Goal: Task Accomplishment & Management: Manage account settings

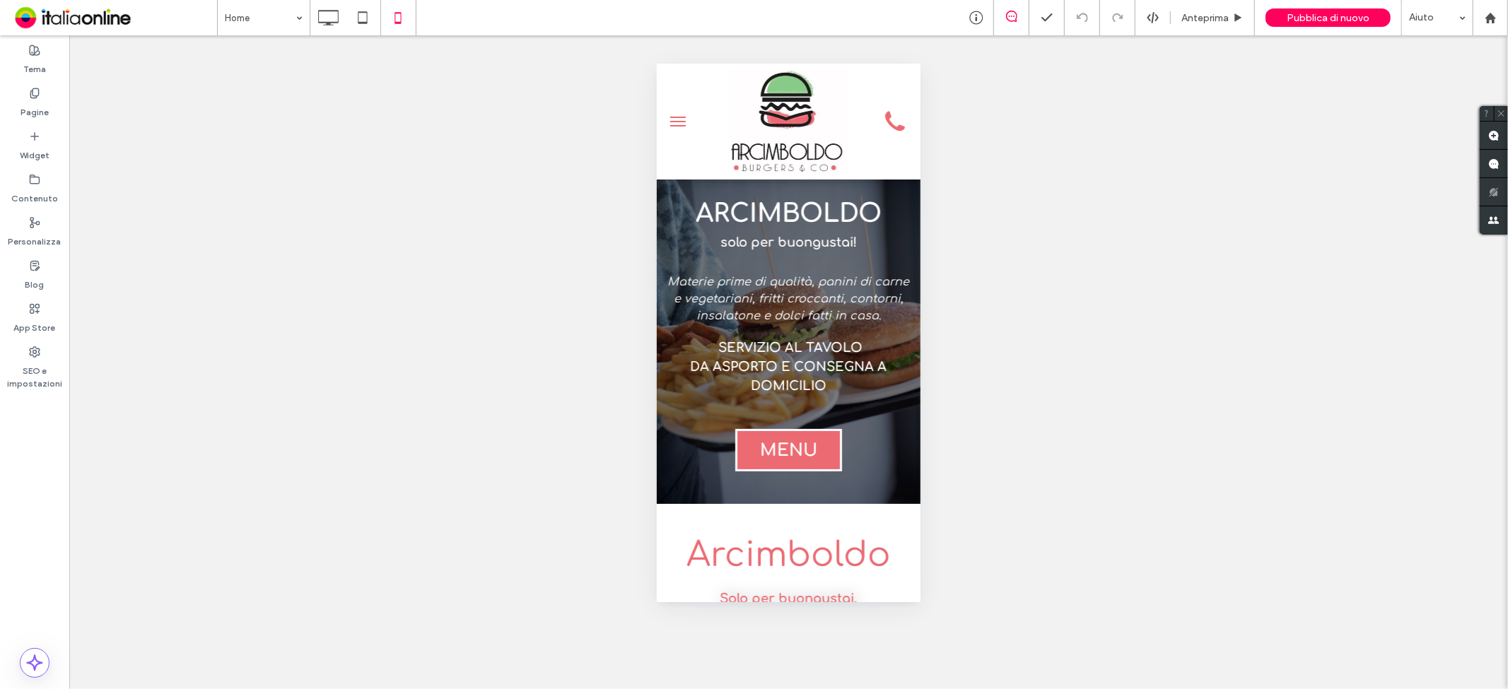
click at [681, 116] on span "menu" at bounding box center [677, 116] width 16 height 1
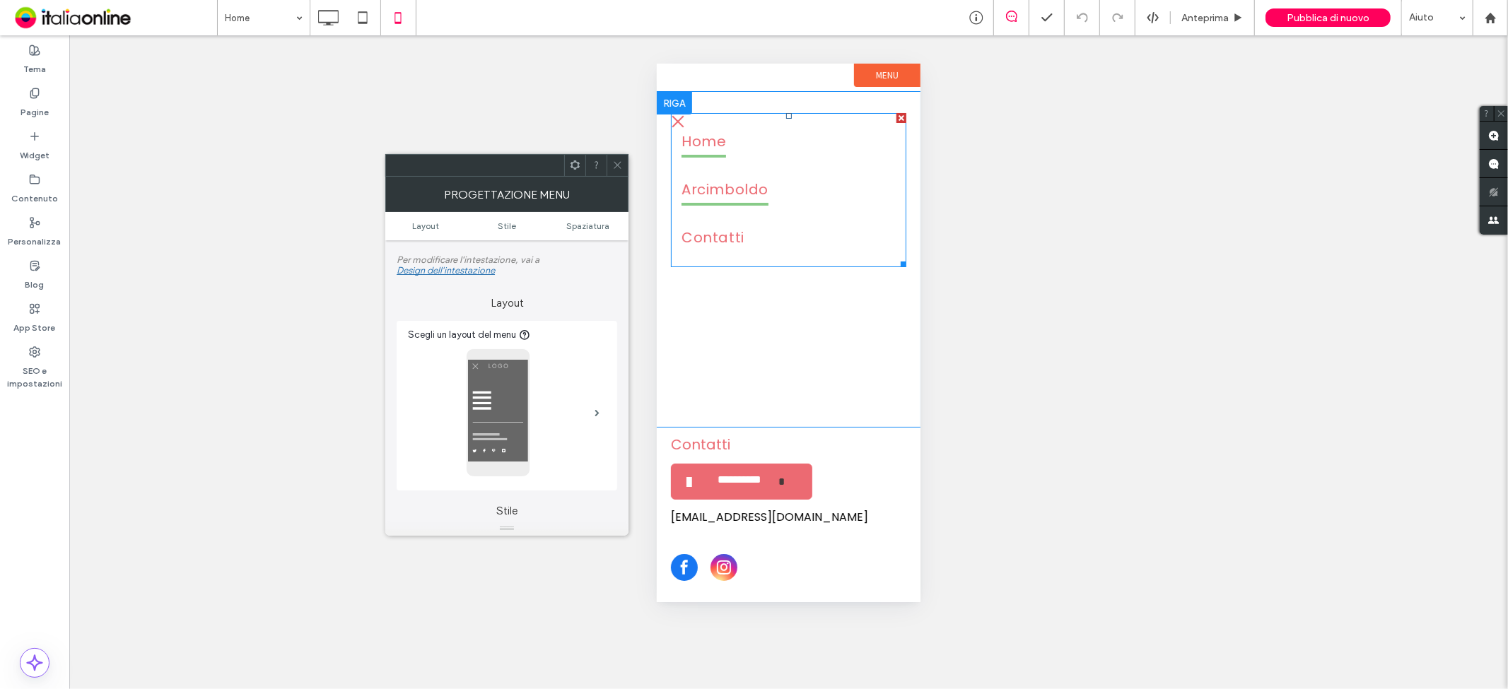
click at [744, 185] on span "Arcimboldo" at bounding box center [724, 189] width 87 height 31
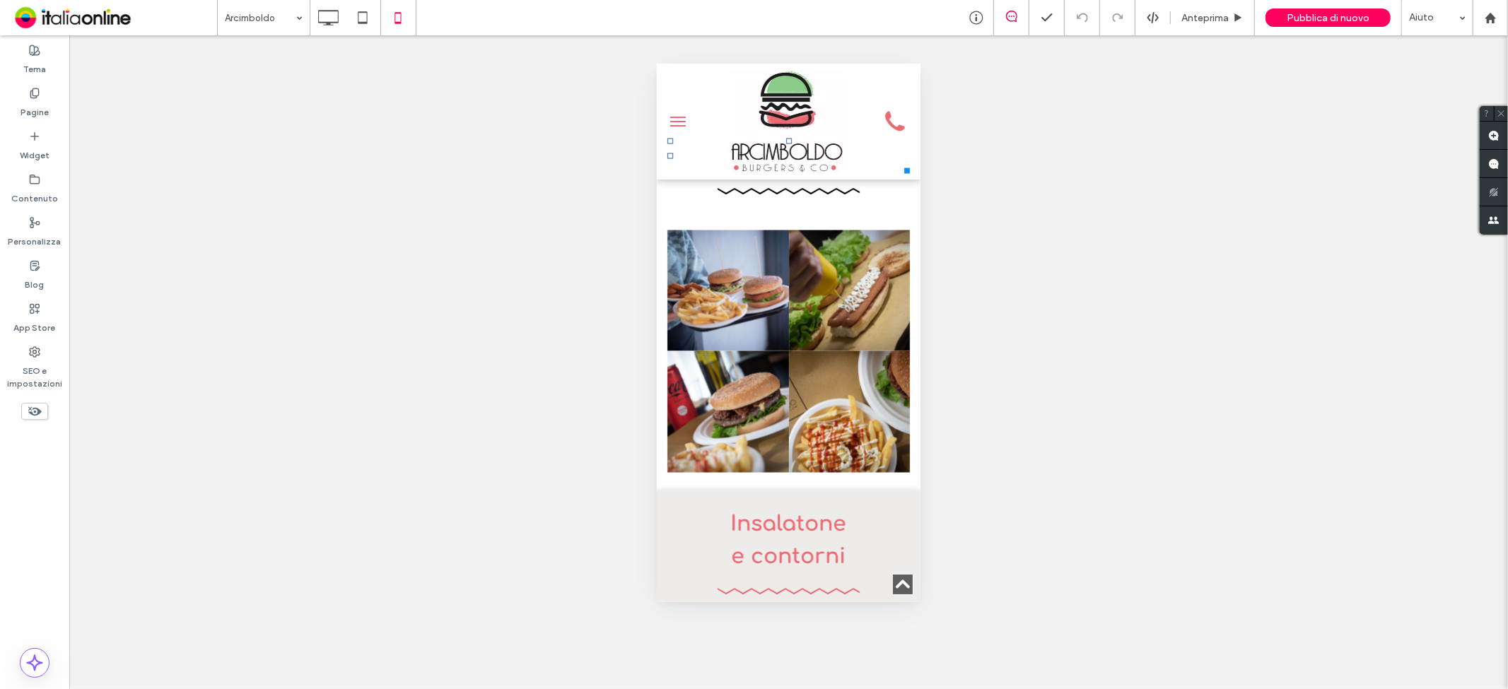
scroll to position [1963, 0]
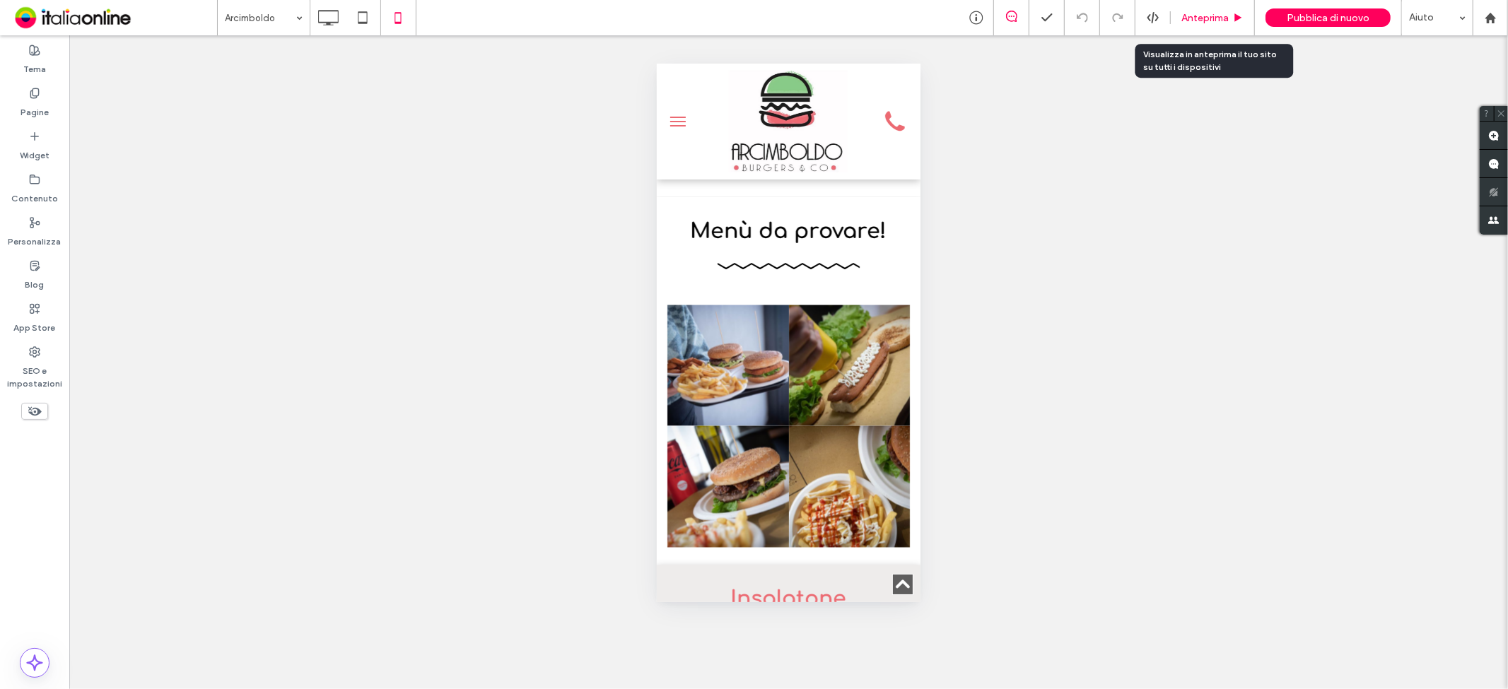
click at [1204, 18] on span "Anteprima" at bounding box center [1204, 18] width 47 height 12
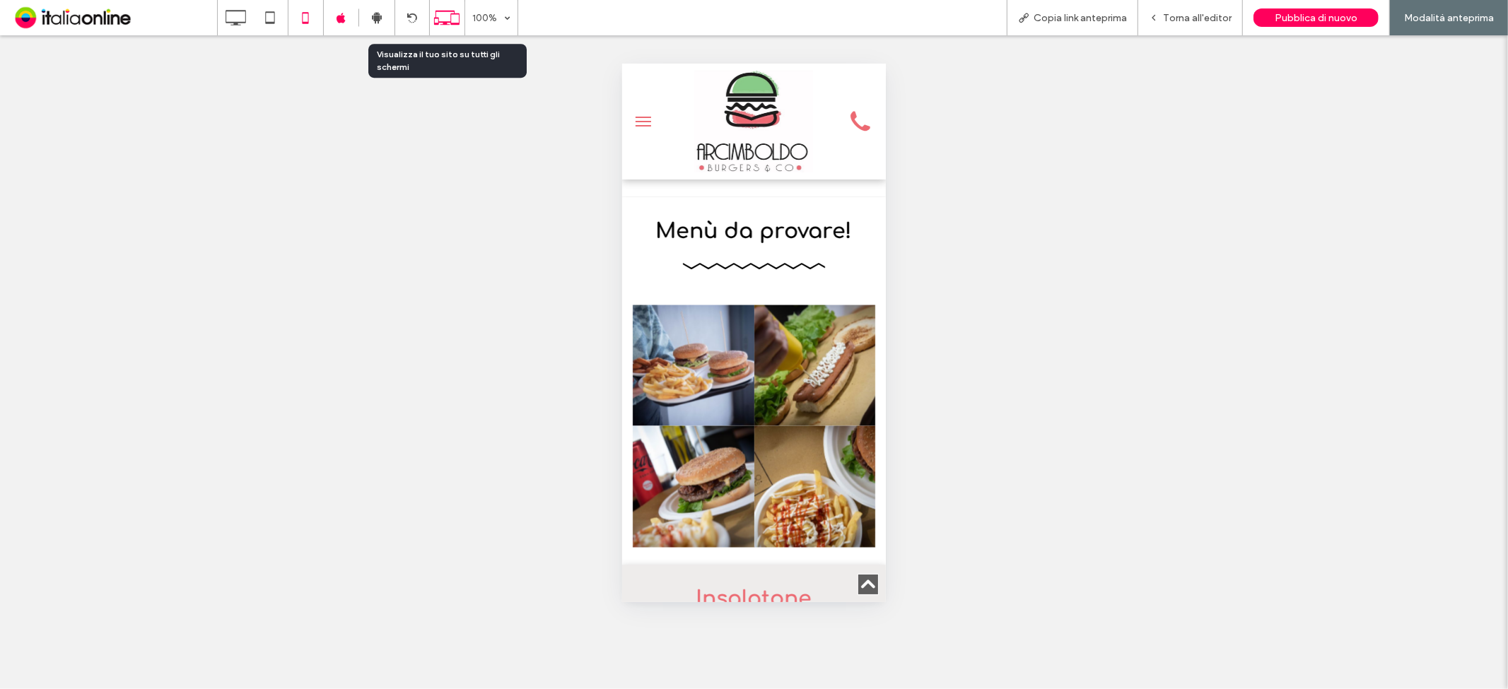
click at [439, 12] on icon at bounding box center [446, 17] width 27 height 27
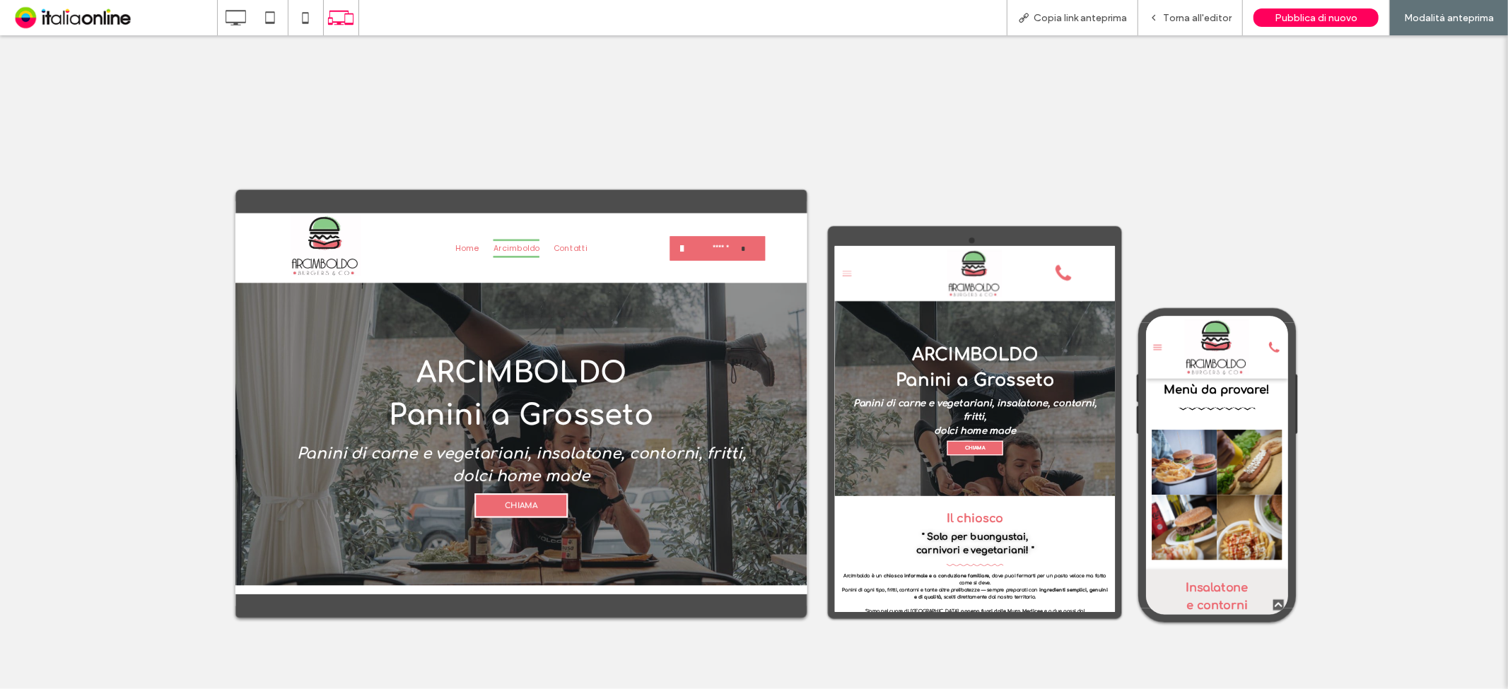
scroll to position [2041, 0]
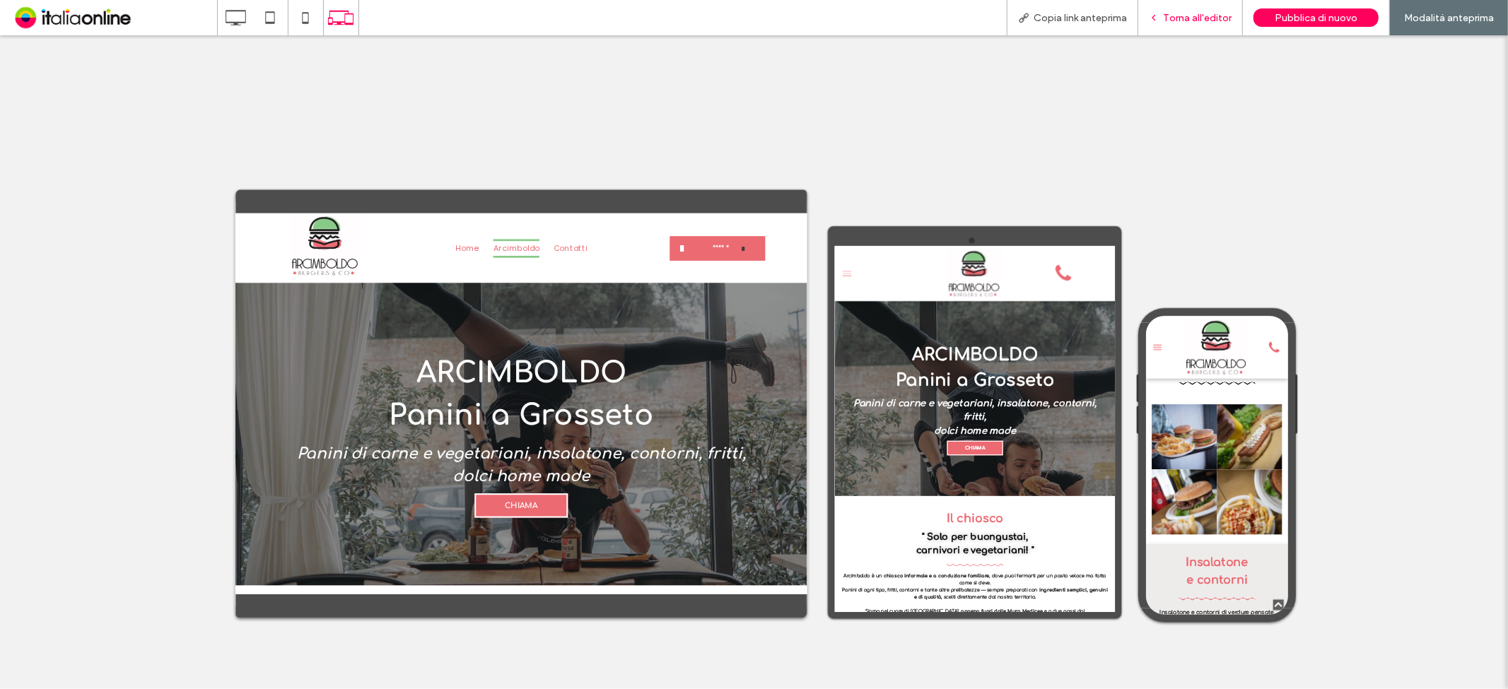
click at [1192, 15] on span "Torna all'editor" at bounding box center [1197, 18] width 69 height 12
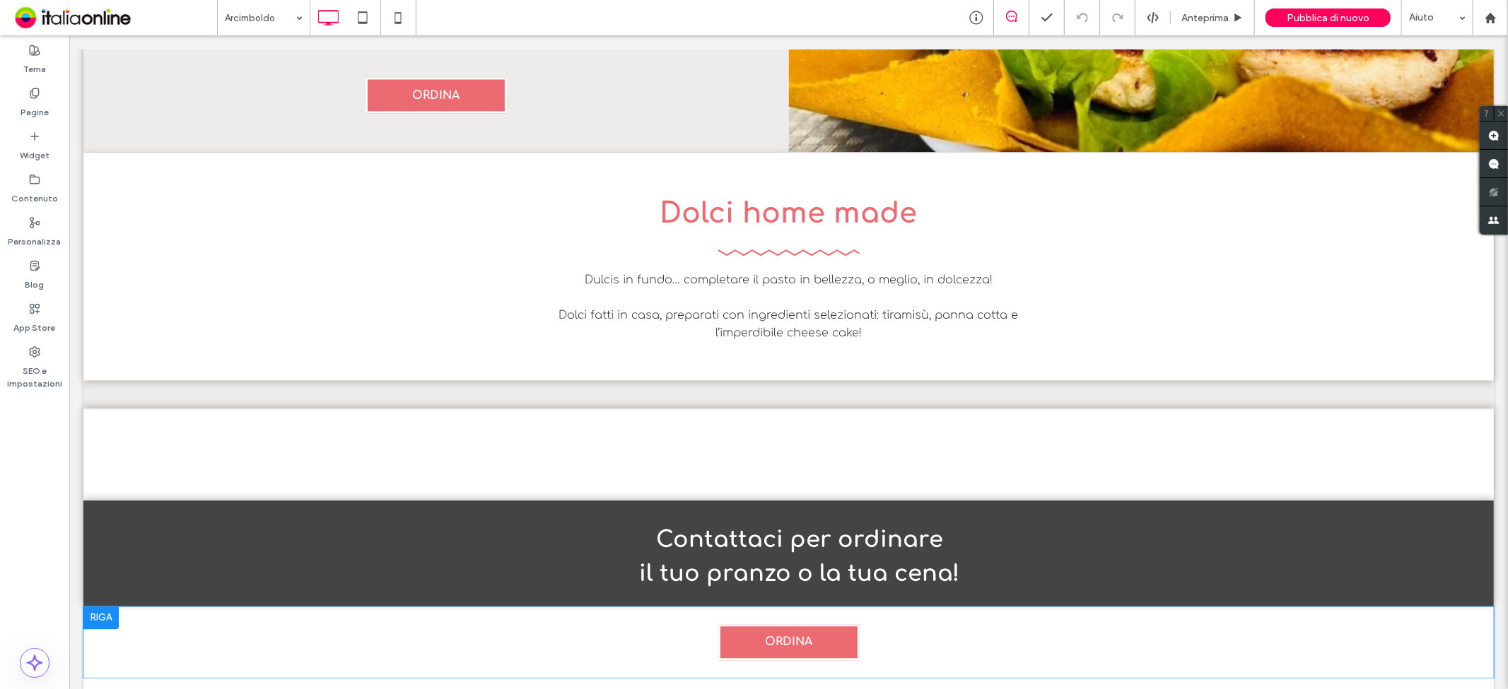
scroll to position [2713, 0]
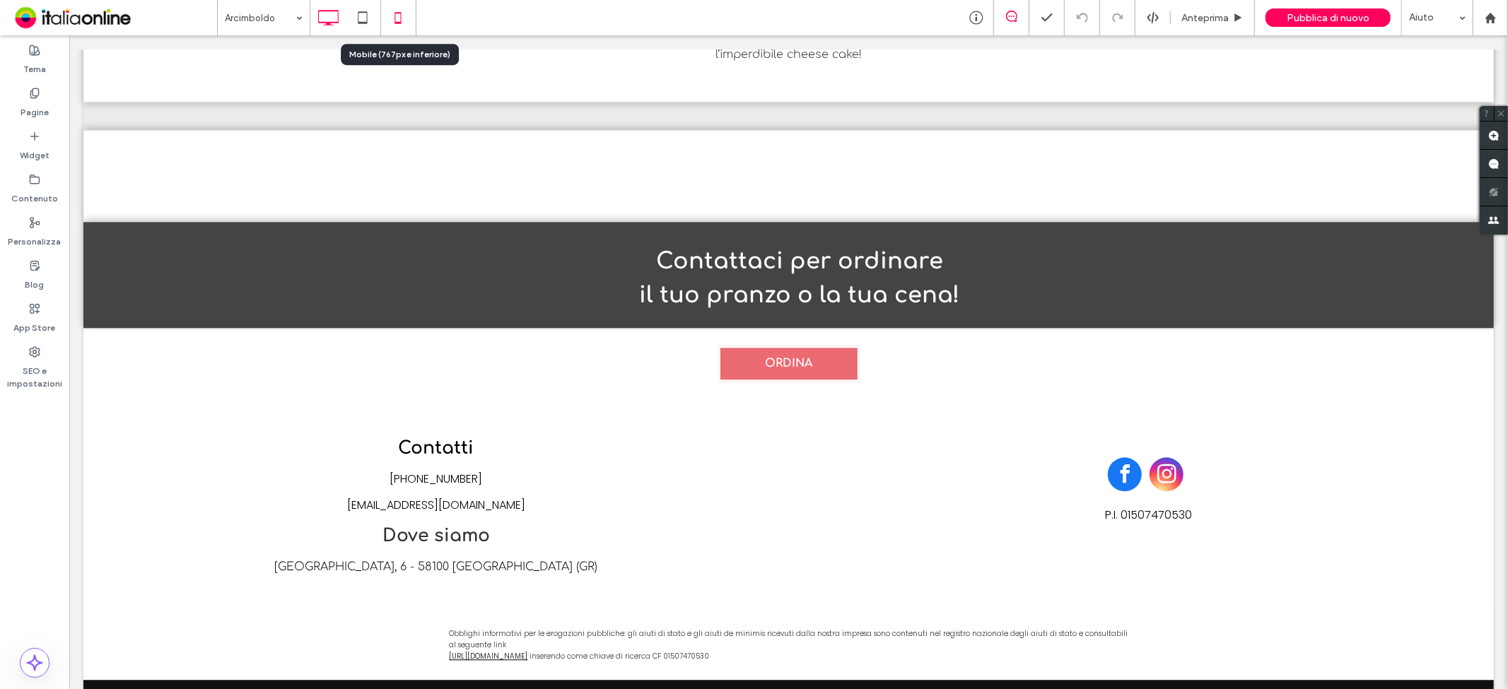
click at [399, 14] on icon at bounding box center [398, 18] width 28 height 28
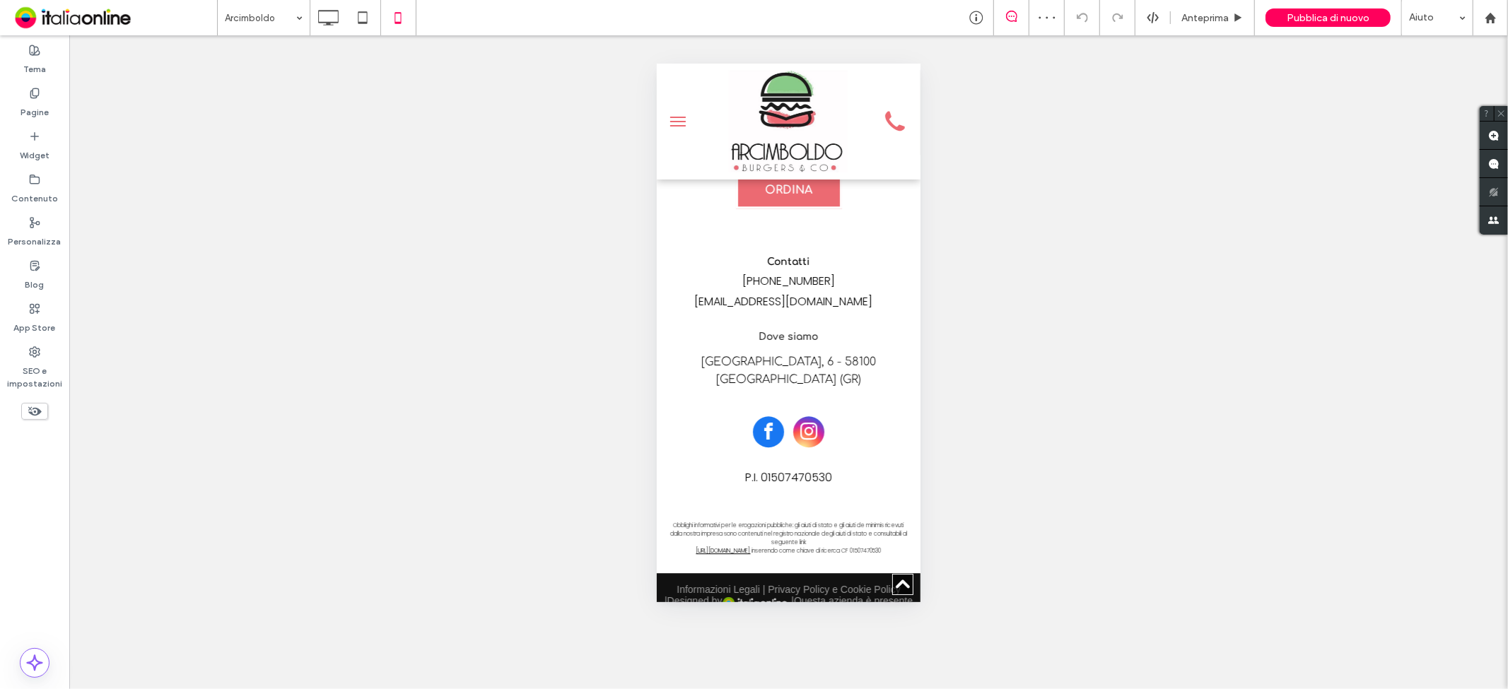
scroll to position [3199, 0]
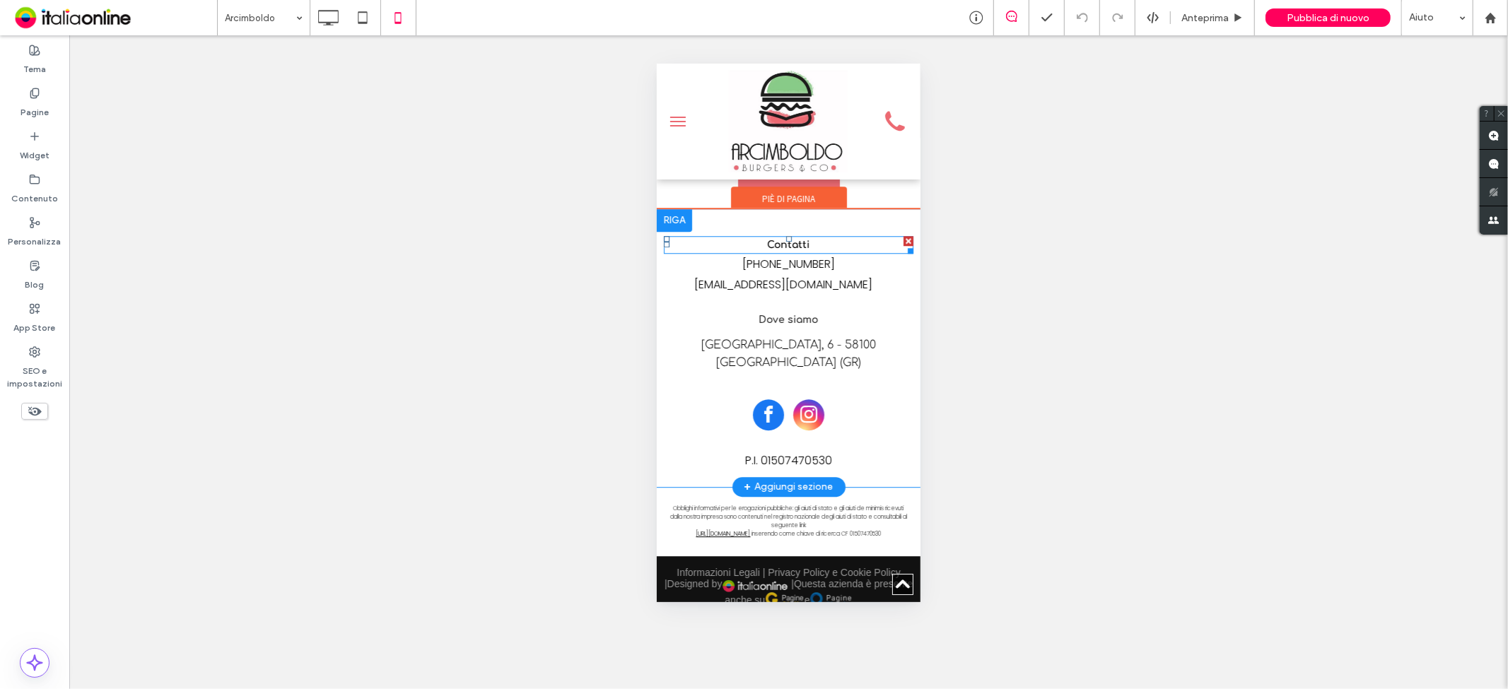
click at [793, 239] on strong "Contatti" at bounding box center [788, 244] width 42 height 11
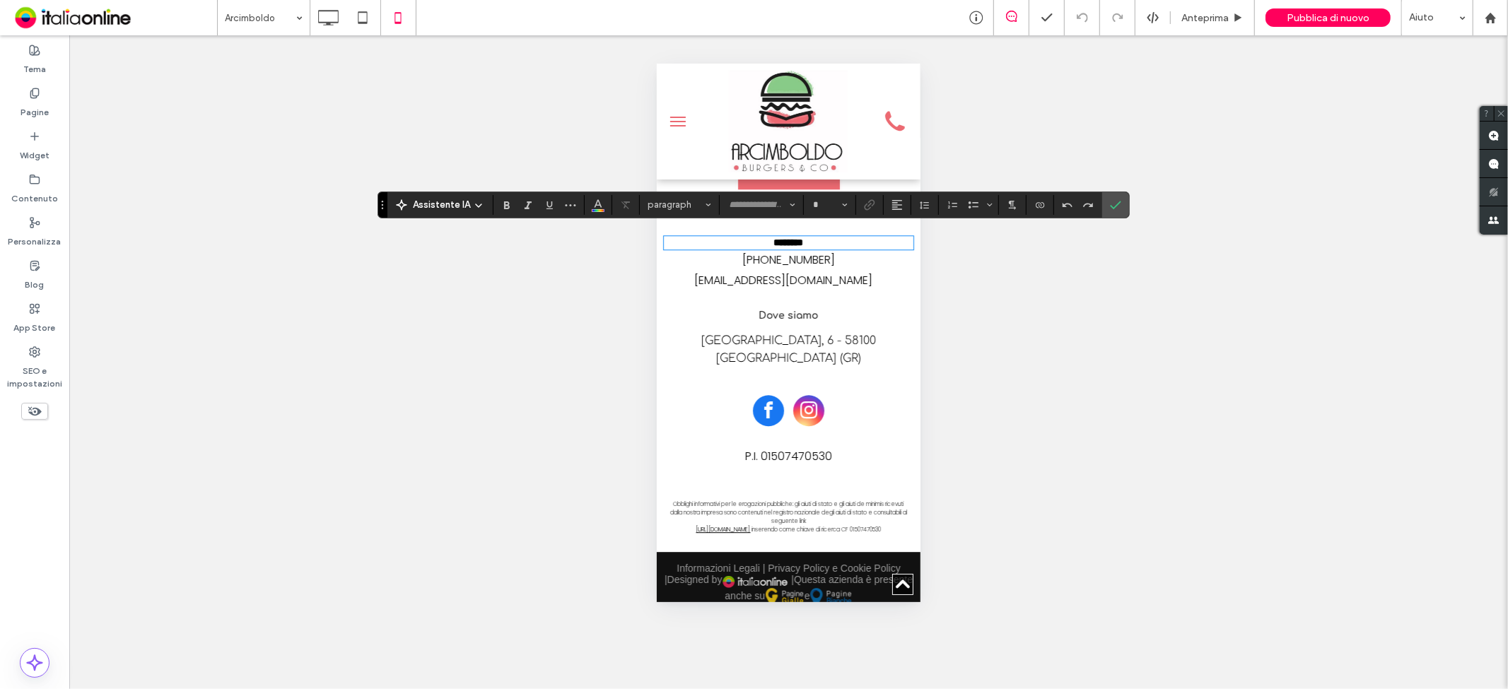
type input "*********"
type input "**"
click at [784, 307] on h5 "Dove siamo" at bounding box center [788, 314] width 250 height 15
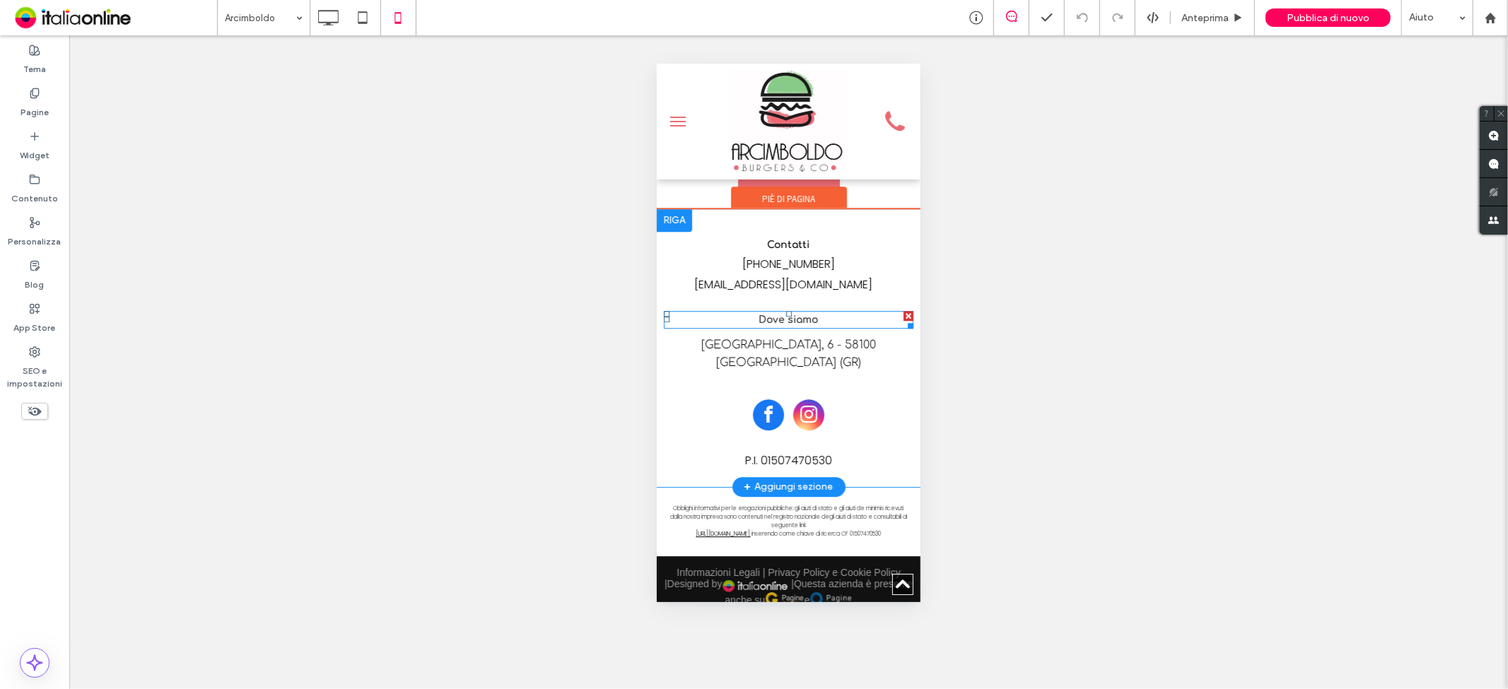
click at [807, 314] on strong "Dove siamo" at bounding box center [787, 319] width 59 height 11
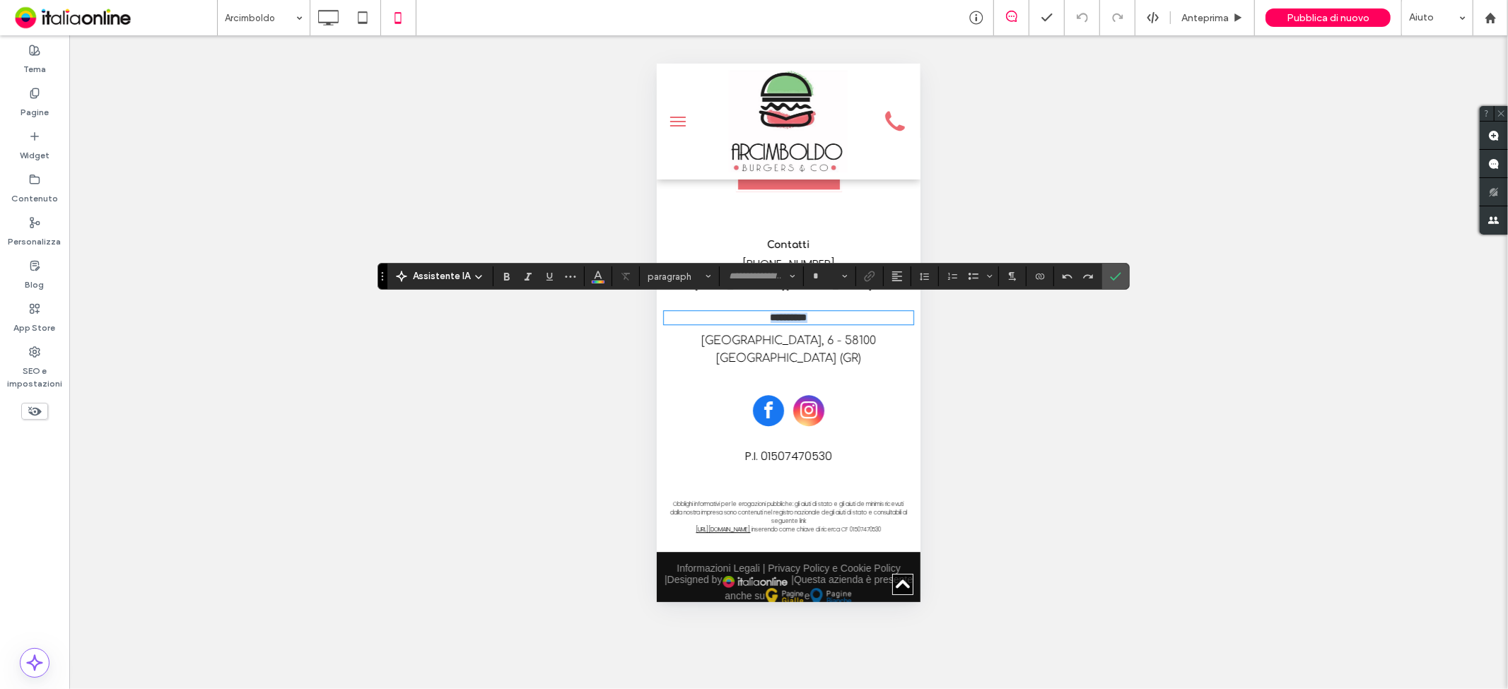
type input "*********"
type input "**"
click at [777, 239] on strong "Contatti" at bounding box center [788, 244] width 42 height 11
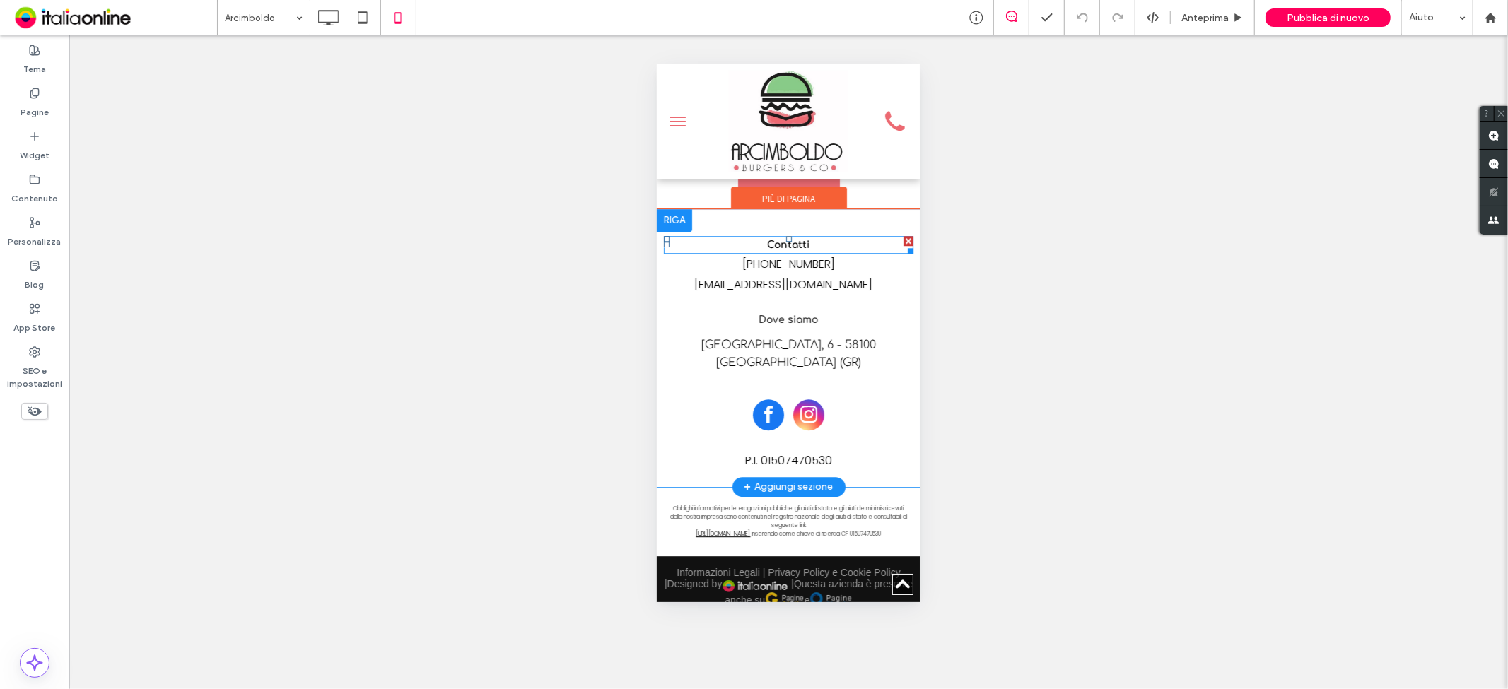
click at [773, 239] on strong "Contatti" at bounding box center [788, 244] width 42 height 11
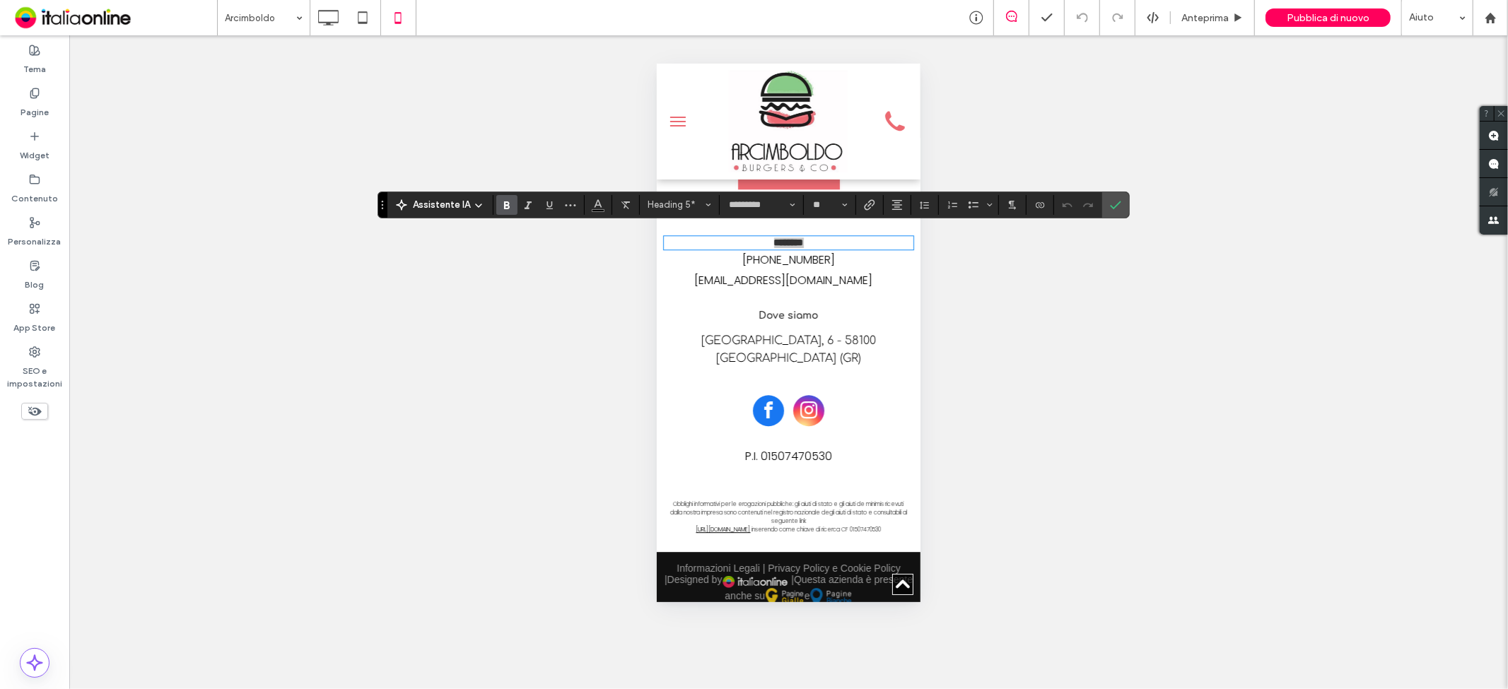
click at [1041, 341] on div "Mostrare? Sì Mostrare? Sì Mostrare? Sì Mostrare? Sì Mostrare? Sì Mostrare? Sì M…" at bounding box center [788, 362] width 1439 height 654
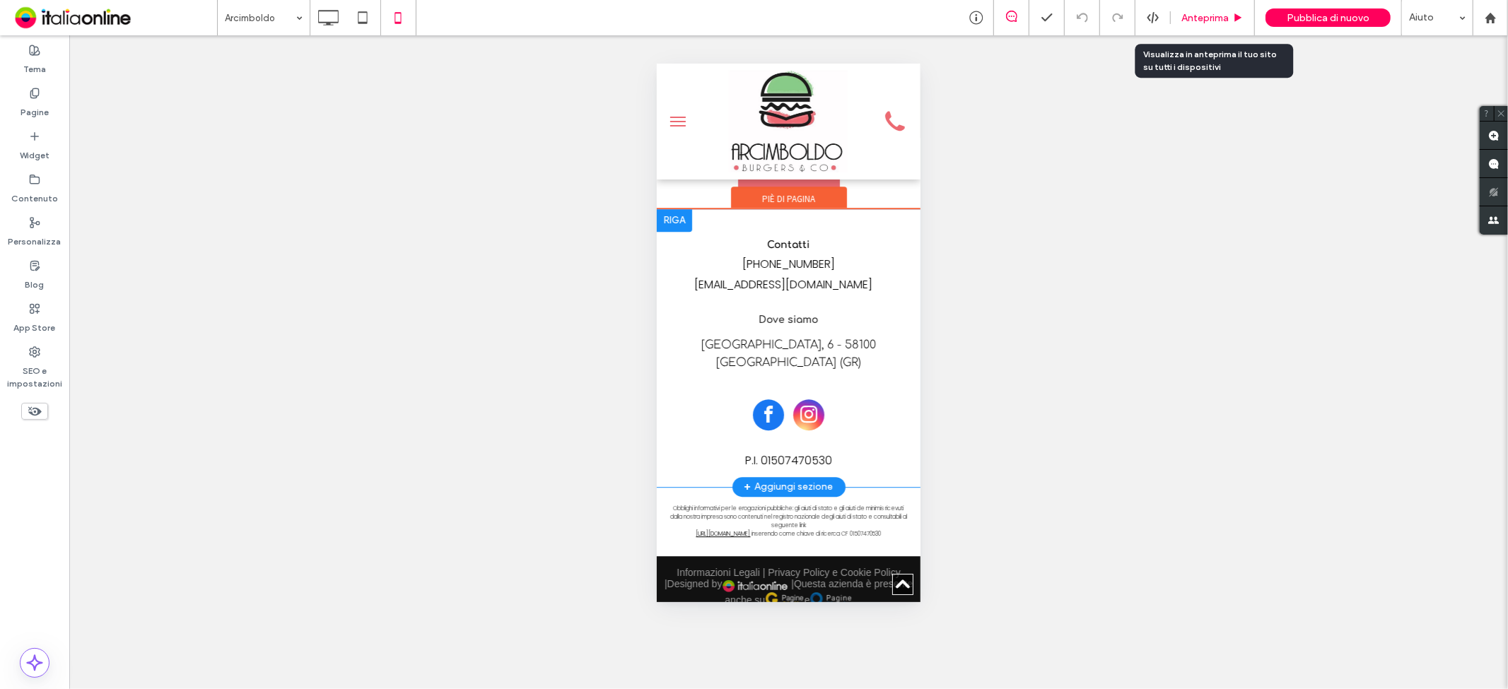
click at [1234, 22] on icon at bounding box center [1238, 18] width 11 height 11
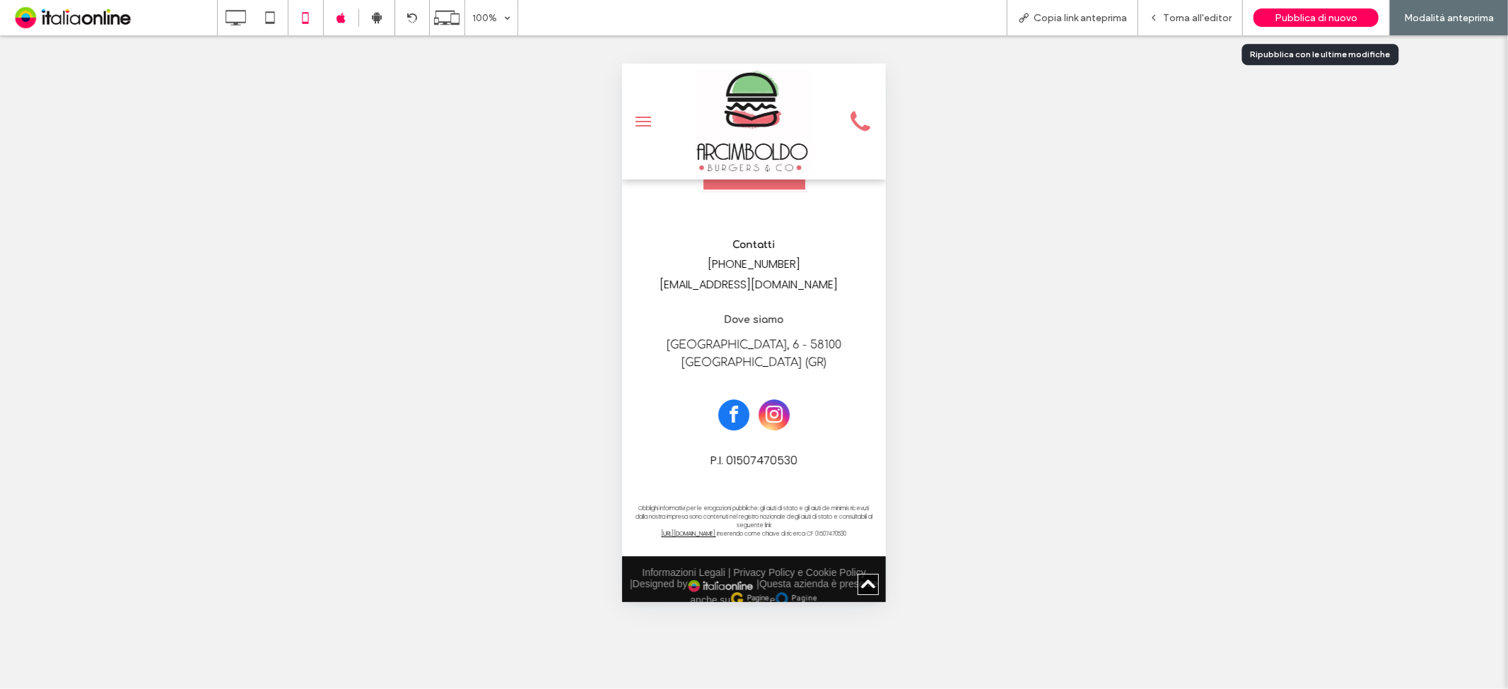
click at [1323, 16] on span "Pubblica di nuovo" at bounding box center [1316, 18] width 83 height 12
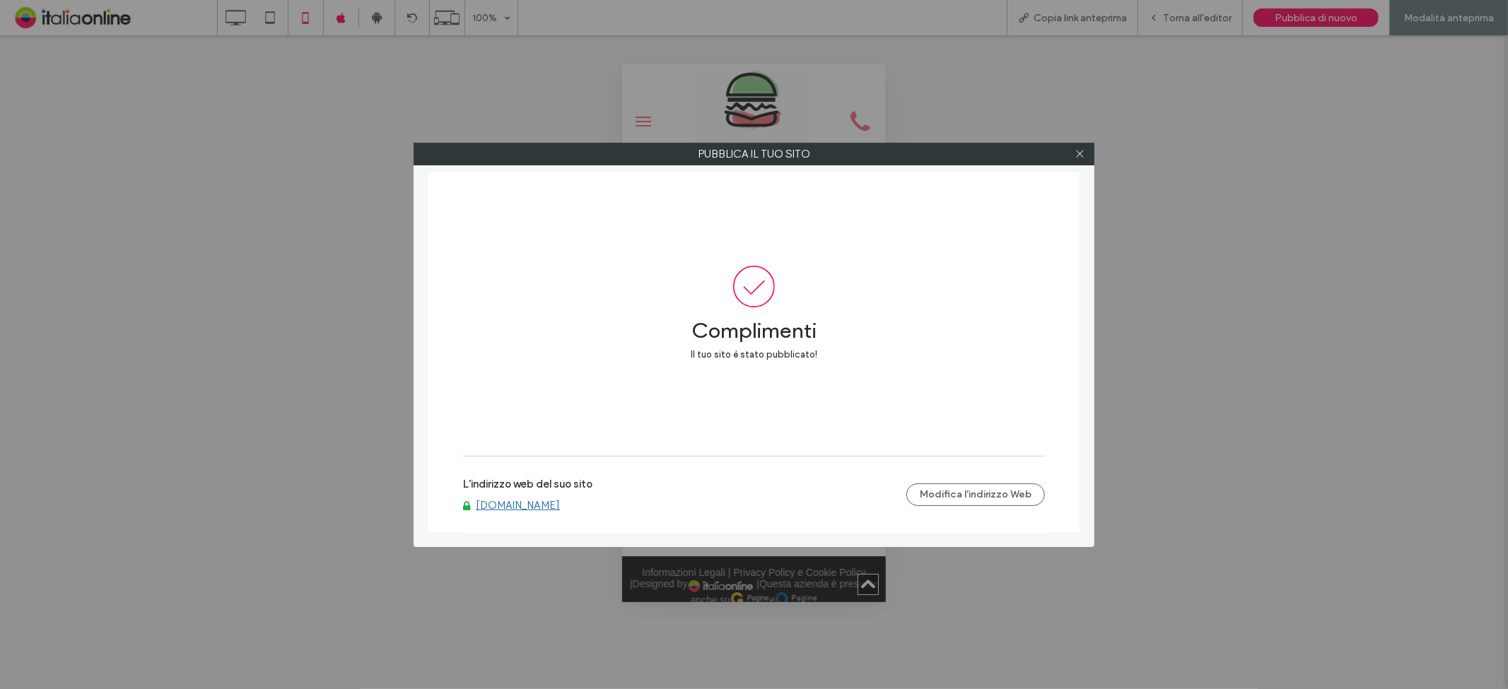
click at [1089, 152] on label "Pubblica il tuo sito" at bounding box center [753, 153] width 679 height 21
click at [1085, 157] on div at bounding box center [1077, 154] width 21 height 21
click at [1084, 158] on div at bounding box center [1077, 154] width 21 height 21
click at [1082, 160] on span at bounding box center [1078, 154] width 11 height 21
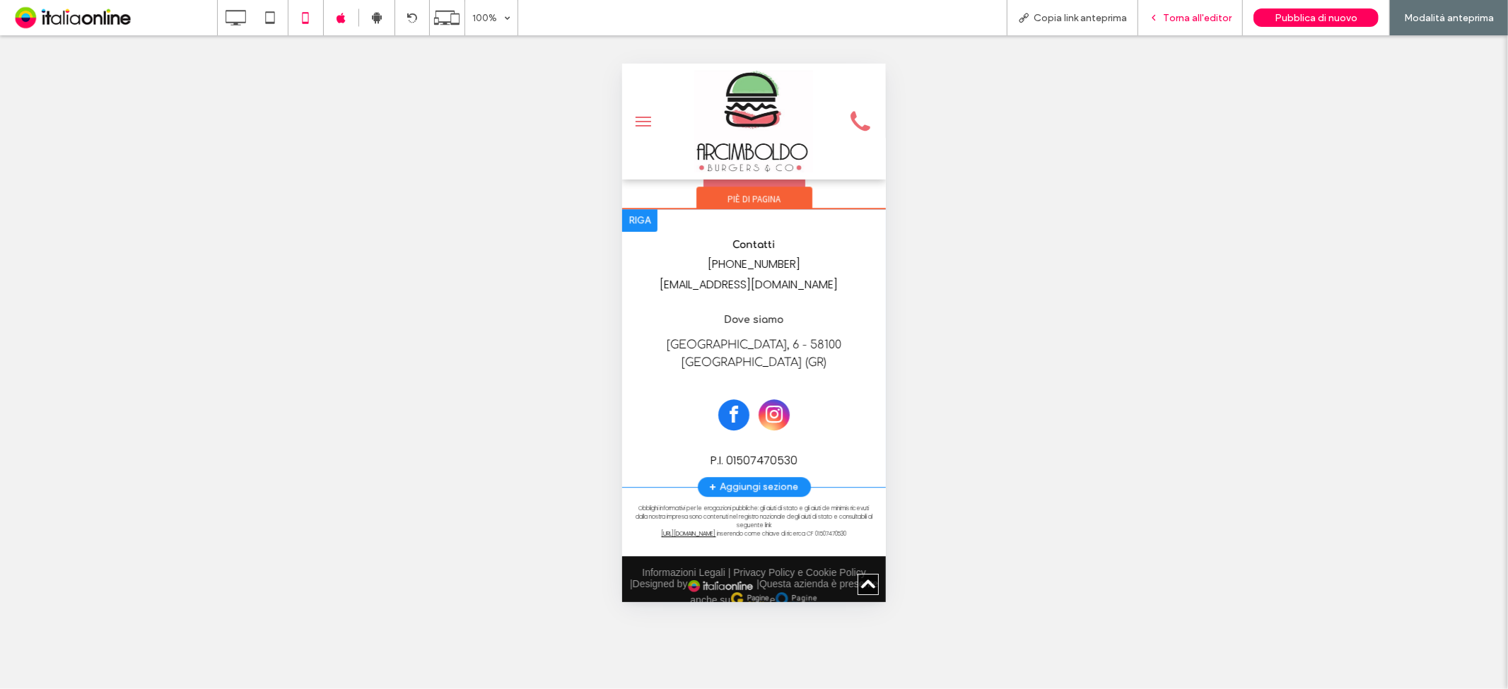
click at [1214, 12] on span "Torna all'editor" at bounding box center [1197, 18] width 69 height 12
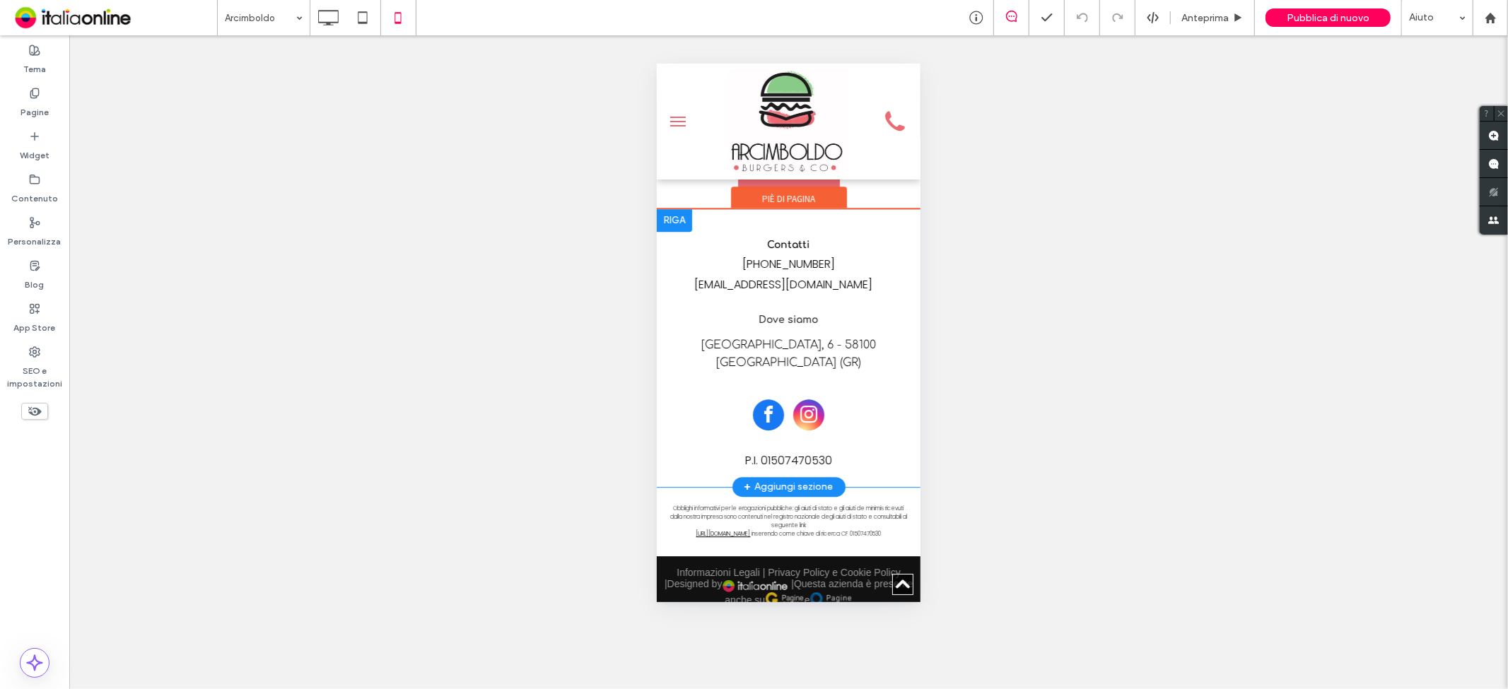
click at [1014, 13] on icon at bounding box center [1011, 16] width 11 height 11
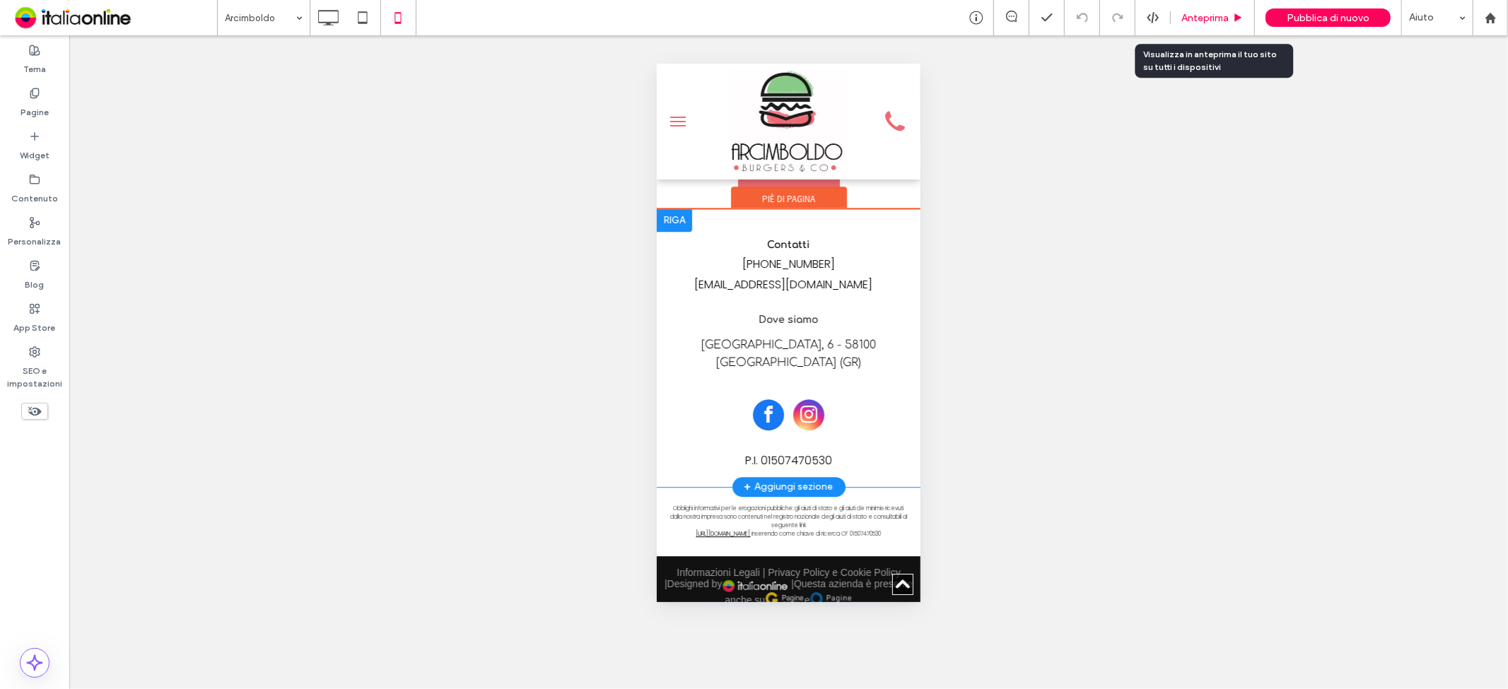
click at [1213, 20] on span "Anteprima" at bounding box center [1204, 18] width 47 height 12
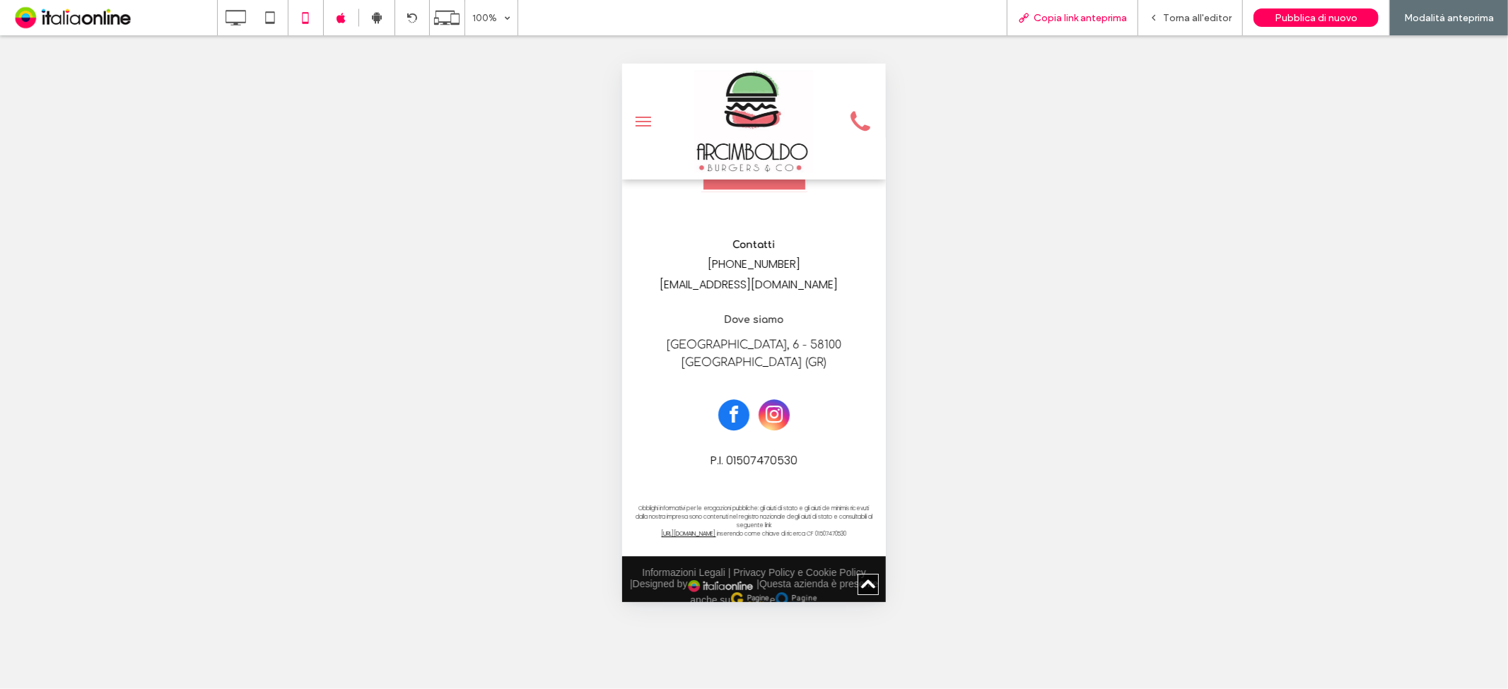
click at [1075, 26] on div "Copia link anteprima" at bounding box center [1072, 17] width 131 height 35
click at [1066, 12] on span "Copia link anteprima" at bounding box center [1079, 18] width 93 height 12
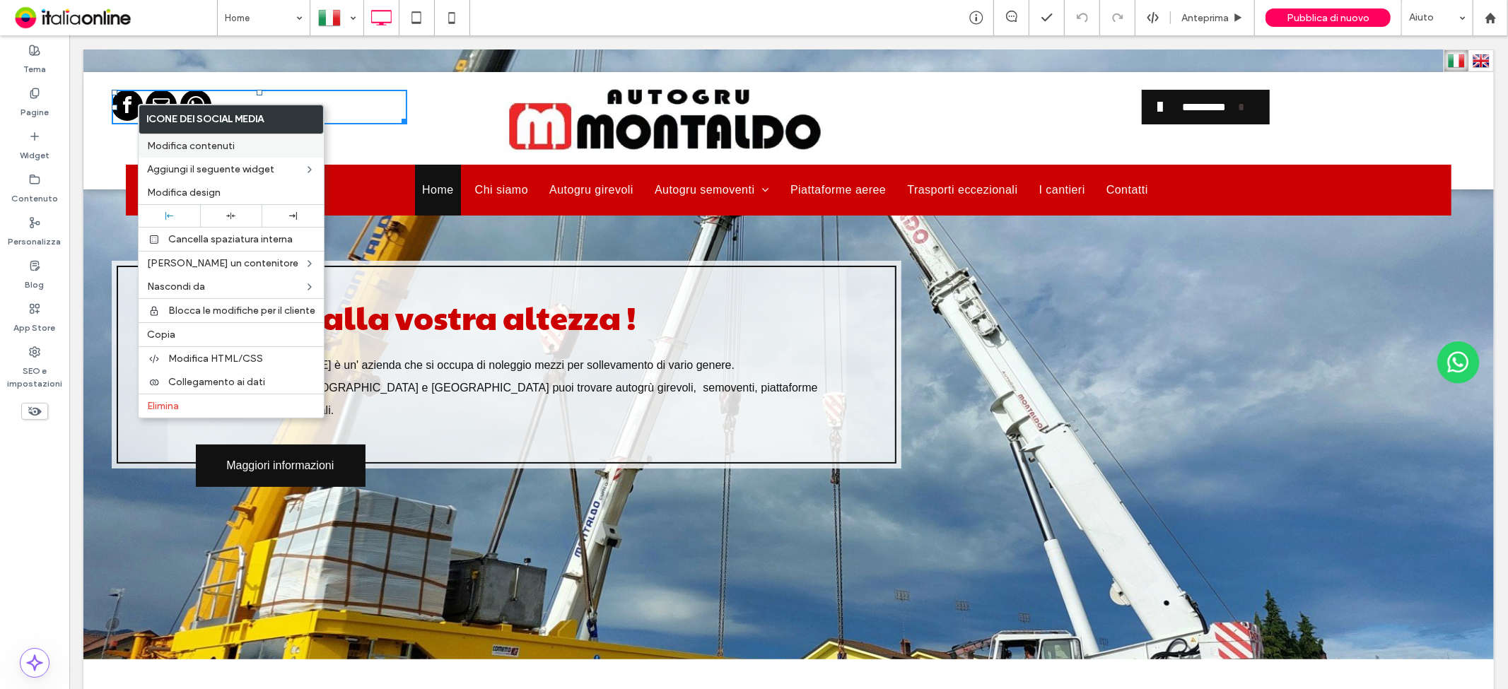
drag, startPoint x: 217, startPoint y: 147, endPoint x: 235, endPoint y: 160, distance: 22.4
click at [217, 147] on span "Modifica contenuti" at bounding box center [191, 146] width 88 height 12
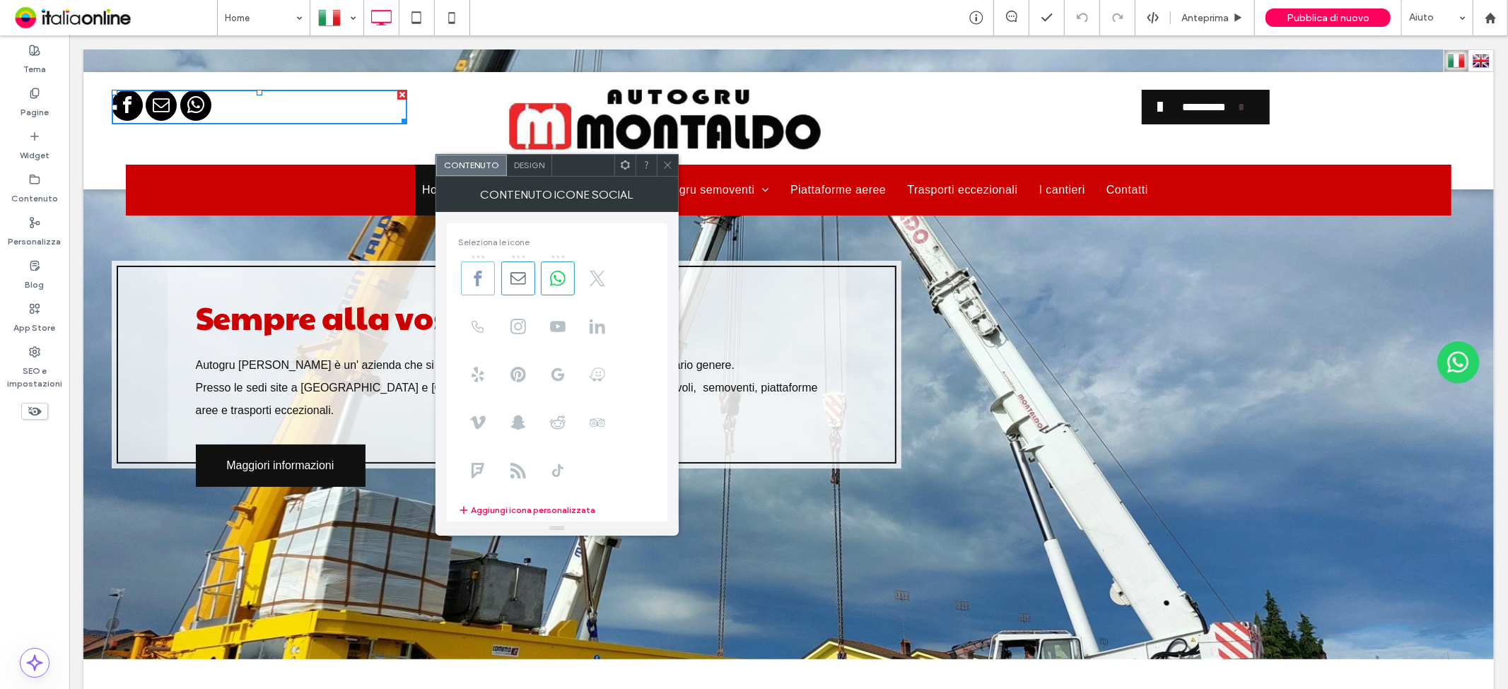
click at [485, 281] on icon at bounding box center [478, 279] width 16 height 16
click at [471, 276] on icon at bounding box center [478, 279] width 16 height 16
drag, startPoint x: 471, startPoint y: 276, endPoint x: 534, endPoint y: 616, distance: 345.0
click at [471, 276] on icon at bounding box center [478, 279] width 16 height 16
click at [470, 504] on button "Aggiungi icona personalizzata" at bounding box center [526, 510] width 137 height 17
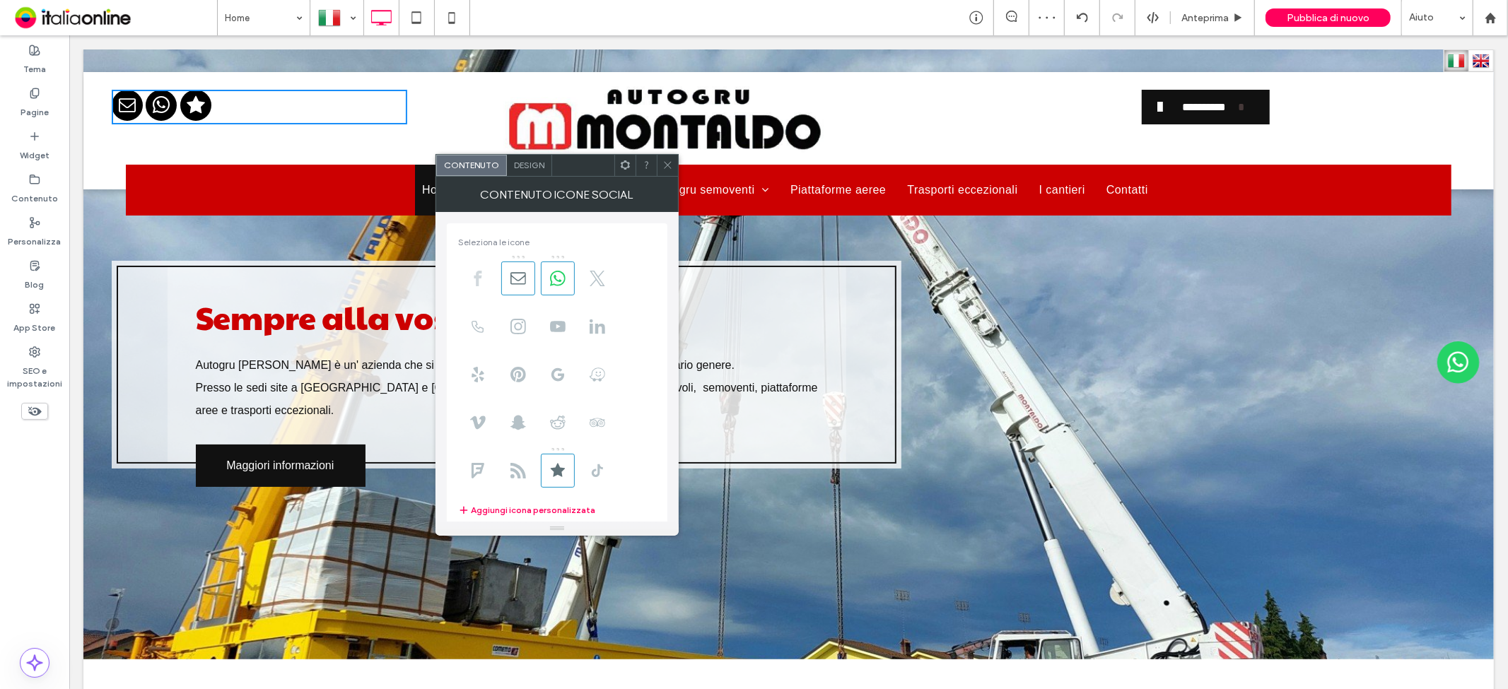
click at [477, 269] on span at bounding box center [478, 279] width 34 height 34
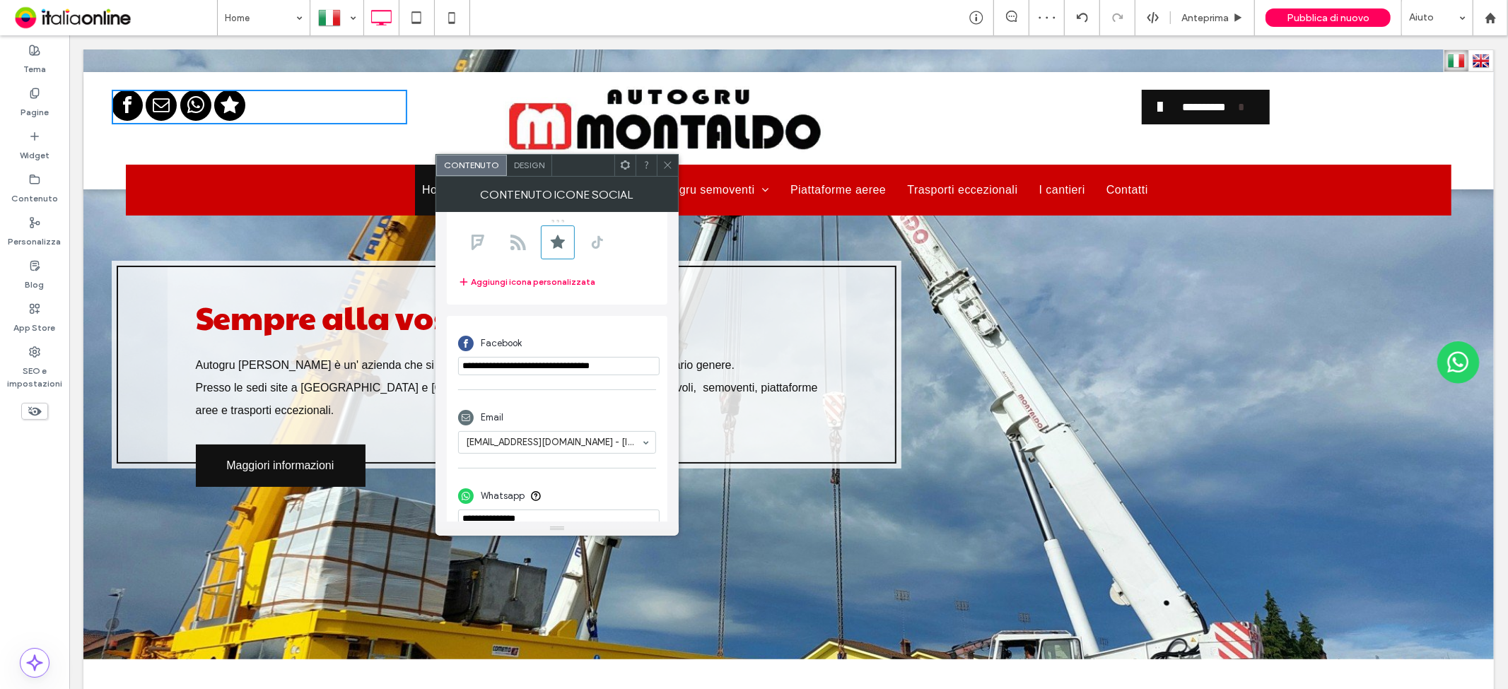
scroll to position [488, 0]
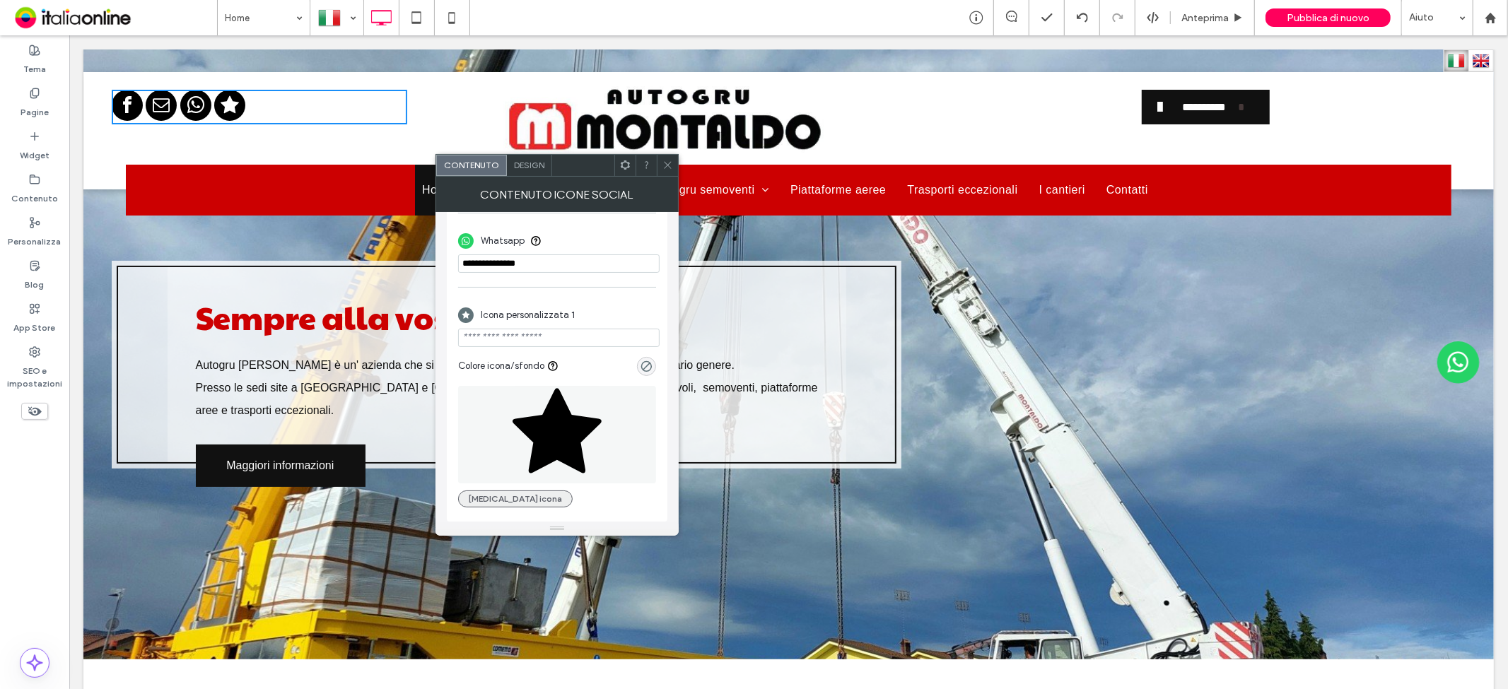
click at [506, 495] on button "Cambia icona" at bounding box center [515, 499] width 115 height 17
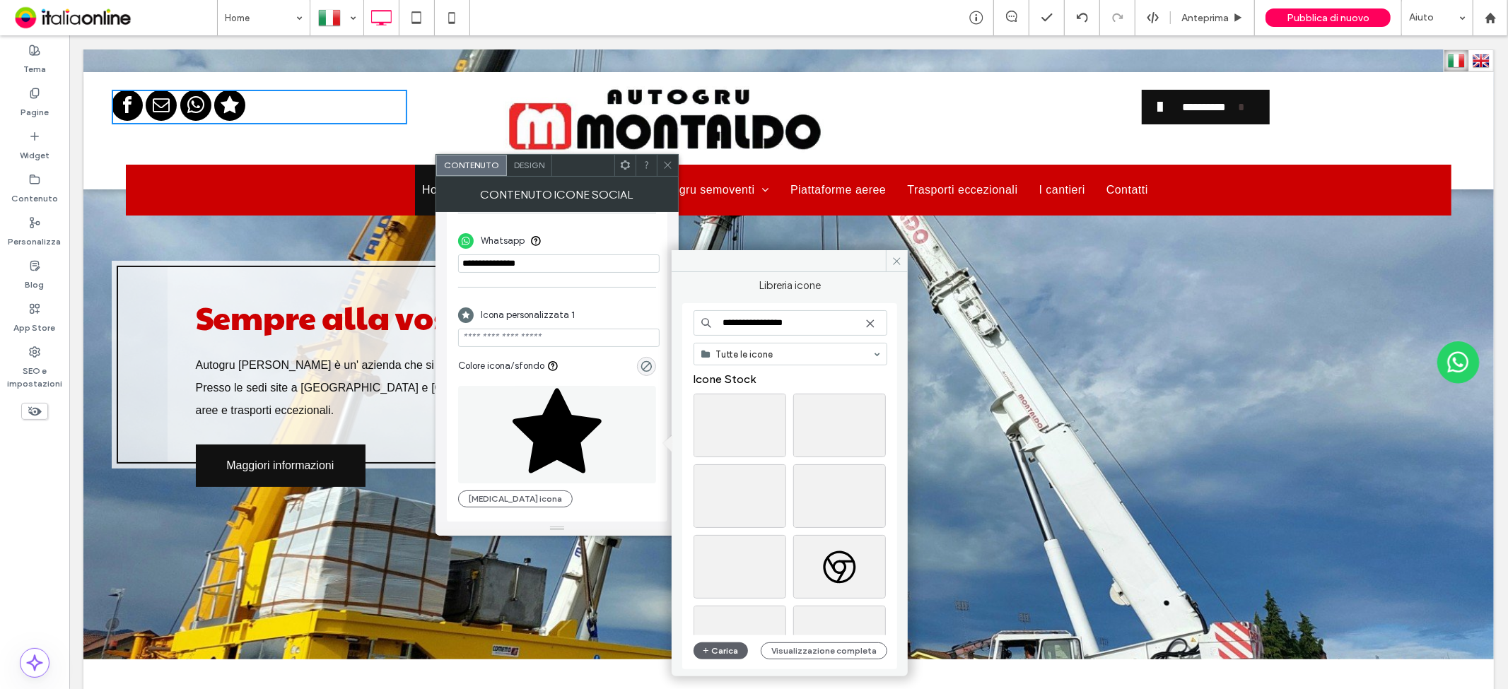
click at [726, 317] on input "**********" at bounding box center [790, 322] width 194 height 25
drag, startPoint x: 808, startPoint y: 320, endPoint x: 679, endPoint y: 320, distance: 129.4
click at [679, 320] on div "**********" at bounding box center [790, 469] width 236 height 394
type input "*"
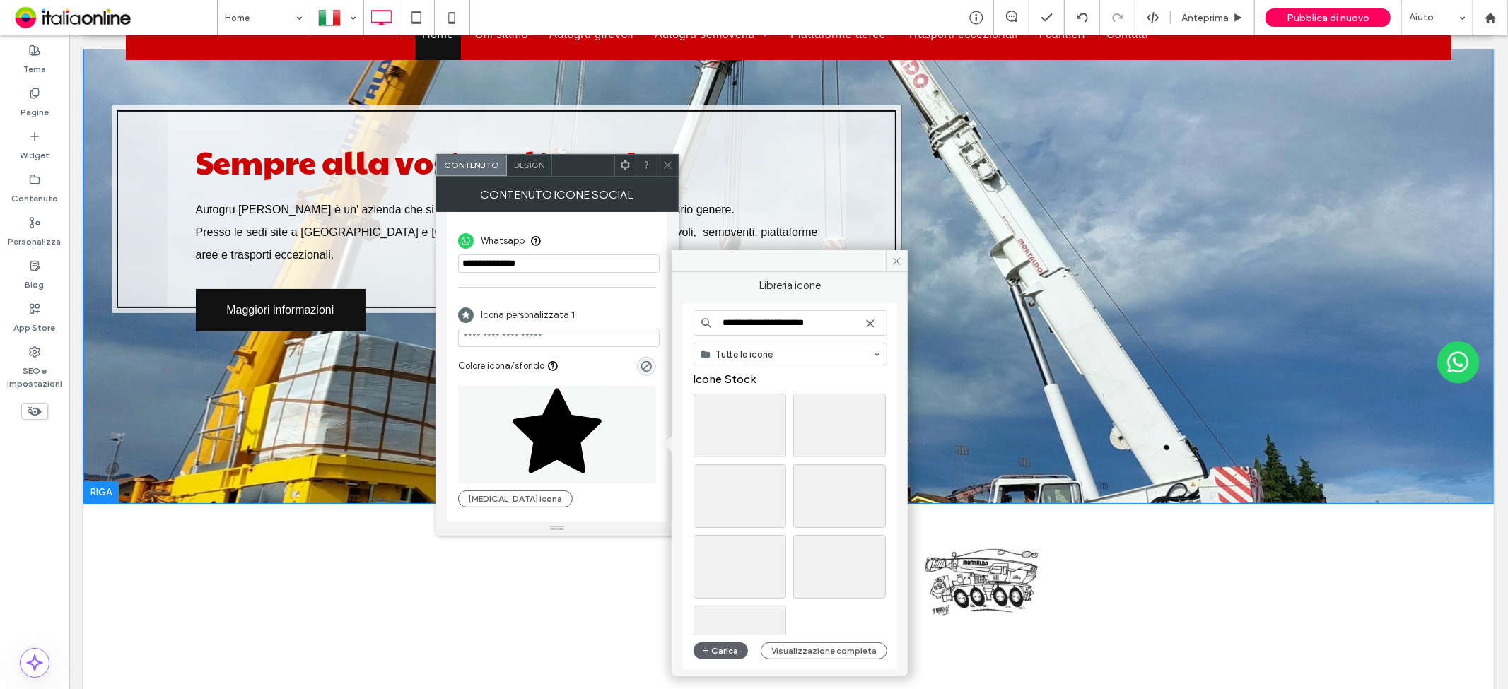
scroll to position [157, 0]
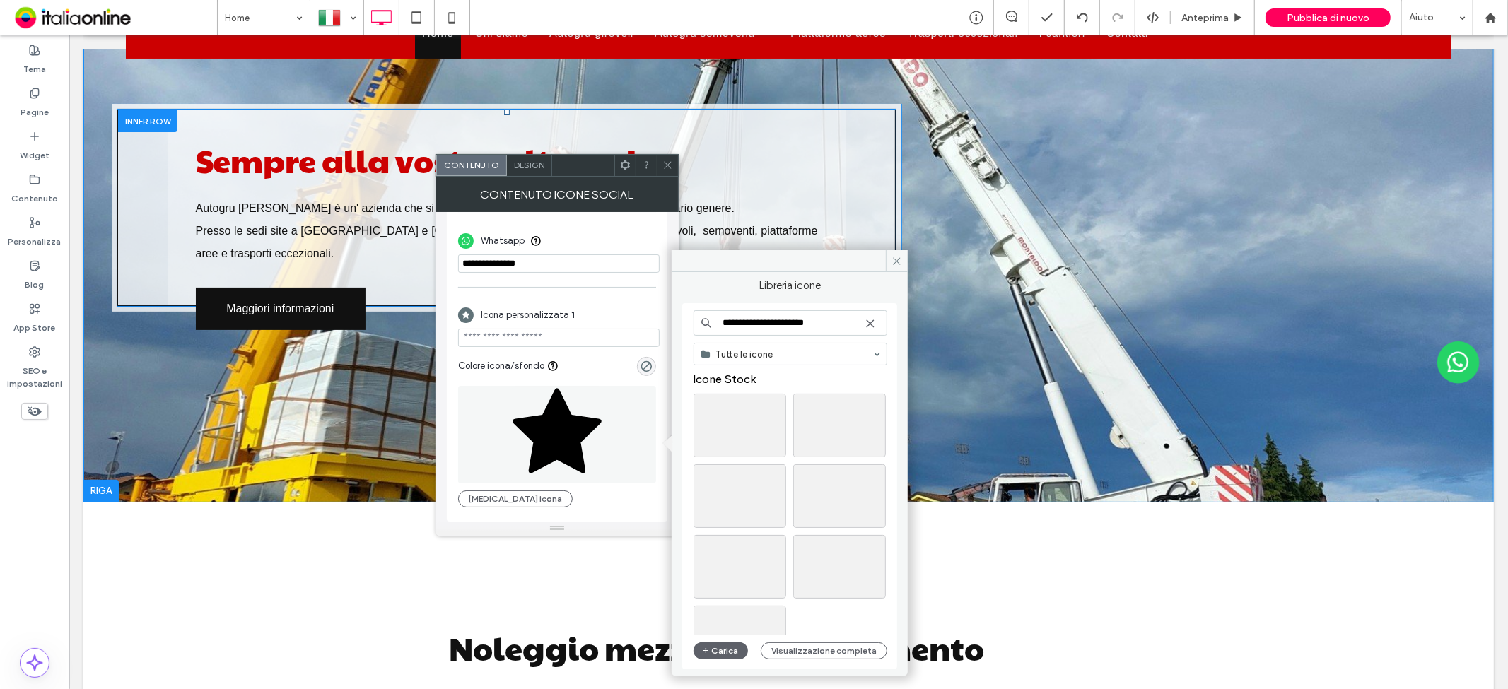
type input "**********"
click at [916, 262] on div "Click To Paste" at bounding box center [1183, 207] width 564 height 208
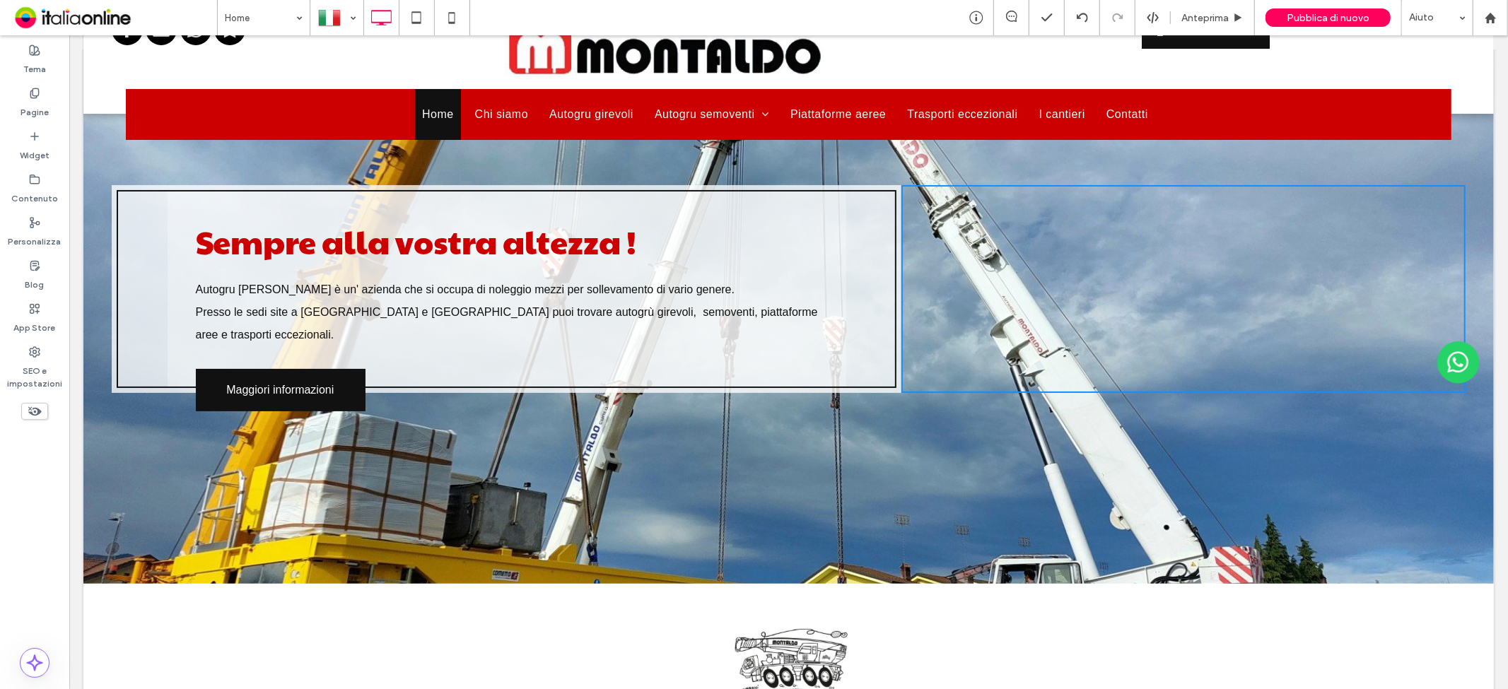
scroll to position [0, 0]
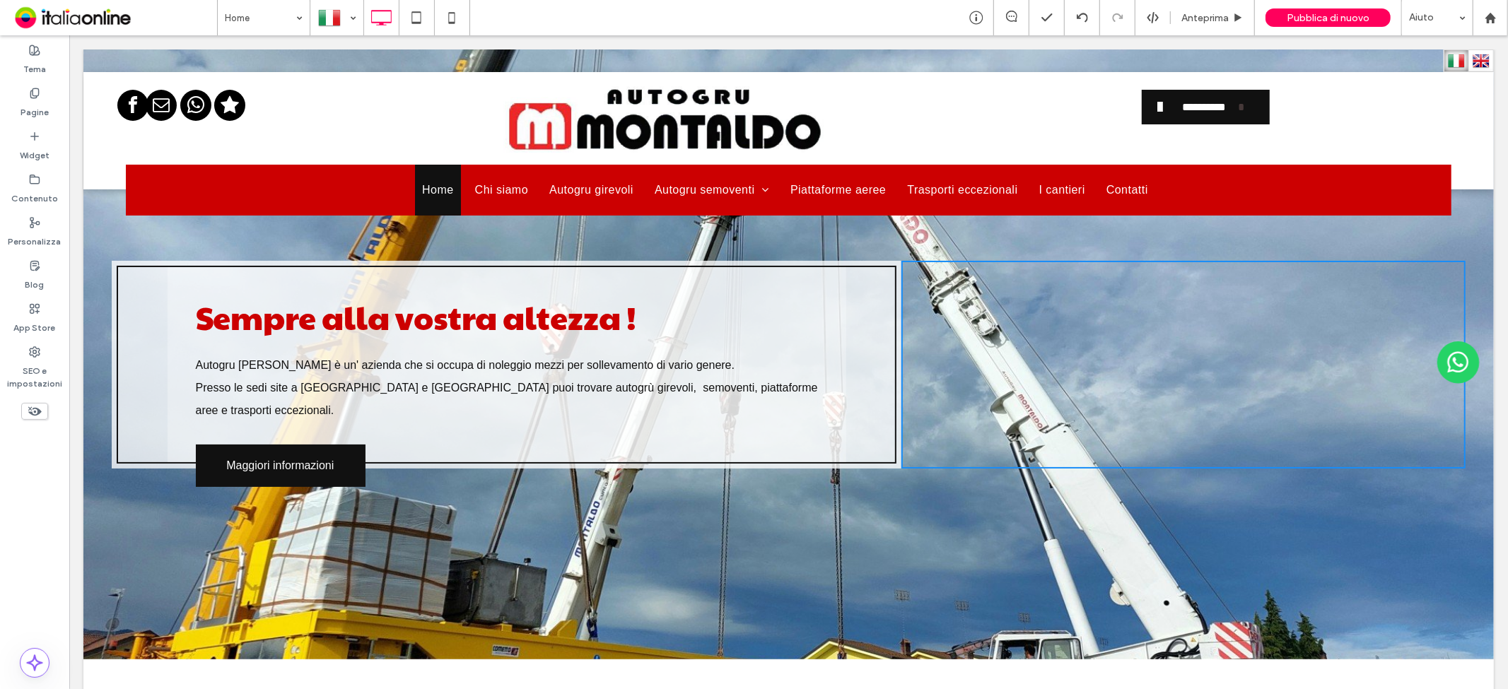
click at [127, 109] on span "facebook" at bounding box center [132, 104] width 31 height 31
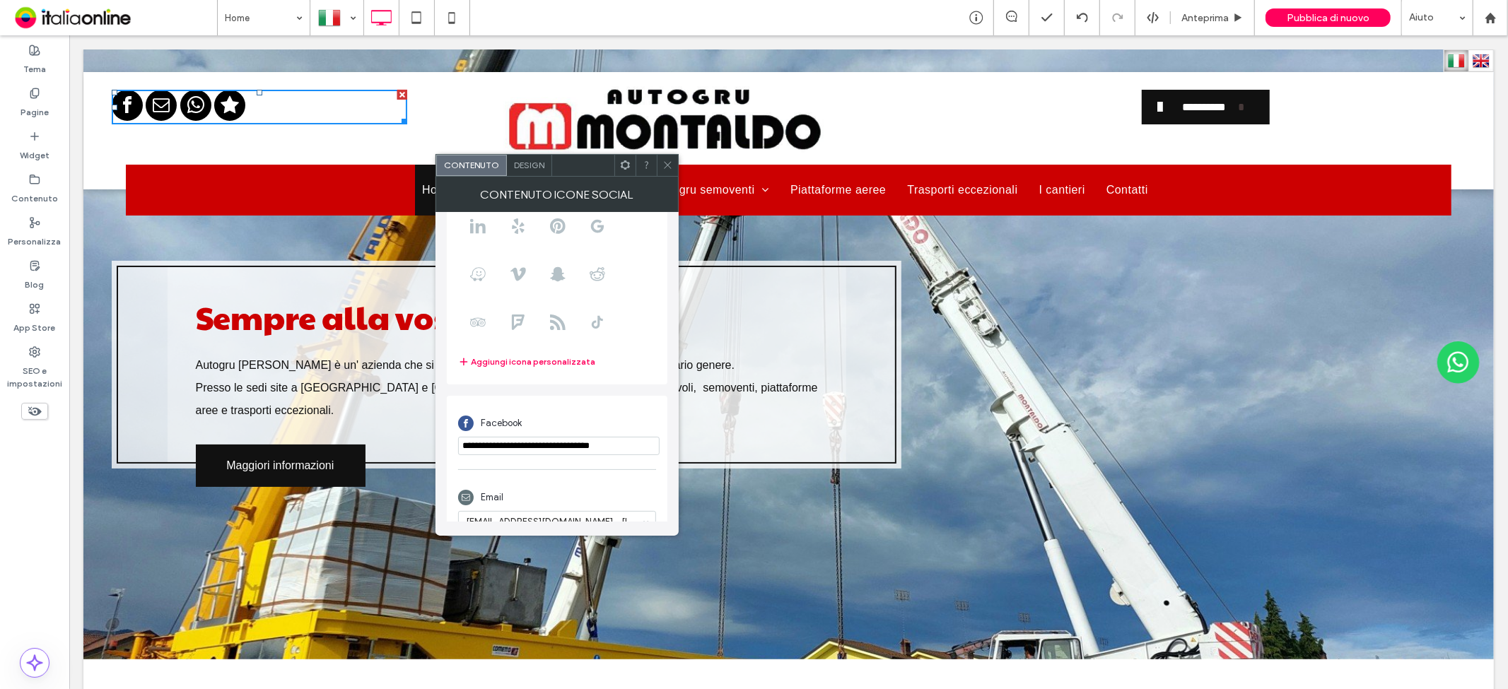
scroll to position [157, 0]
click at [467, 409] on span at bounding box center [466, 415] width 16 height 16
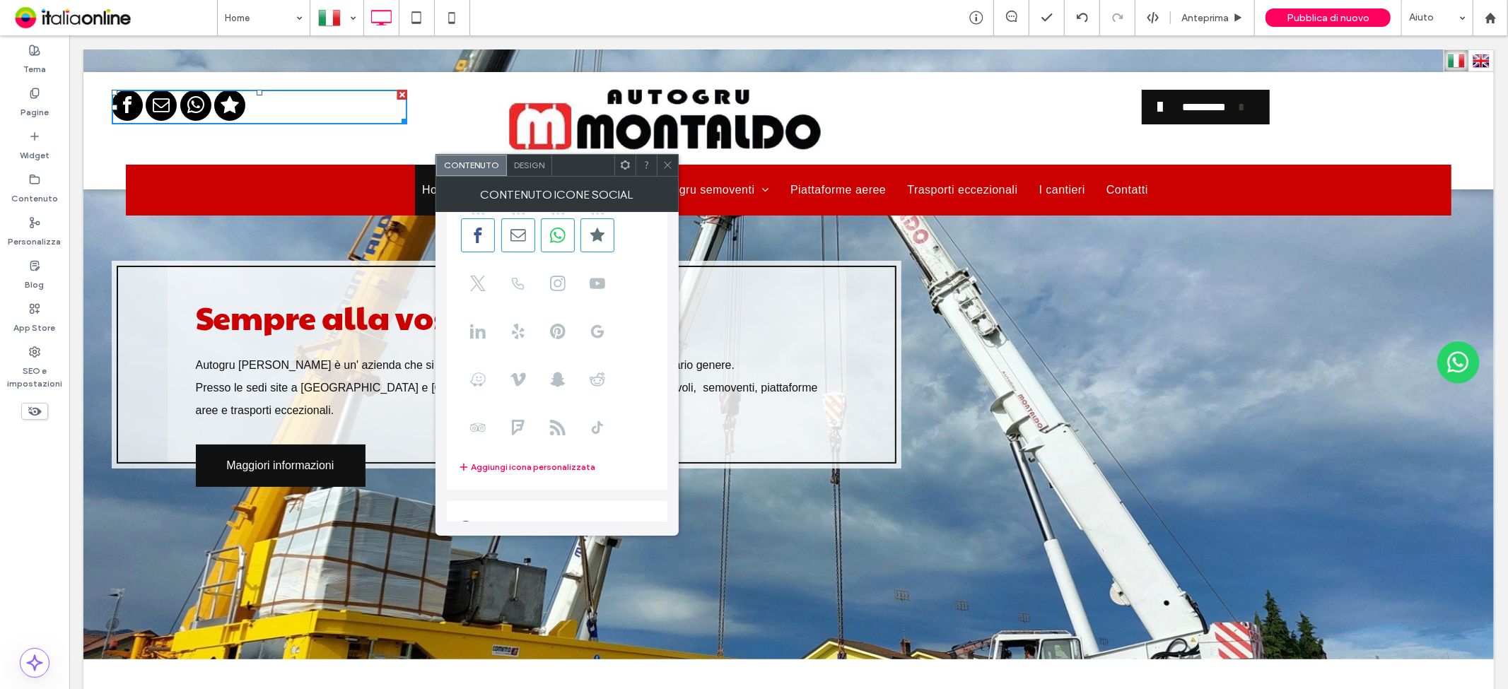
scroll to position [0, 0]
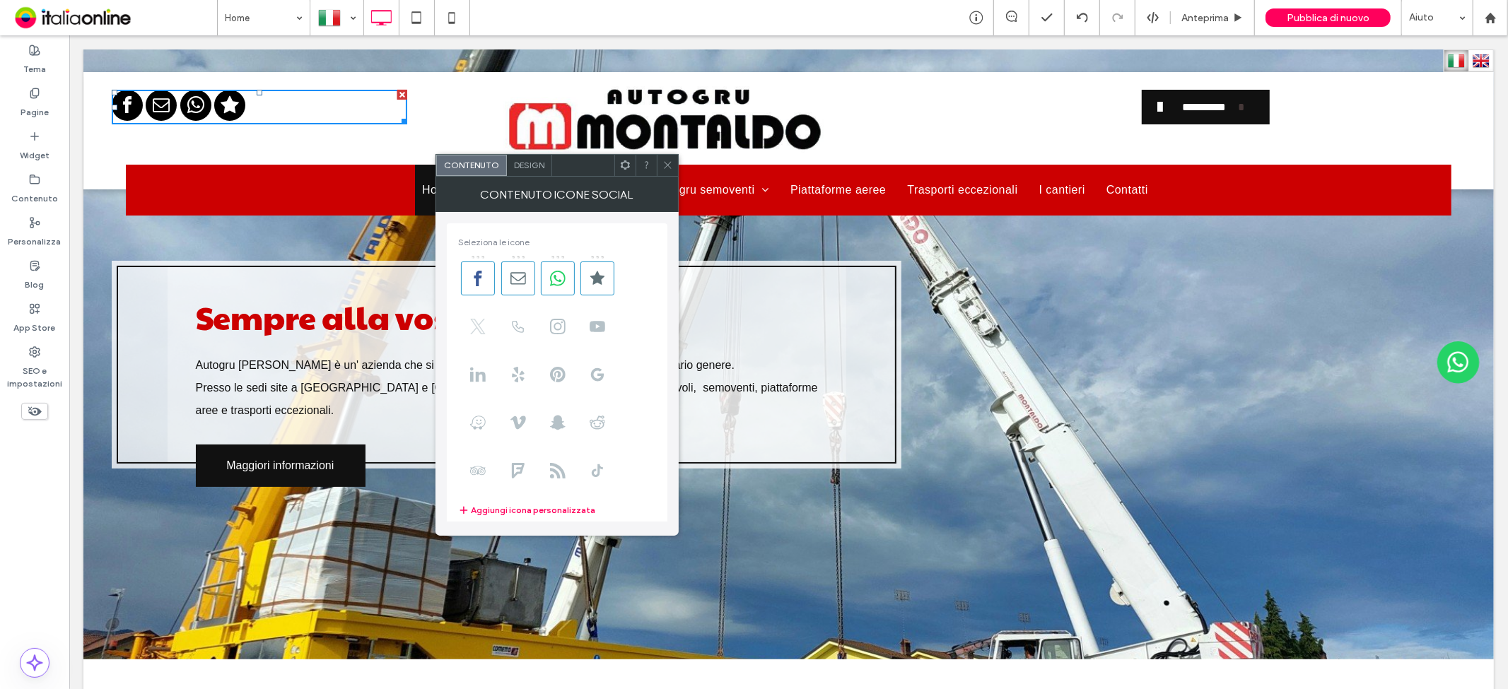
drag, startPoint x: 467, startPoint y: 269, endPoint x: 476, endPoint y: 342, distance: 73.4
click at [467, 270] on span at bounding box center [478, 279] width 34 height 34
click at [477, 281] on use at bounding box center [478, 279] width 8 height 16
click at [524, 166] on span "Design" at bounding box center [529, 165] width 30 height 11
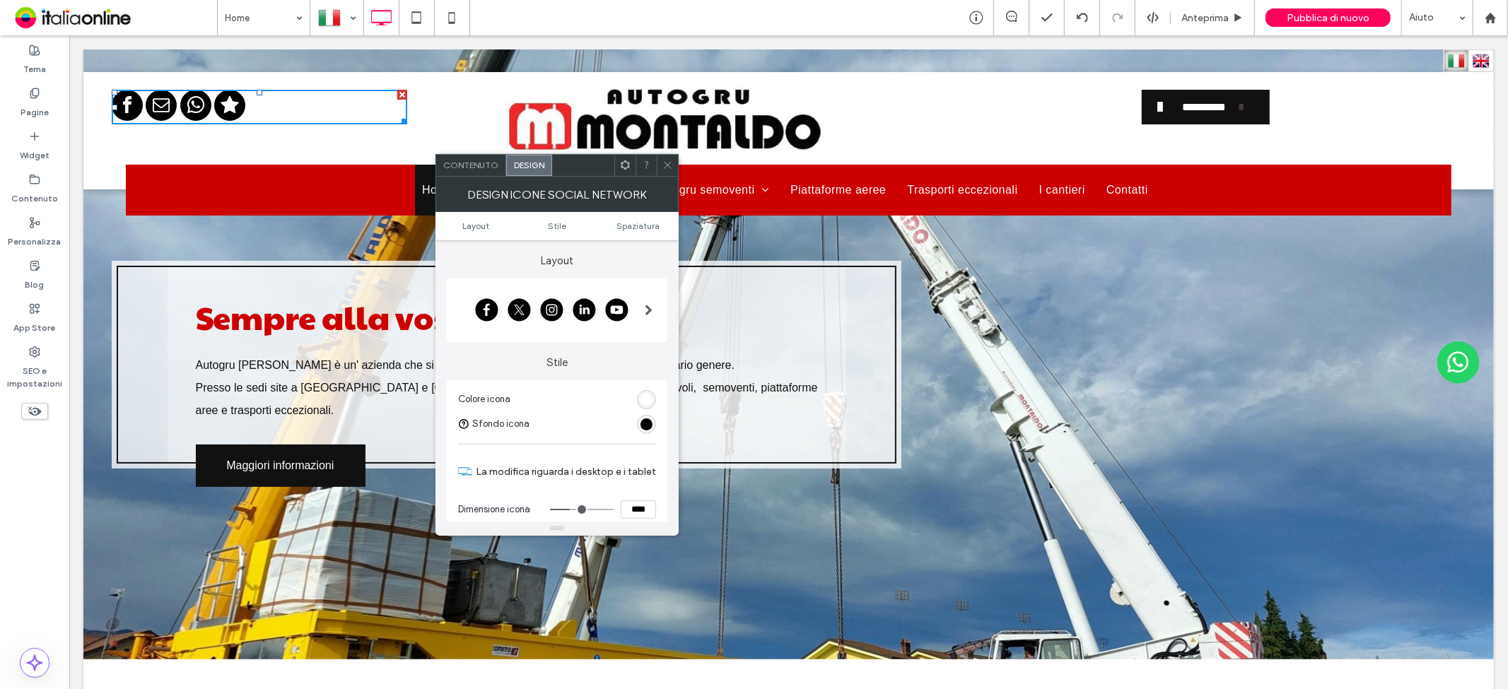
click at [646, 309] on span at bounding box center [649, 310] width 8 height 11
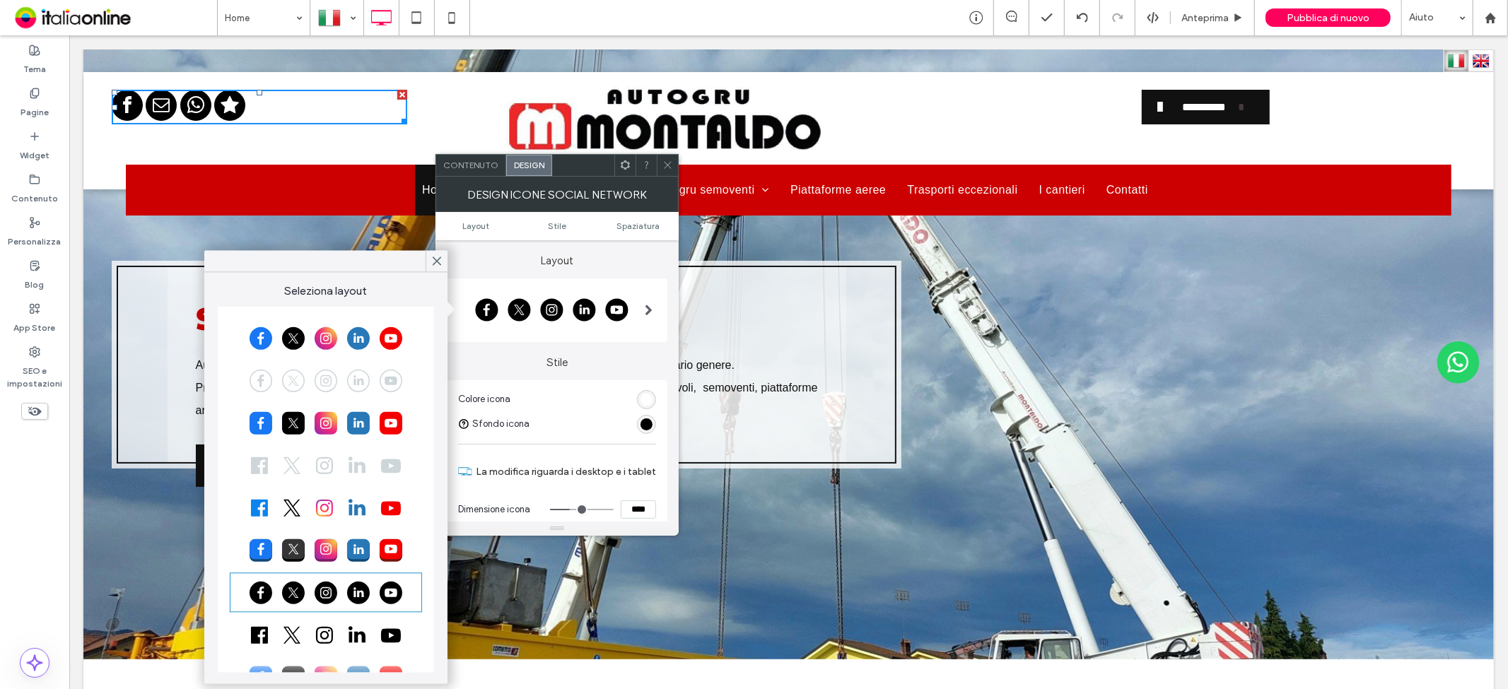
click at [308, 327] on div at bounding box center [326, 337] width 188 height 35
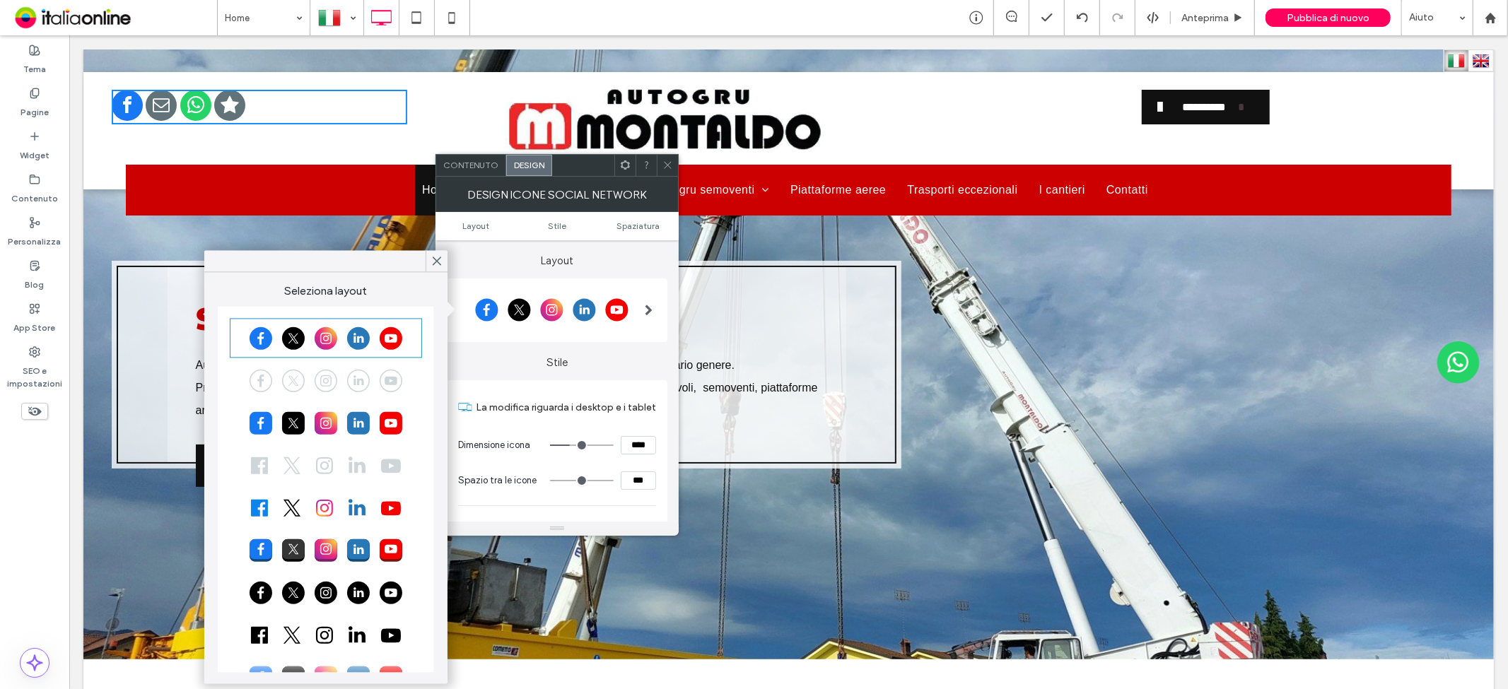
click at [599, 248] on label "Layout" at bounding box center [557, 253] width 221 height 27
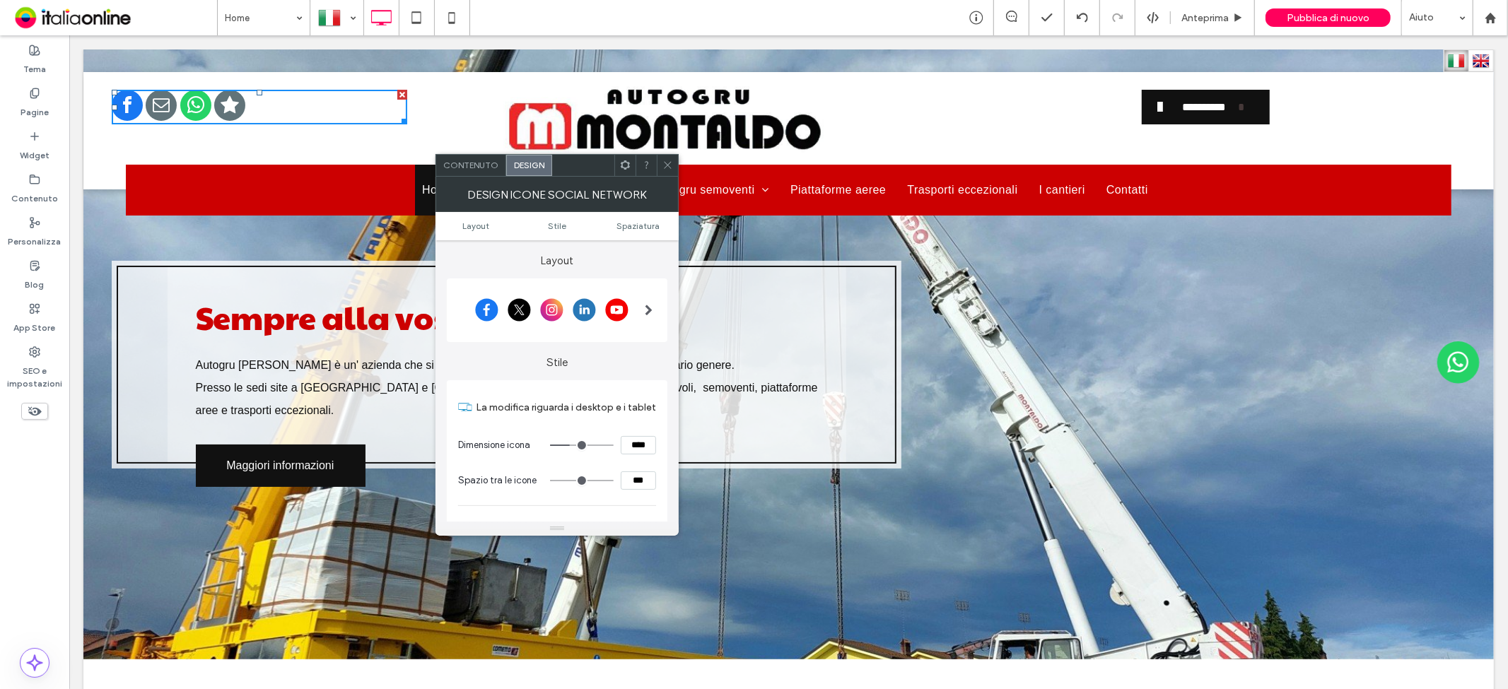
click at [273, 105] on div at bounding box center [258, 106] width 295 height 35
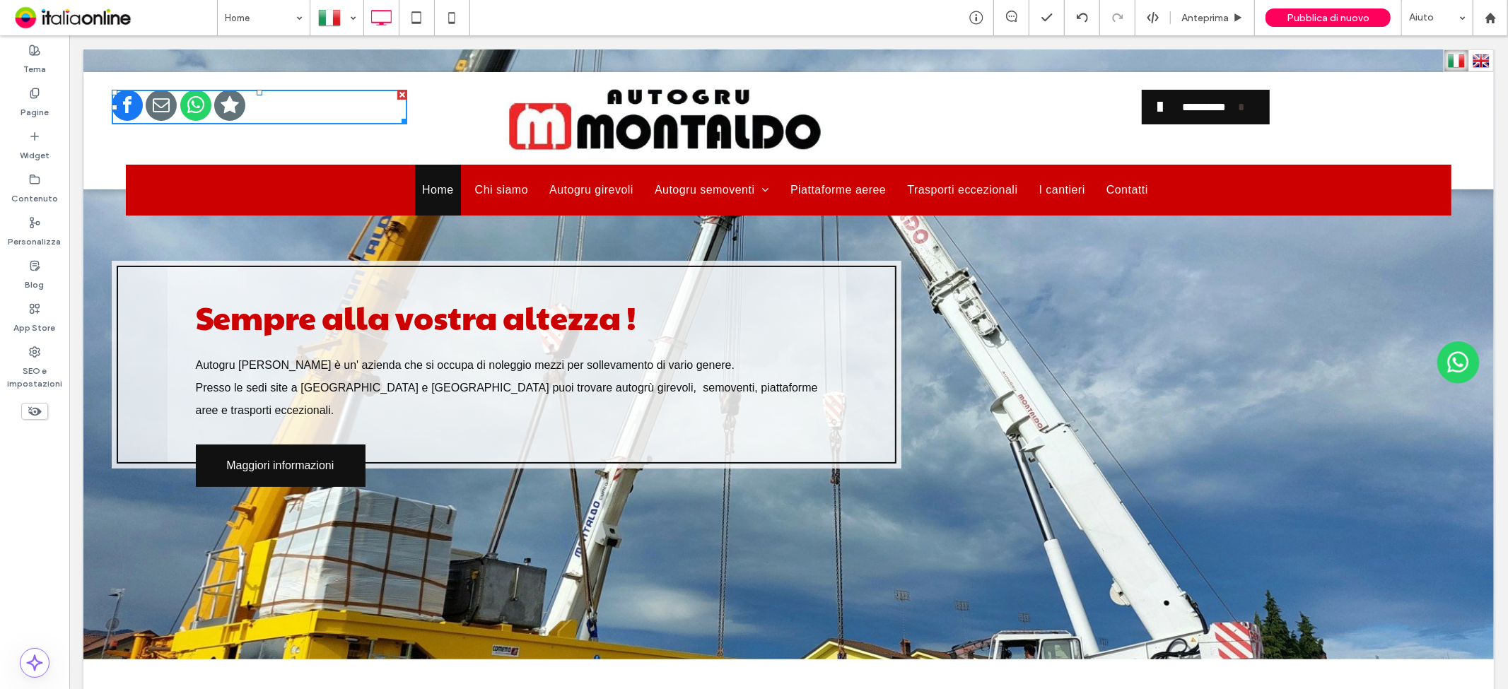
drag, startPoint x: 279, startPoint y: 96, endPoint x: 268, endPoint y: 95, distance: 10.6
drag, startPoint x: 428, startPoint y: 103, endPoint x: 252, endPoint y: 119, distance: 176.1
click at [428, 104] on div "Click To Paste" at bounding box center [280, 111] width 339 height 81
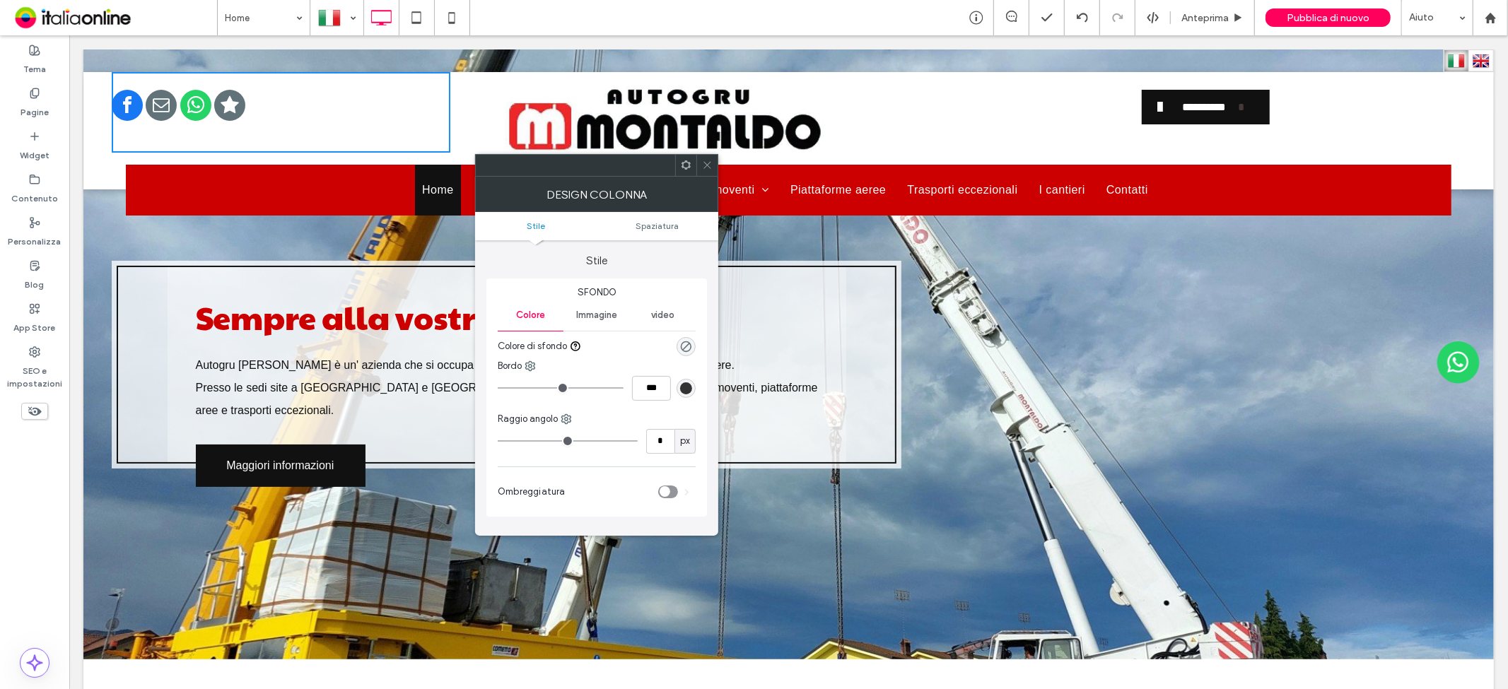
drag, startPoint x: 493, startPoint y: 100, endPoint x: 473, endPoint y: 93, distance: 20.8
click at [493, 100] on div "Click To Paste" at bounding box center [732, 111] width 564 height 81
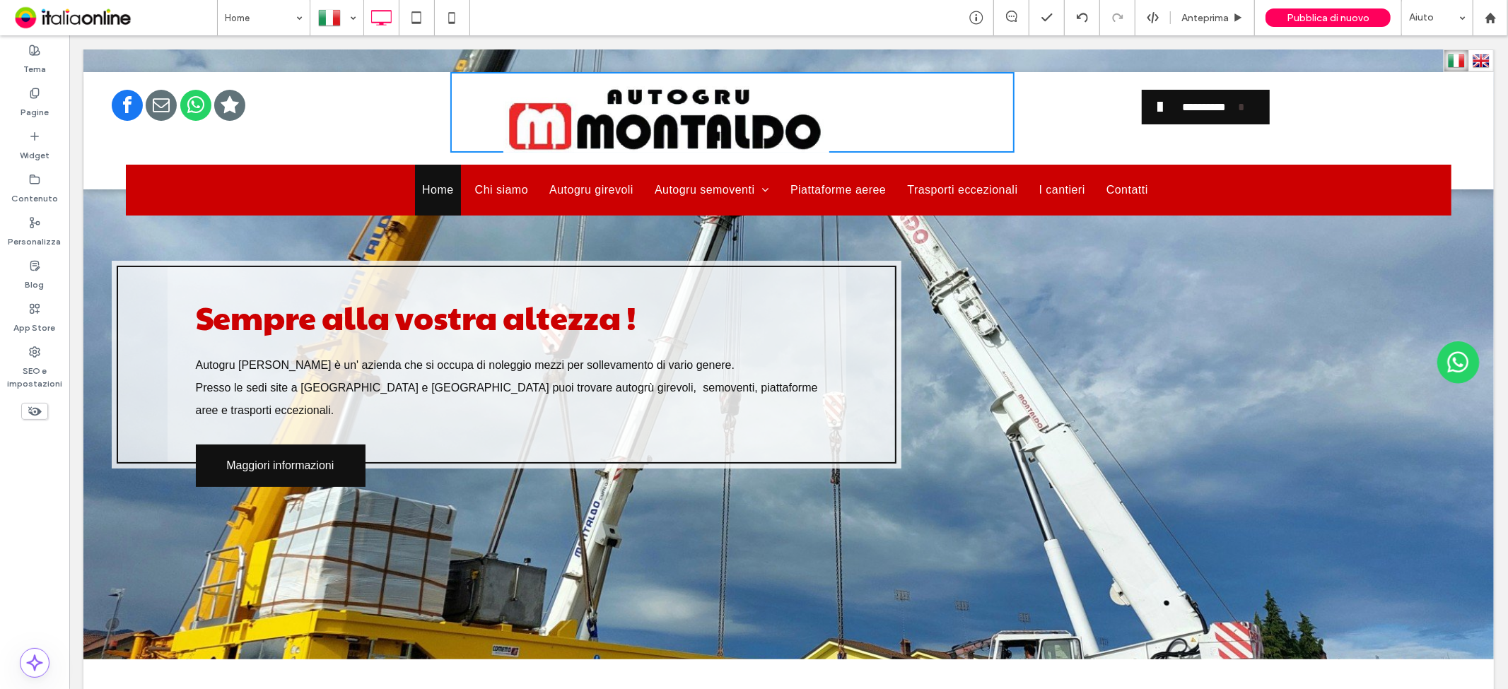
click at [473, 93] on div "Click To Paste" at bounding box center [732, 111] width 564 height 81
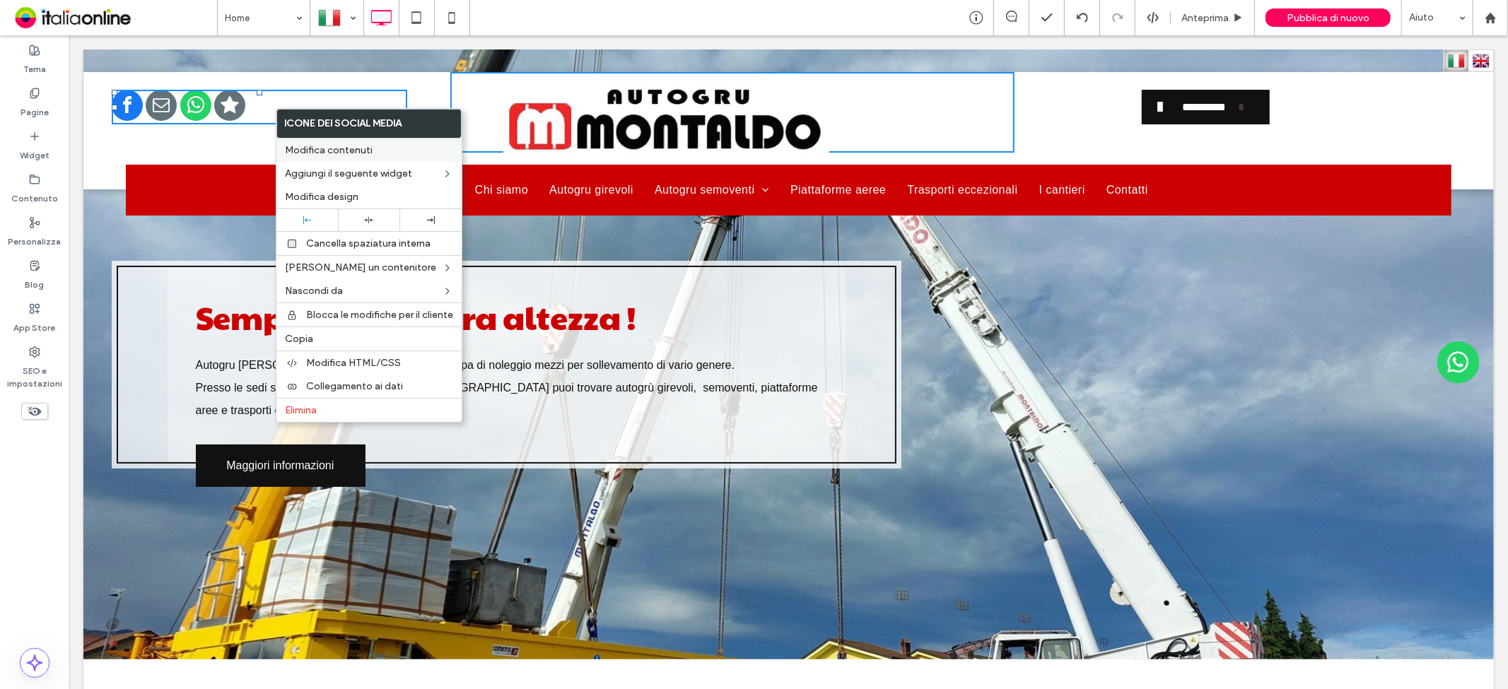
drag, startPoint x: 321, startPoint y: 144, endPoint x: 308, endPoint y: 150, distance: 13.9
click at [321, 144] on span "Modifica contenuti" at bounding box center [329, 150] width 88 height 12
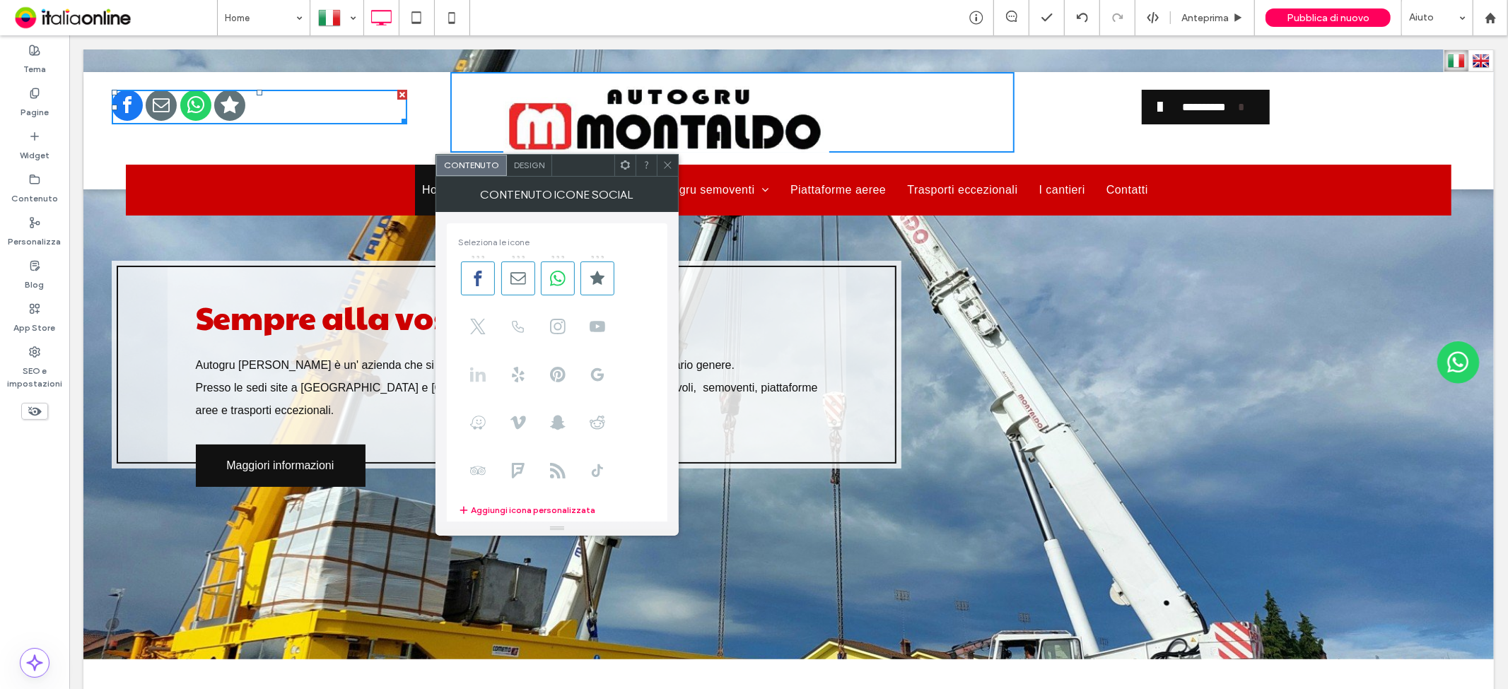
click at [470, 370] on icon at bounding box center [478, 375] width 16 height 16
drag, startPoint x: 471, startPoint y: 380, endPoint x: 443, endPoint y: 377, distance: 29.1
click at [471, 380] on use at bounding box center [478, 374] width 16 height 14
click at [553, 327] on use at bounding box center [558, 327] width 16 height 16
drag, startPoint x: 549, startPoint y: 327, endPoint x: 508, endPoint y: 279, distance: 63.7
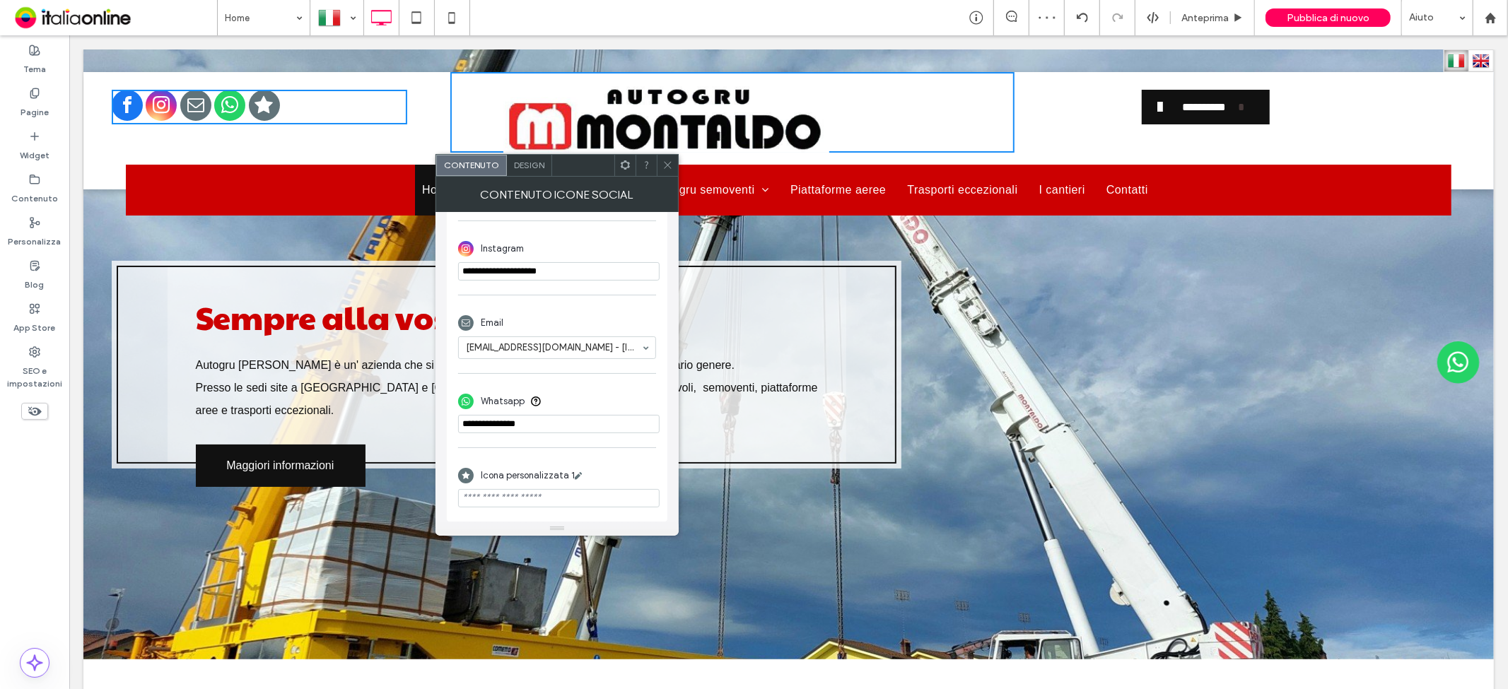
scroll to position [402, 0]
click at [530, 499] on input "url" at bounding box center [558, 498] width 201 height 18
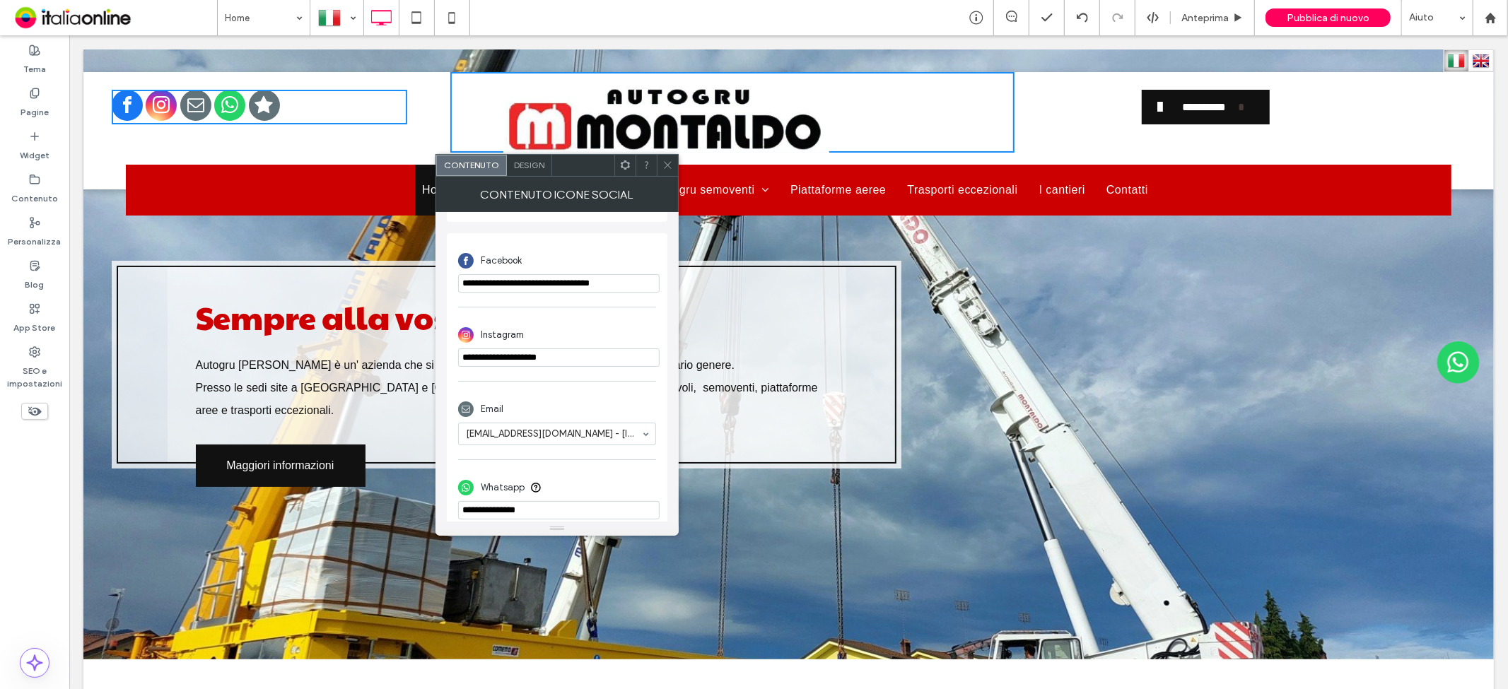
scroll to position [323, 0]
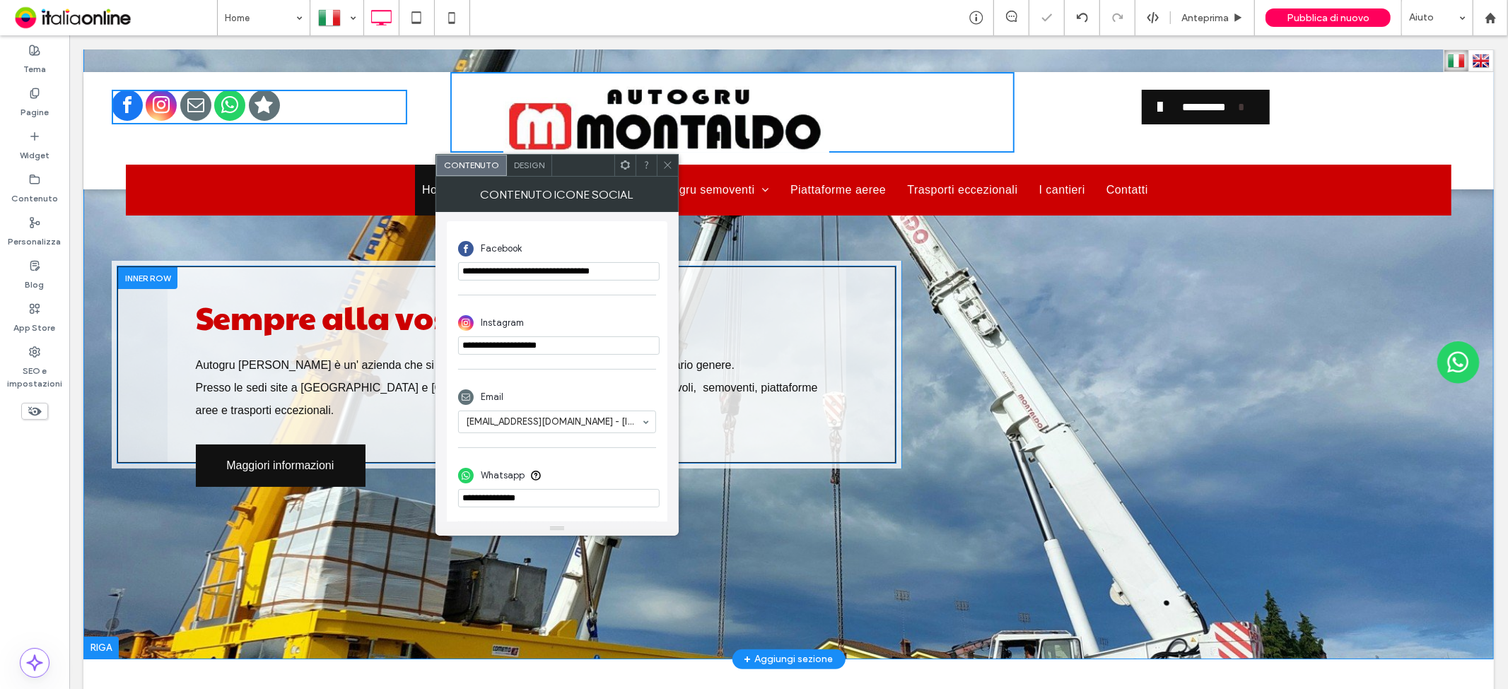
drag, startPoint x: 643, startPoint y: 380, endPoint x: 427, endPoint y: 335, distance: 220.2
paste input "**********"
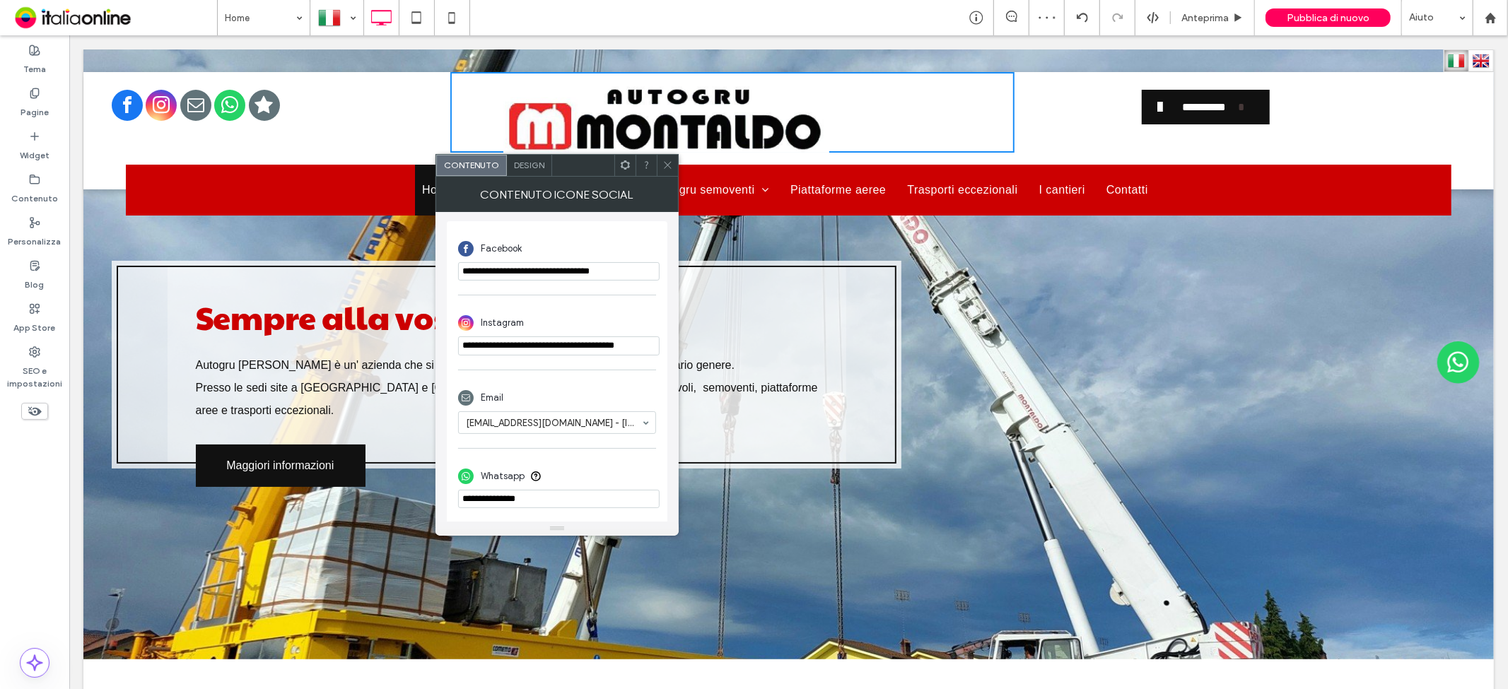
type input "**********"
click at [519, 347] on input "**********" at bounding box center [558, 346] width 201 height 20
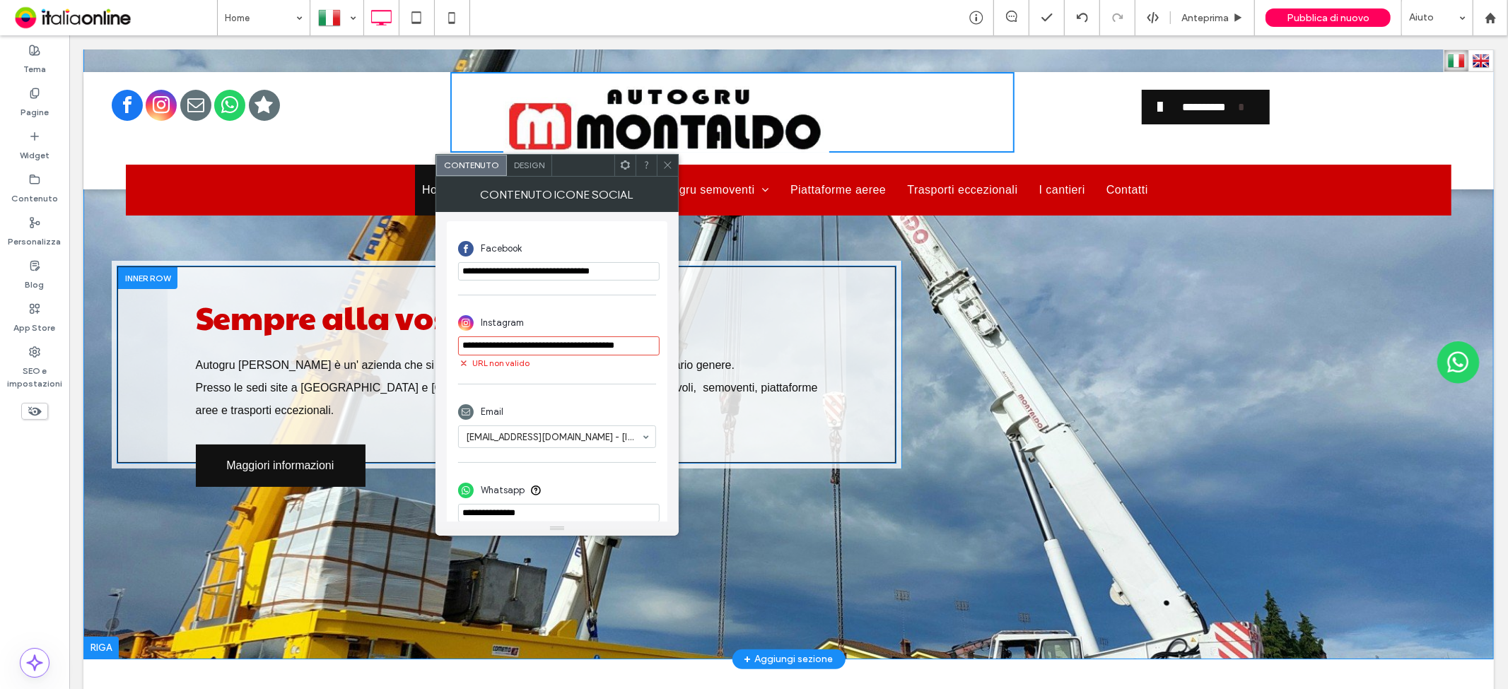
scroll to position [0, 12]
drag, startPoint x: 530, startPoint y: 379, endPoint x: 685, endPoint y: 330, distance: 162.3
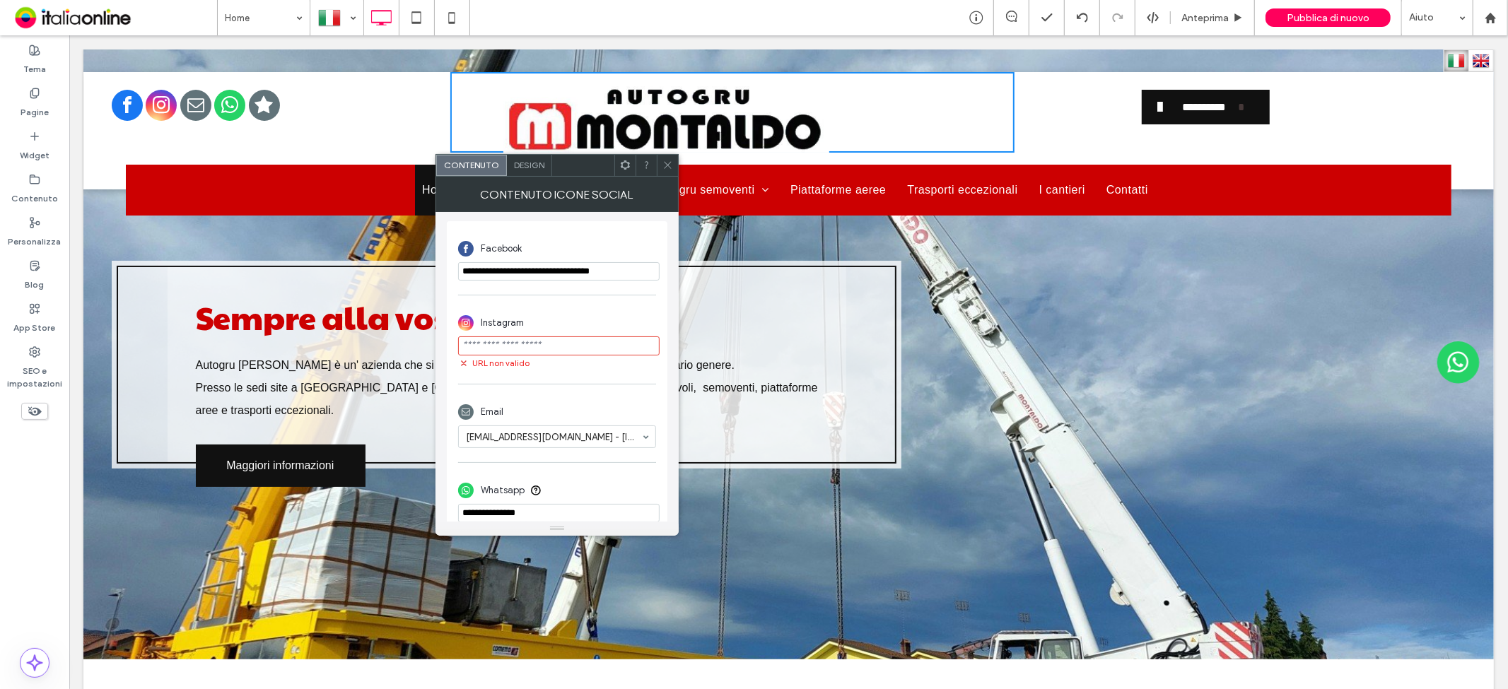
scroll to position [0, 0]
paste input "**********"
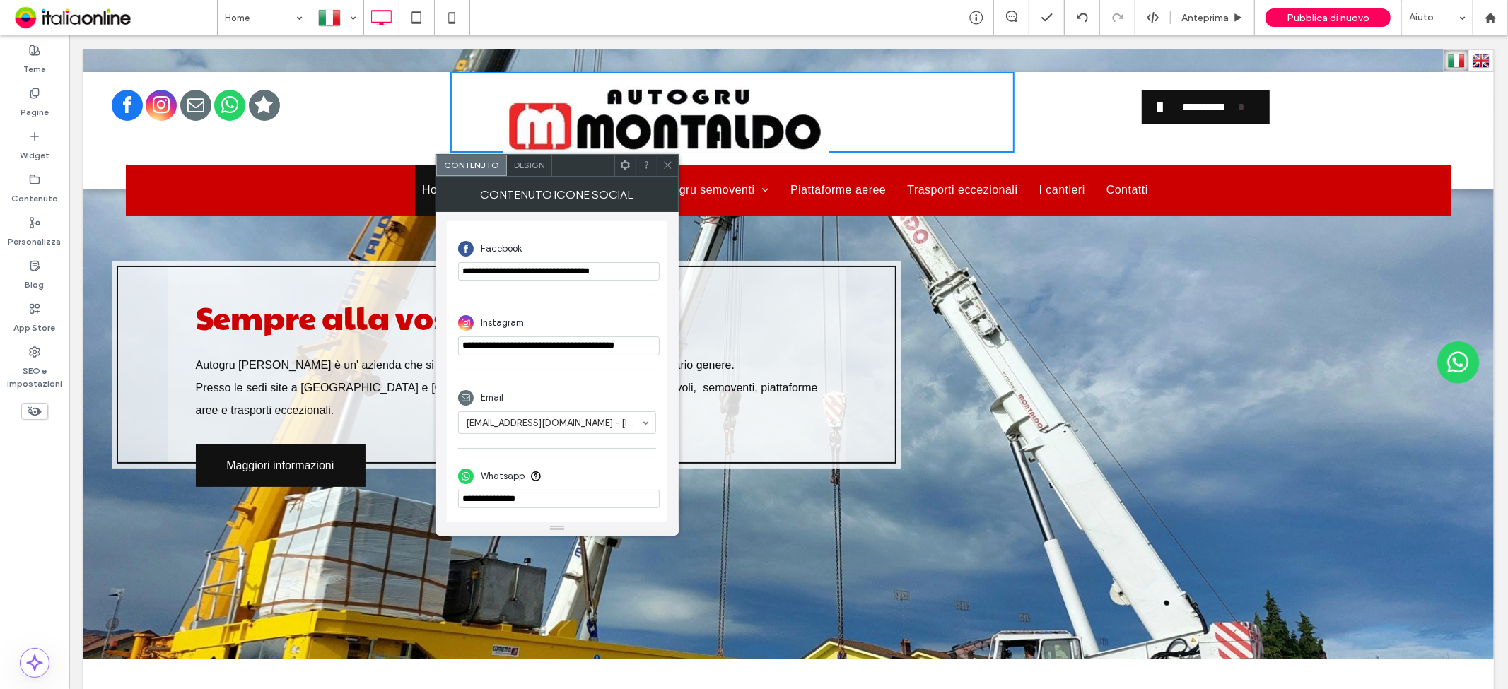
scroll to position [0, 16]
type input "**********"
click at [696, 487] on div "Sempre alla vostra altezza ! Autogru Montaldo è un' azienda che si occupa di no…" at bounding box center [788, 336] width 1410 height 646
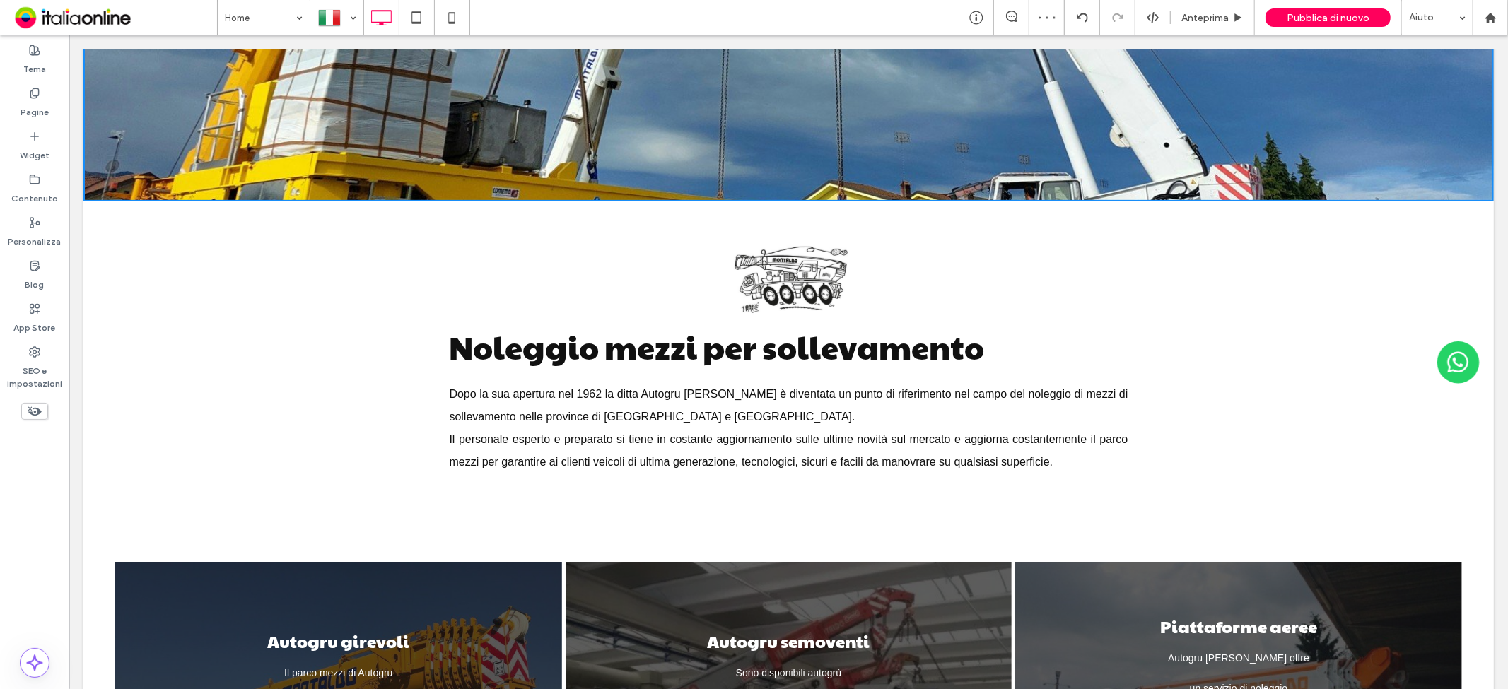
scroll to position [549, 0]
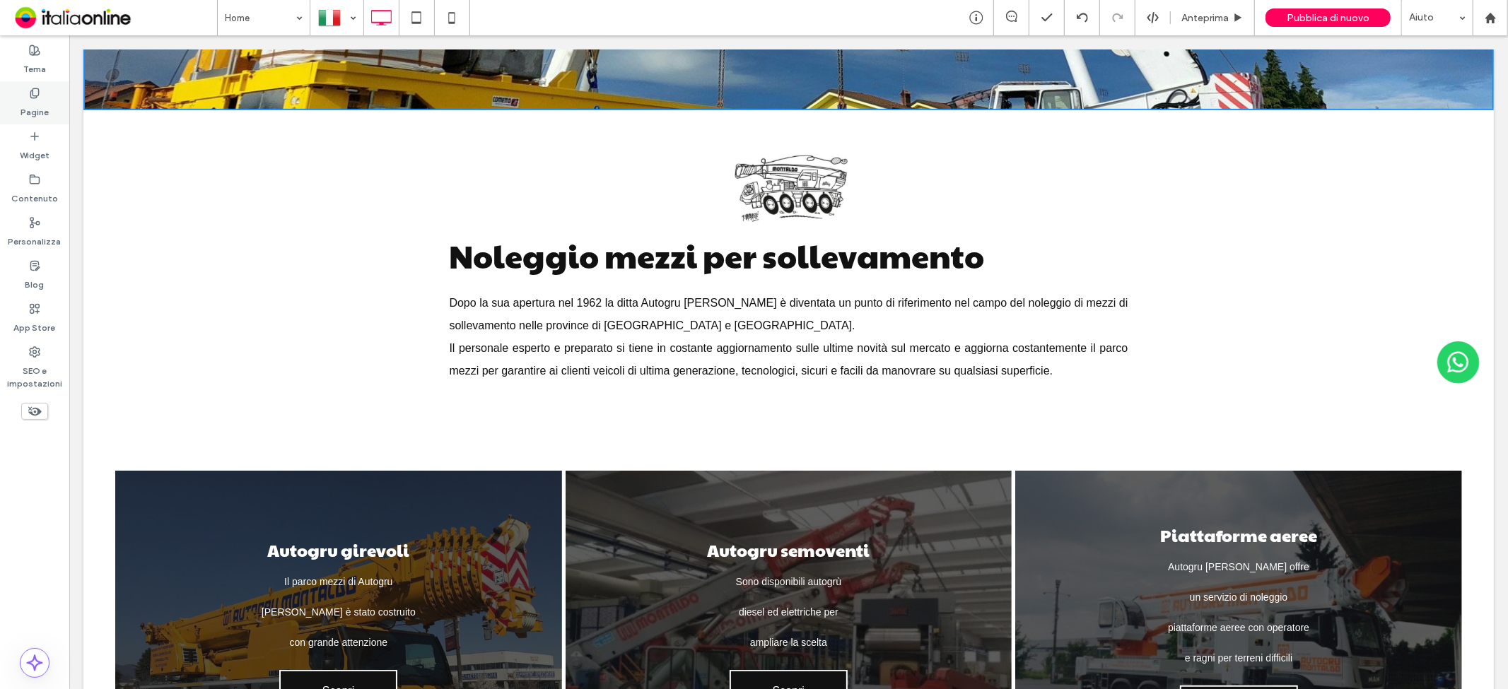
drag, startPoint x: 44, startPoint y: 94, endPoint x: 25, endPoint y: 95, distance: 19.1
click at [44, 94] on div "Pagine" at bounding box center [34, 102] width 69 height 43
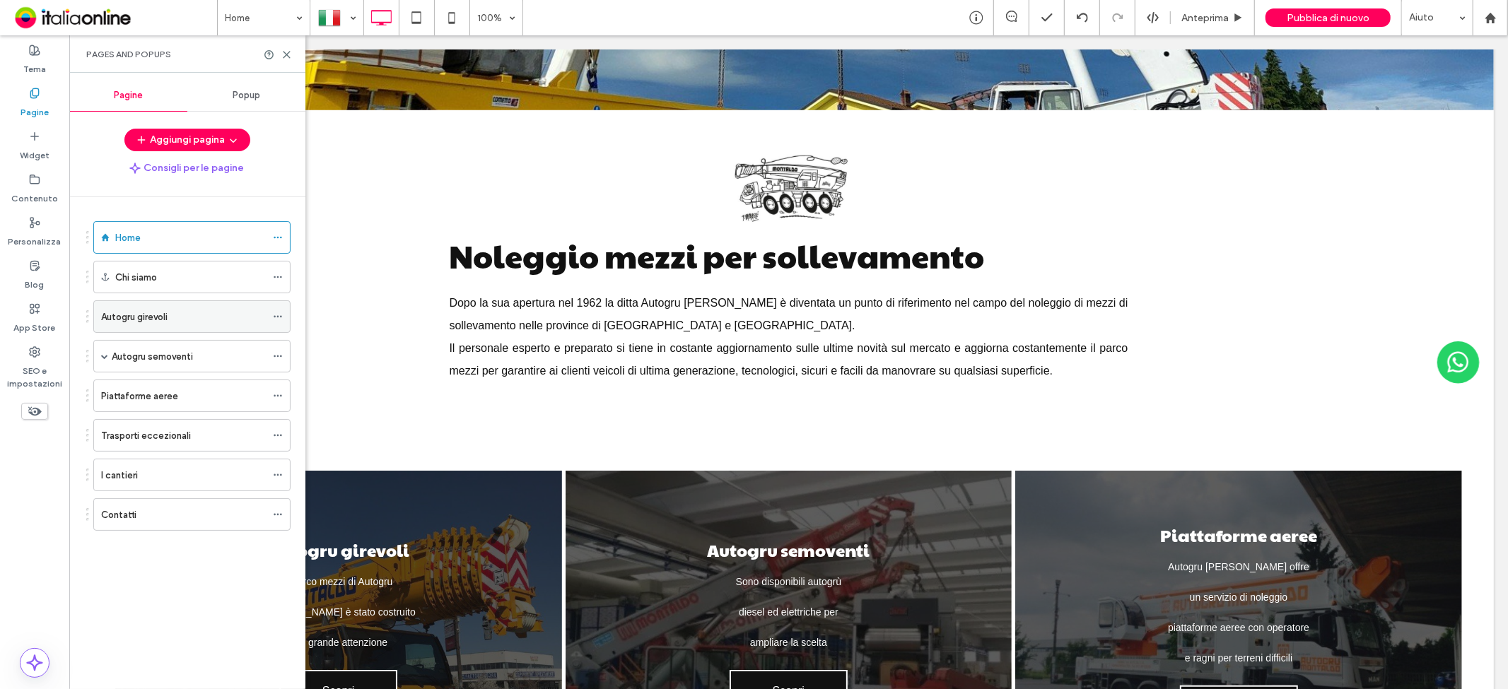
click at [192, 313] on div "Autogru girevoli" at bounding box center [183, 317] width 165 height 15
click at [280, 319] on icon at bounding box center [278, 317] width 10 height 10
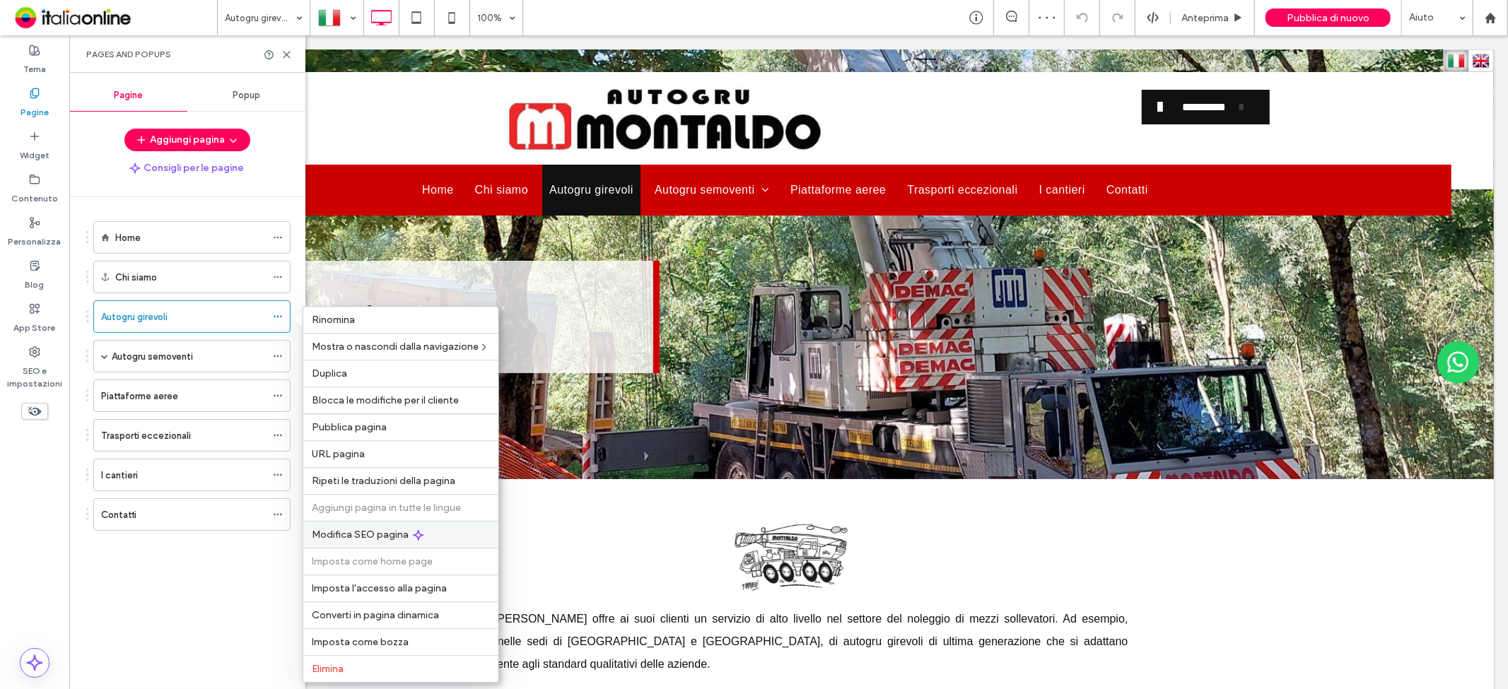
click at [373, 532] on span "Modifica SEO pagina" at bounding box center [360, 535] width 97 height 12
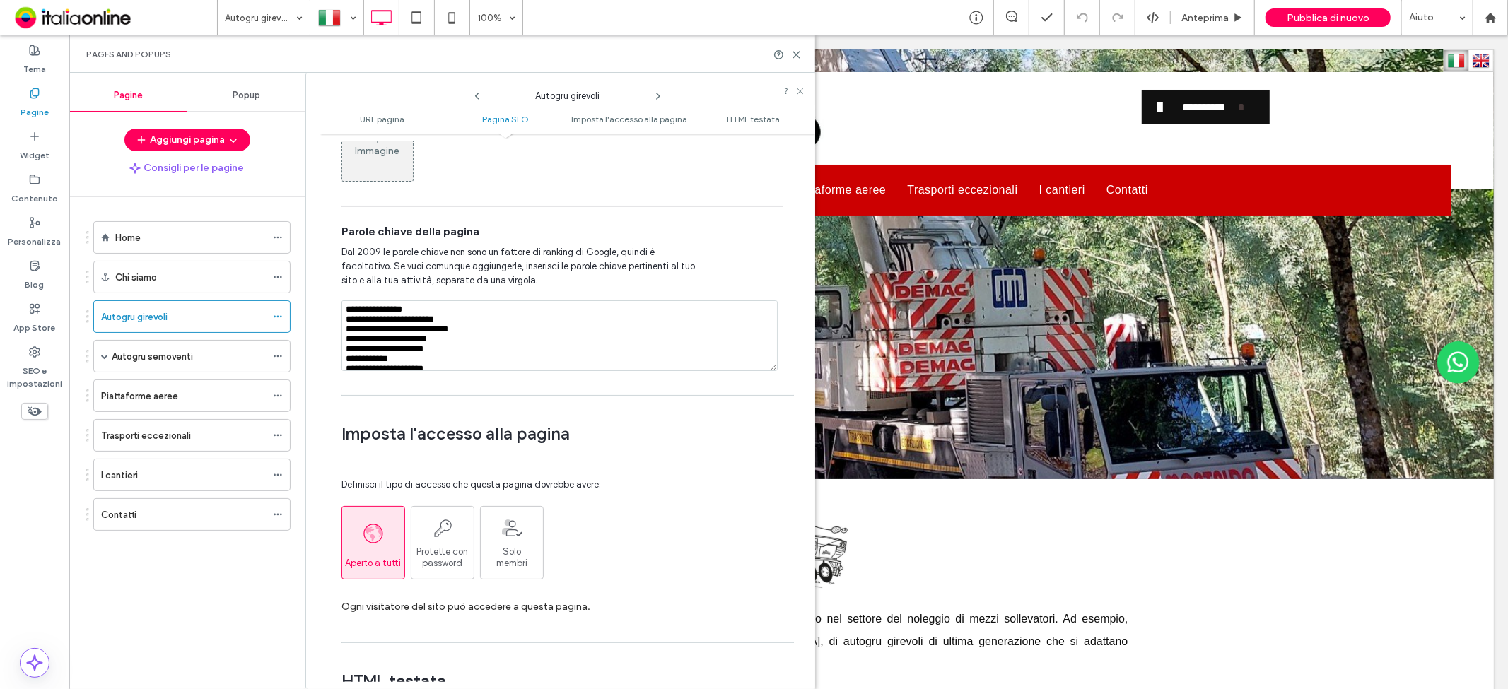
drag, startPoint x: 406, startPoint y: 368, endPoint x: 373, endPoint y: 313, distance: 63.8
click at [315, 271] on div "**********" at bounding box center [560, 381] width 510 height 616
drag, startPoint x: 401, startPoint y: 369, endPoint x: 384, endPoint y: 351, distance: 24.5
click at [402, 368] on textarea "**********" at bounding box center [559, 335] width 436 height 71
drag, startPoint x: 349, startPoint y: 321, endPoint x: 426, endPoint y: 321, distance: 76.3
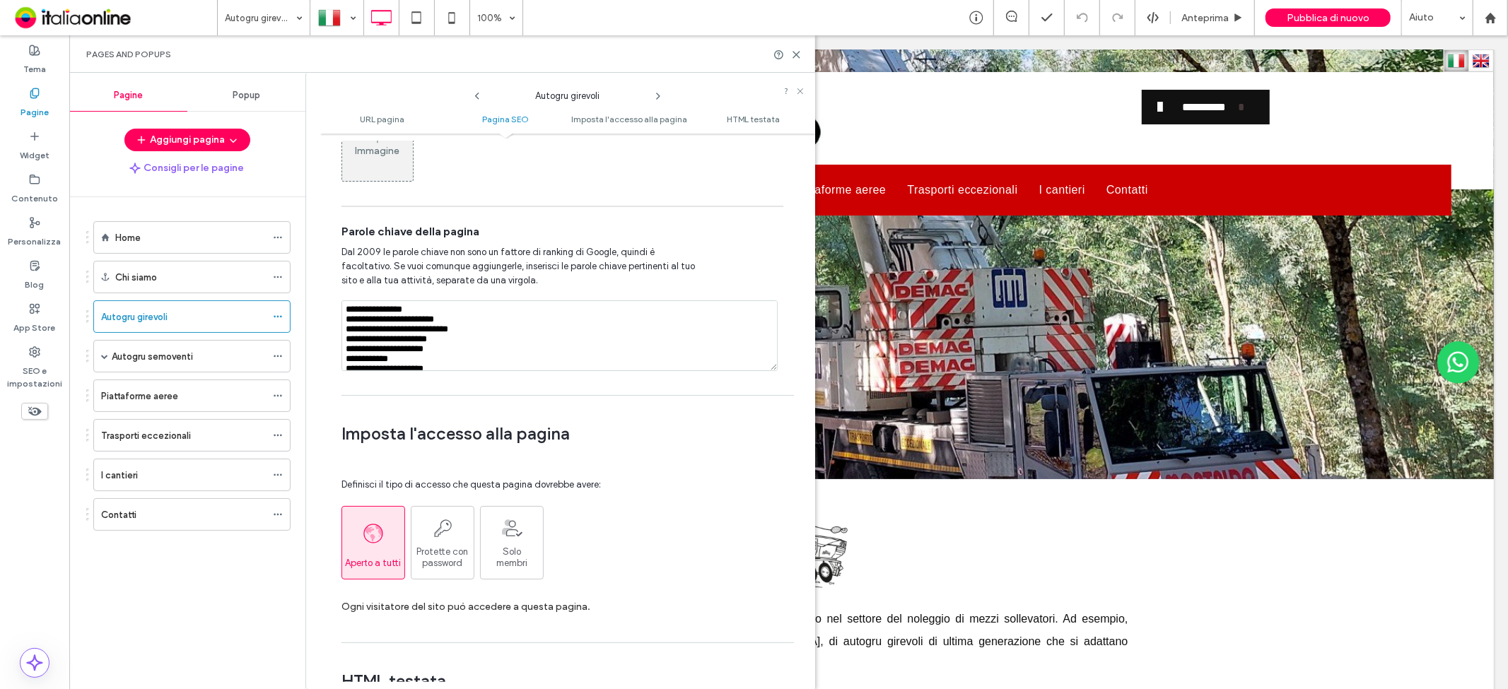
click at [350, 320] on textarea "**********" at bounding box center [559, 335] width 436 height 71
click at [492, 327] on textarea "**********" at bounding box center [559, 335] width 436 height 71
drag, startPoint x: 342, startPoint y: 312, endPoint x: 524, endPoint y: 417, distance: 210.0
click at [524, 417] on div "**********" at bounding box center [567, 411] width 495 height 541
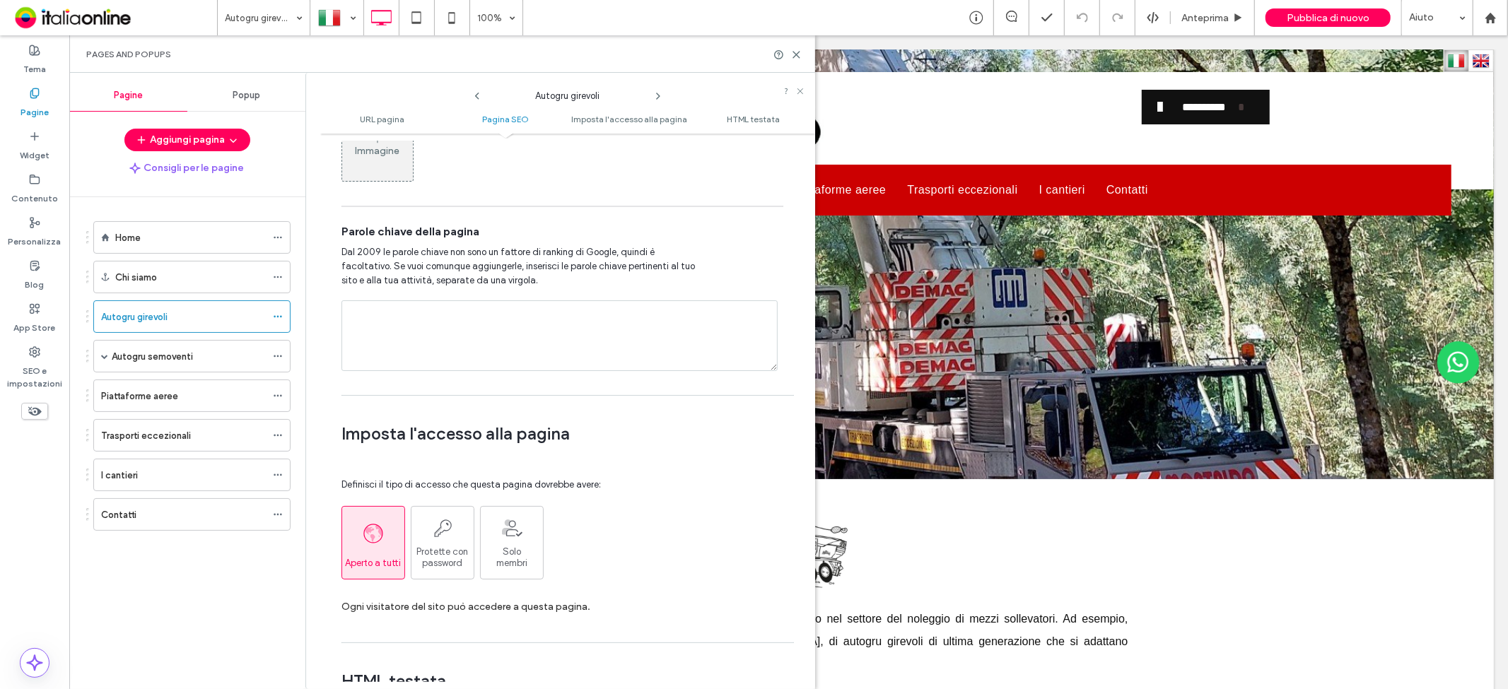
scroll to position [0, 0]
click at [382, 329] on textarea at bounding box center [559, 335] width 436 height 71
paste textarea "**********"
type textarea "**********"
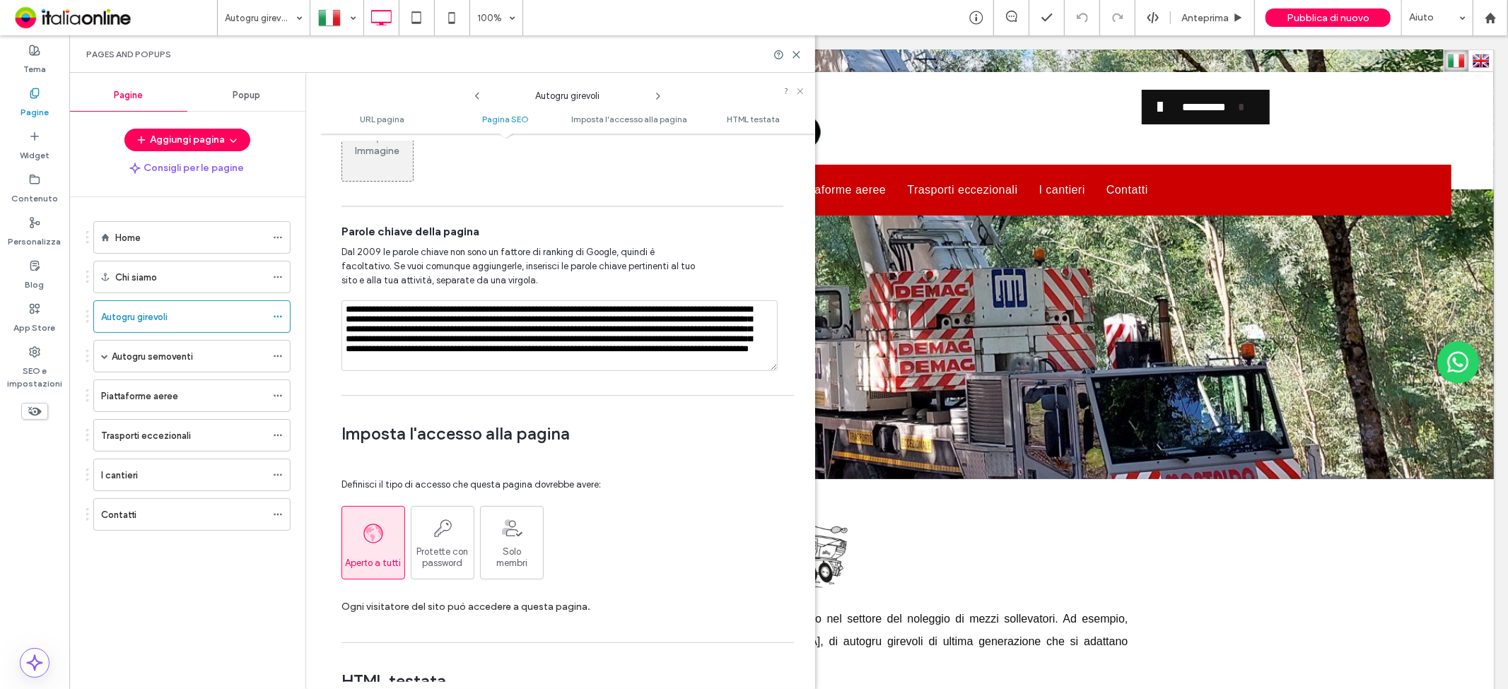
scroll to position [15, 0]
click at [797, 57] on icon at bounding box center [796, 54] width 11 height 11
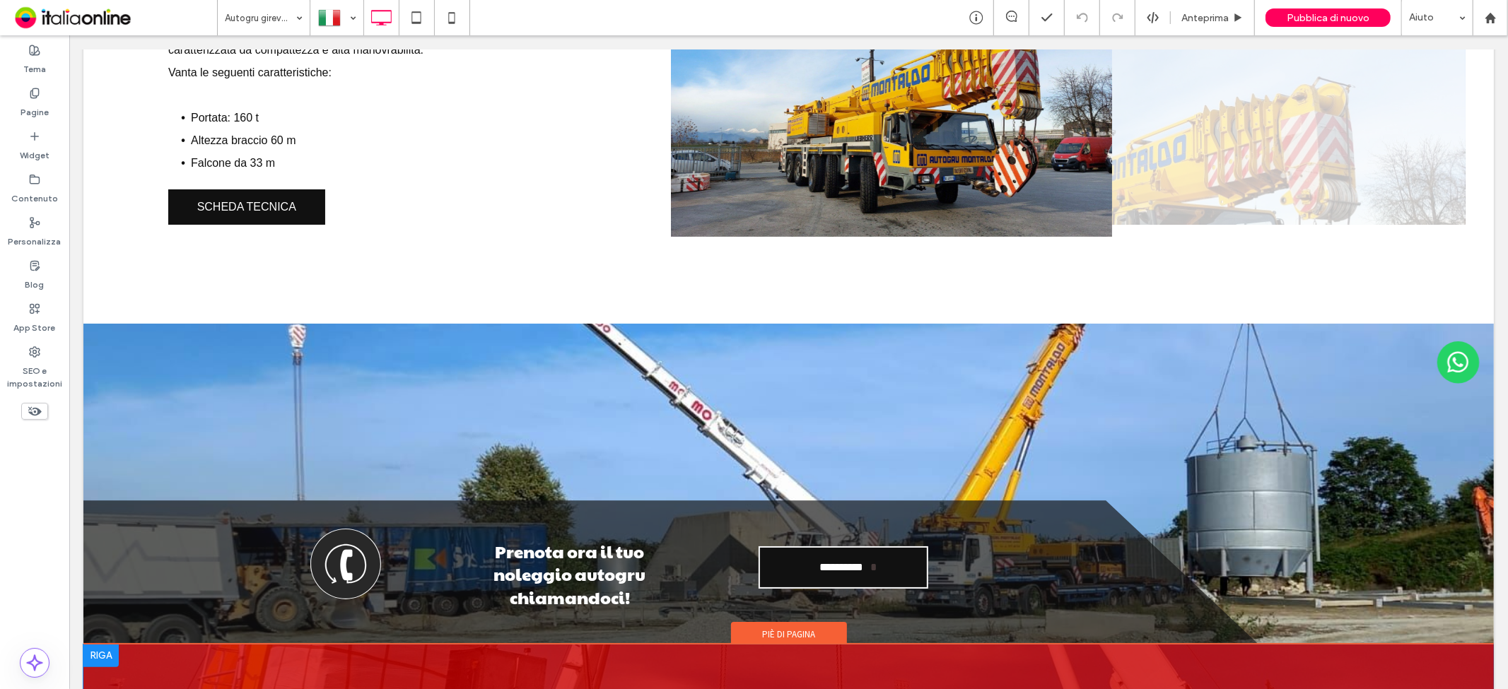
scroll to position [4712, 0]
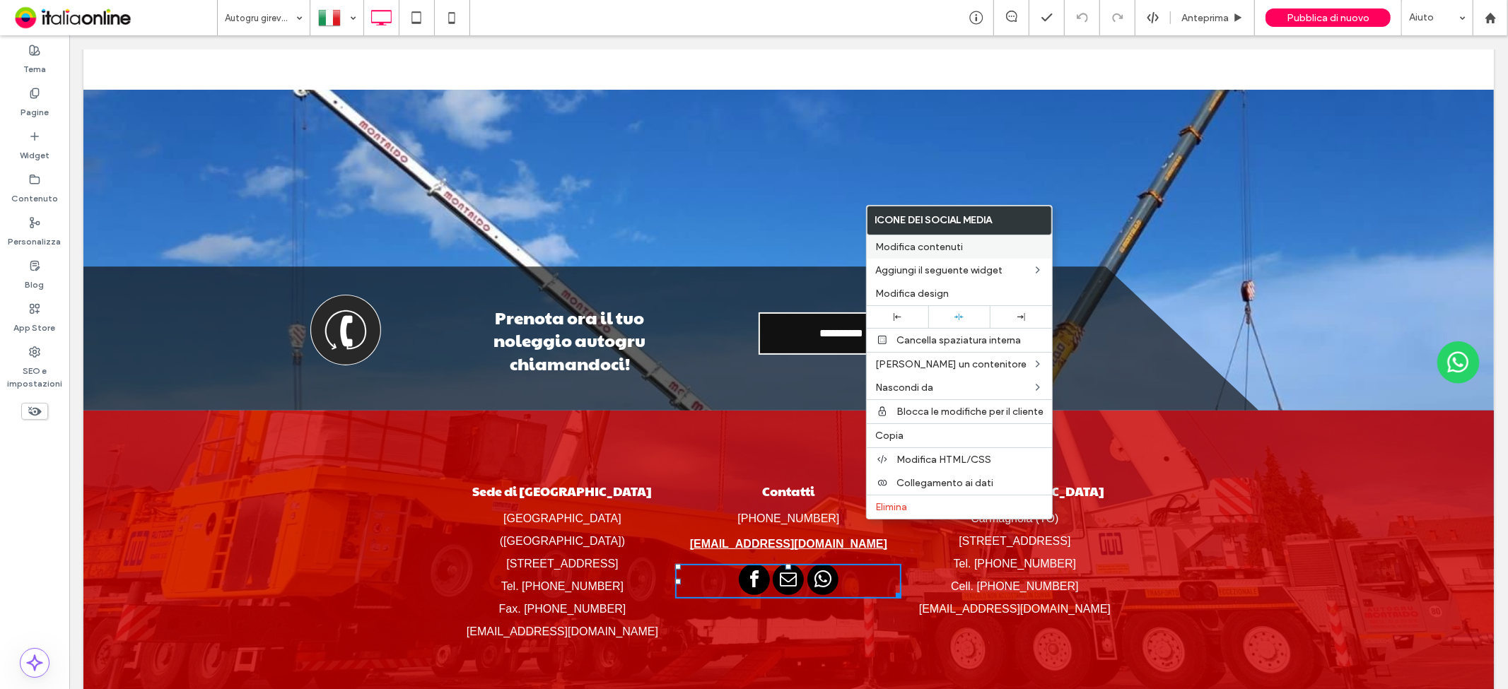
click at [926, 242] on span "Modifica contenuti" at bounding box center [919, 247] width 88 height 12
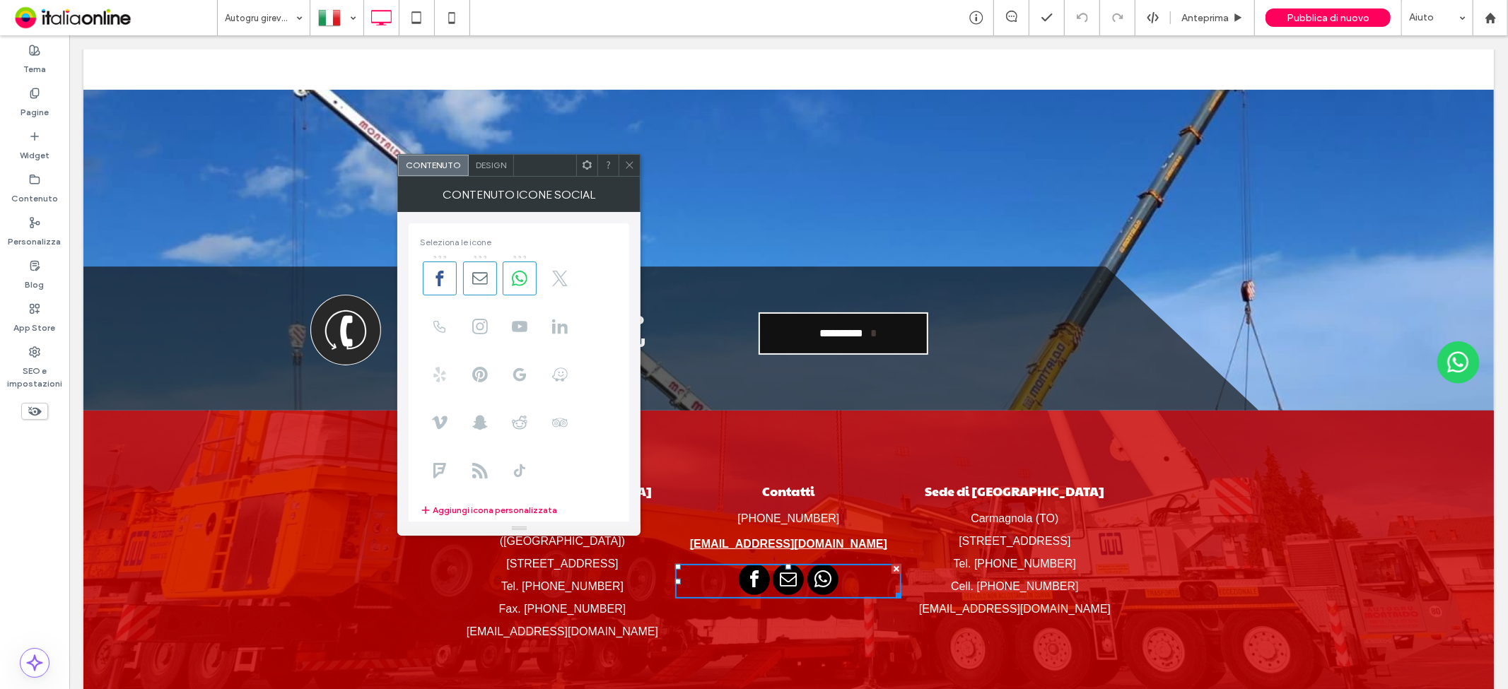
drag, startPoint x: 481, startPoint y: 318, endPoint x: 433, endPoint y: 387, distance: 83.7
click at [481, 319] on icon at bounding box center [480, 327] width 16 height 16
drag, startPoint x: 485, startPoint y: 327, endPoint x: 500, endPoint y: 291, distance: 39.0
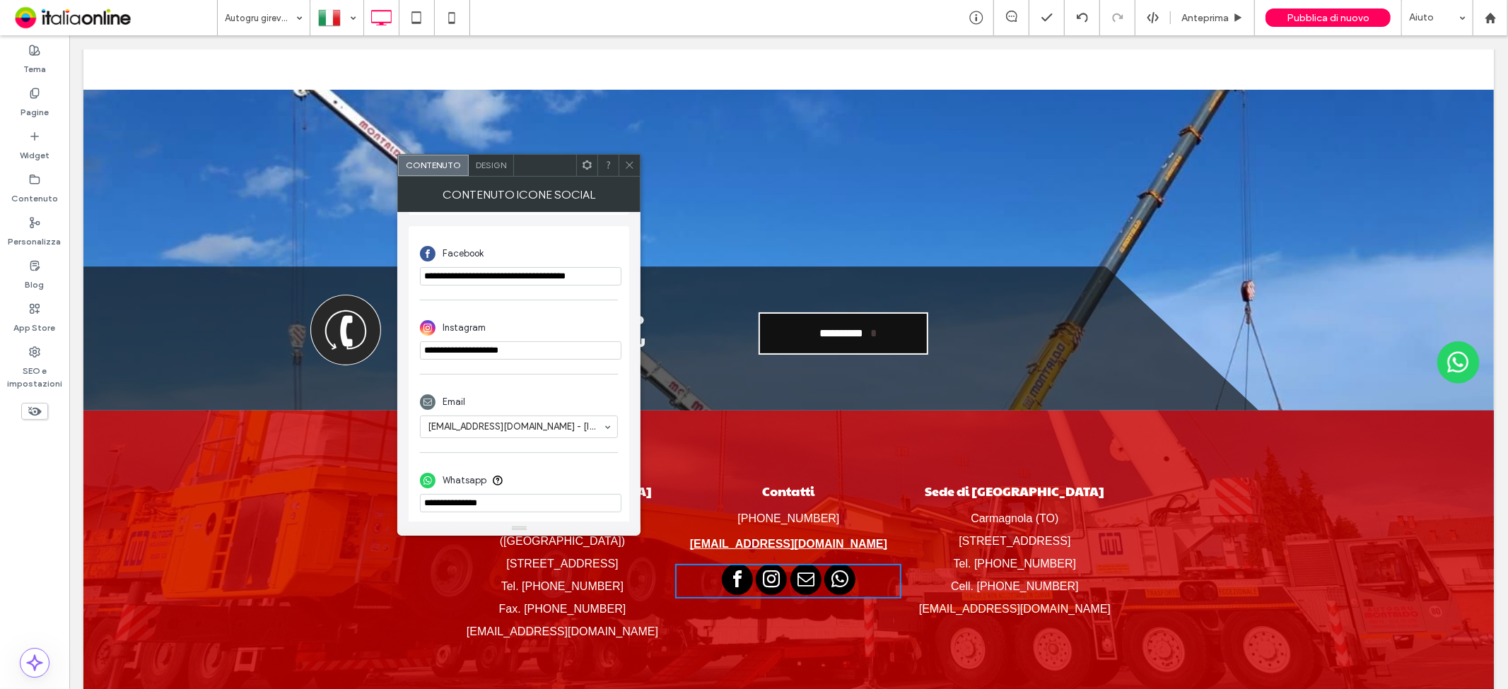
scroll to position [327, 0]
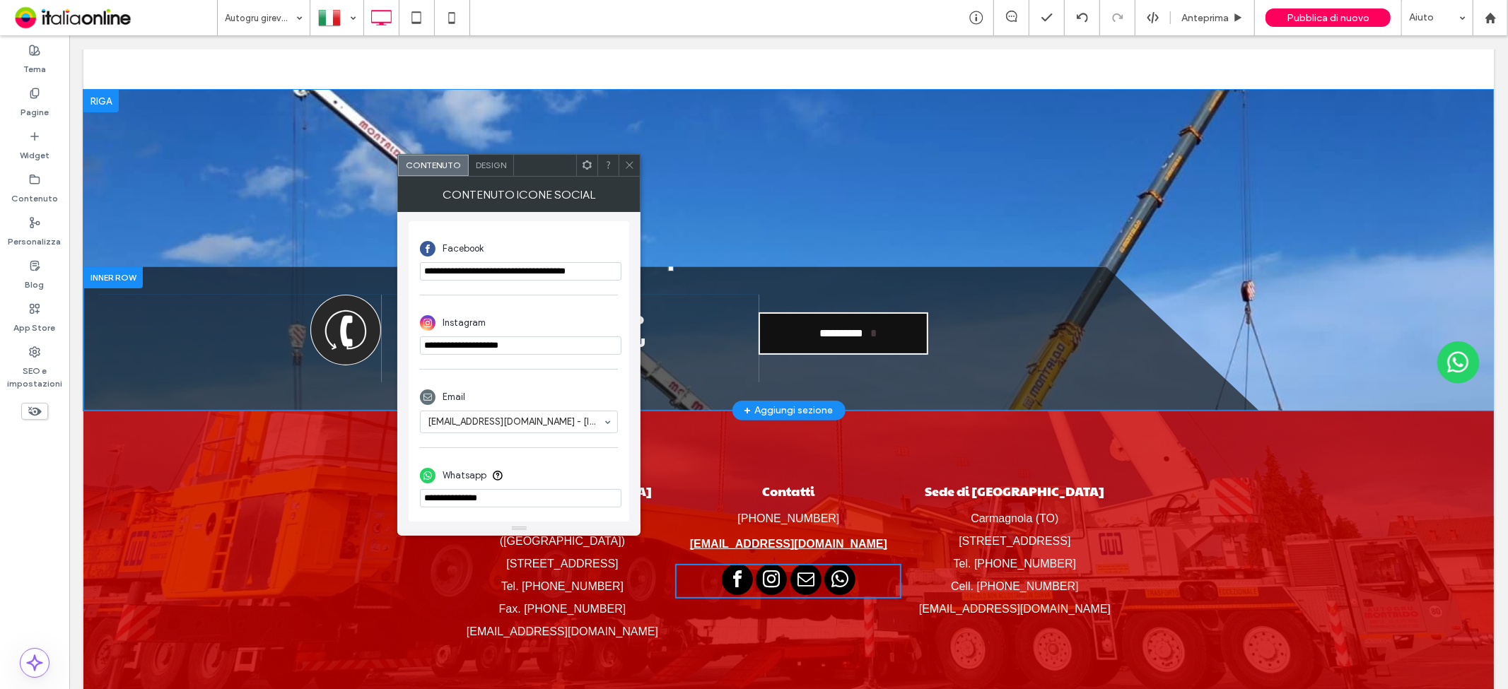
drag, startPoint x: 604, startPoint y: 376, endPoint x: 375, endPoint y: 344, distance: 231.2
paste input "**********"
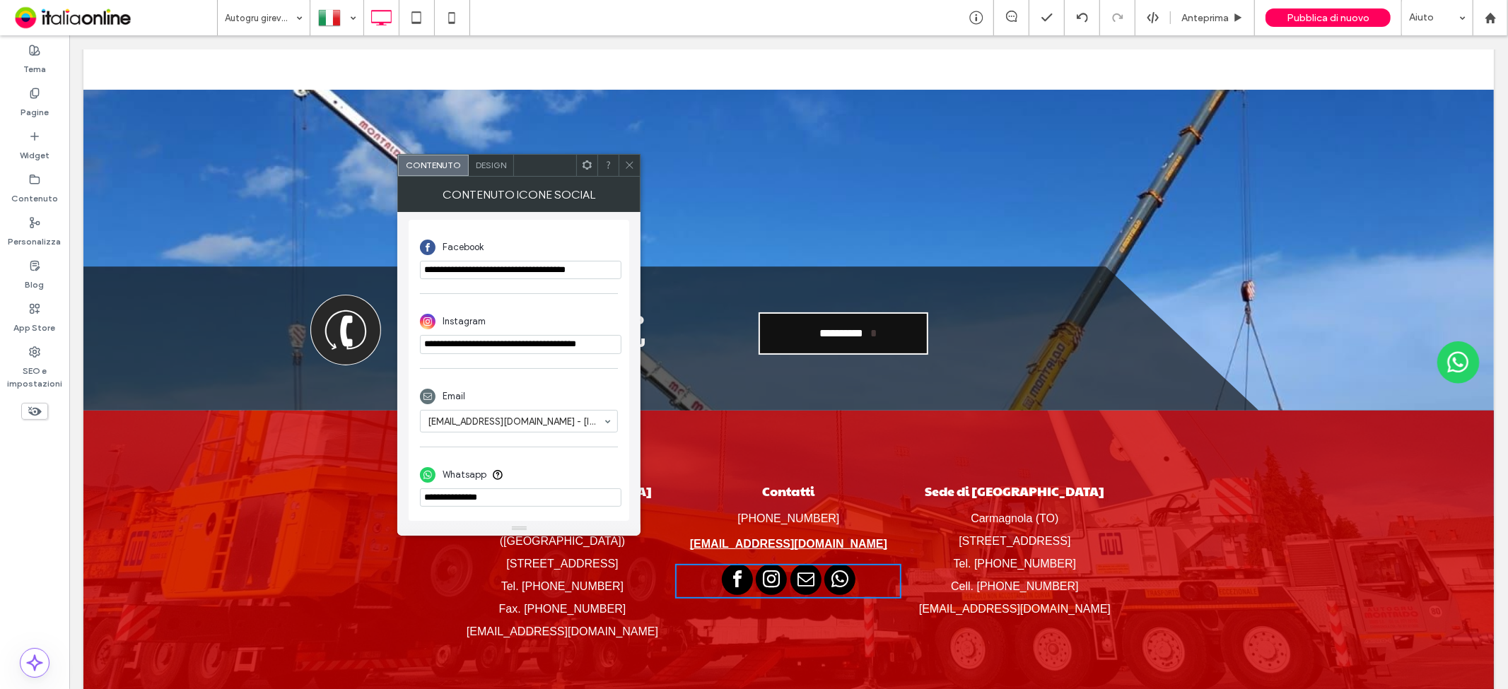
type input "**********"
click at [483, 165] on span "Design" at bounding box center [491, 165] width 30 height 11
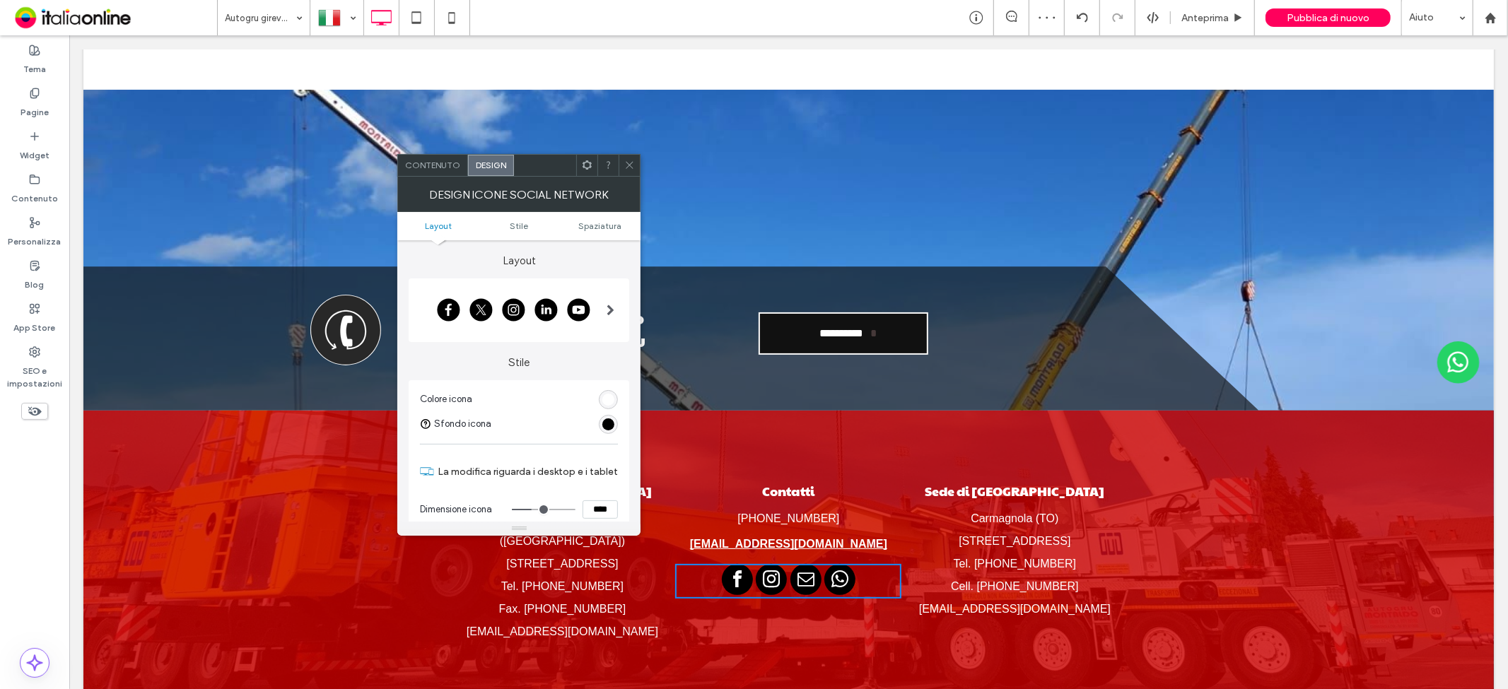
click at [612, 305] on span at bounding box center [611, 310] width 8 height 11
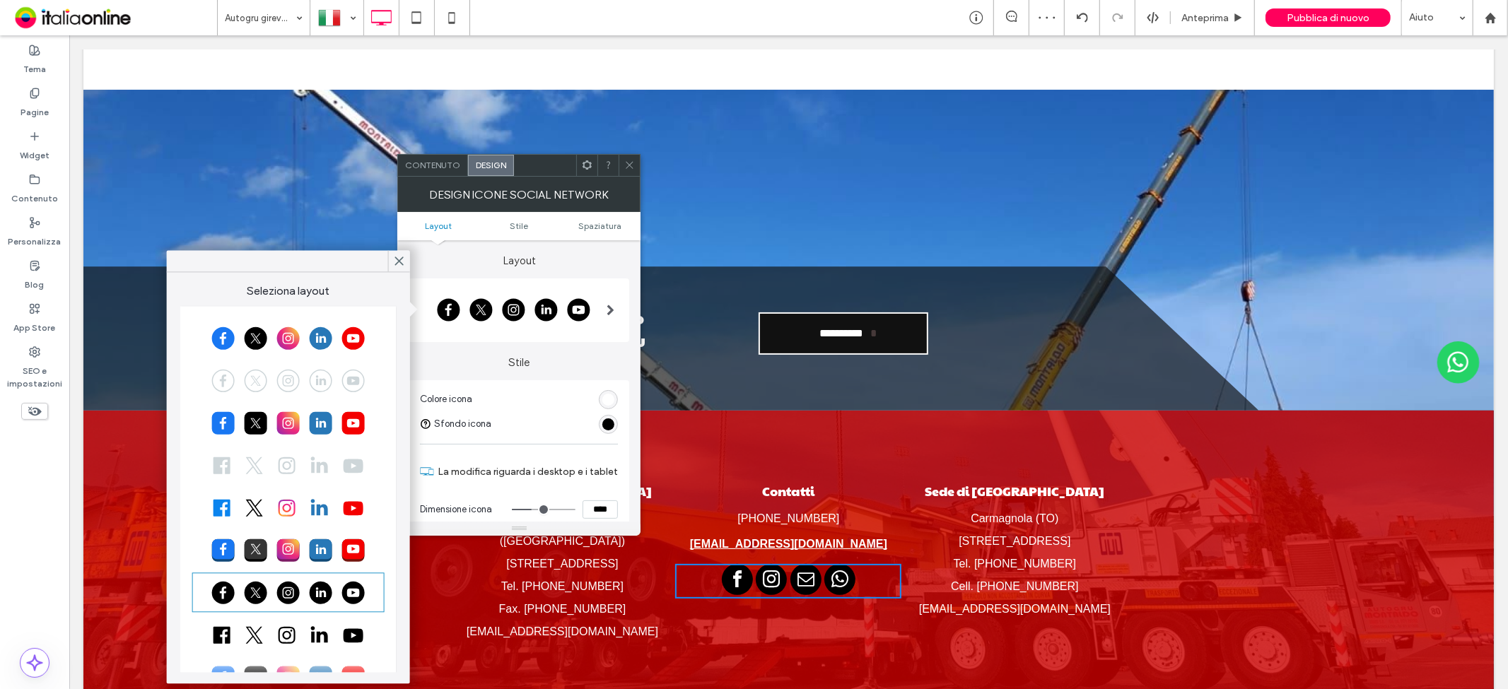
click at [269, 335] on div at bounding box center [288, 337] width 188 height 35
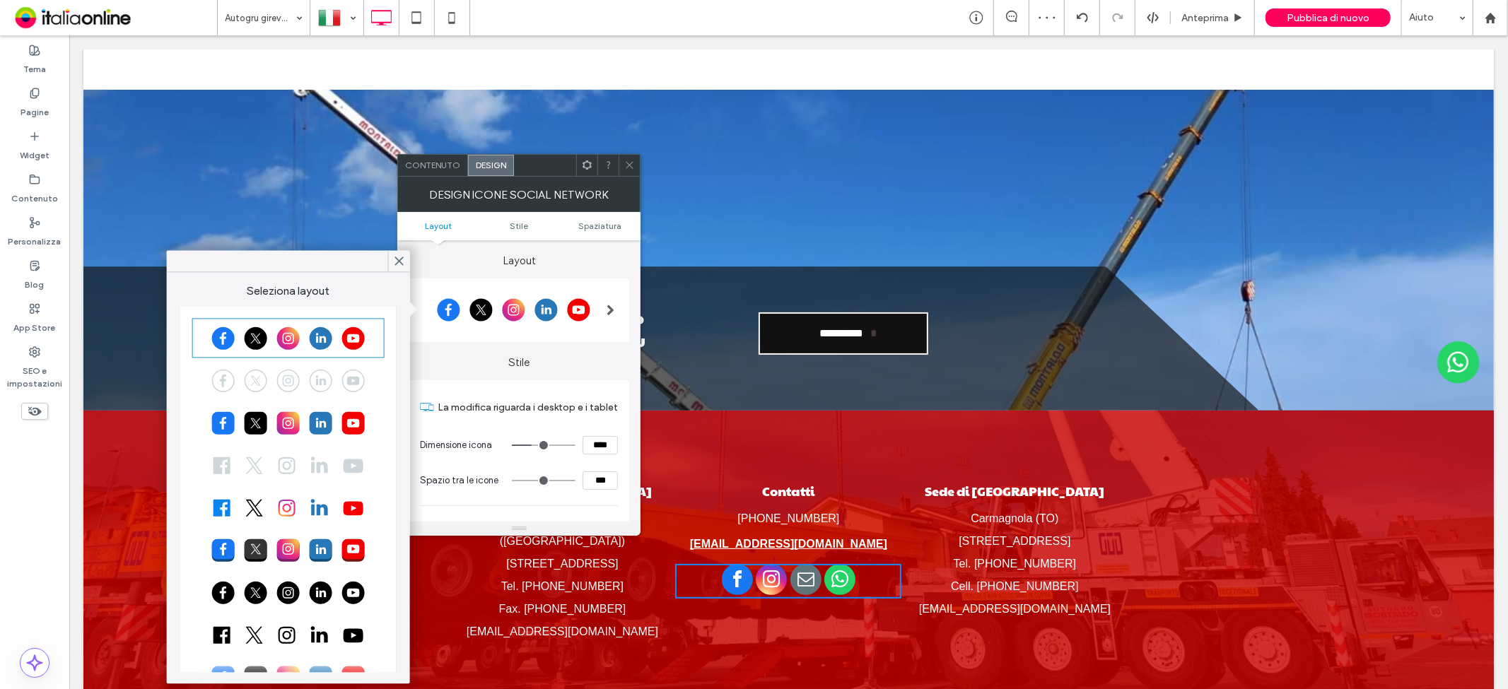
click at [626, 163] on icon at bounding box center [629, 165] width 11 height 11
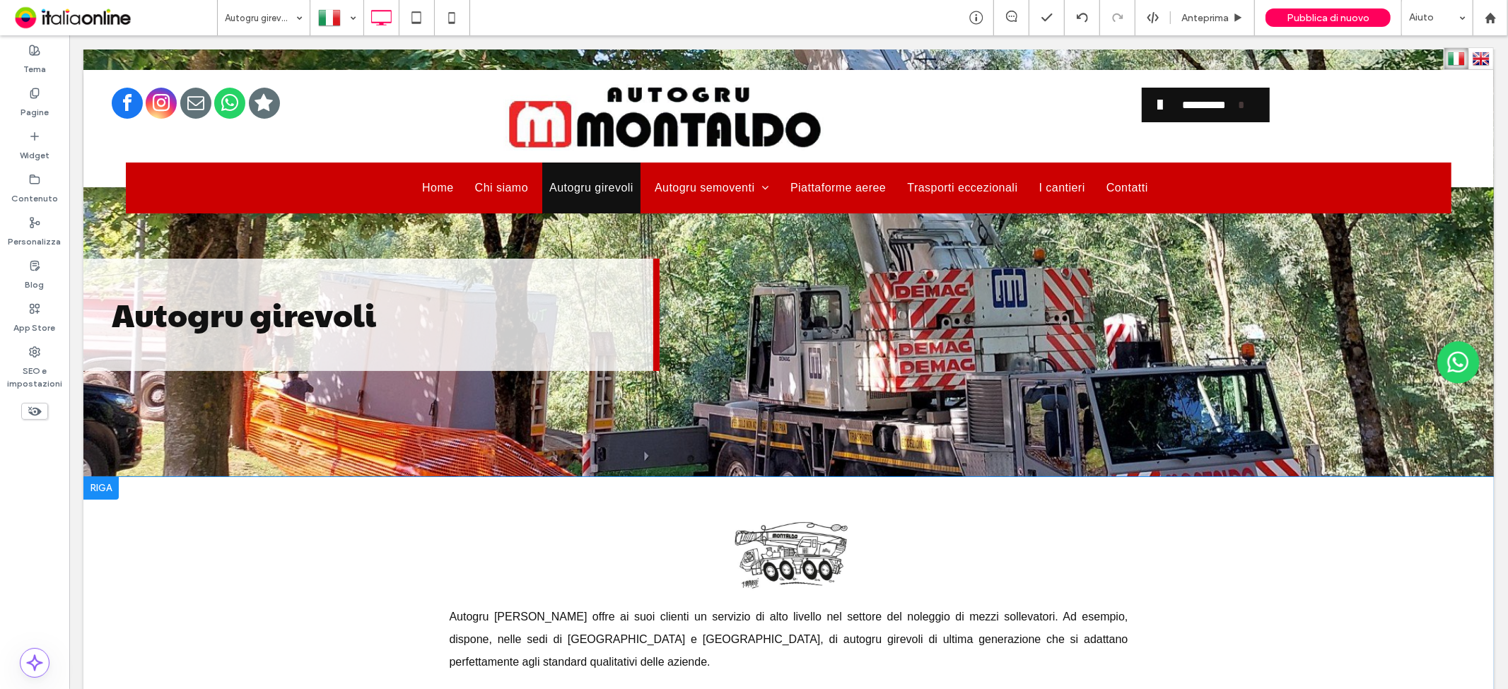
scroll to position [0, 0]
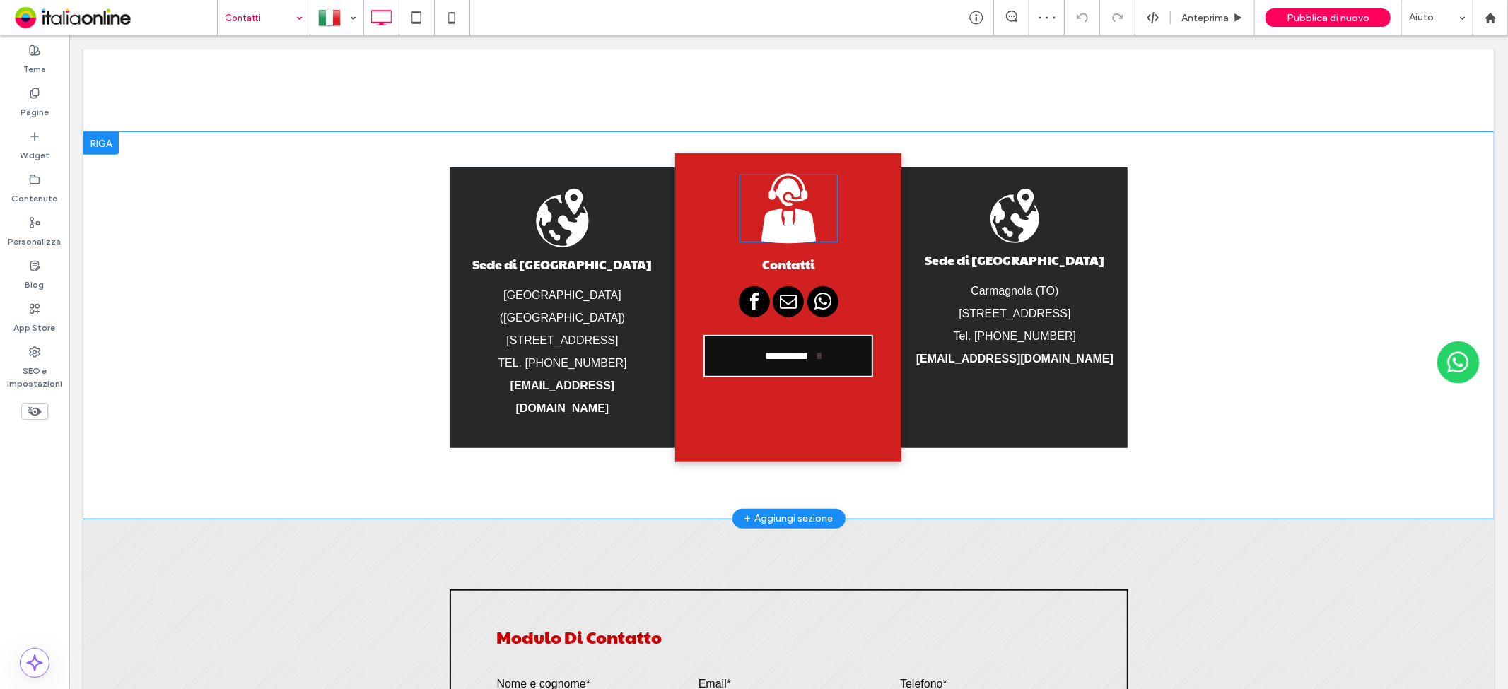
scroll to position [549, 0]
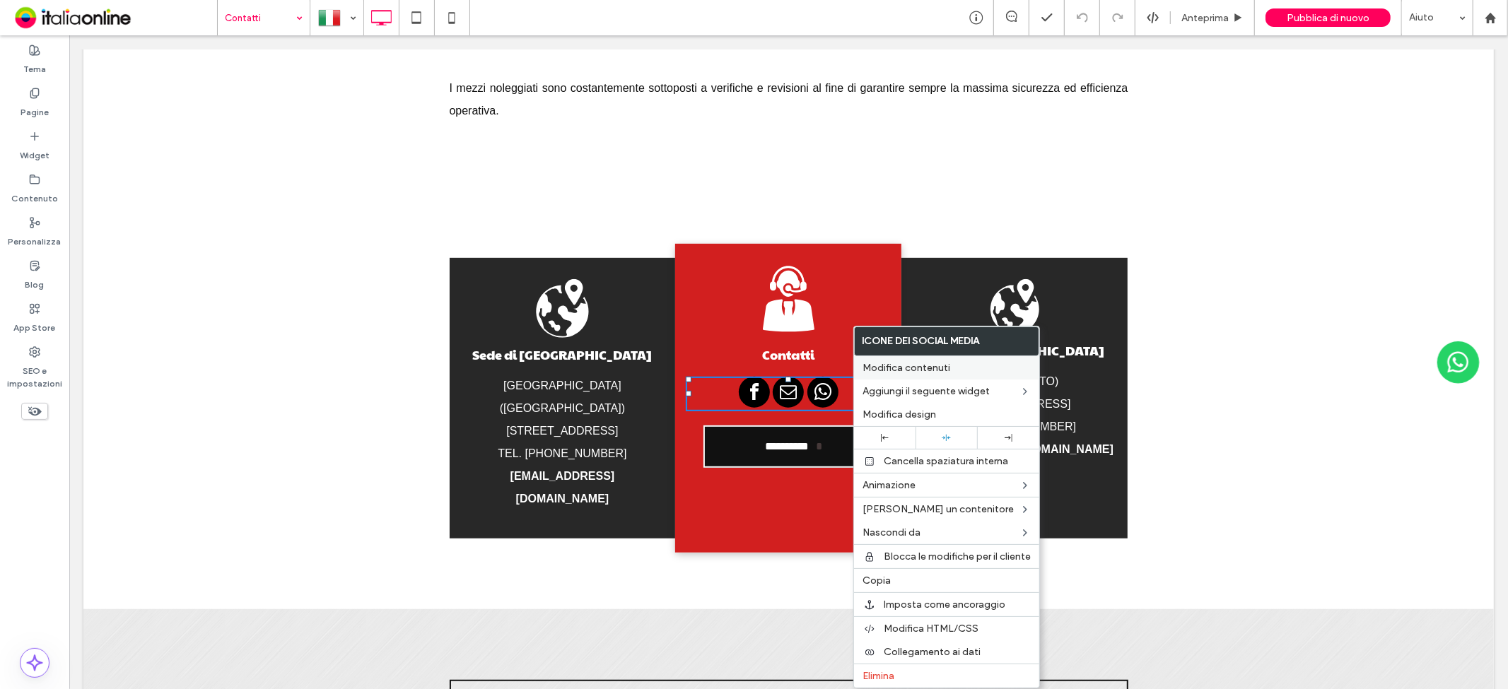
drag, startPoint x: 934, startPoint y: 370, endPoint x: 874, endPoint y: 376, distance: 60.4
click at [934, 370] on span "Modifica contenuti" at bounding box center [906, 368] width 88 height 12
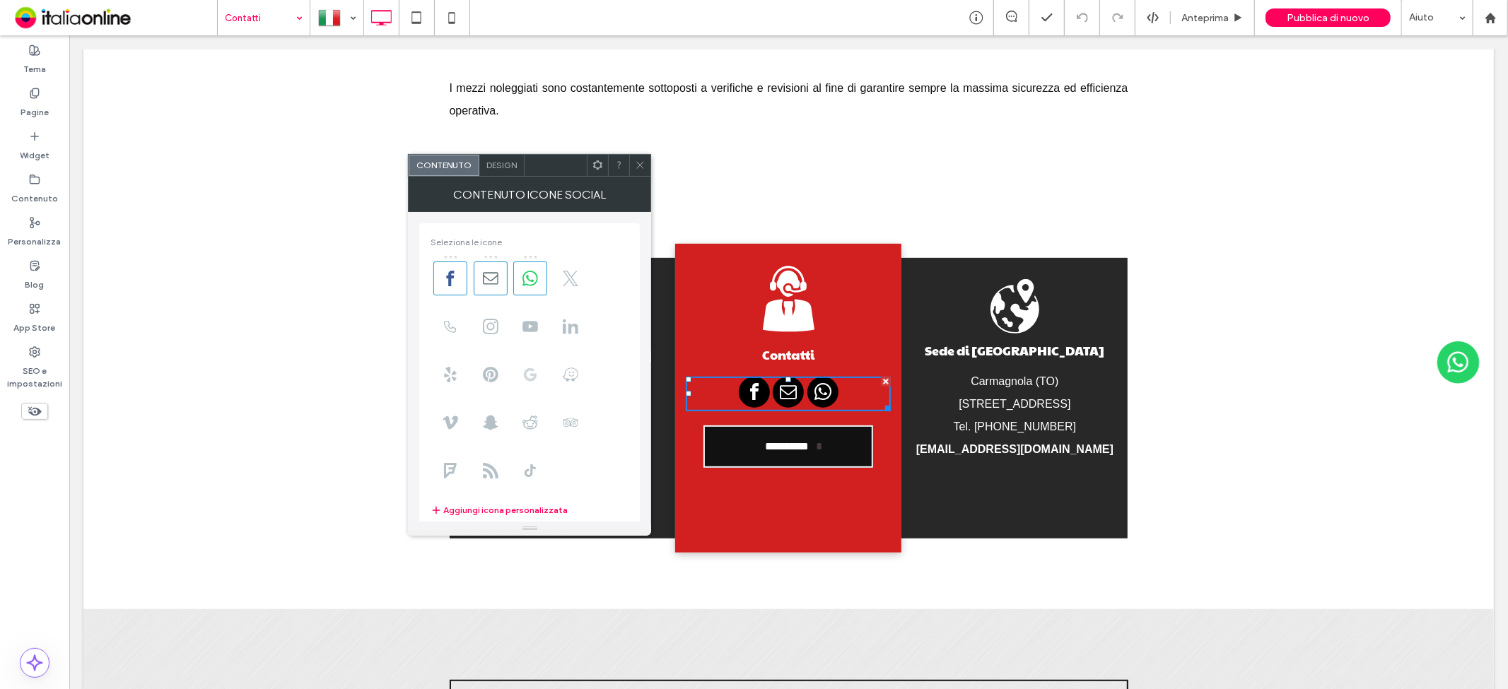
drag, startPoint x: 486, startPoint y: 324, endPoint x: 522, endPoint y: 382, distance: 68.5
click at [486, 324] on use at bounding box center [491, 327] width 16 height 16
drag, startPoint x: 491, startPoint y: 325, endPoint x: 481, endPoint y: 247, distance: 78.3
click at [481, 247] on div "Seleziona le icone Aggiungi icona personalizzata" at bounding box center [529, 378] width 221 height 310
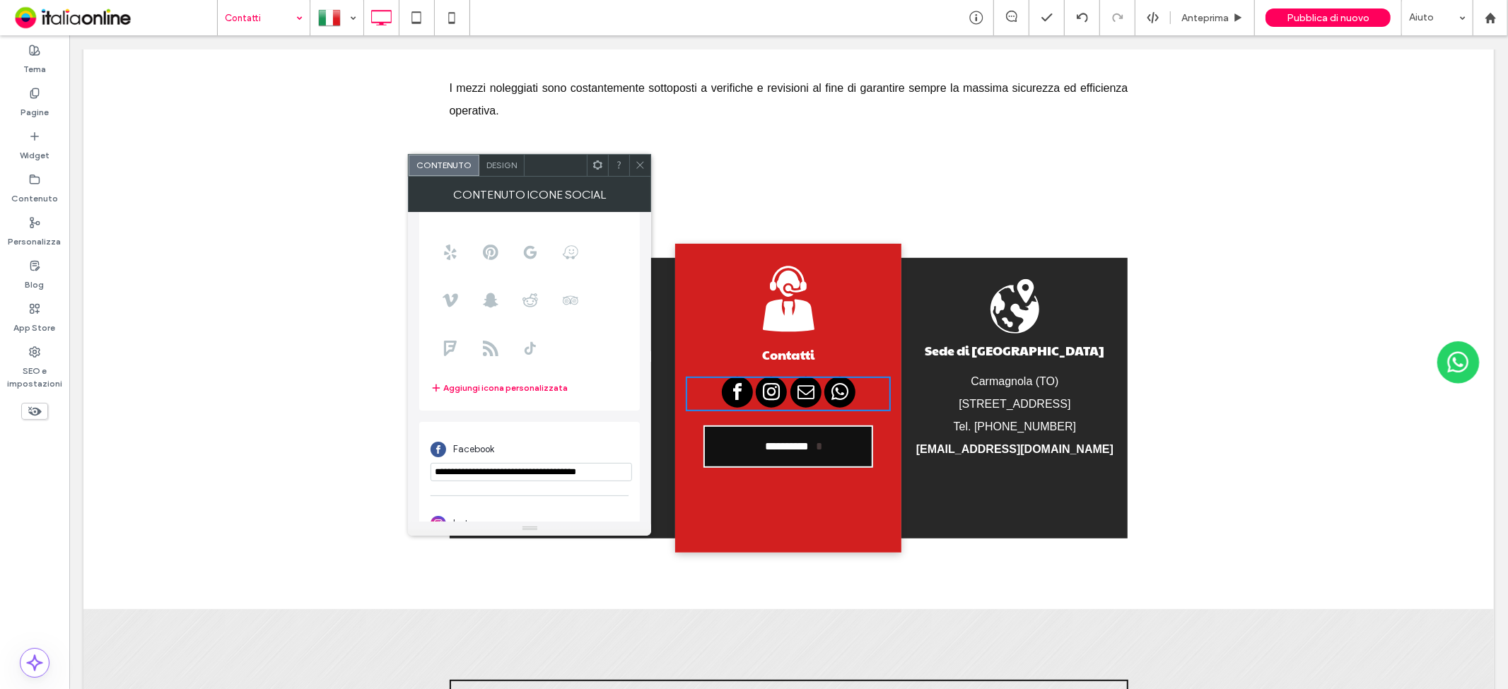
scroll to position [235, 0]
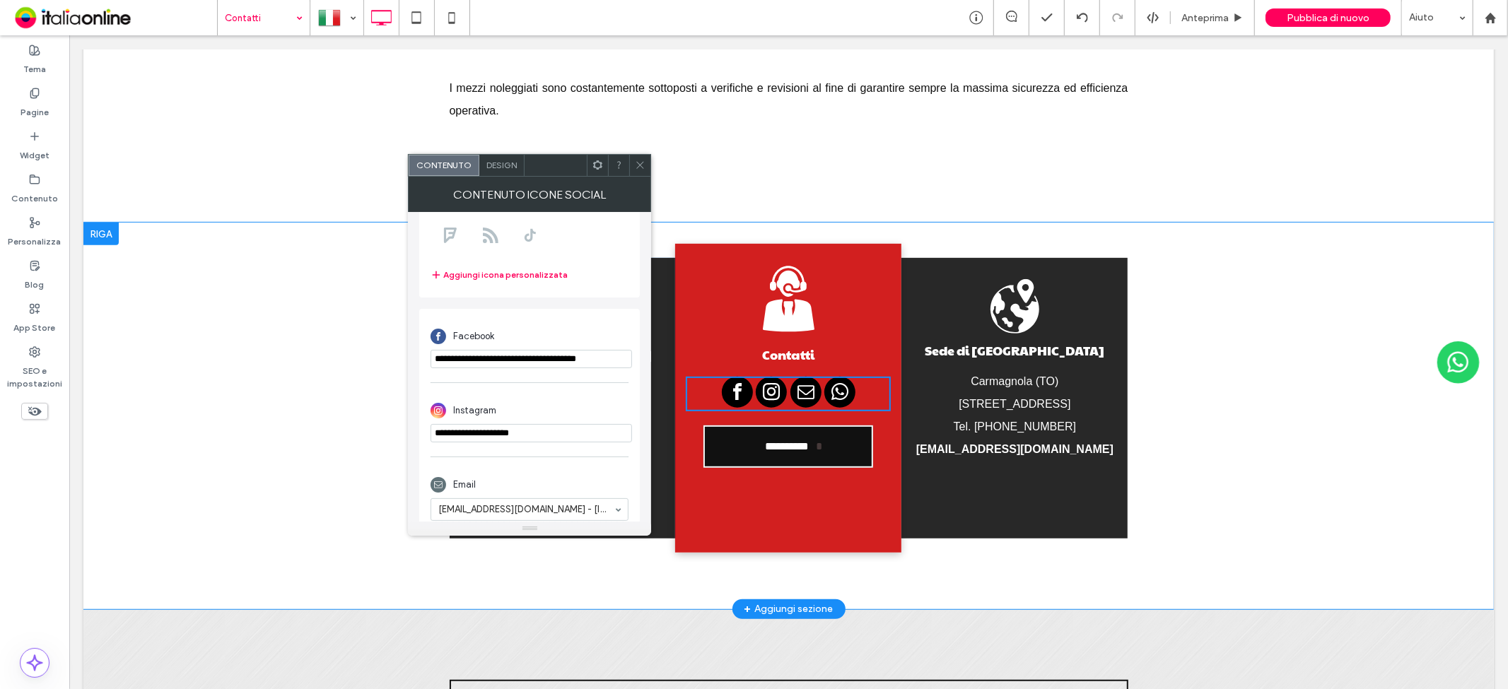
drag, startPoint x: 618, startPoint y: 467, endPoint x: 376, endPoint y: 382, distance: 256.0
paste input "**********"
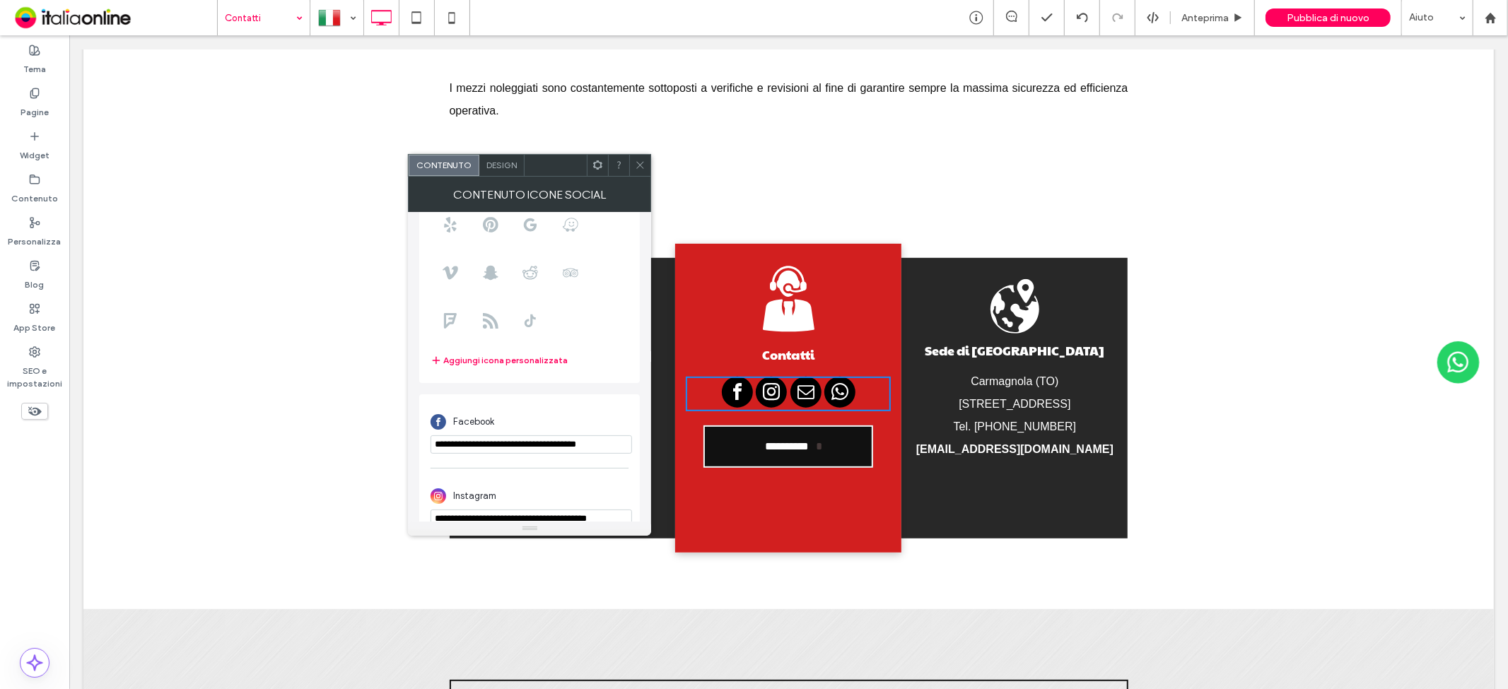
scroll to position [0, 0]
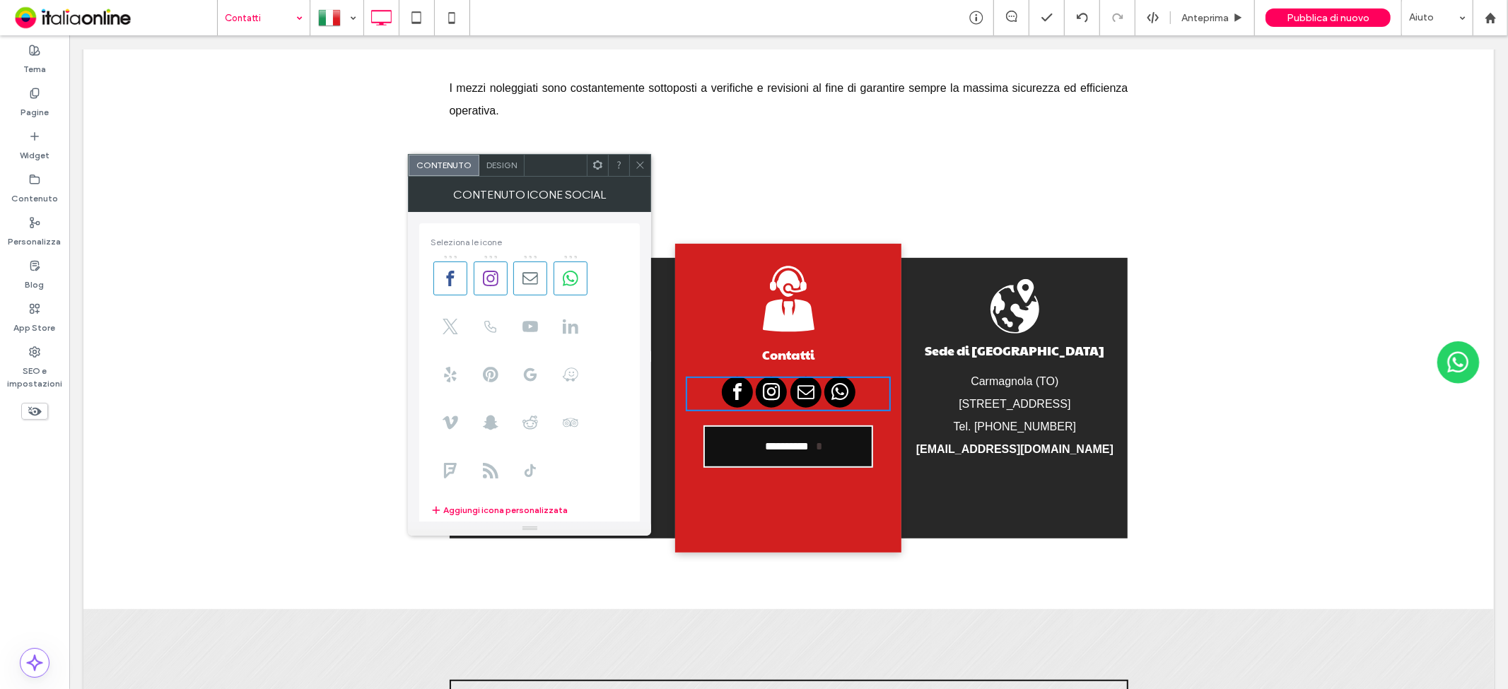
type input "**********"
click at [493, 161] on span "Design" at bounding box center [501, 165] width 30 height 11
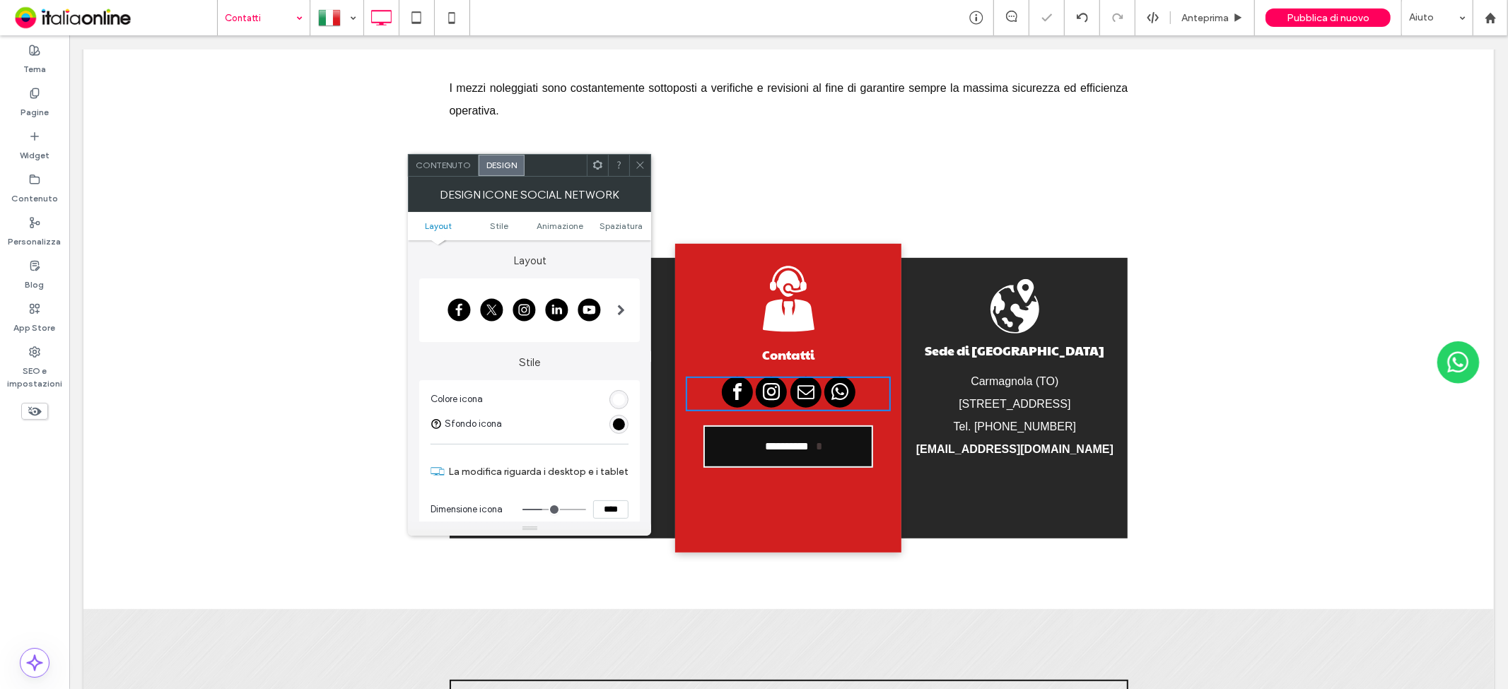
click at [618, 302] on div at bounding box center [621, 310] width 29 height 57
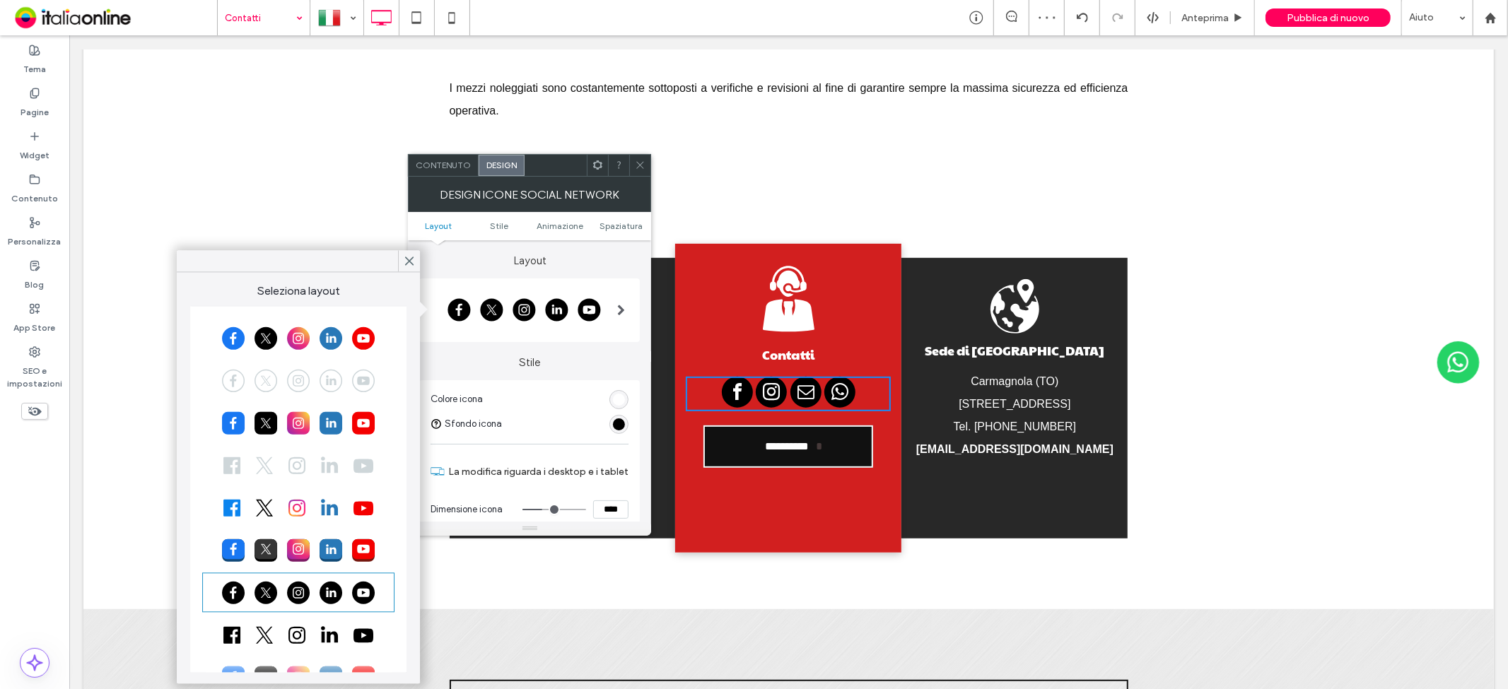
click at [262, 334] on div at bounding box center [298, 337] width 188 height 35
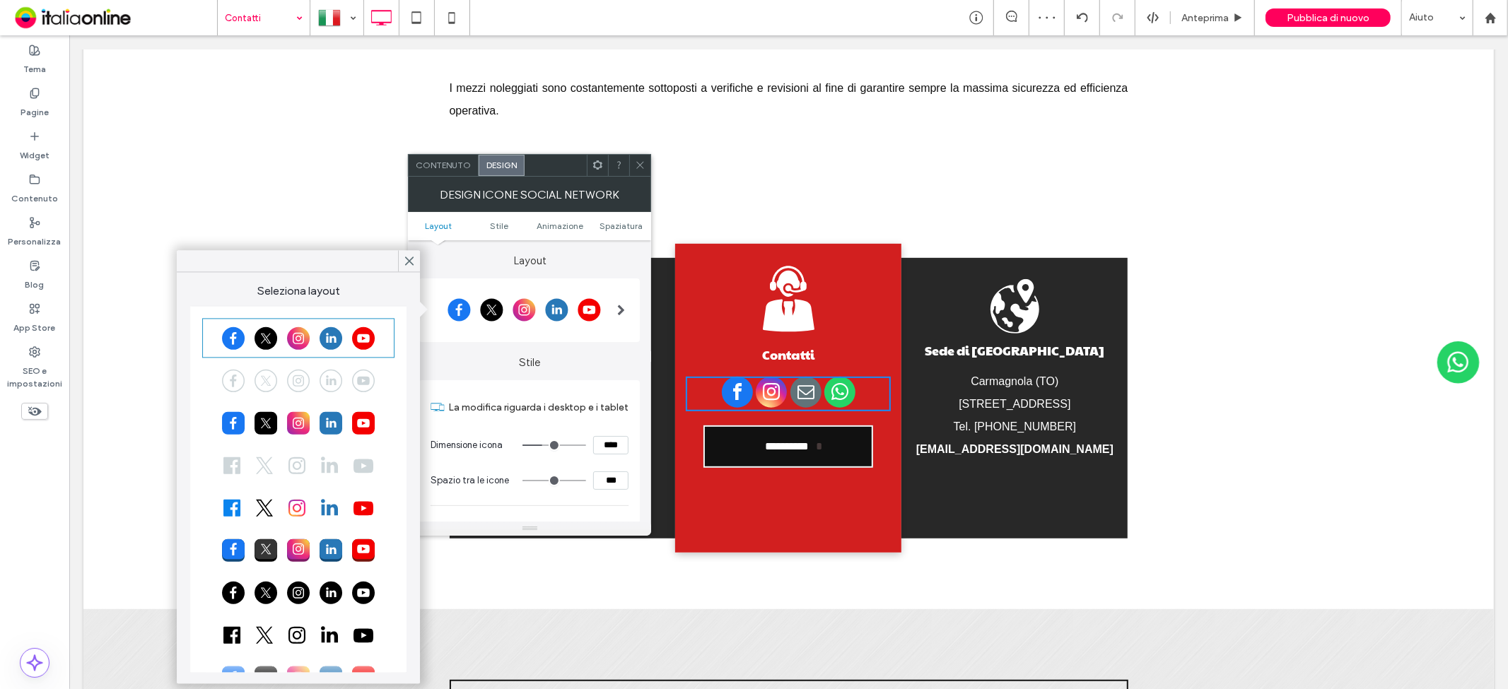
click at [637, 160] on icon at bounding box center [640, 165] width 11 height 11
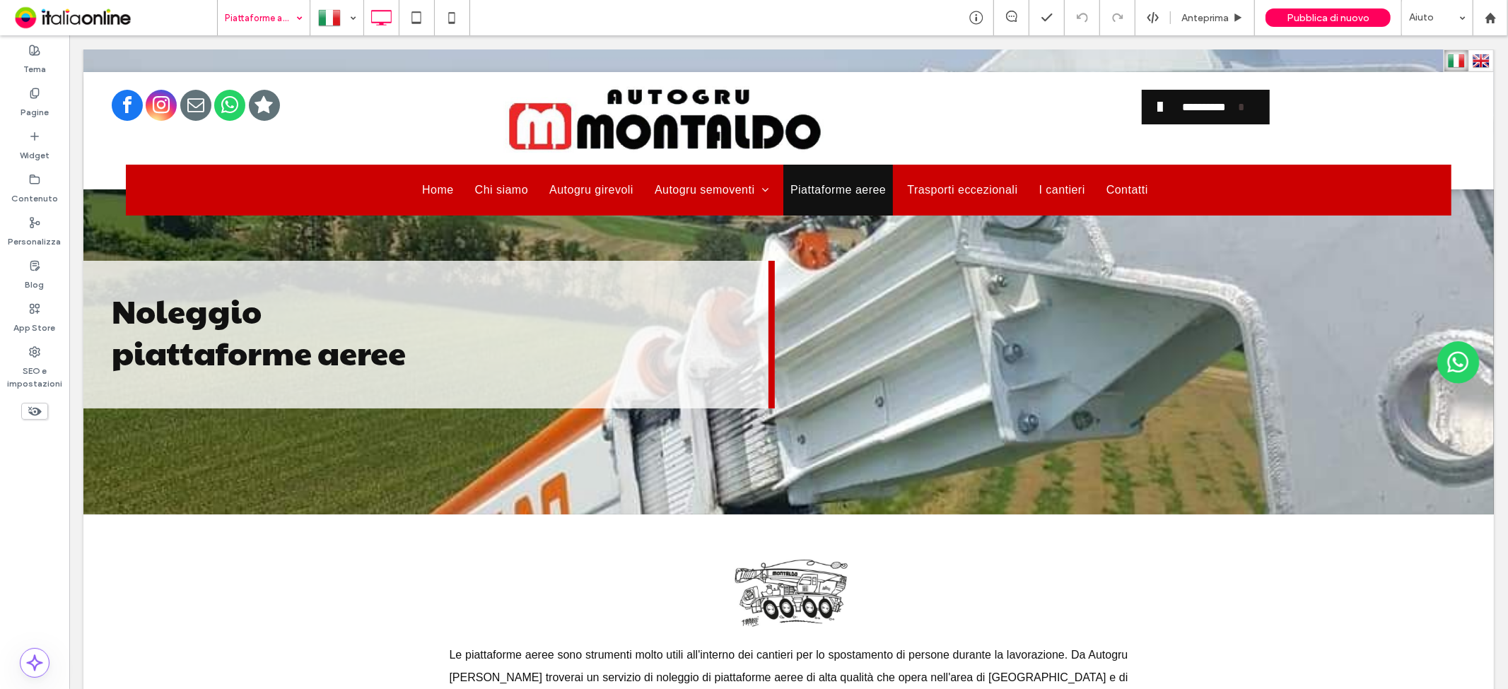
click at [284, 15] on input at bounding box center [260, 17] width 71 height 35
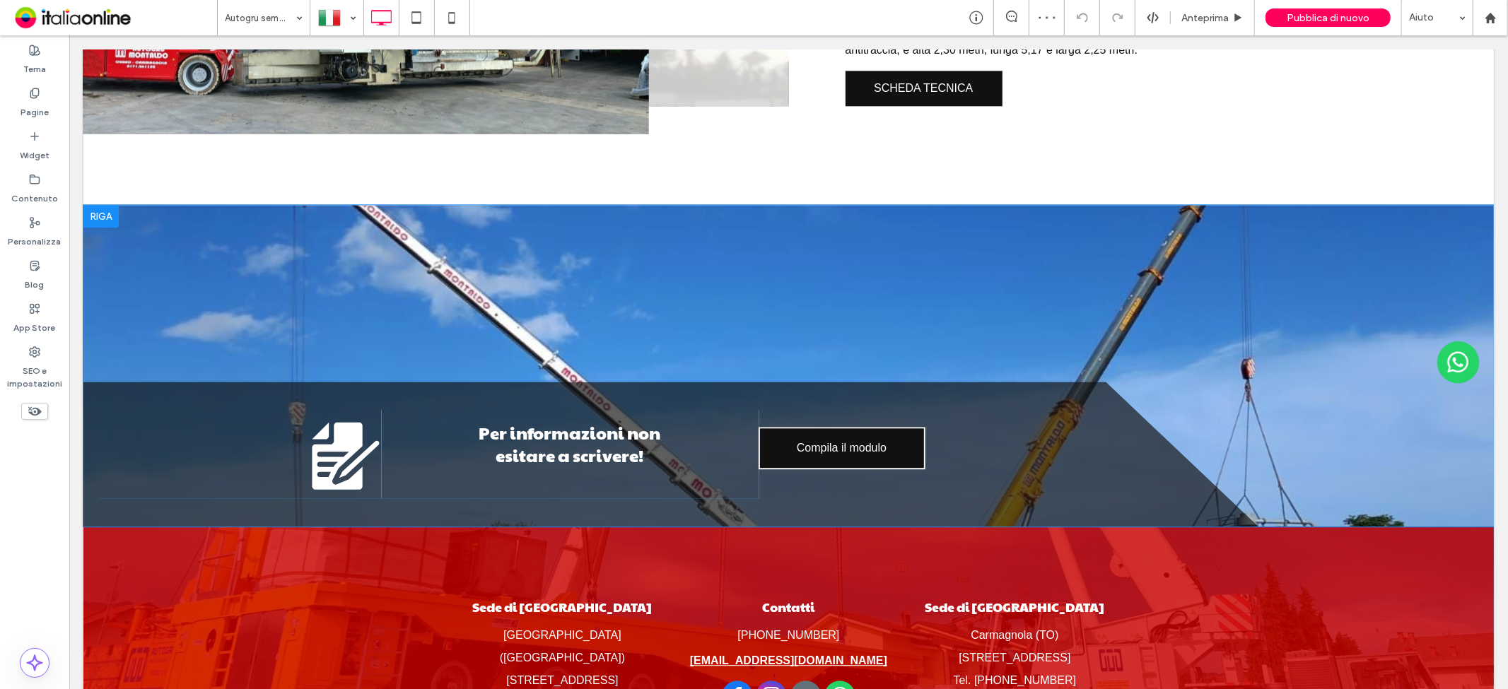
scroll to position [3063, 0]
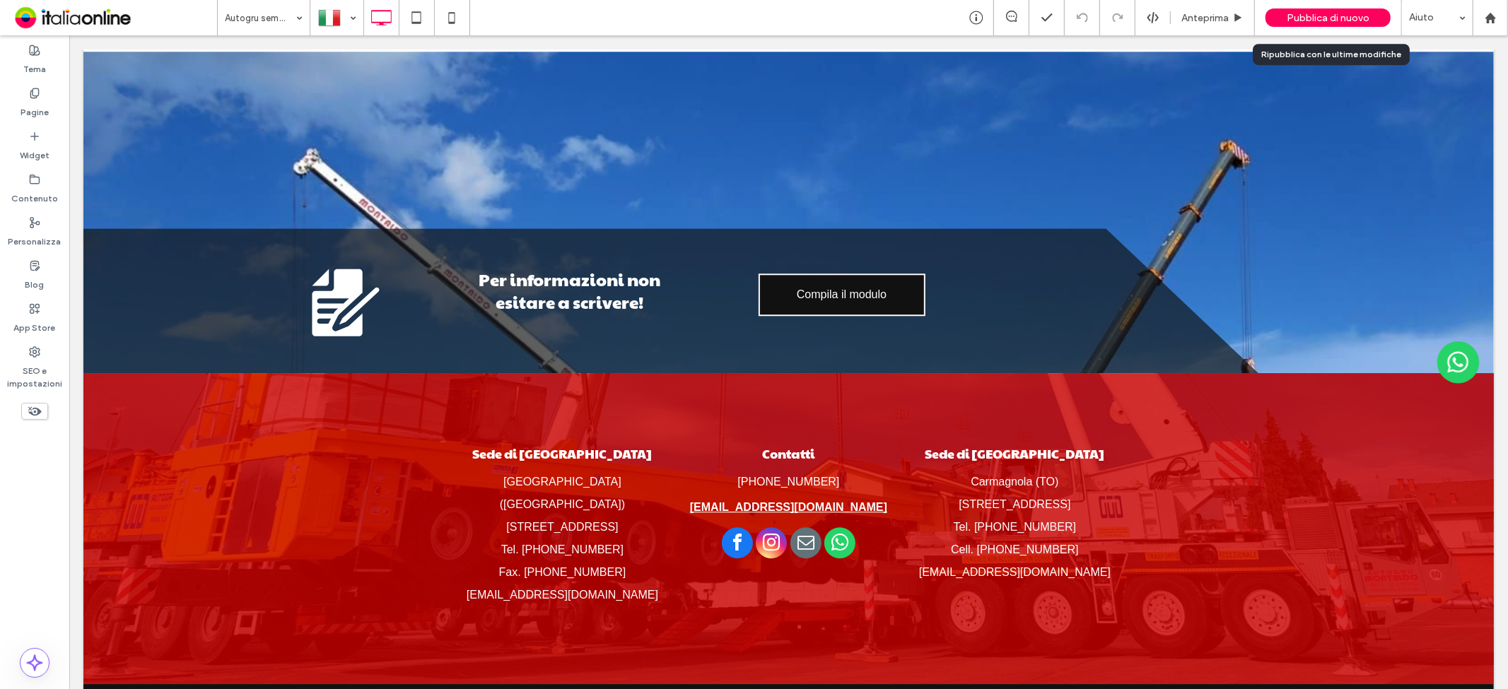
click at [1311, 26] on div "Pubblica di nuovo" at bounding box center [1327, 17] width 125 height 18
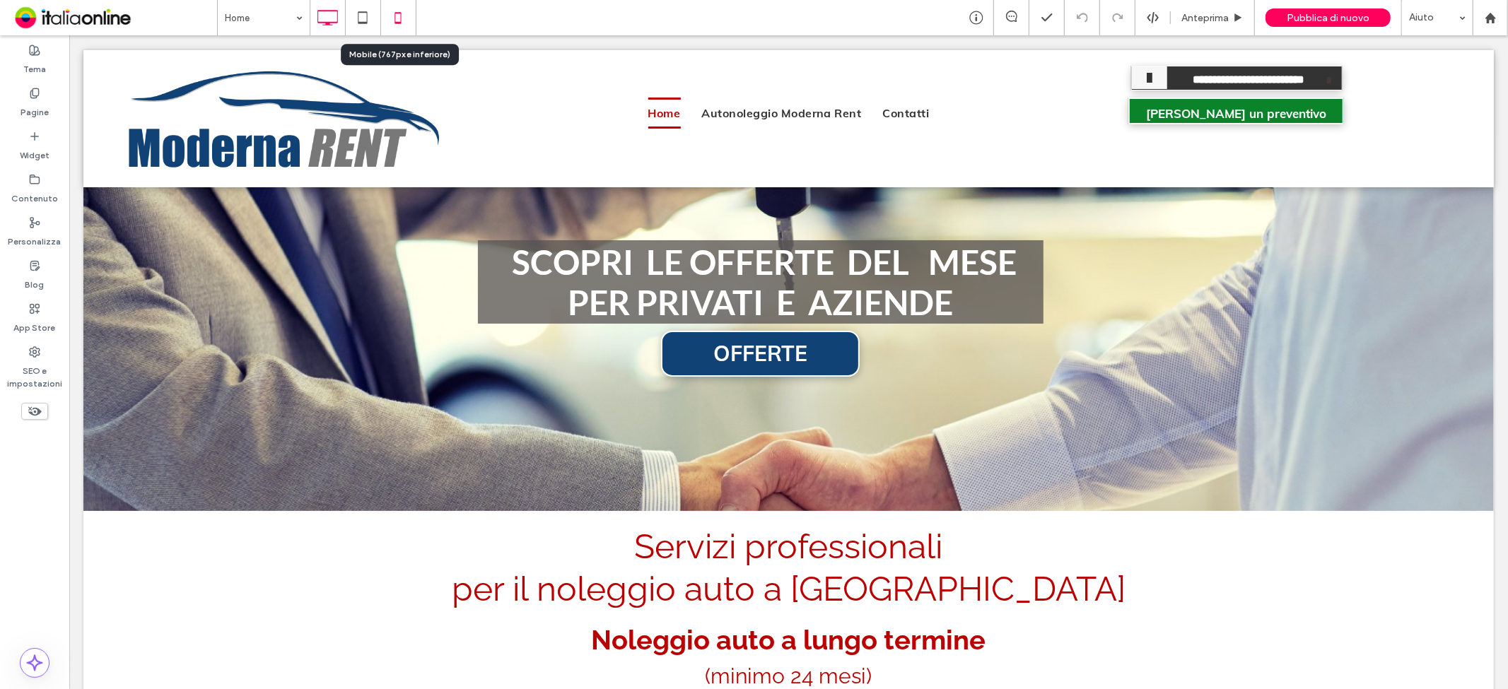
click at [404, 25] on icon at bounding box center [398, 18] width 28 height 28
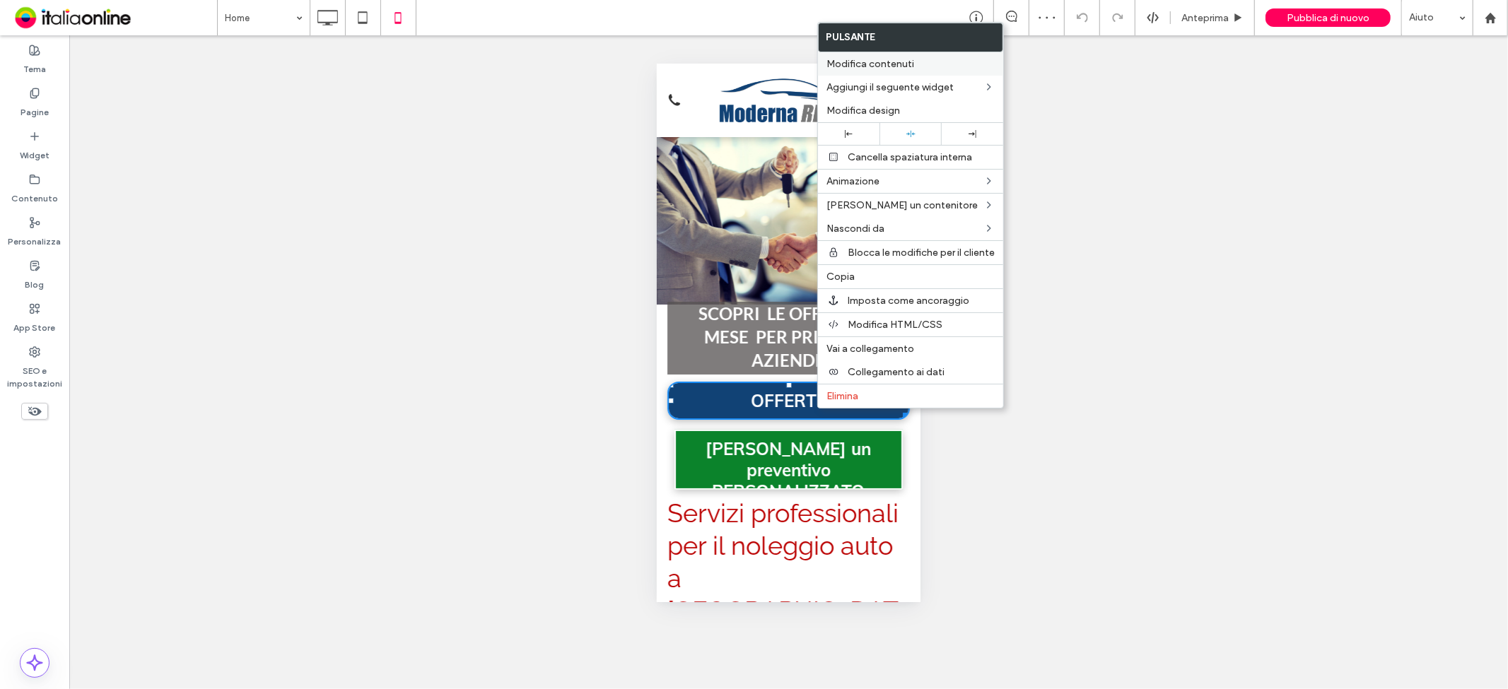
click at [912, 69] on span "Modifica contenuti" at bounding box center [870, 64] width 88 height 12
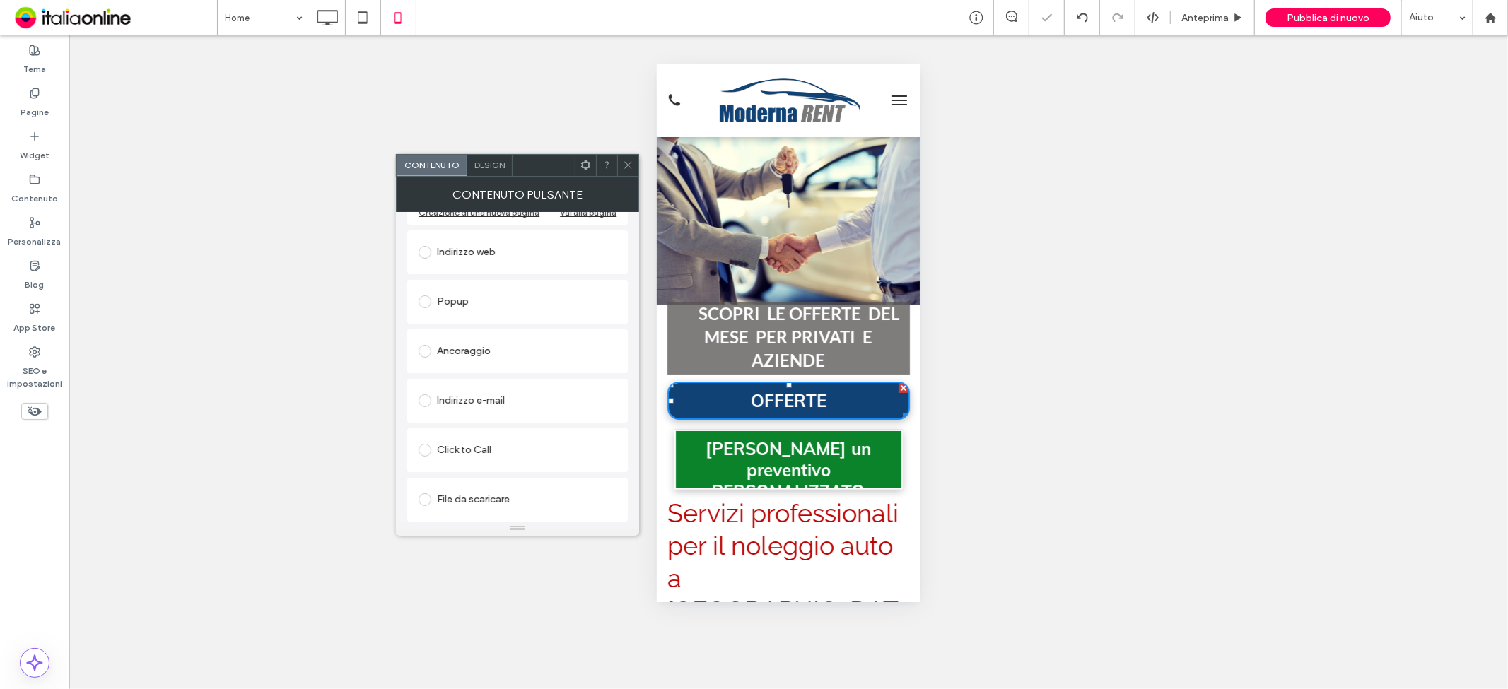
scroll to position [236, 0]
click at [631, 173] on span at bounding box center [628, 165] width 11 height 21
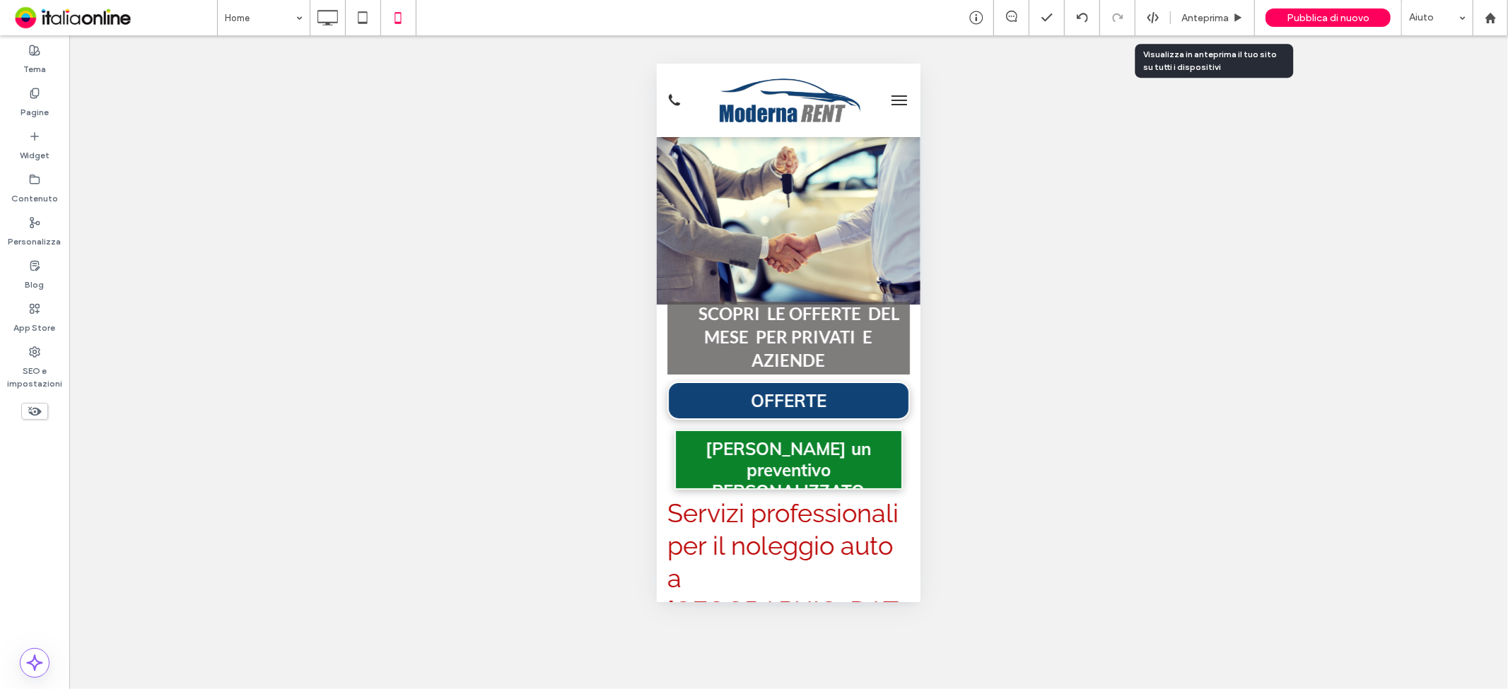
click at [1200, 16] on span "Anteprima" at bounding box center [1204, 18] width 47 height 12
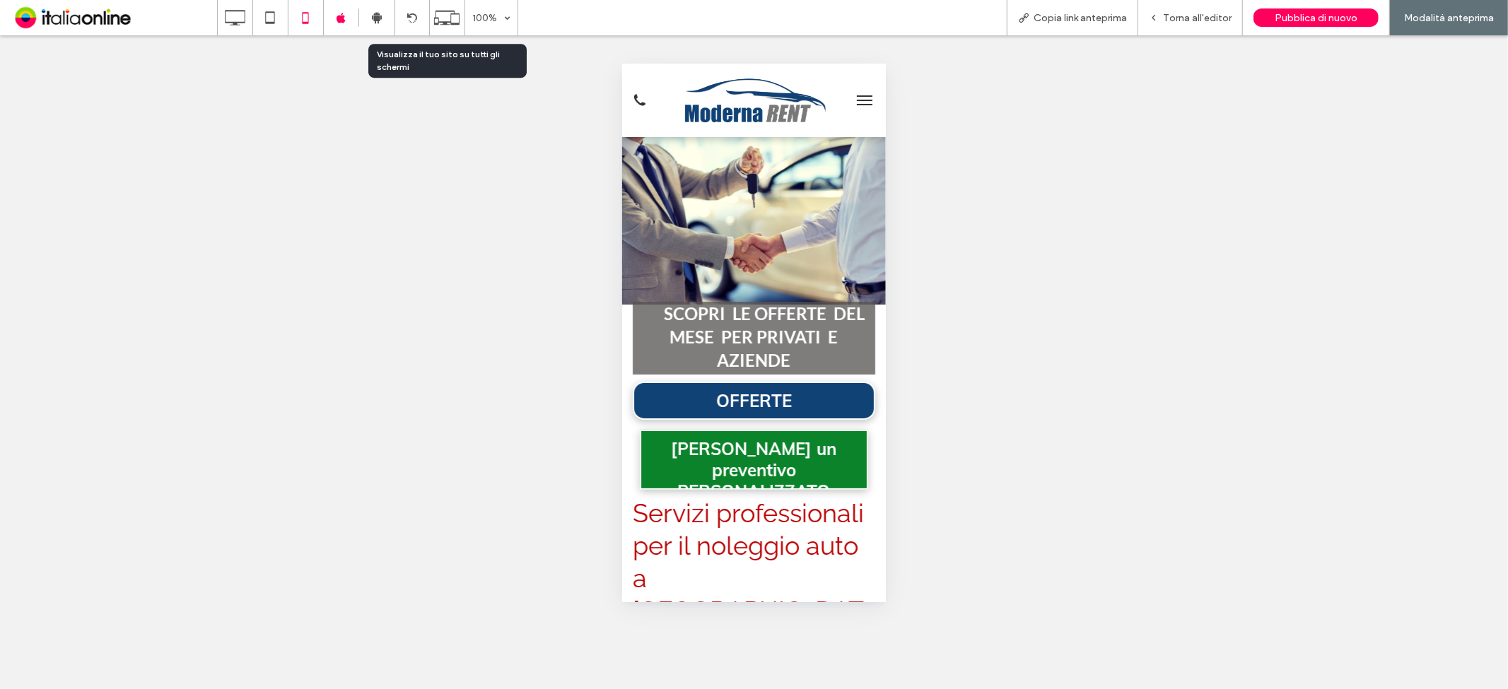
drag, startPoint x: 435, startPoint y: 20, endPoint x: 433, endPoint y: 29, distance: 9.3
click at [435, 20] on icon at bounding box center [446, 17] width 27 height 27
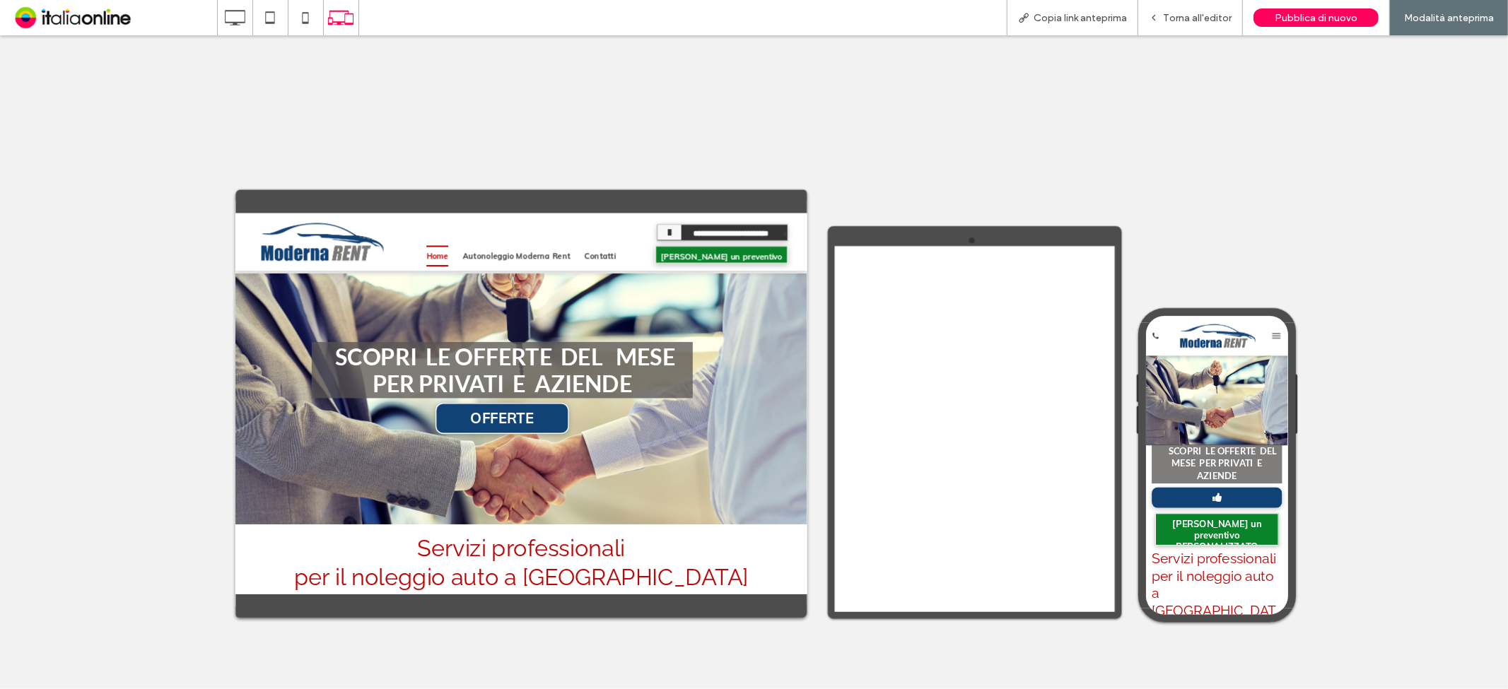
click at [1262, 641] on span "OFFERTE" at bounding box center [1277, 652] width 86 height 35
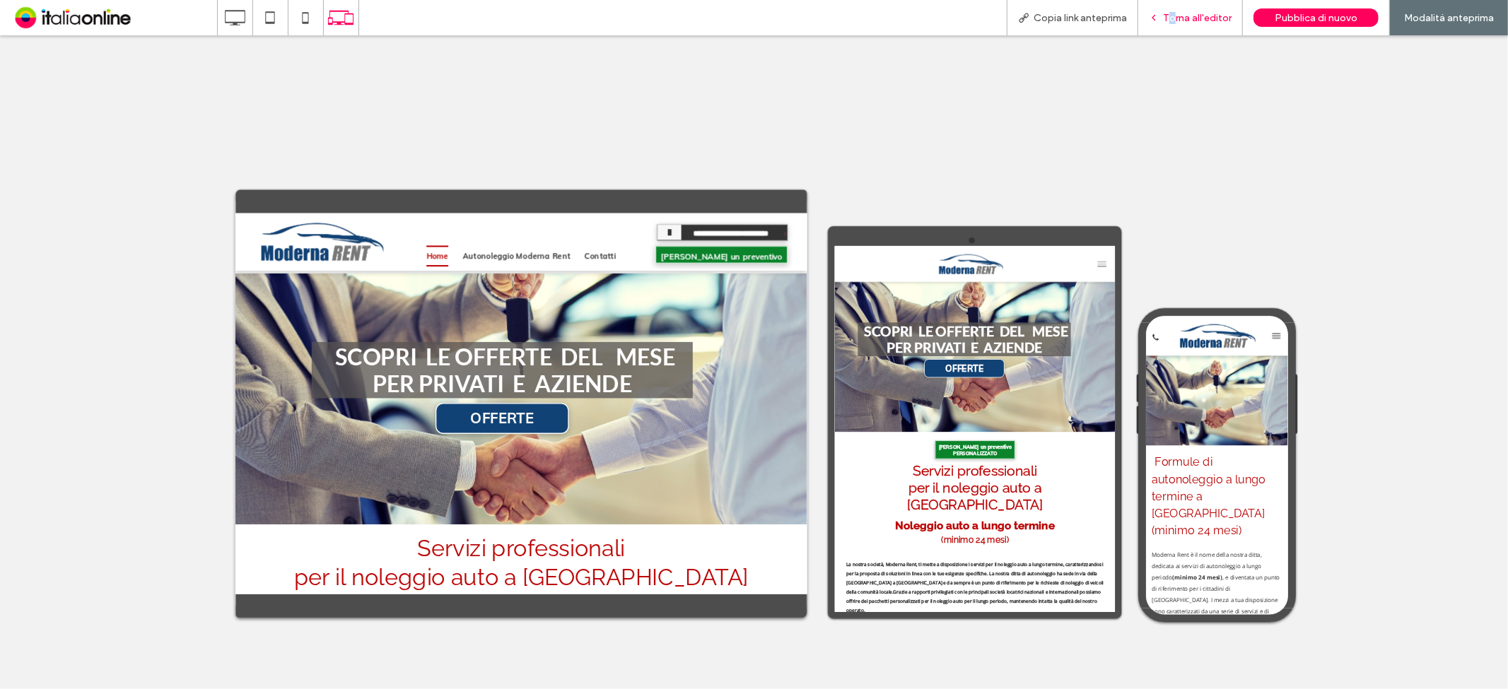
click at [1176, 18] on span "Torna all'editor" at bounding box center [1197, 18] width 69 height 12
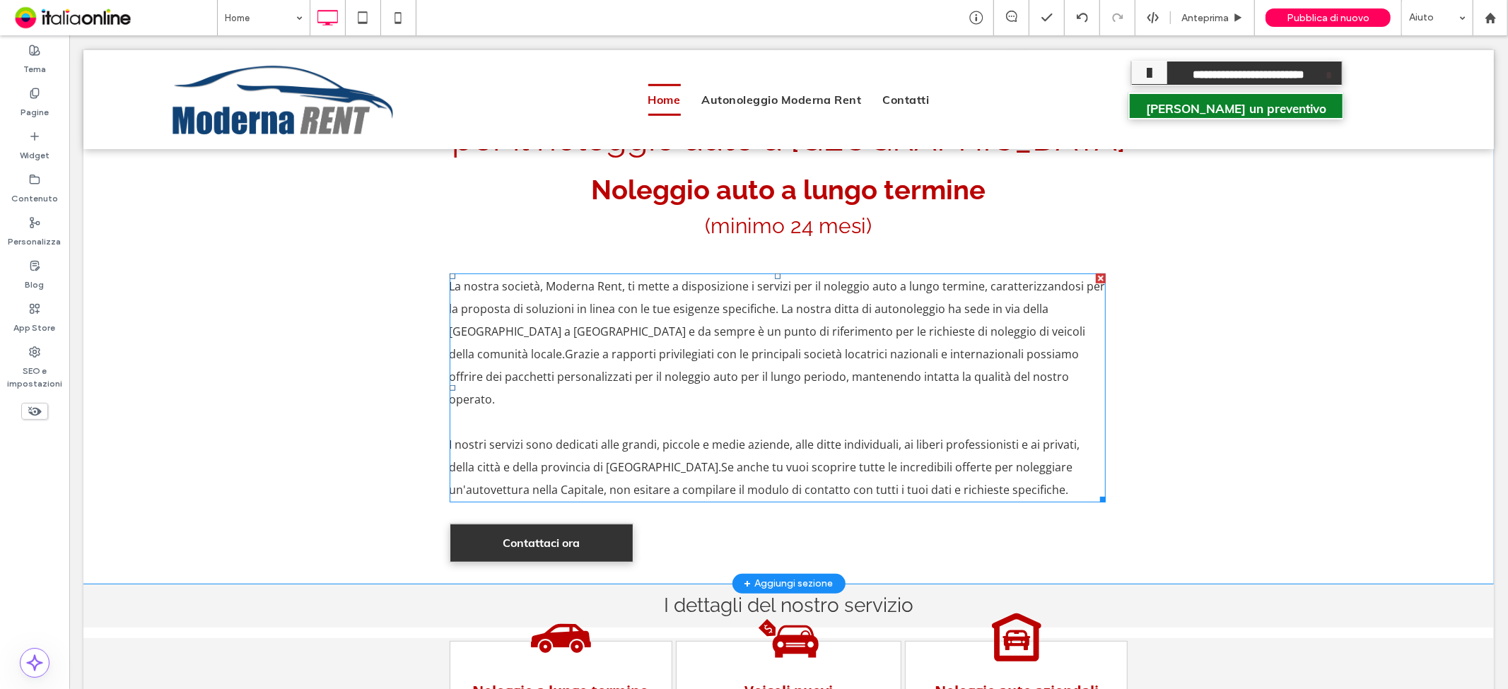
scroll to position [628, 0]
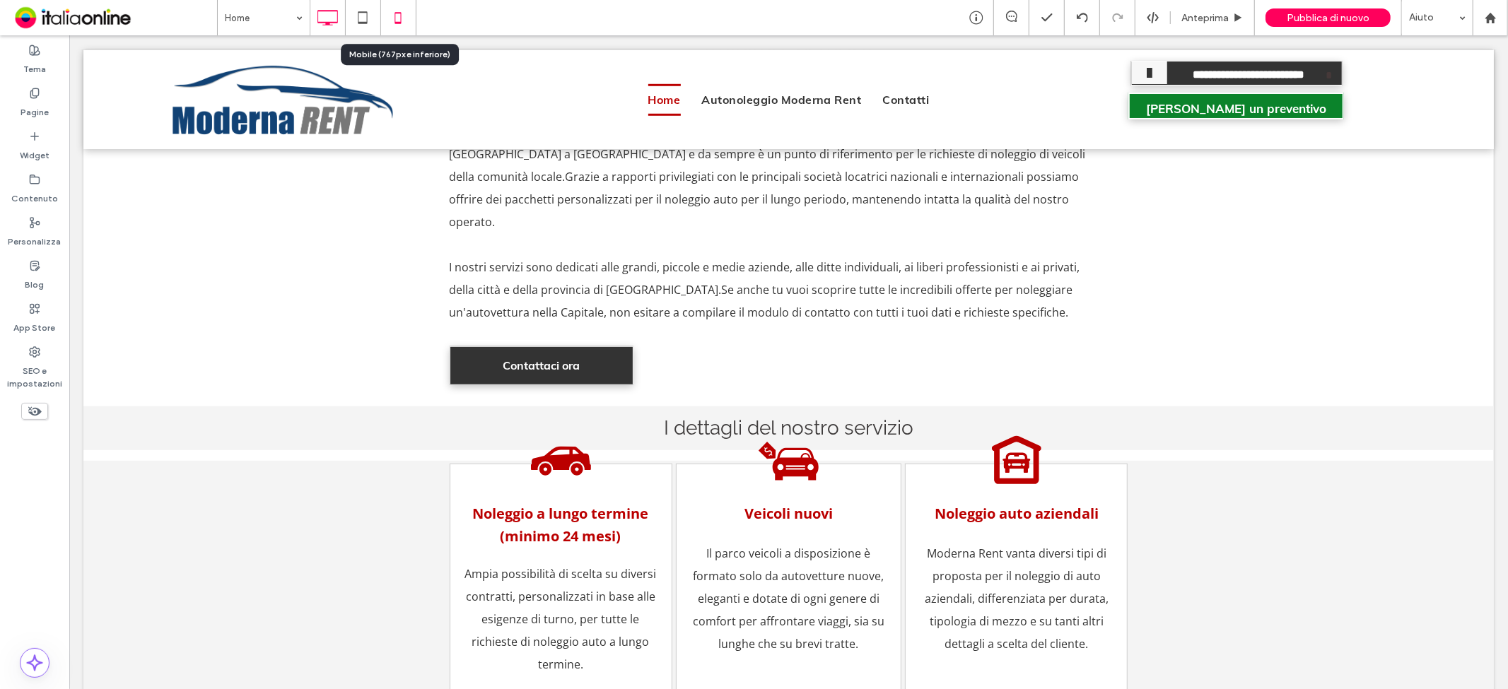
click at [404, 14] on icon at bounding box center [398, 18] width 28 height 28
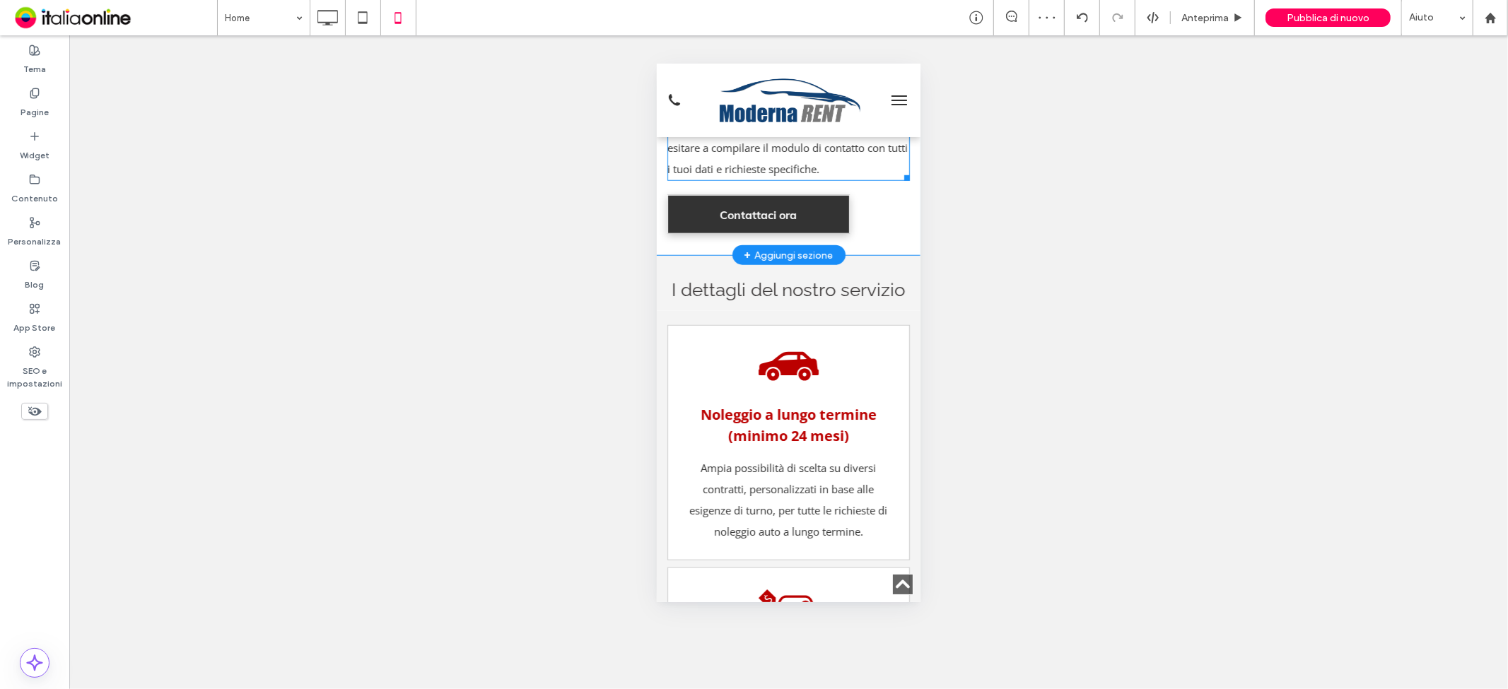
scroll to position [1099, 0]
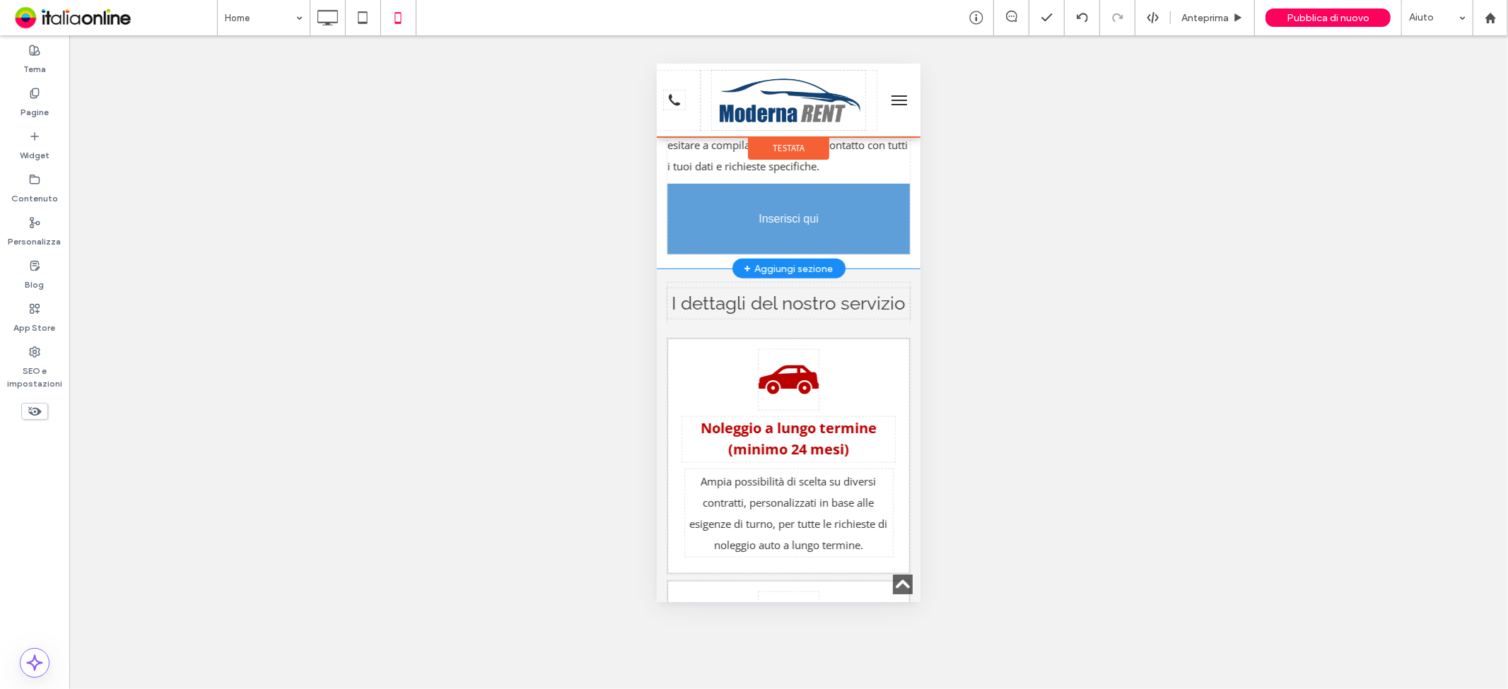
drag, startPoint x: 811, startPoint y: 179, endPoint x: 830, endPoint y: 179, distance: 19.1
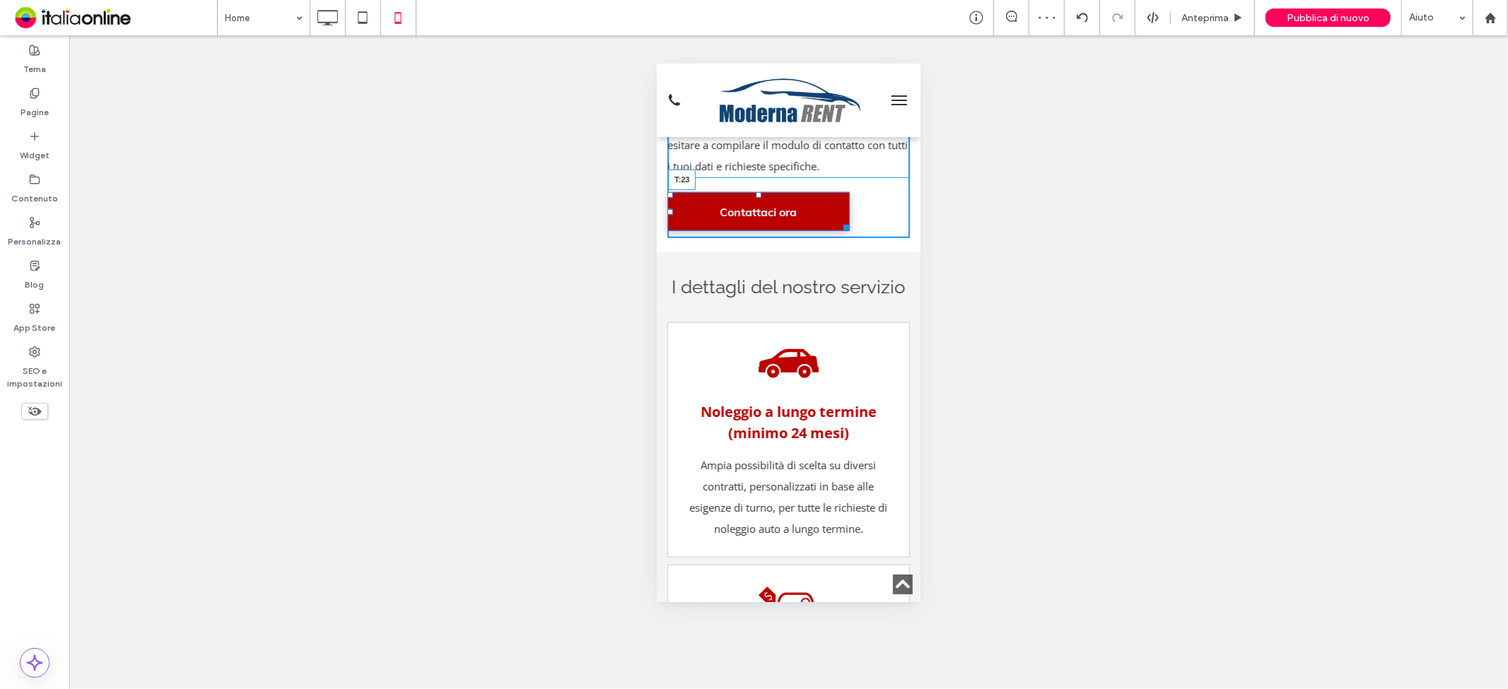
drag, startPoint x: 758, startPoint y: 159, endPoint x: 788, endPoint y: 162, distance: 30.5
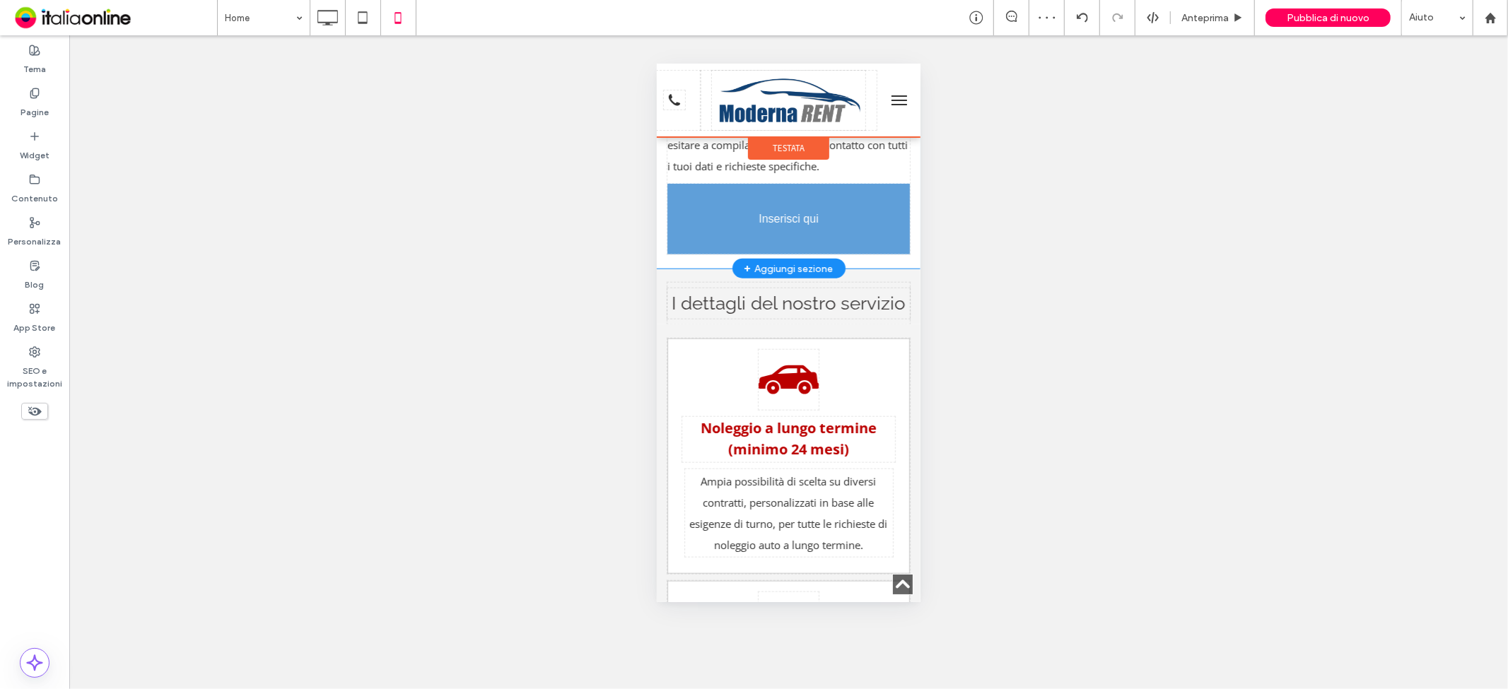
drag, startPoint x: 675, startPoint y: 179, endPoint x: 694, endPoint y: 178, distance: 19.1
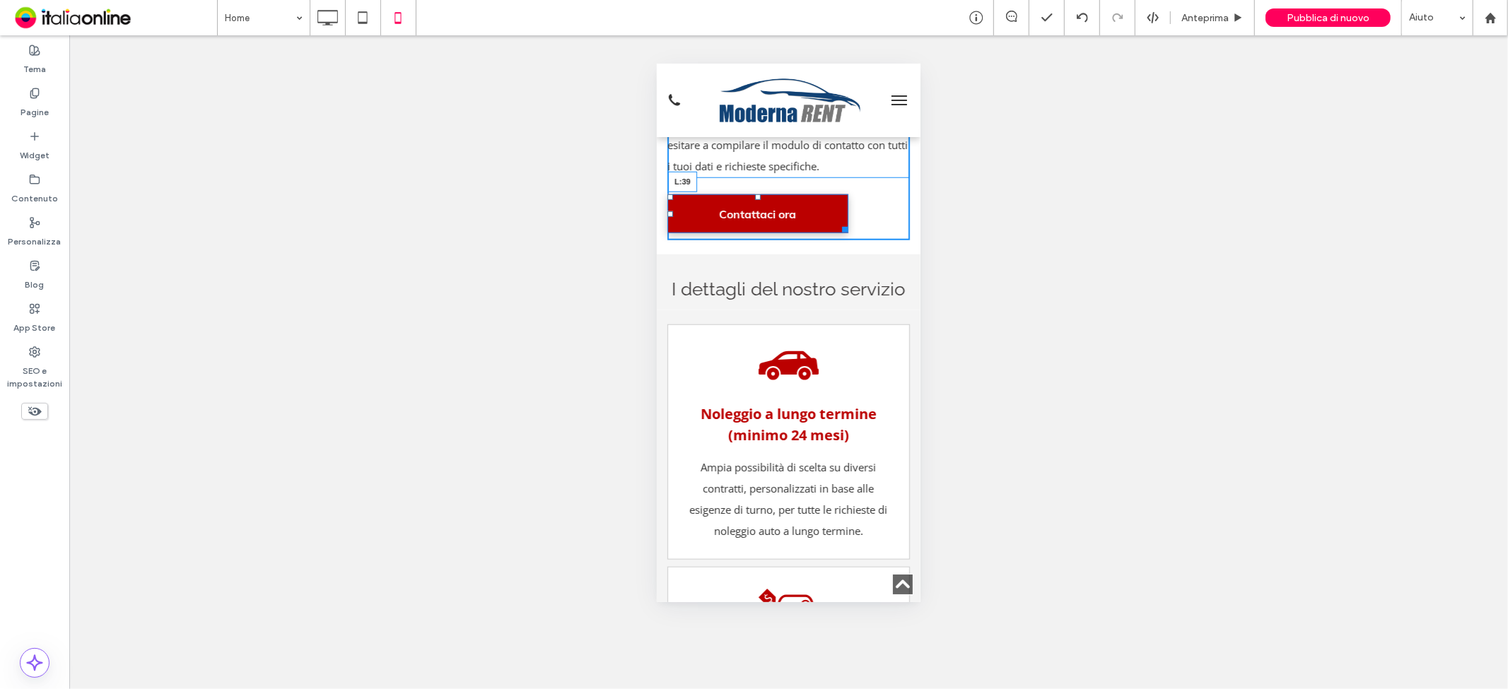
drag, startPoint x: 672, startPoint y: 177, endPoint x: 696, endPoint y: 176, distance: 23.3
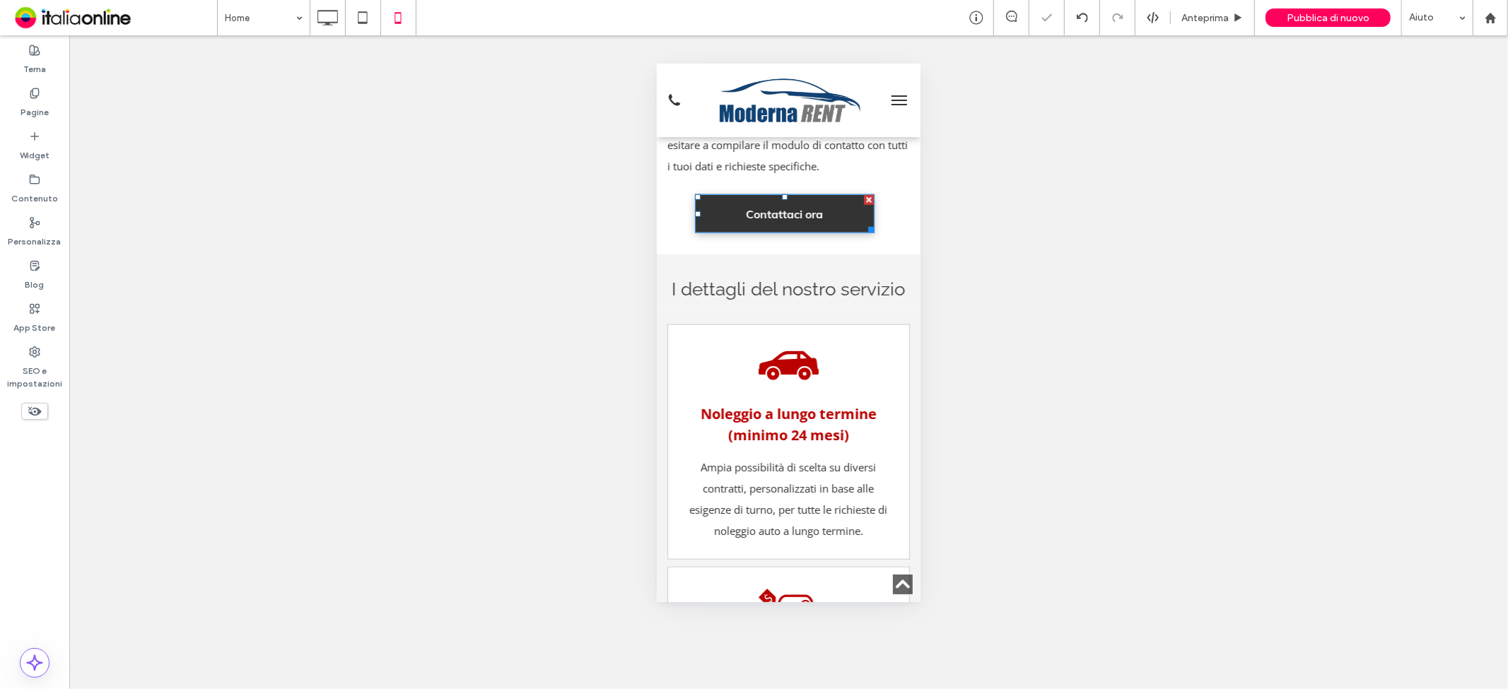
click at [1098, 262] on div "Mostrare? Sì Mostrare? Sì Mostrare? Sì Mostrare? Sì Mostrare? Sì Mostrare? Sì M…" at bounding box center [788, 362] width 1439 height 654
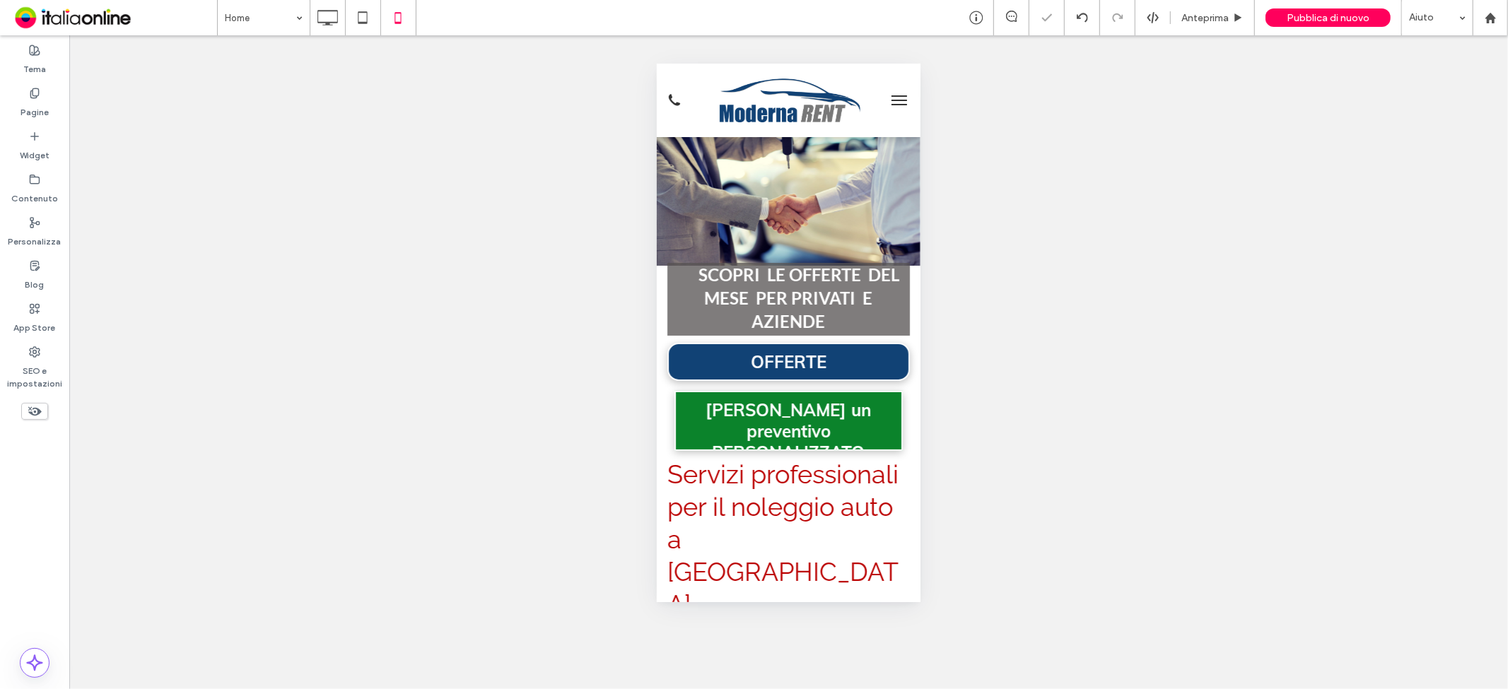
scroll to position [78, 0]
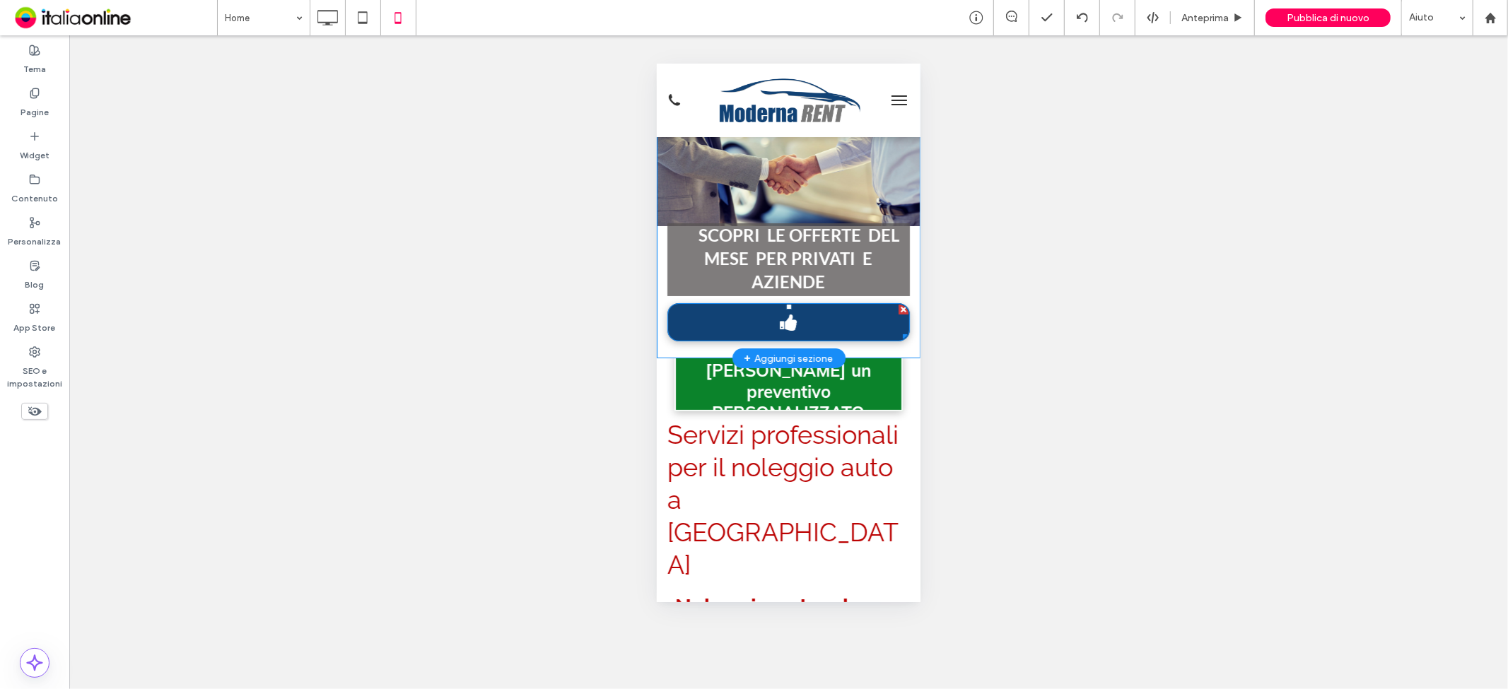
click at [752, 327] on span "OFFERTE" at bounding box center [788, 321] width 86 height 35
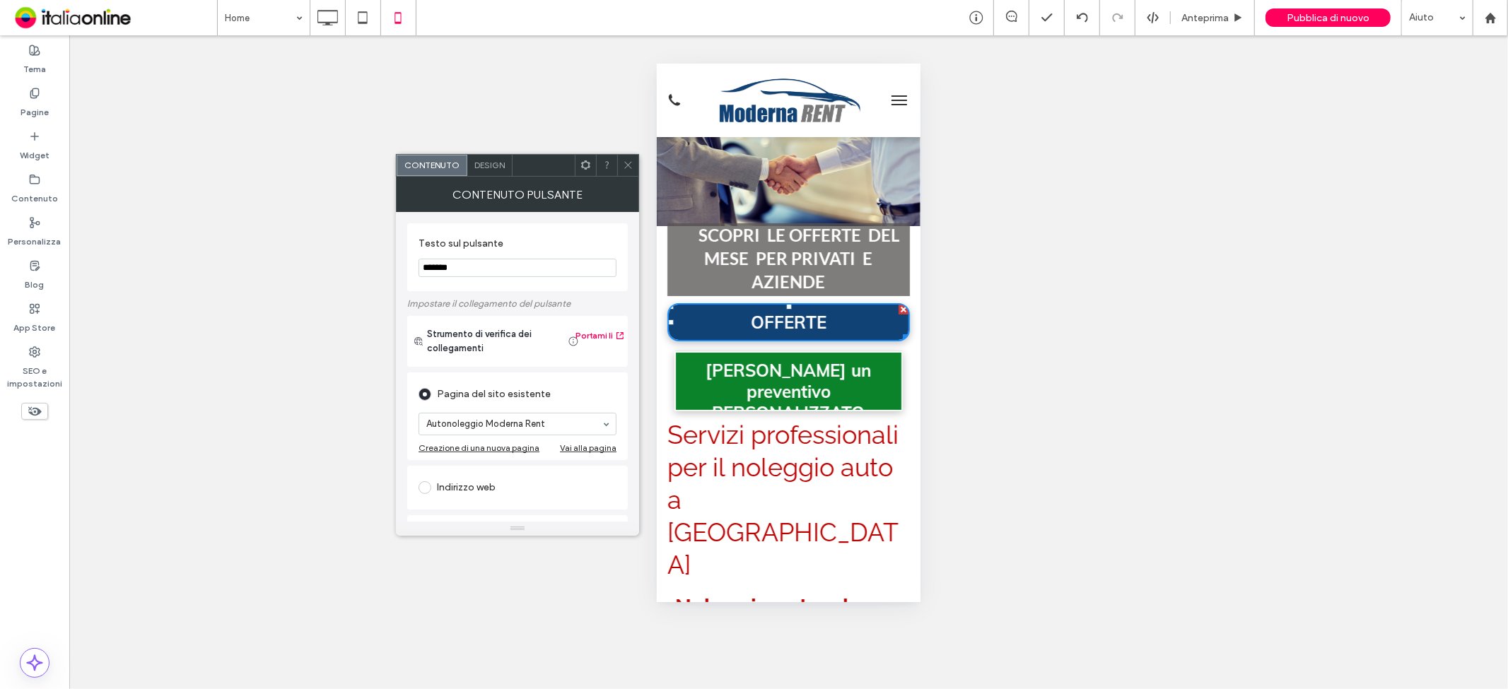
click at [525, 106] on div "Mostrare? Sì Mostrare? Sì Mostrare? Sì Mostrare? Sì Mostrare? Sì Mostrare? Sì M…" at bounding box center [788, 362] width 1439 height 654
drag, startPoint x: 256, startPoint y: 13, endPoint x: 269, endPoint y: 18, distance: 13.7
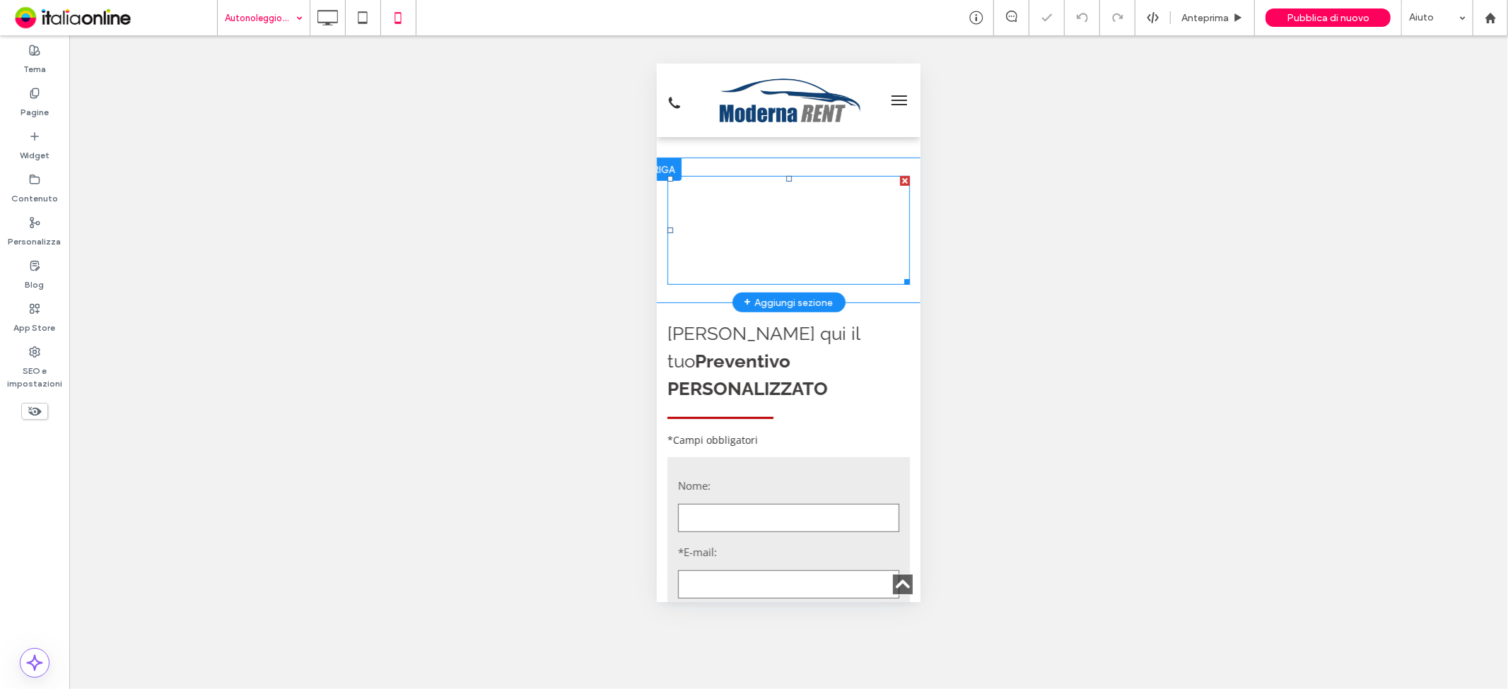
scroll to position [471, 0]
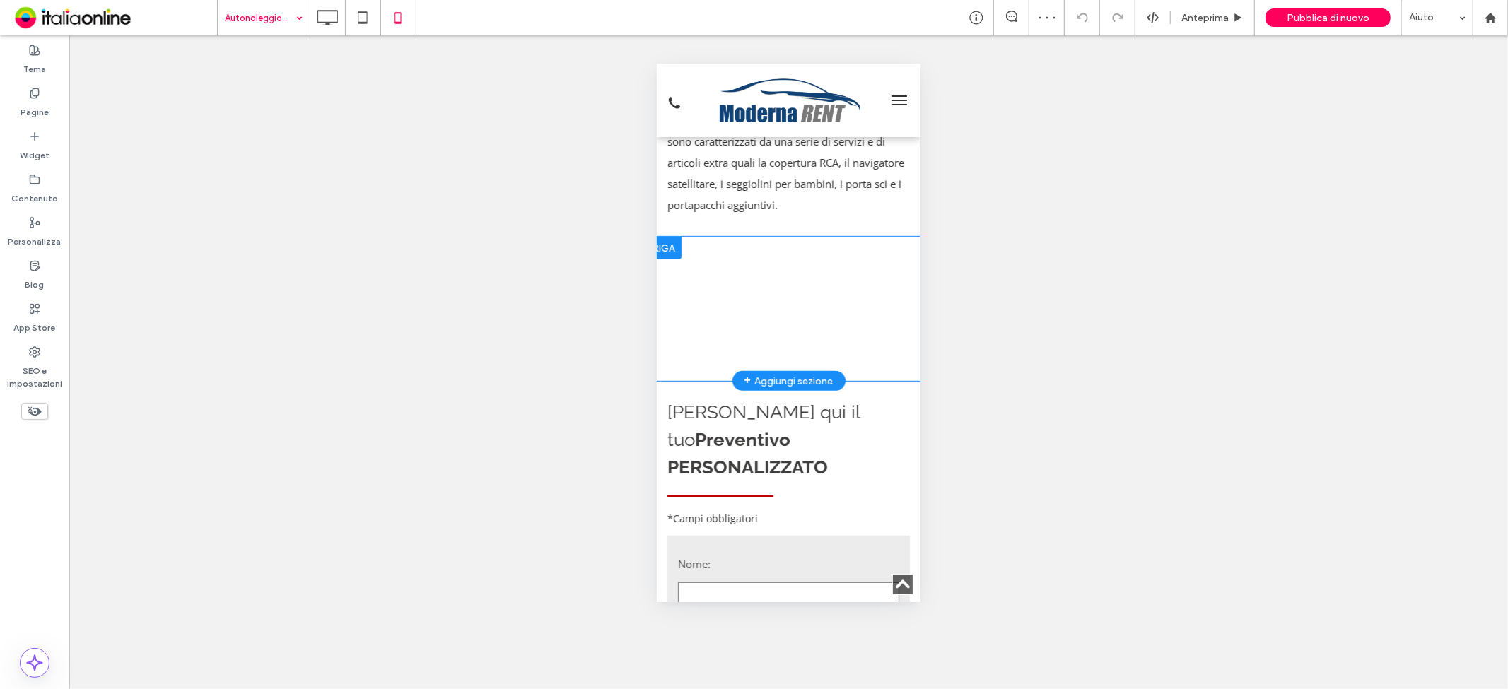
click at [659, 236] on div at bounding box center [662, 247] width 35 height 23
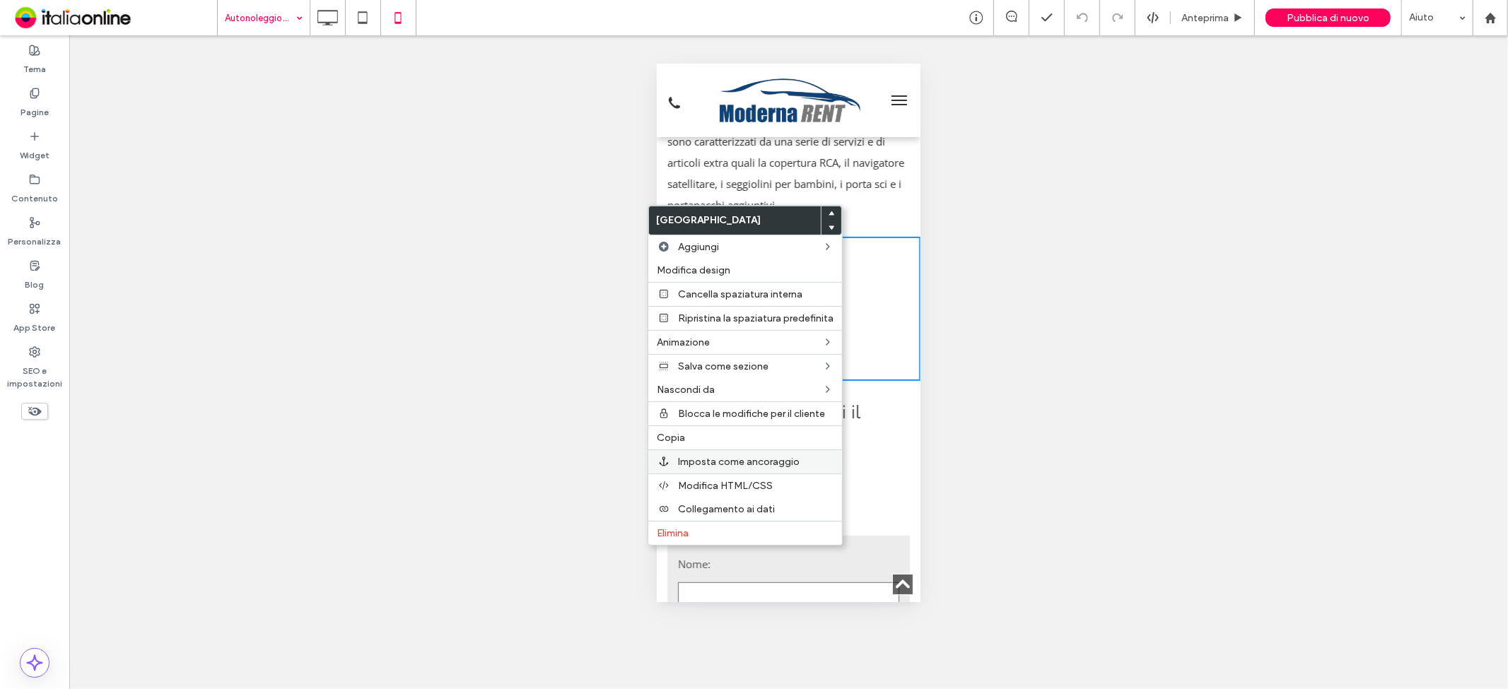
click at [705, 458] on span "Imposta come ancoraggio" at bounding box center [739, 462] width 122 height 12
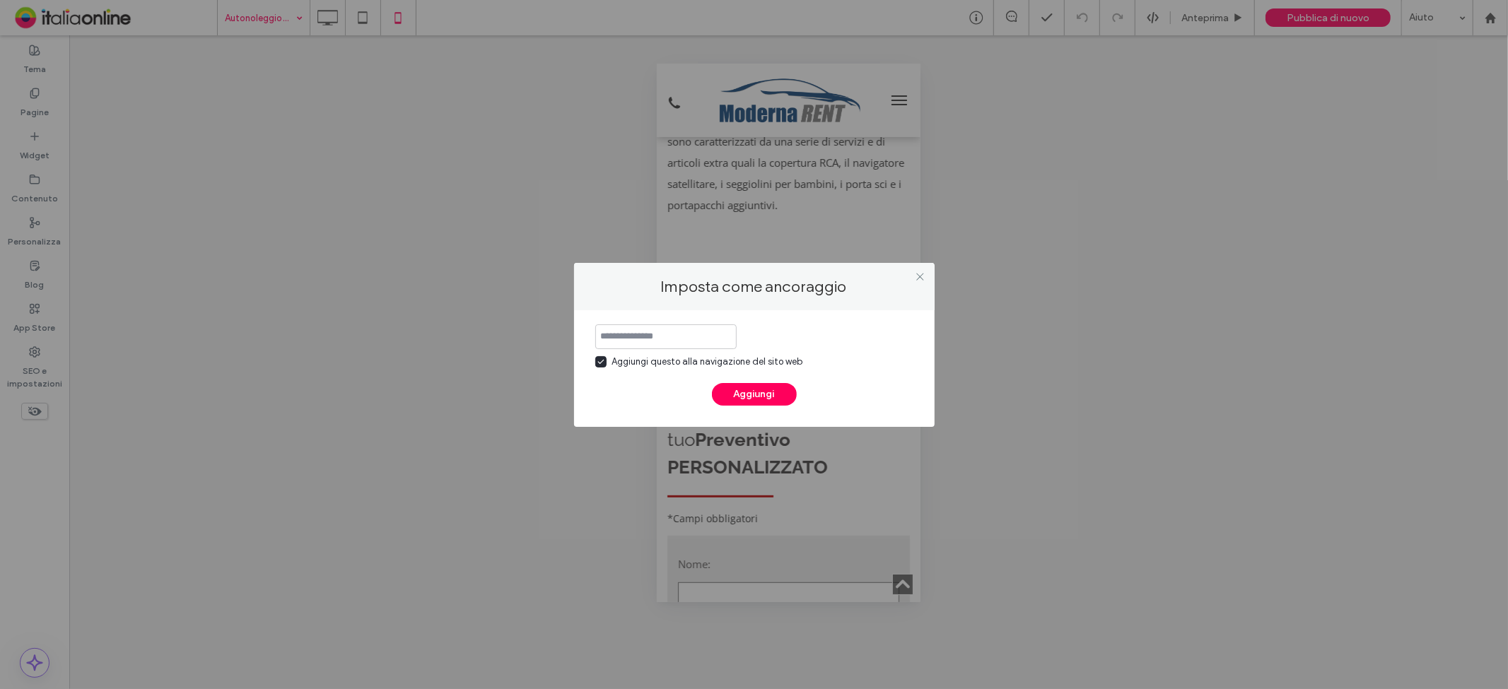
click at [662, 327] on input at bounding box center [665, 336] width 141 height 25
type input "*******"
click at [728, 394] on button "Aggiungi" at bounding box center [754, 394] width 85 height 23
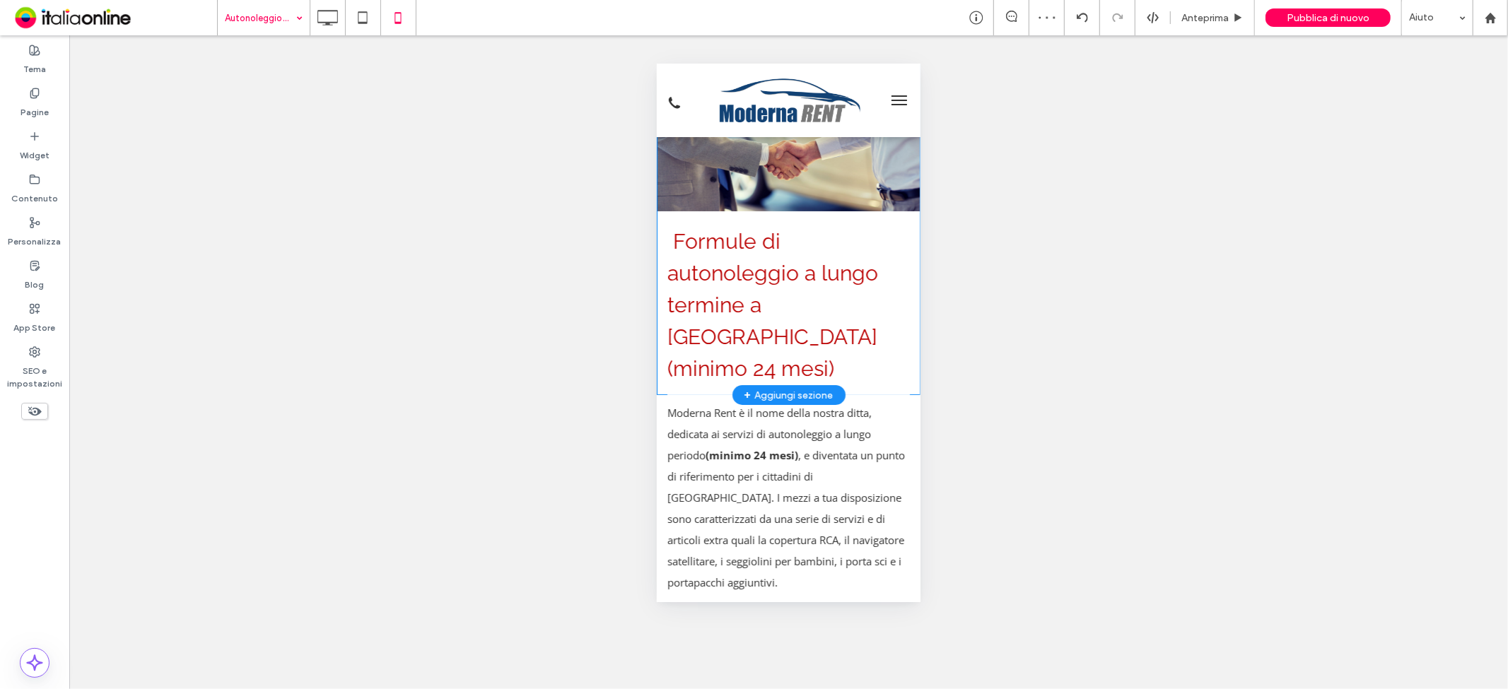
scroll to position [0, 0]
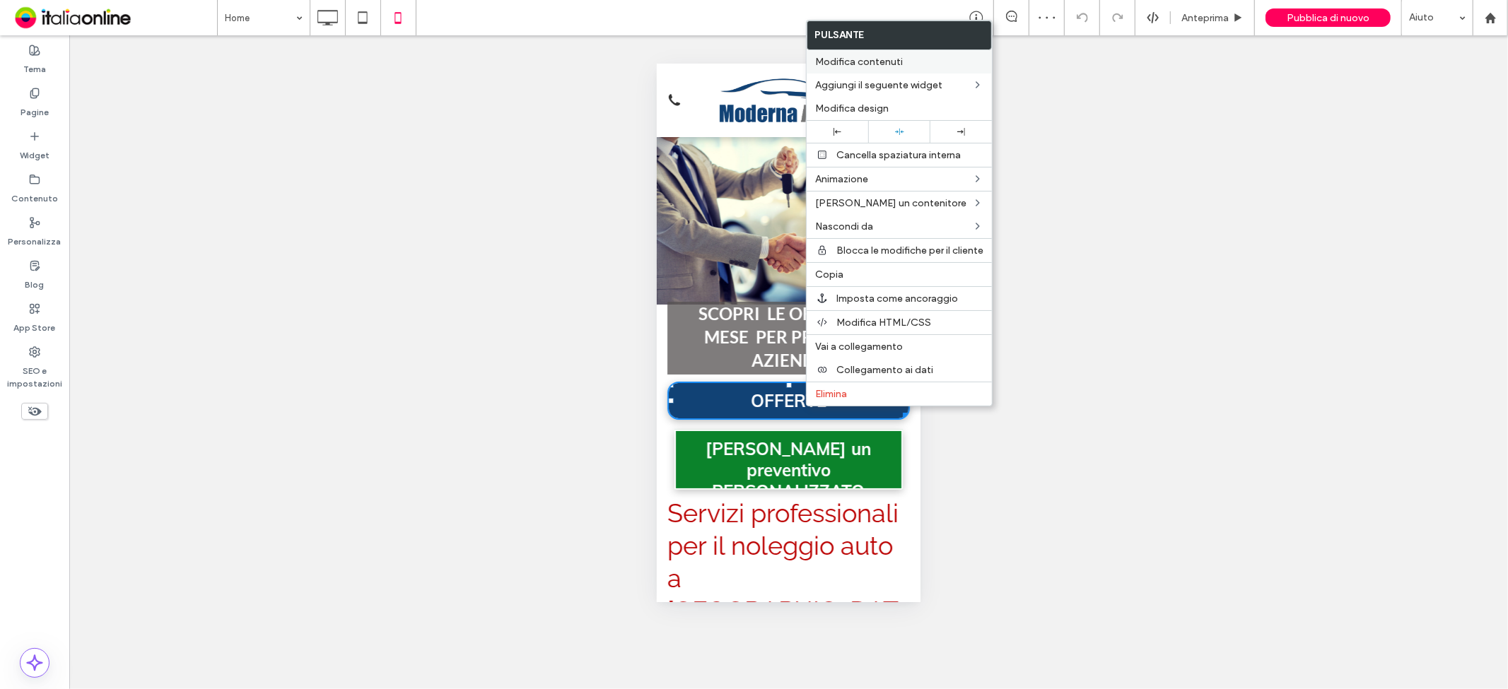
click at [852, 61] on span "Modifica contenuti" at bounding box center [859, 62] width 88 height 12
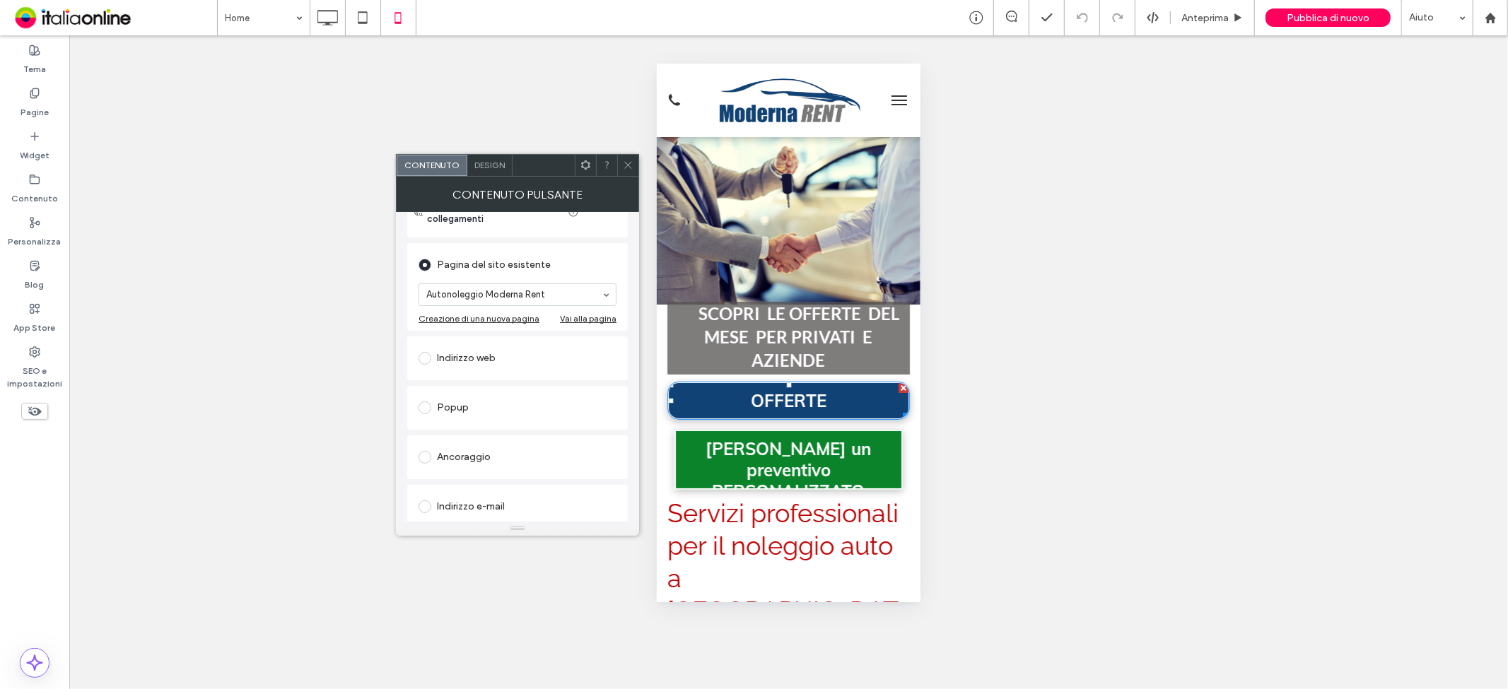
scroll to position [157, 0]
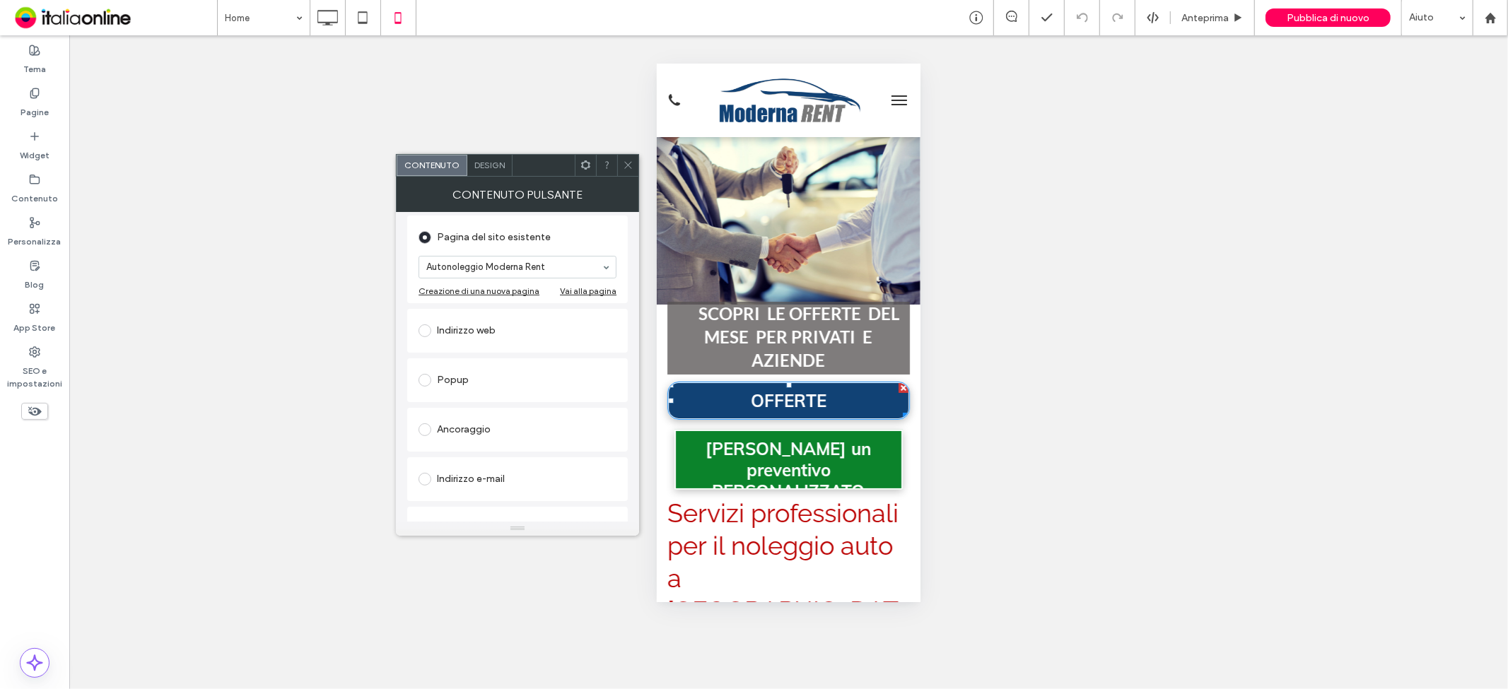
click at [421, 428] on span at bounding box center [424, 429] width 13 height 13
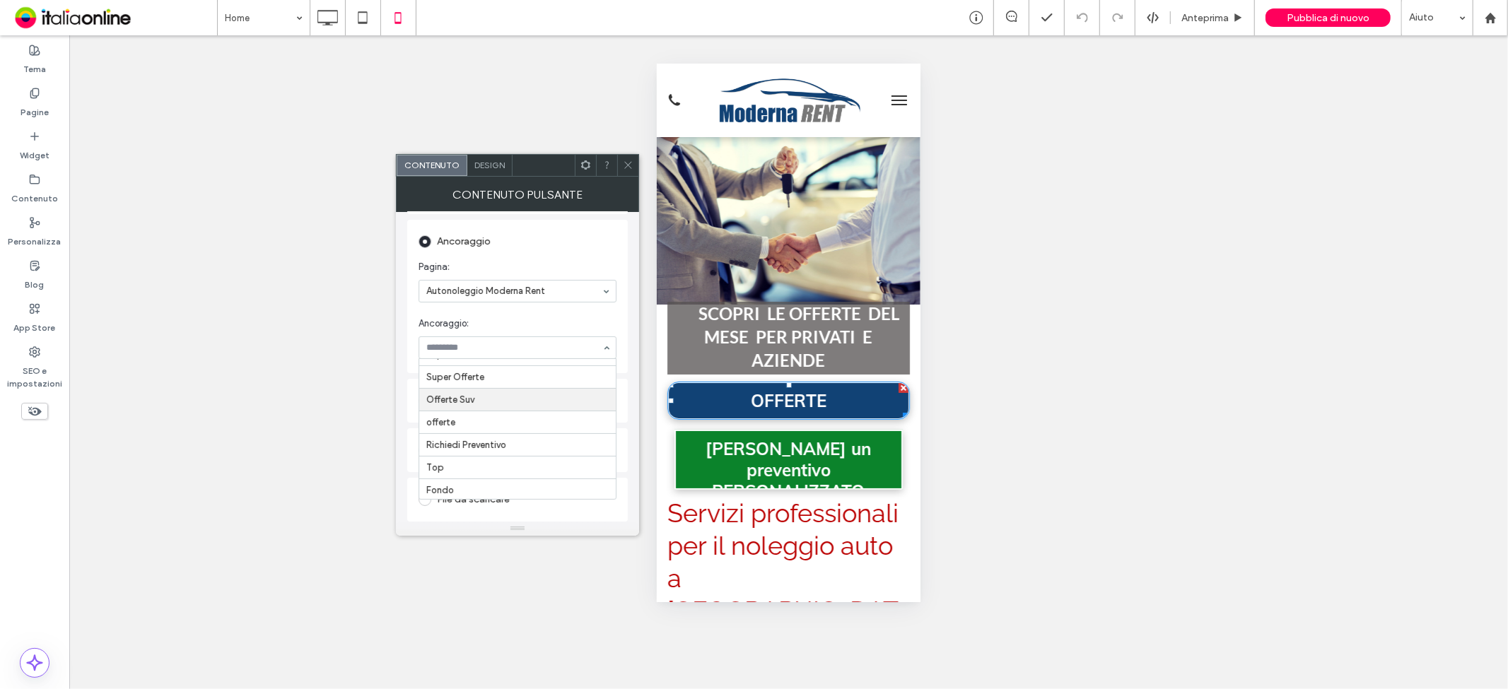
scroll to position [20, 0]
click at [286, 363] on div "Mostrare? Sì Mostrare? Sì Mostrare? Sì Mostrare? Sì Mostrare? Sì Mostrare? Sì M…" at bounding box center [788, 362] width 1439 height 654
click at [633, 173] on span at bounding box center [628, 165] width 11 height 21
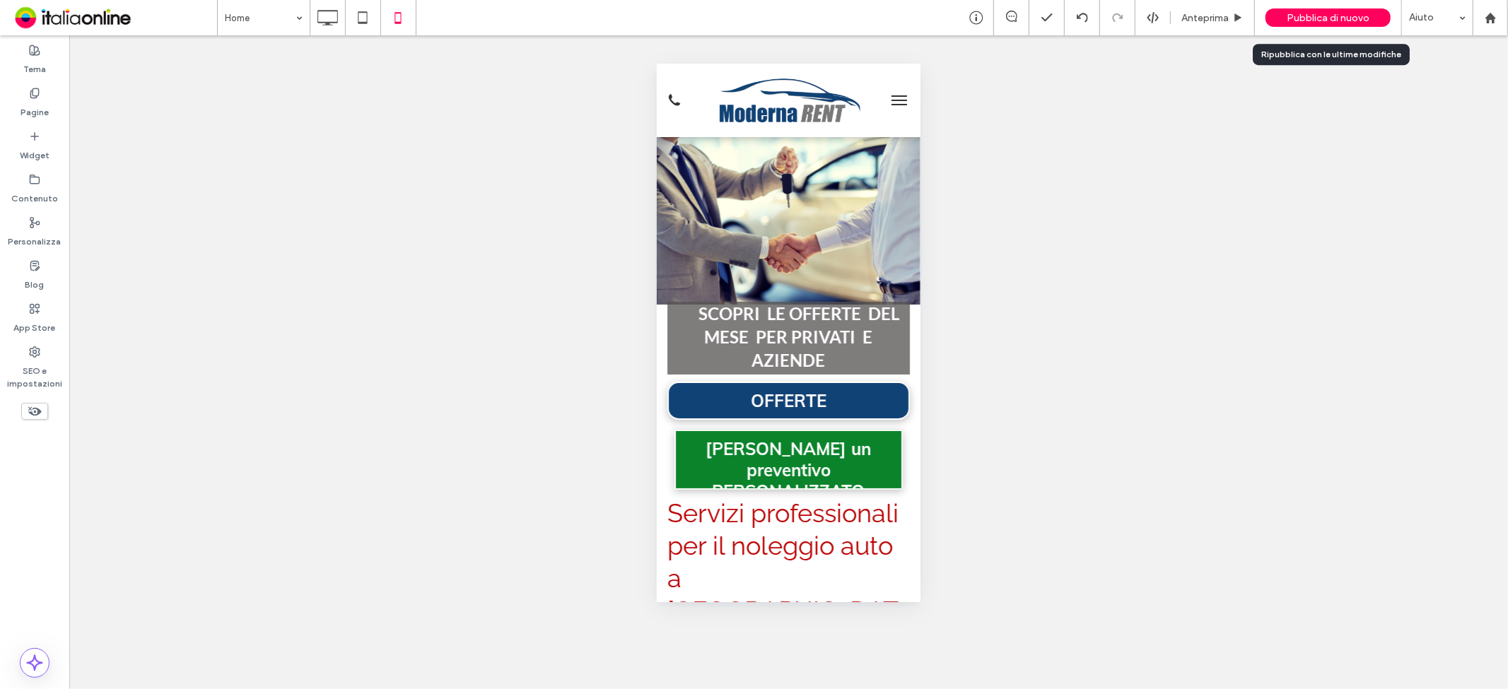
click at [1301, 20] on span "Pubblica di nuovo" at bounding box center [1328, 18] width 83 height 12
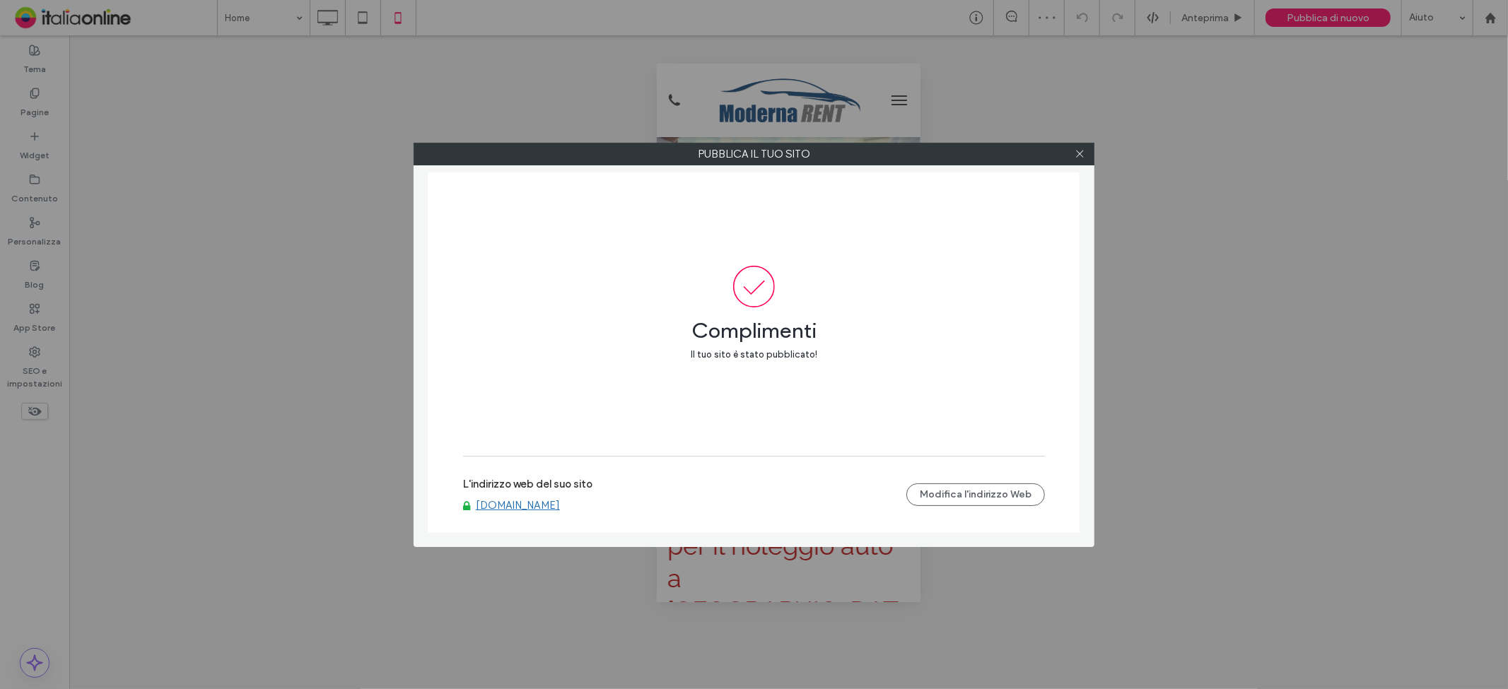
click at [1077, 165] on div "Pubblica il tuo sito Complimenti Il tuo sito è stato pubblicato! L'indirizzo we…" at bounding box center [754, 345] width 681 height 404
click at [1084, 147] on span at bounding box center [1079, 153] width 11 height 21
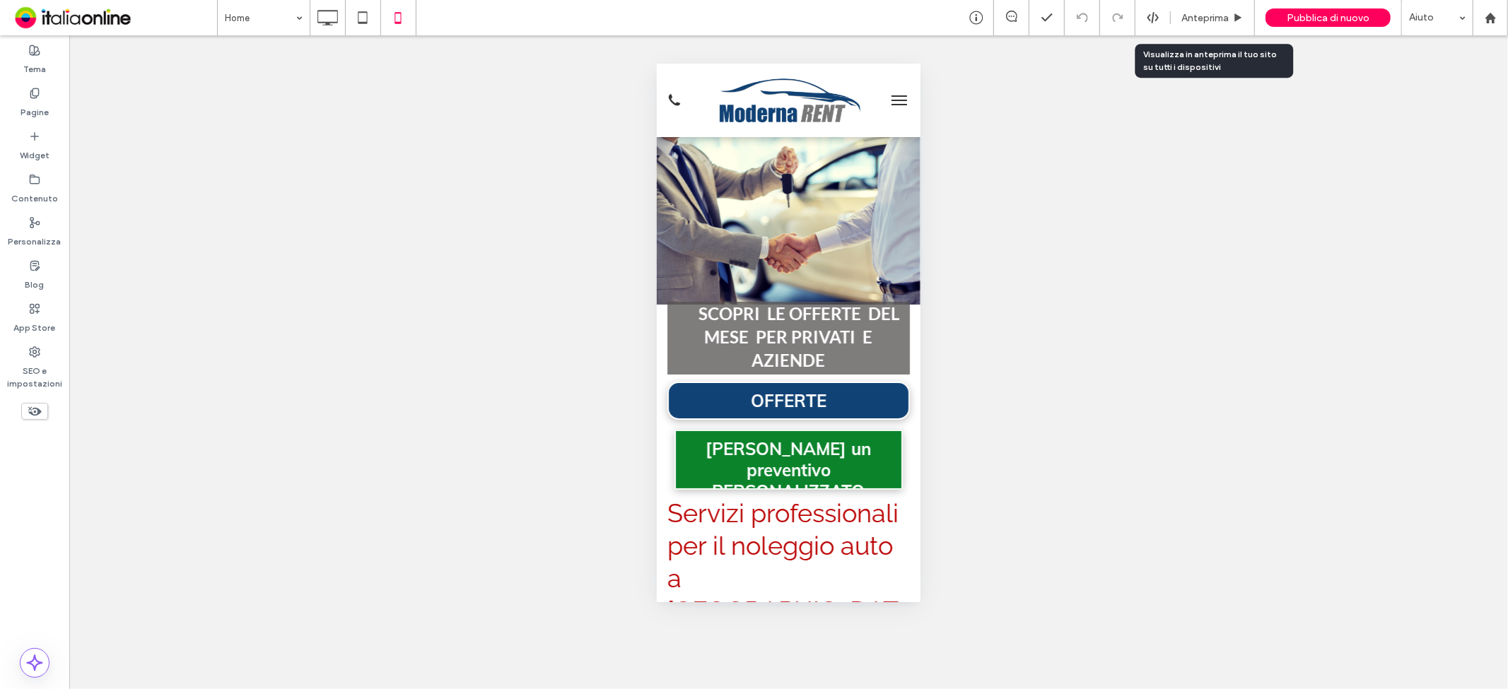
drag, startPoint x: 1198, startPoint y: 17, endPoint x: 1104, endPoint y: 110, distance: 132.5
click at [1198, 17] on span "Anteprima" at bounding box center [1204, 18] width 47 height 12
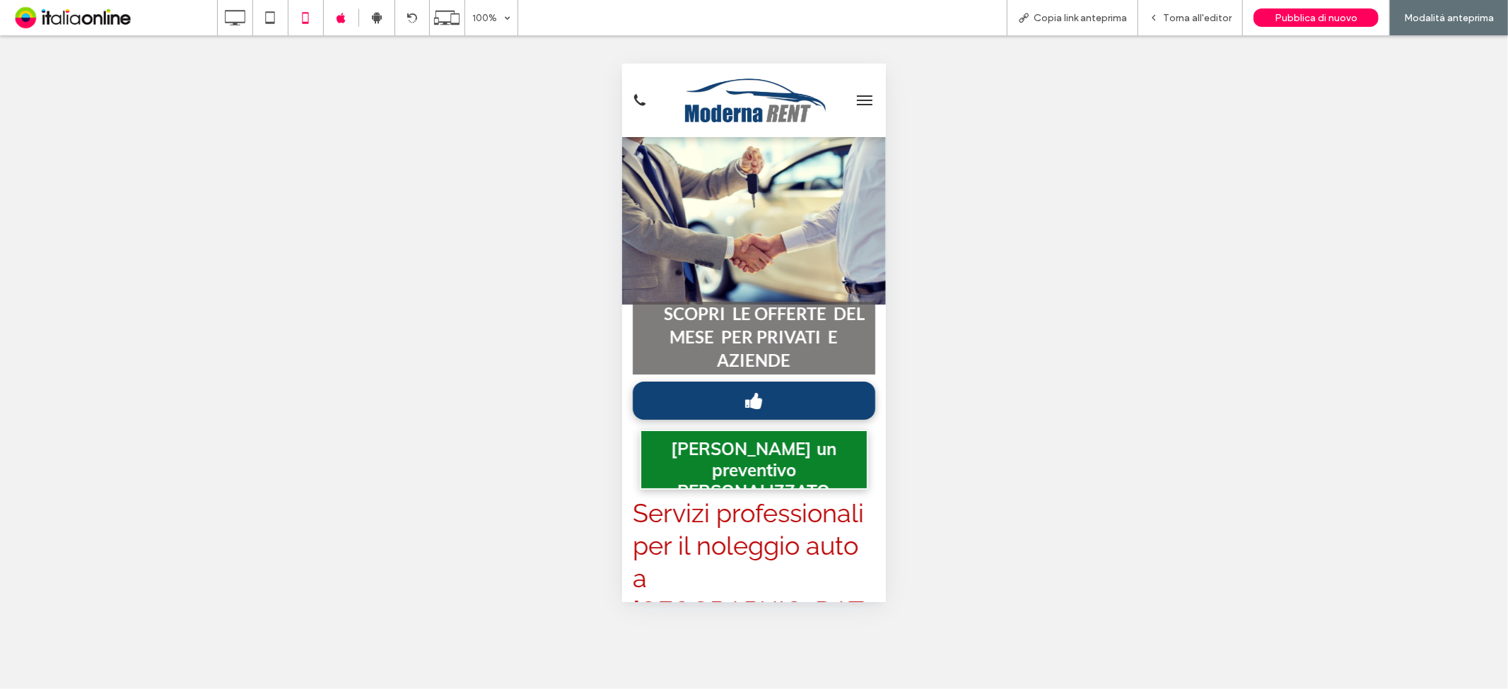
click at [680, 389] on span at bounding box center [753, 399] width 240 height 35
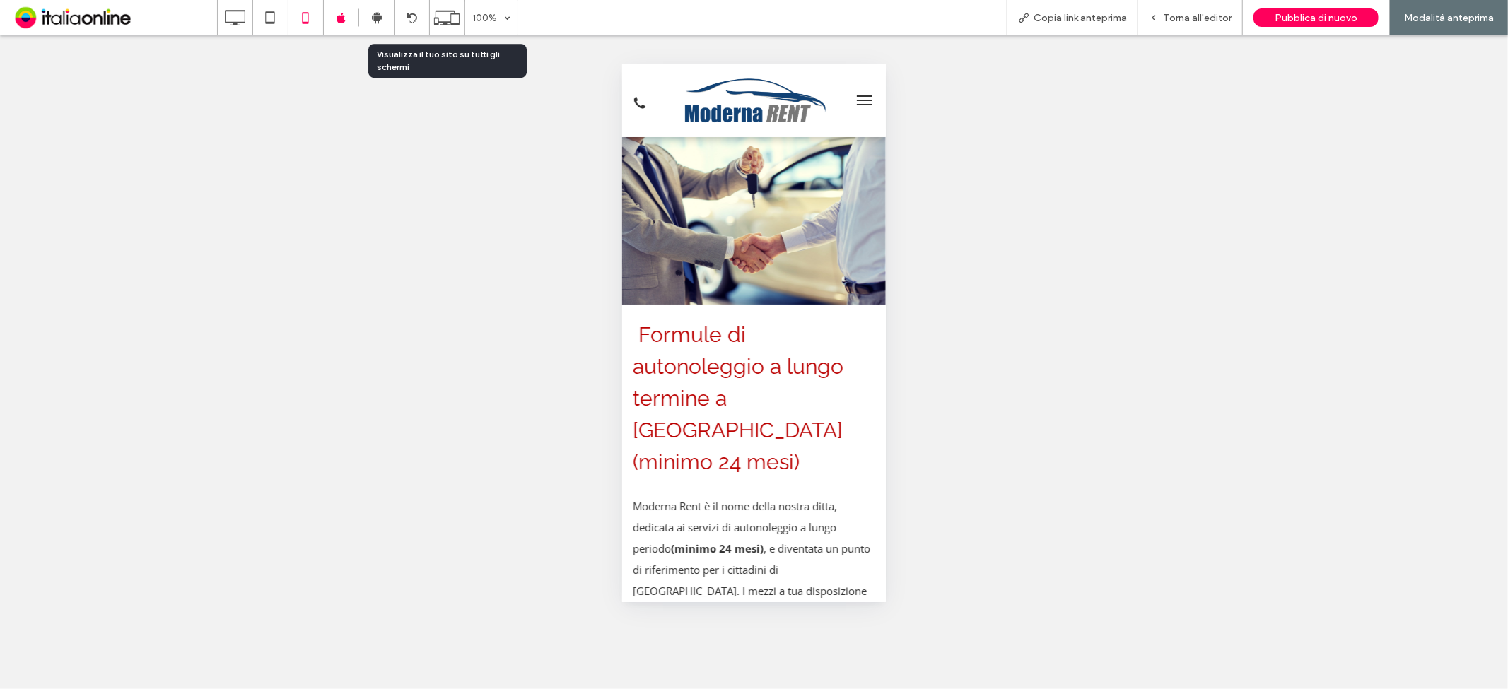
drag, startPoint x: 442, startPoint y: 15, endPoint x: 446, endPoint y: 37, distance: 22.3
click at [442, 15] on icon at bounding box center [446, 17] width 27 height 27
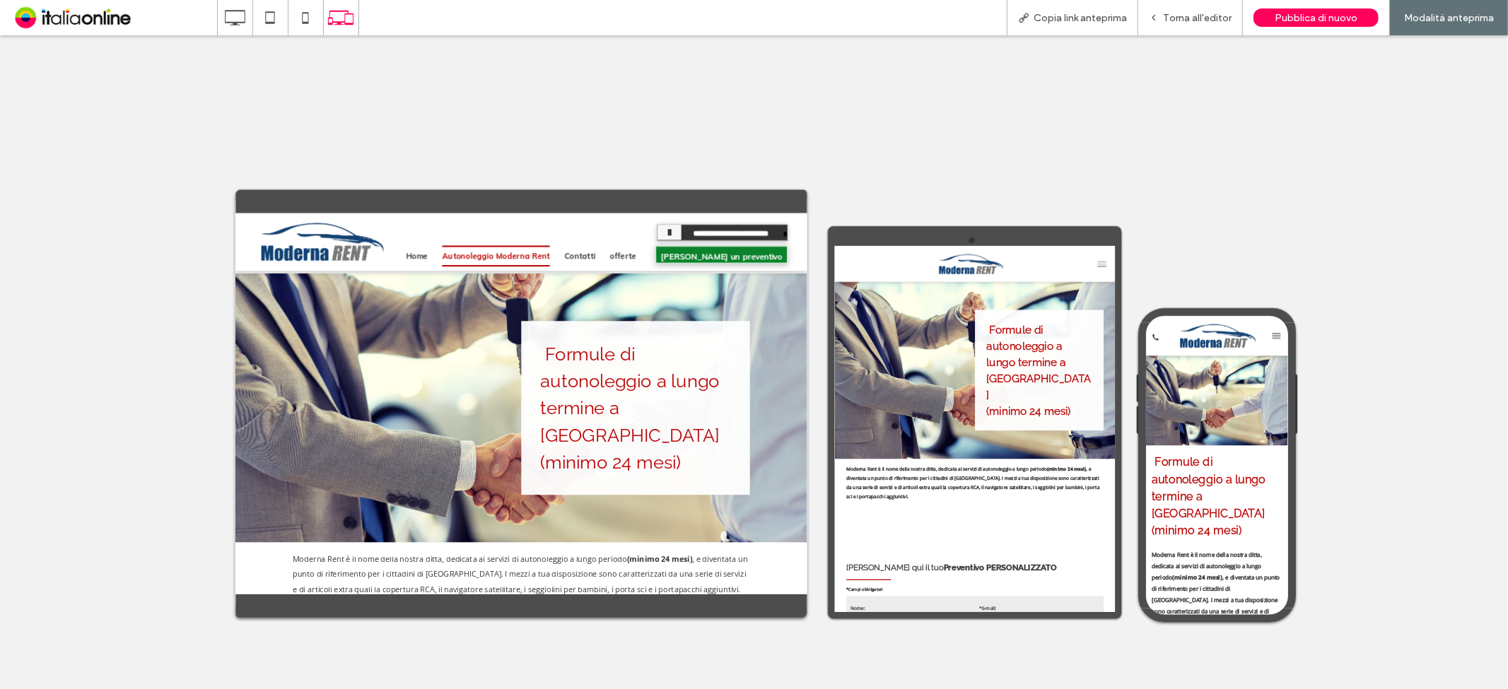
click at [1161, 347] on icon at bounding box center [1162, 355] width 21 height 19
click at [1378, 334] on div at bounding box center [1386, 352] width 44 height 59
click at [1373, 360] on button "menu" at bounding box center [1387, 353] width 28 height 28
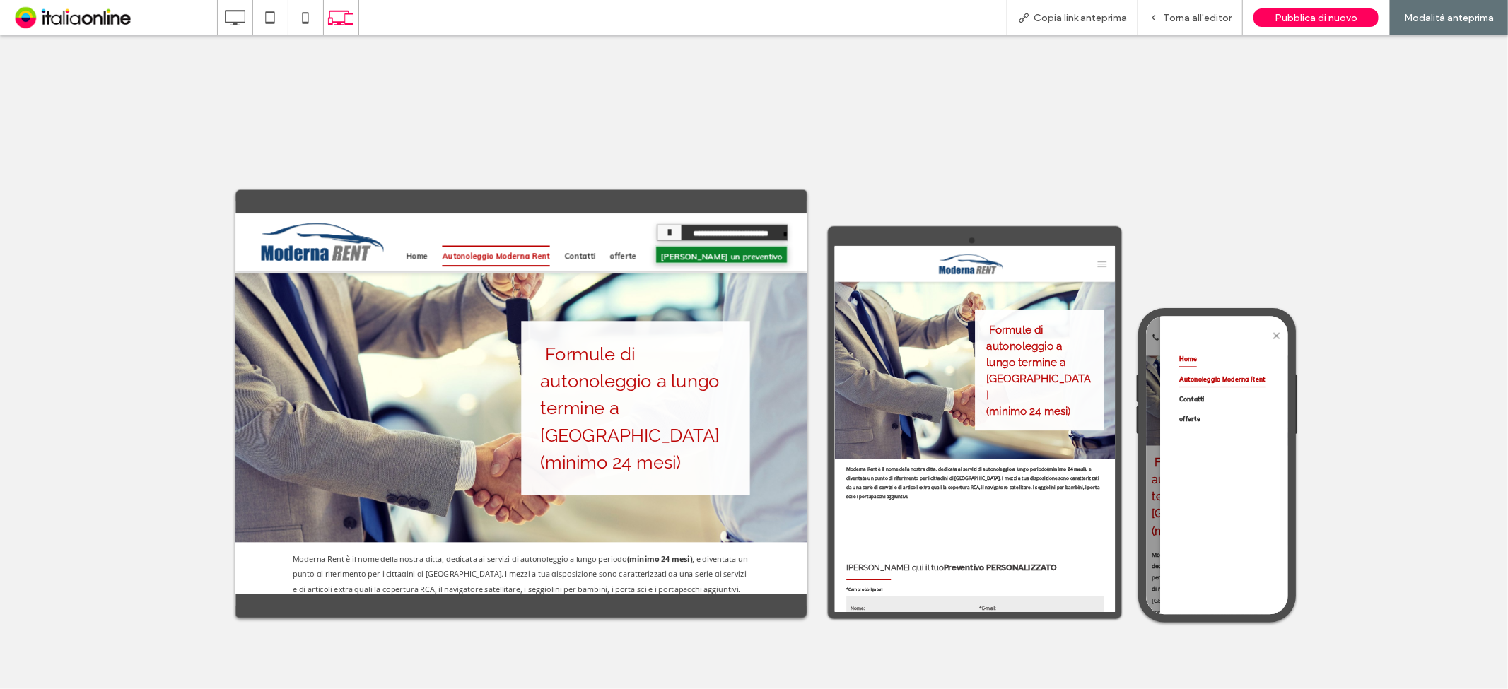
click at [1221, 392] on span "Home" at bounding box center [1223, 396] width 33 height 30
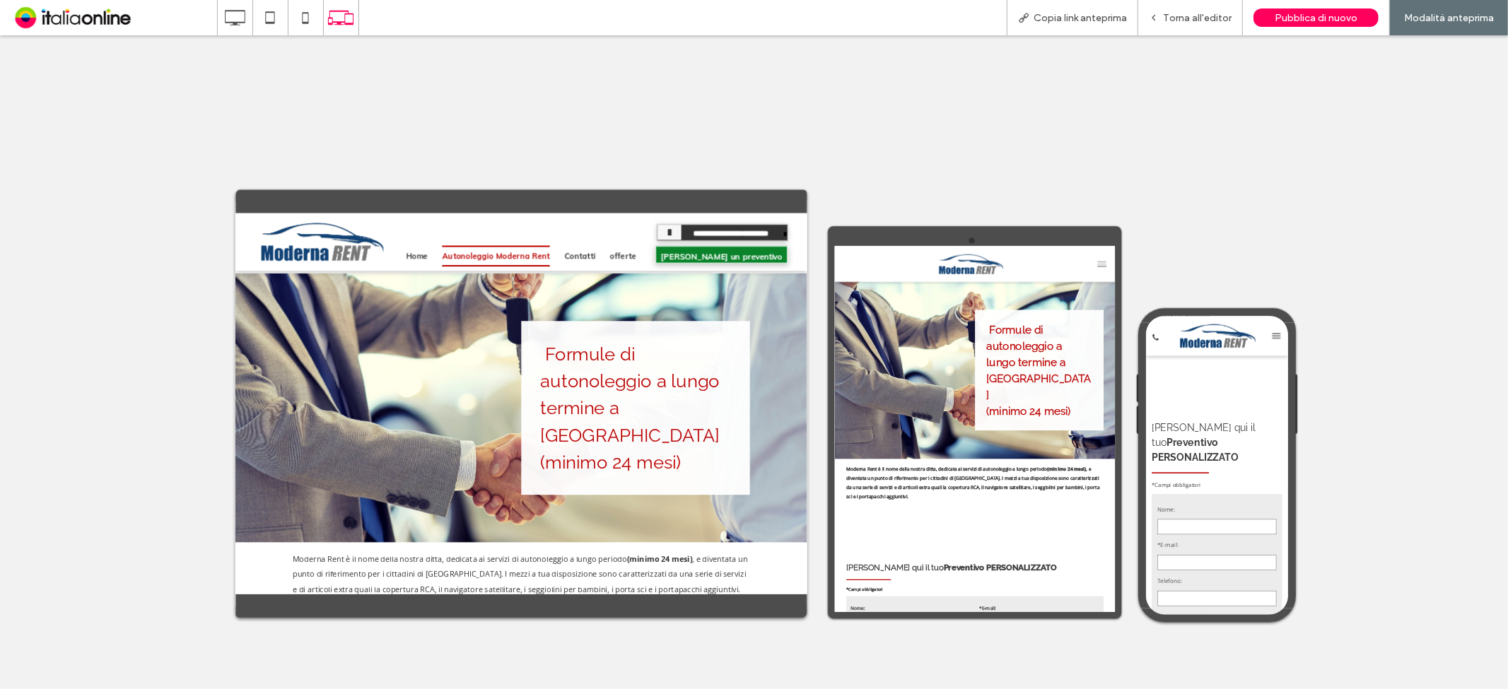
scroll to position [539, 0]
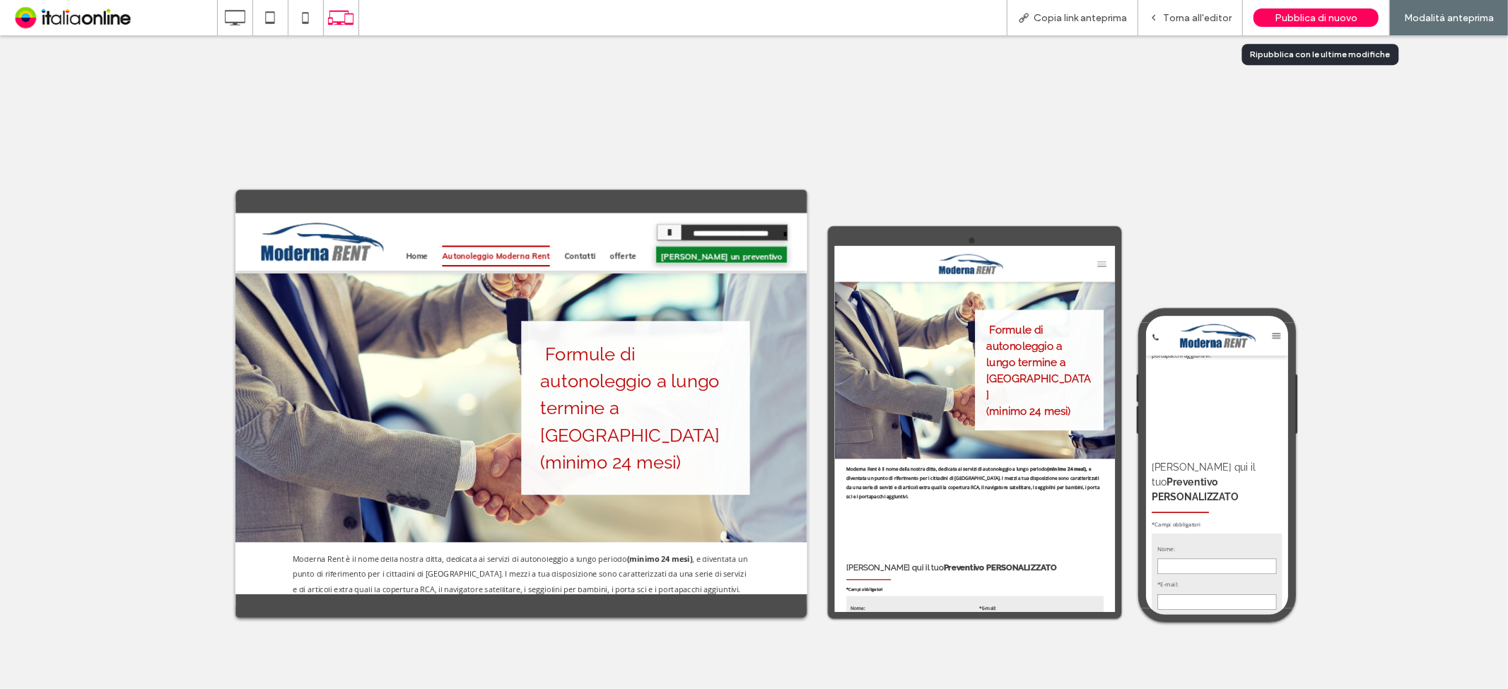
click at [1296, 28] on div "Pubblica di nuovo" at bounding box center [1315, 17] width 125 height 35
click at [1299, 16] on span "Pubblica di nuovo" at bounding box center [1316, 18] width 83 height 12
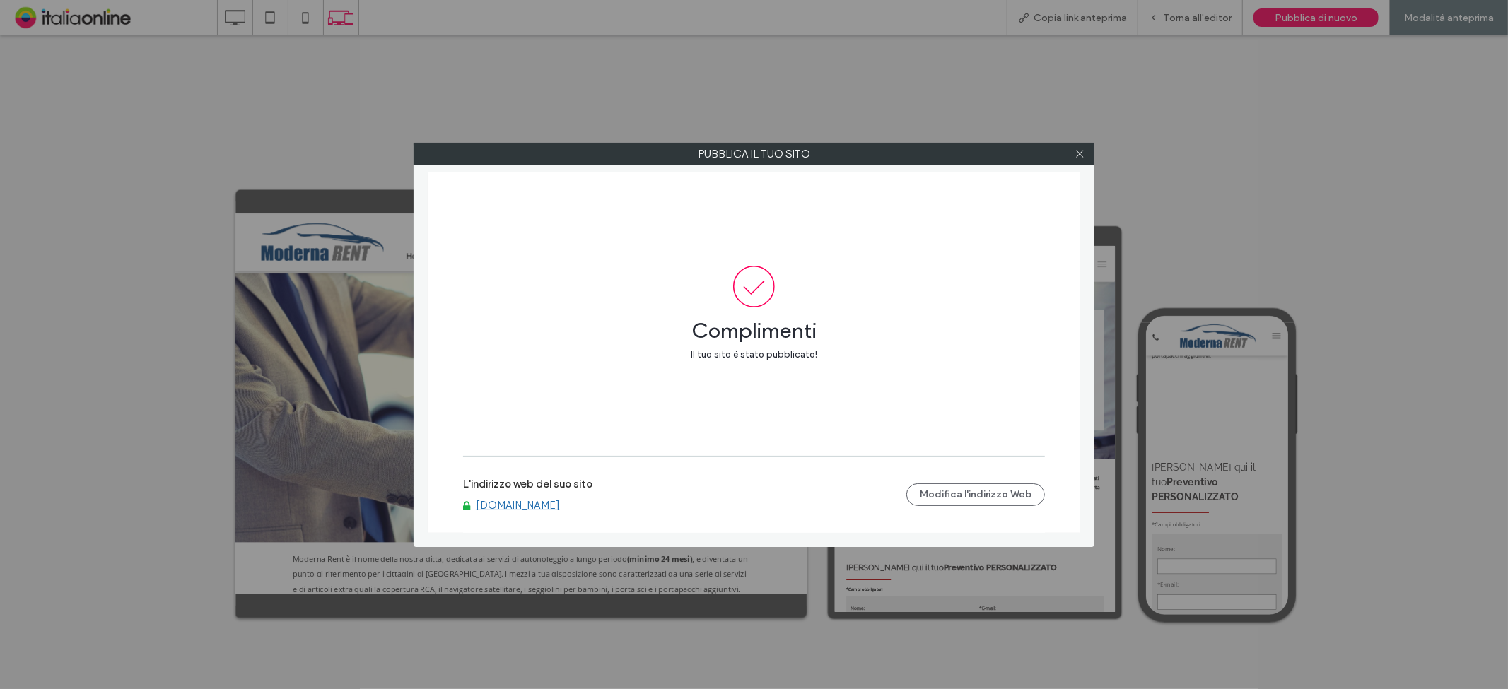
click at [1089, 156] on div at bounding box center [1079, 153] width 21 height 21
click at [1080, 153] on use at bounding box center [1079, 154] width 7 height 7
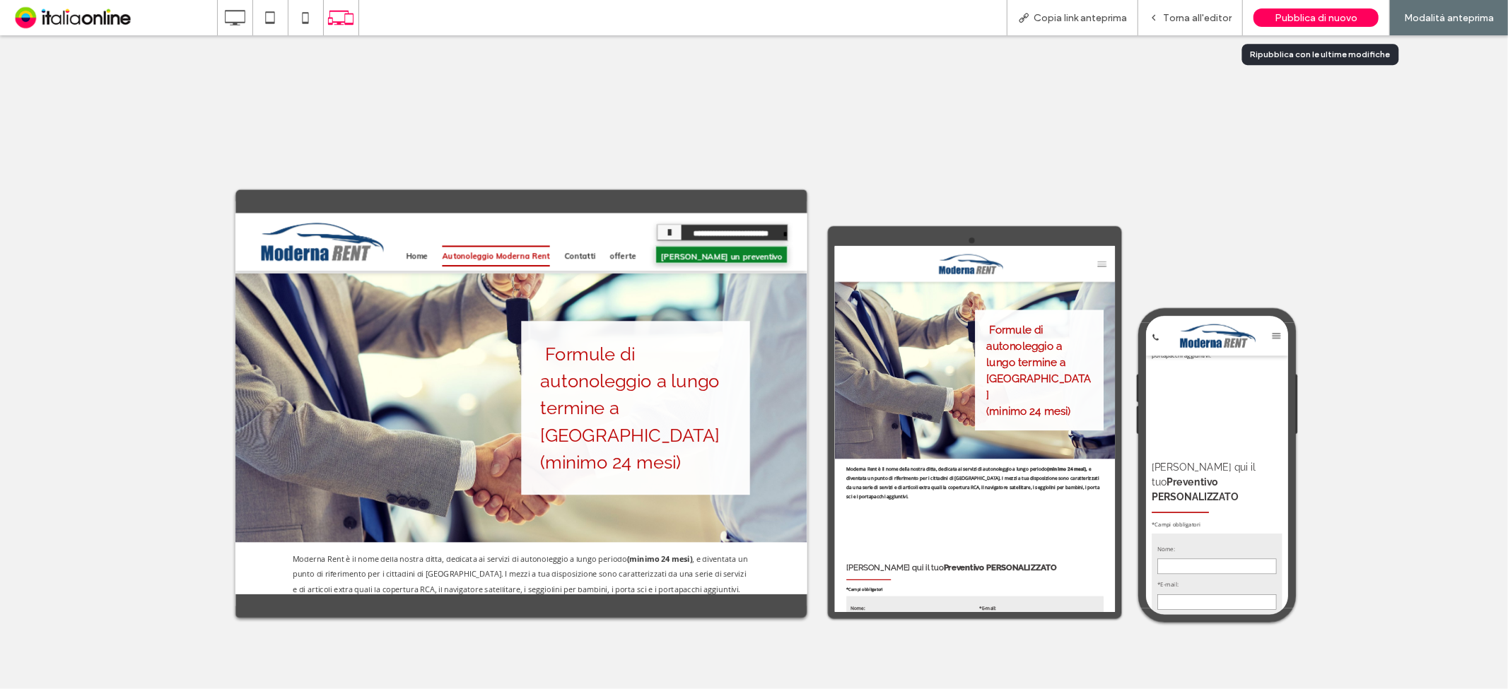
click at [1303, 25] on div "Pubblica di nuovo" at bounding box center [1315, 17] width 125 height 18
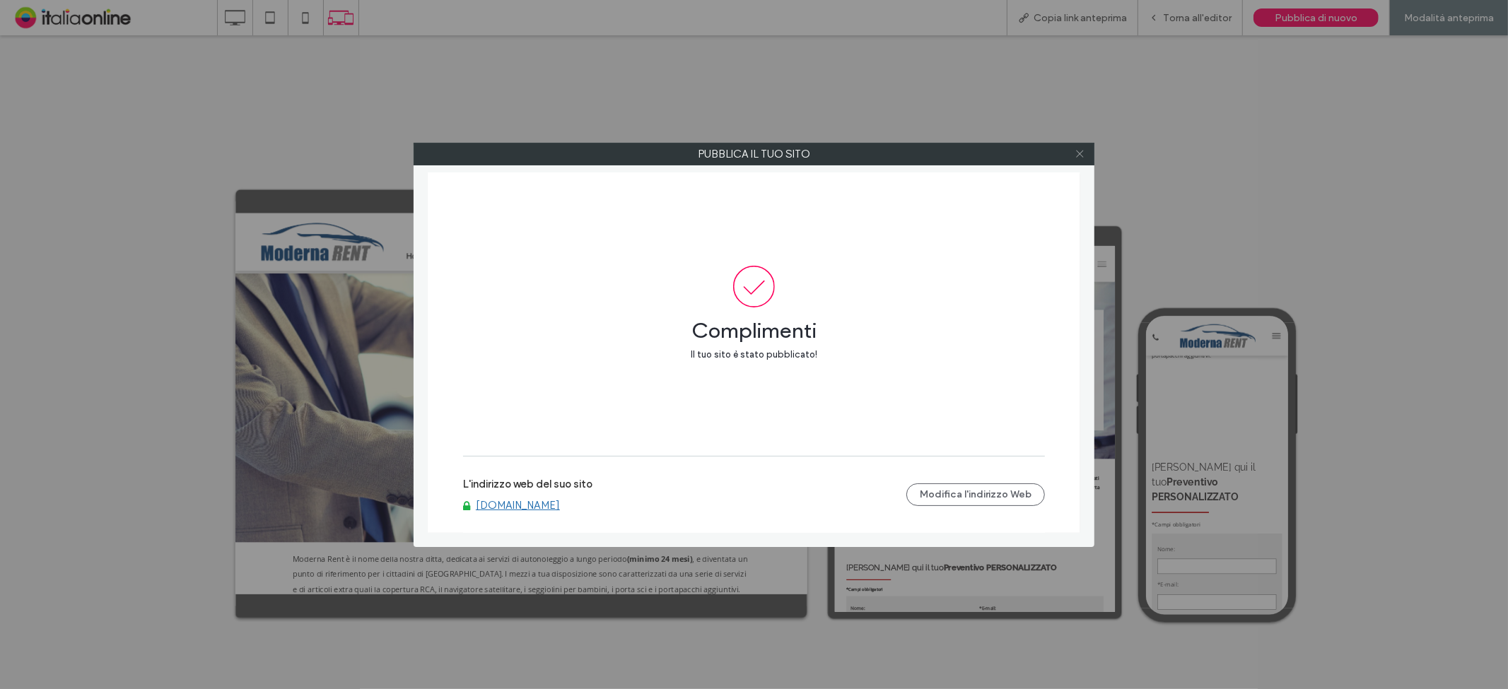
click at [1075, 160] on span at bounding box center [1079, 153] width 11 height 21
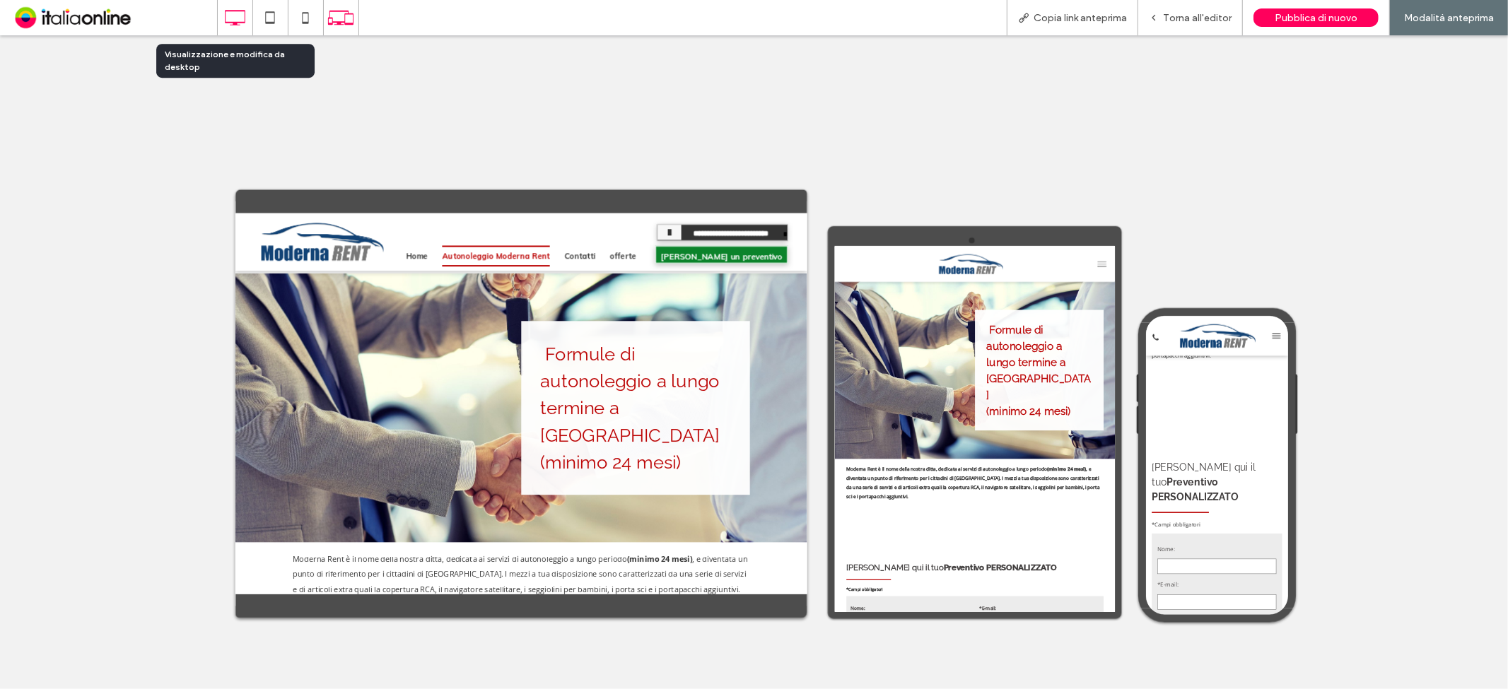
click at [246, 16] on icon at bounding box center [235, 18] width 28 height 28
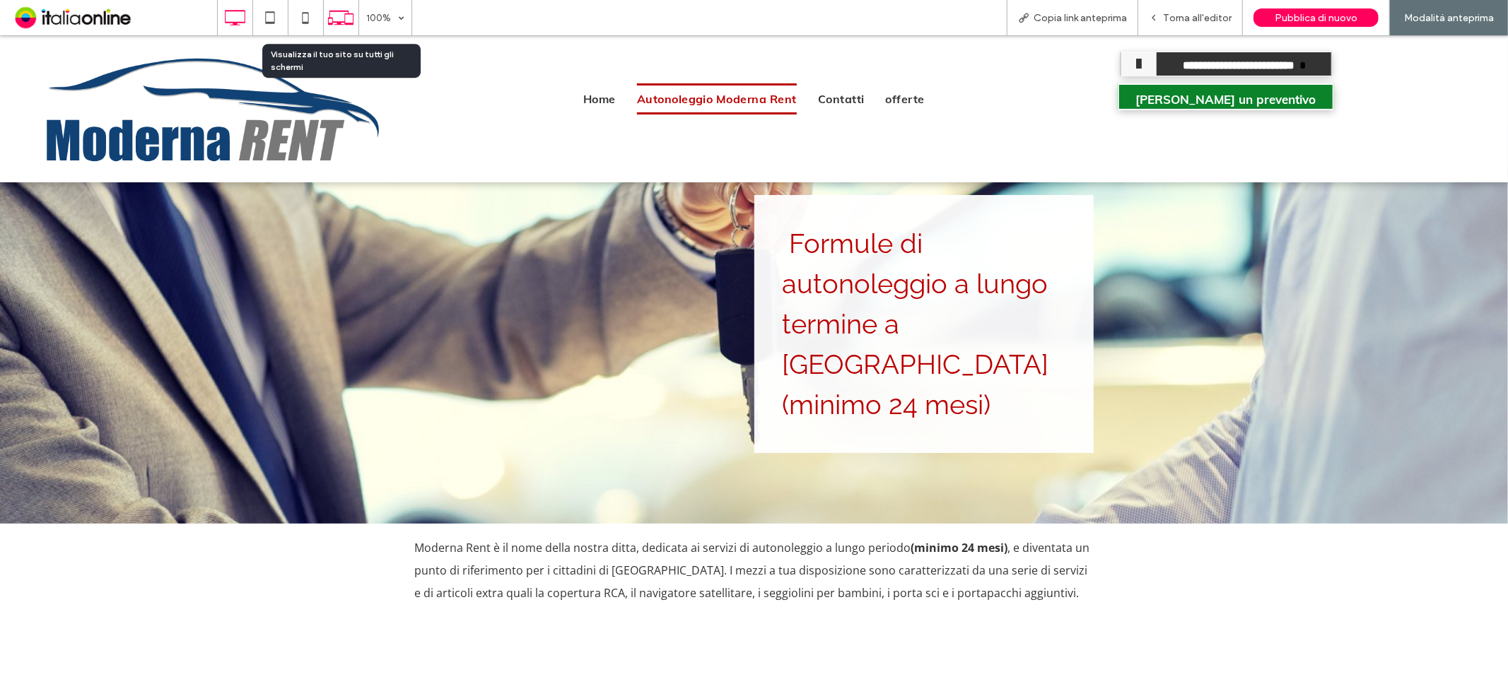
scroll to position [0, 0]
click at [329, 18] on icon at bounding box center [340, 17] width 27 height 27
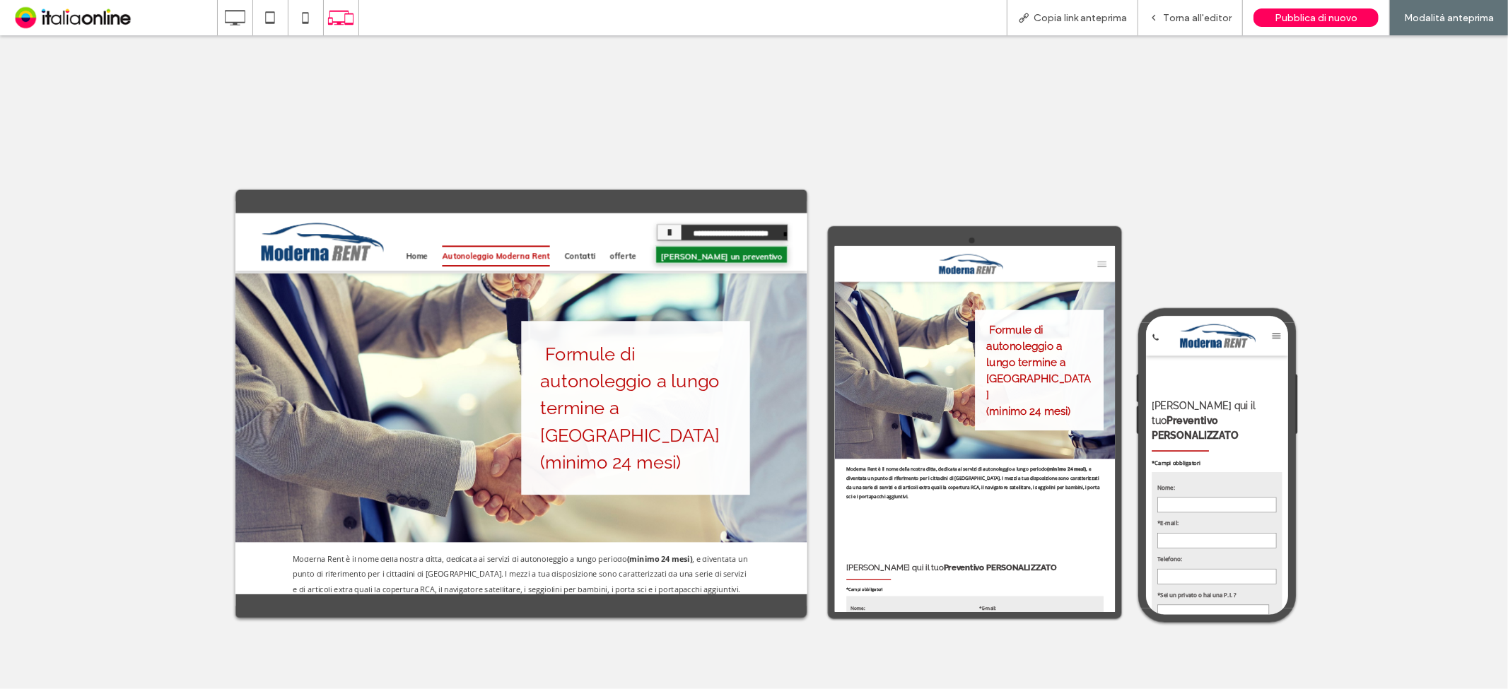
scroll to position [785, 0]
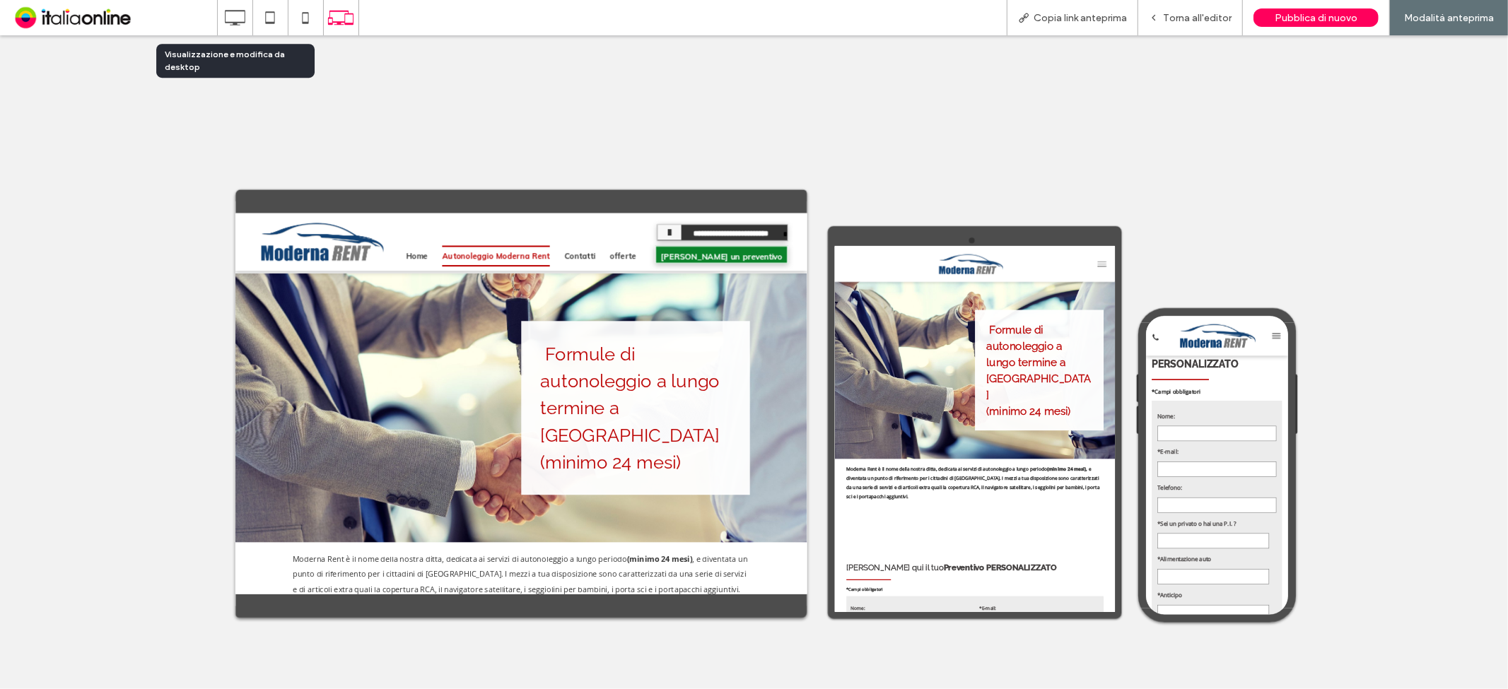
click at [232, 17] on icon at bounding box center [235, 18] width 28 height 28
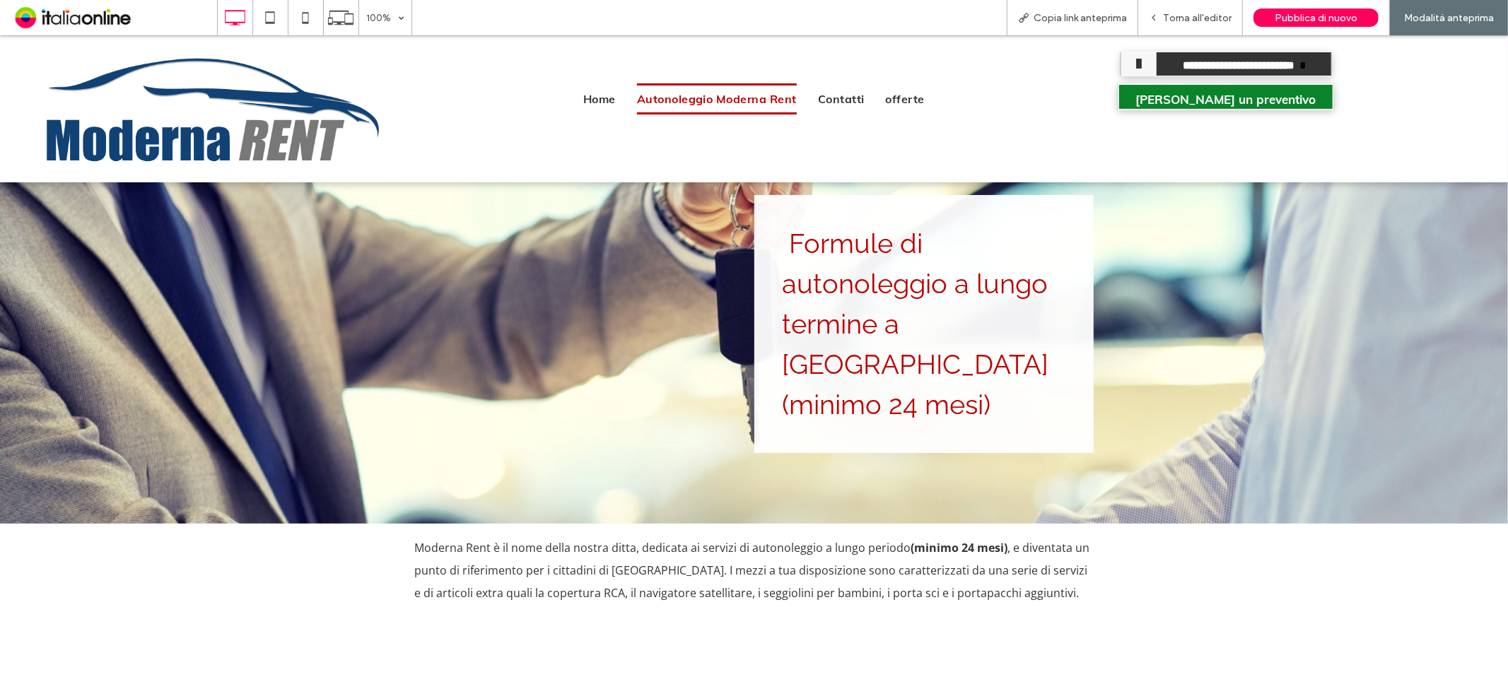
scroll to position [0, 0]
click at [587, 110] on span "Home" at bounding box center [599, 98] width 33 height 31
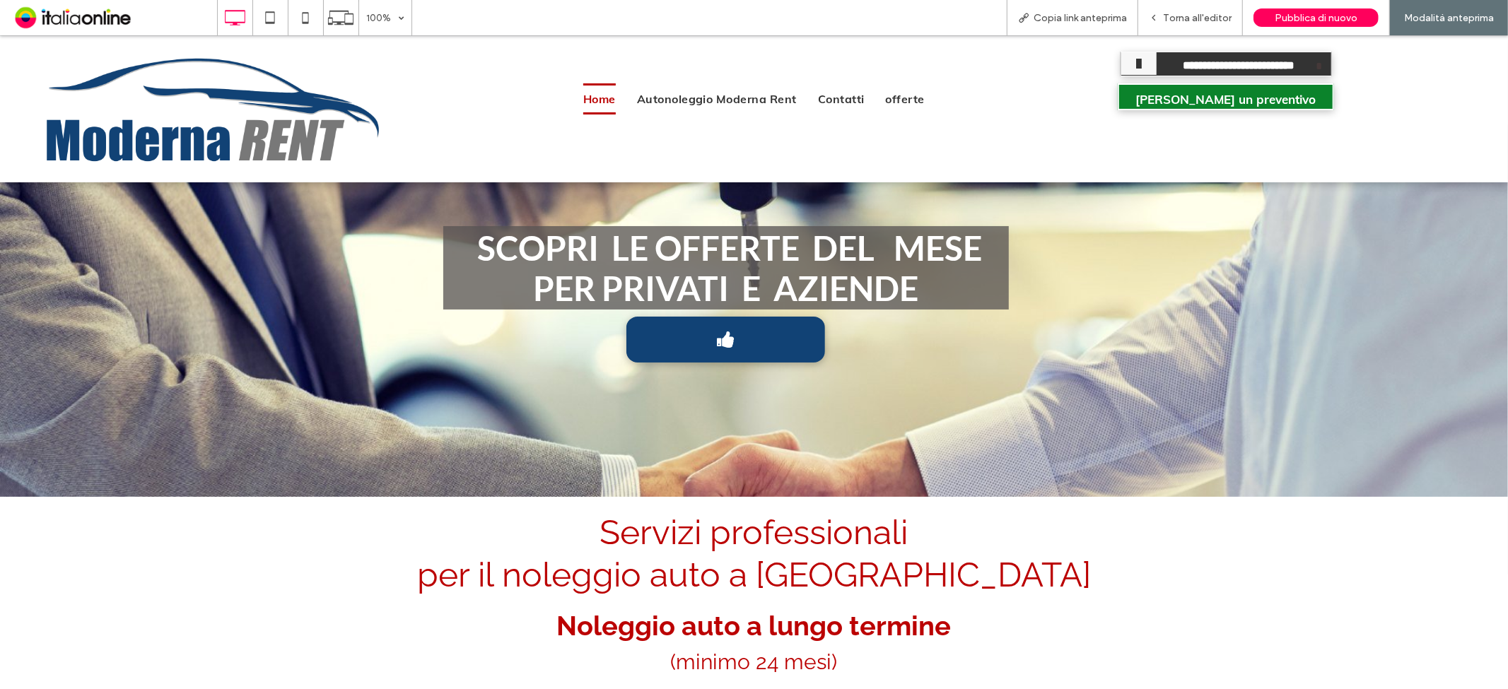
click at [662, 335] on span at bounding box center [726, 338] width 196 height 18
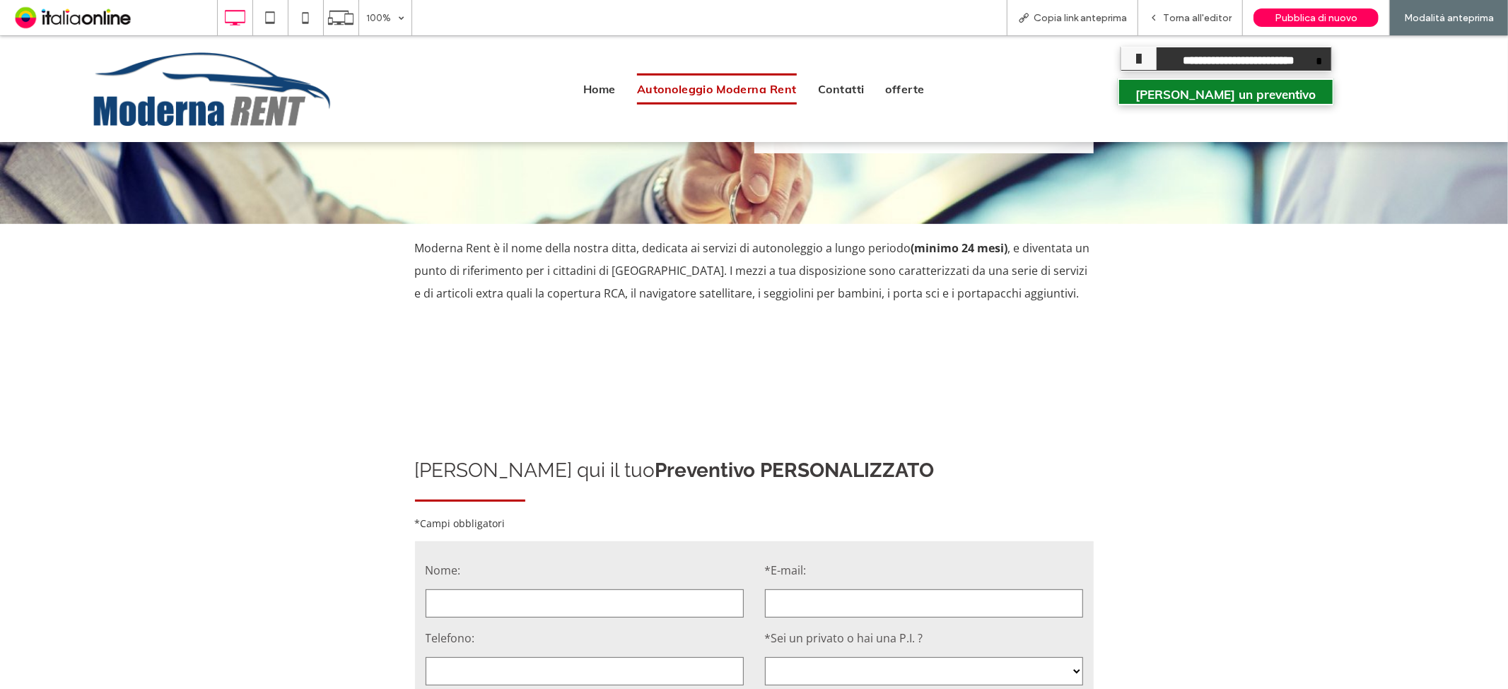
scroll to position [286, 0]
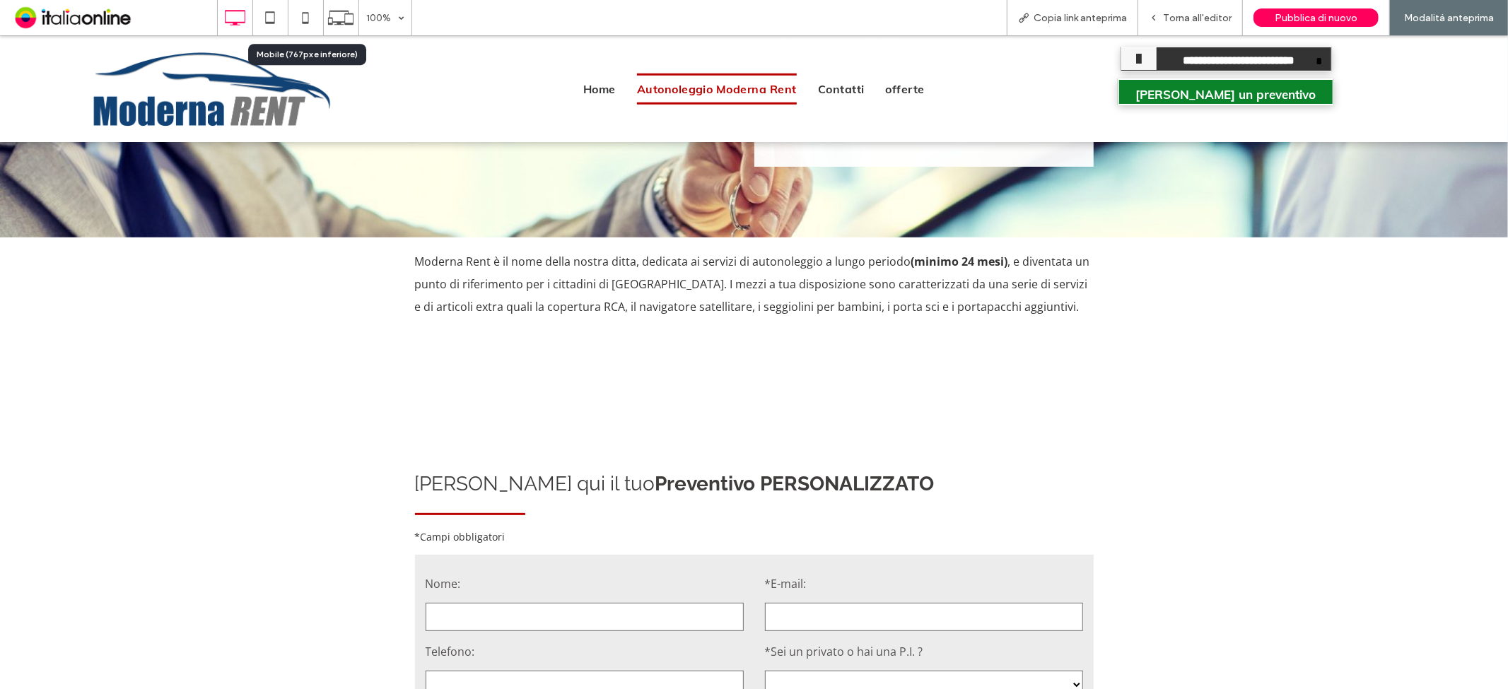
click at [303, 23] on use at bounding box center [306, 17] width 6 height 11
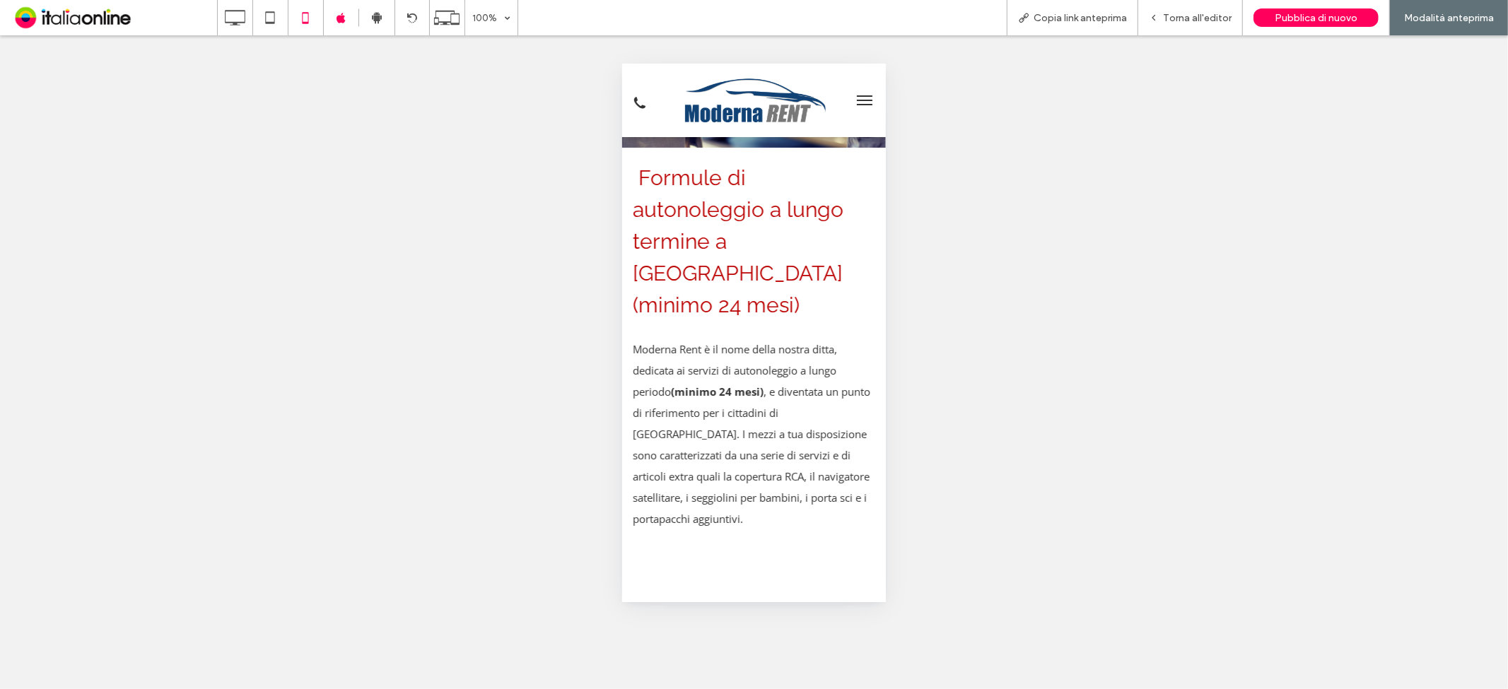
scroll to position [0, 0]
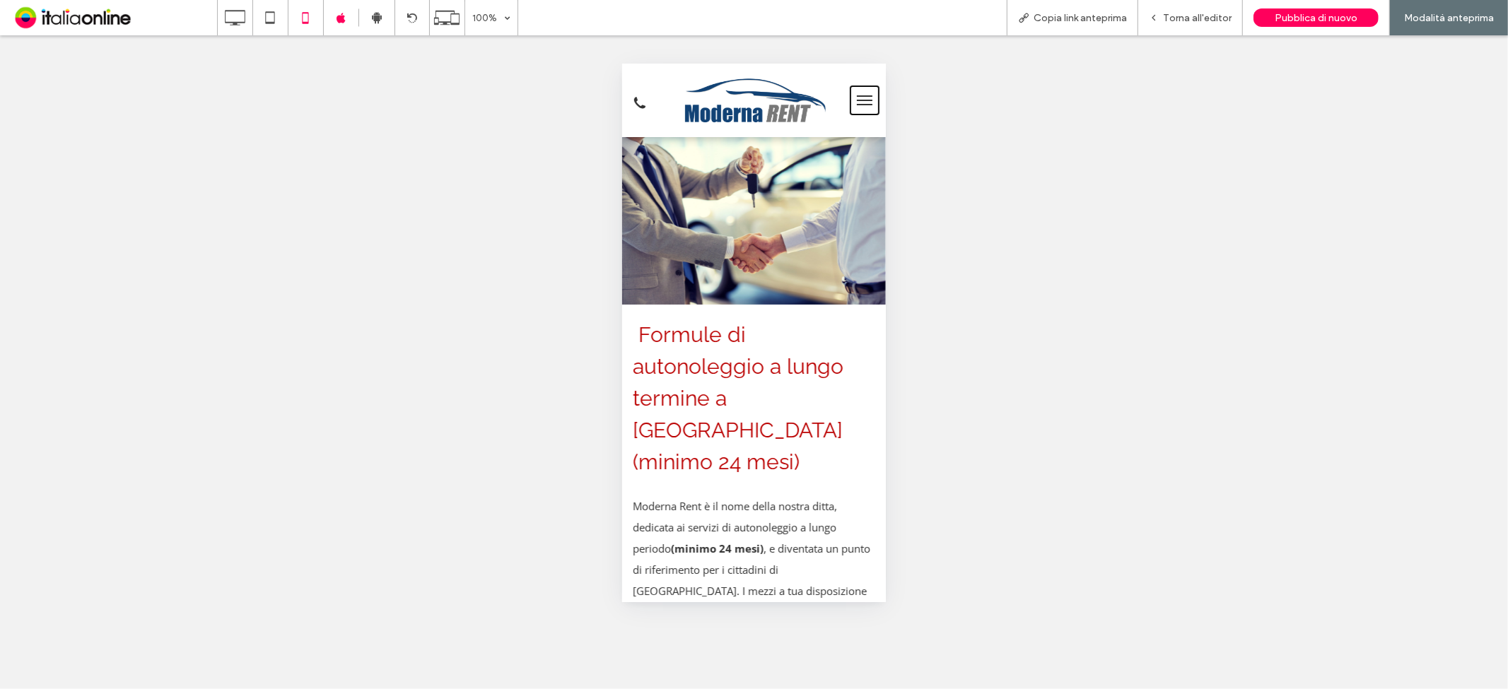
click at [850, 91] on button "menu" at bounding box center [864, 100] width 28 height 28
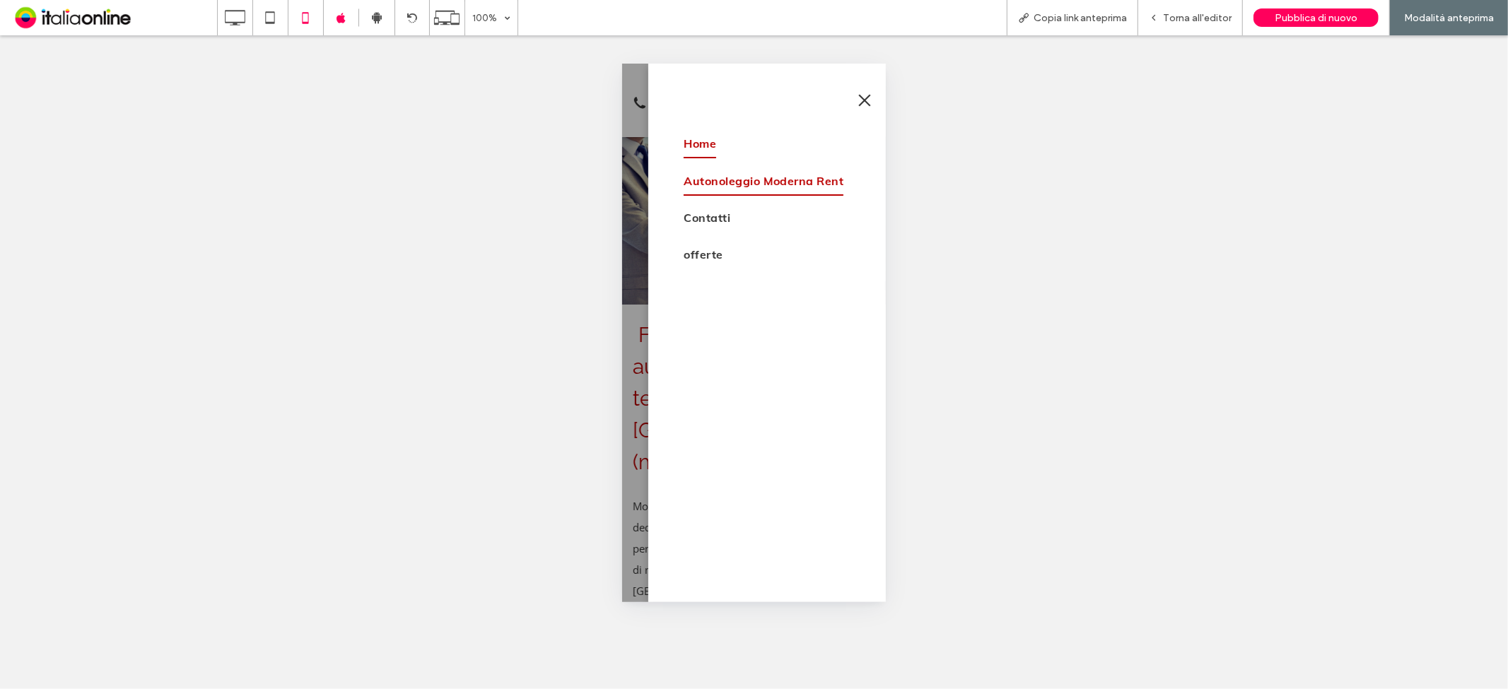
click at [702, 139] on span "Home" at bounding box center [699, 143] width 33 height 30
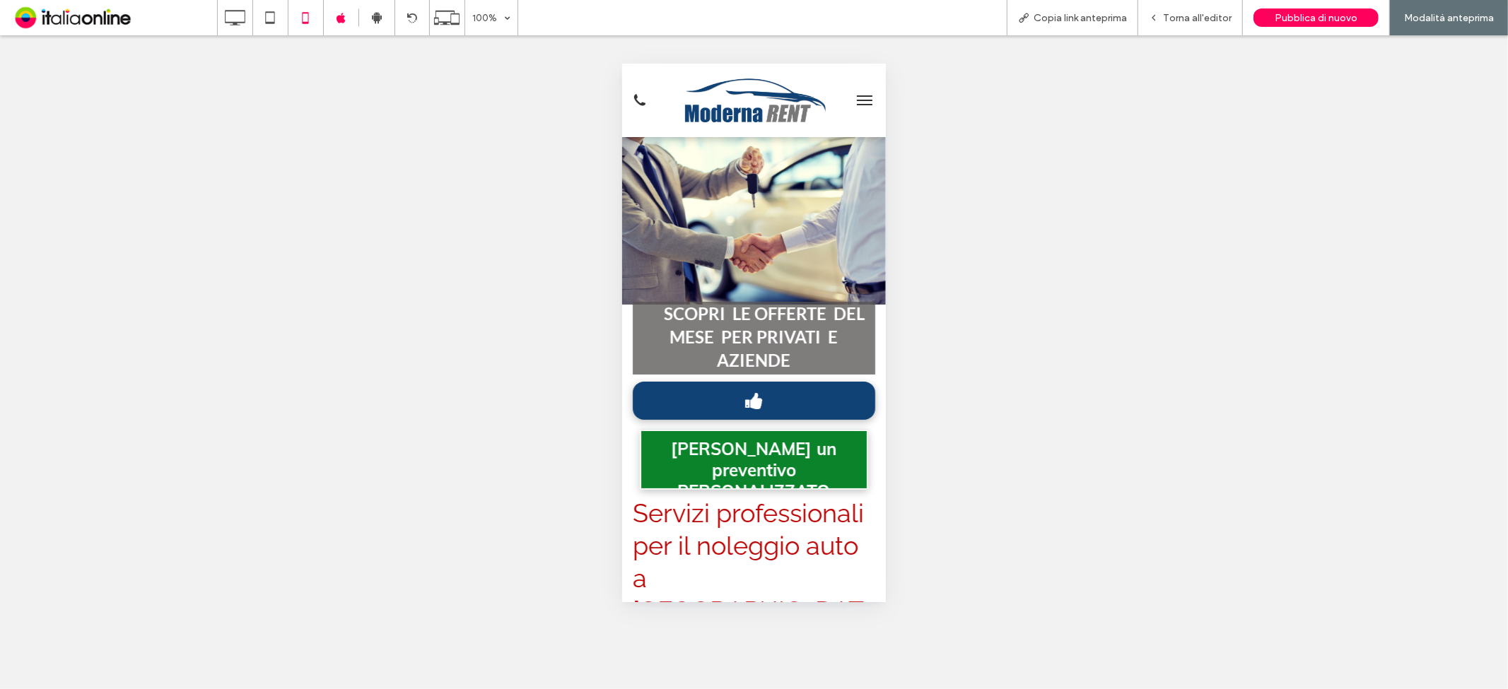
drag, startPoint x: 1337, startPoint y: 461, endPoint x: 715, endPoint y: 397, distance: 625.3
click at [715, 397] on span "OFFERTE" at bounding box center [753, 399] width 86 height 35
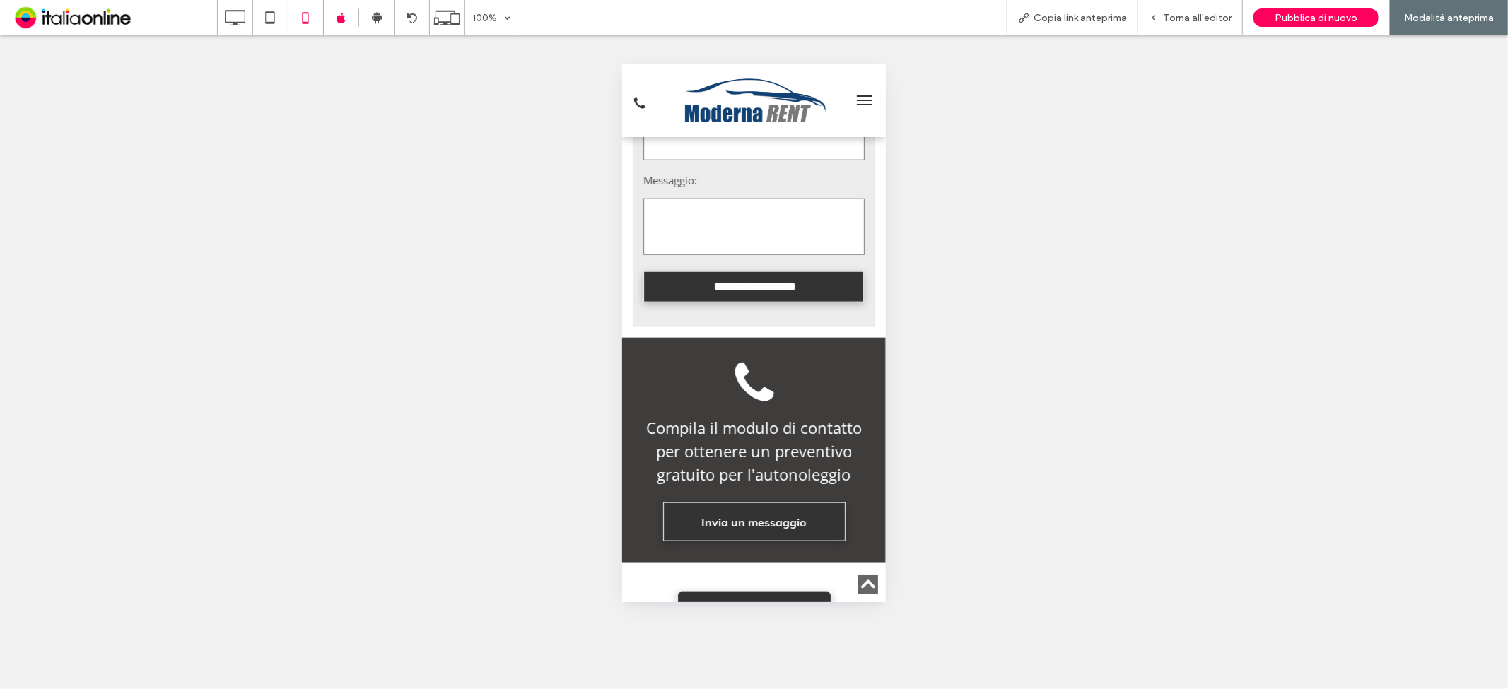
scroll to position [1325, 0]
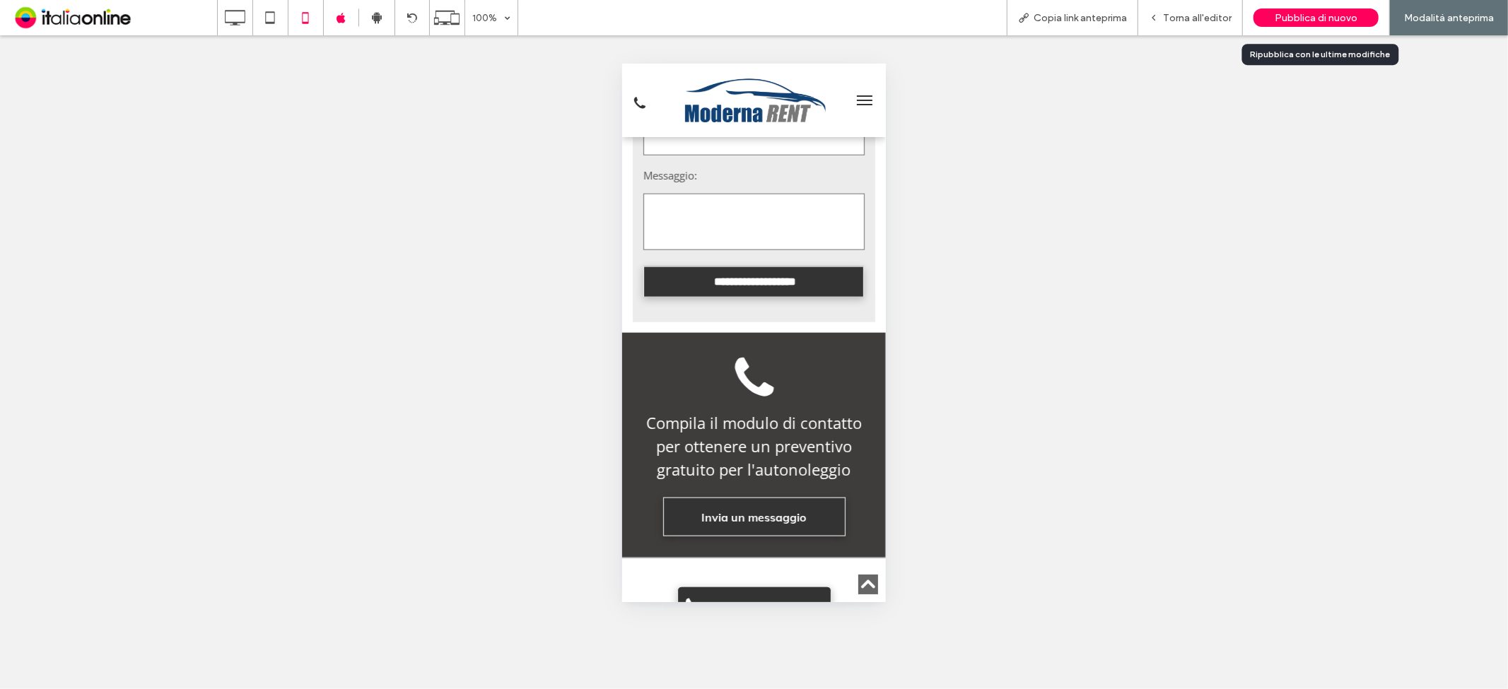
click at [1283, 6] on div "Pubblica di nuovo" at bounding box center [1315, 17] width 125 height 35
click at [1312, 14] on span "Pubblica di nuovo" at bounding box center [1316, 18] width 83 height 12
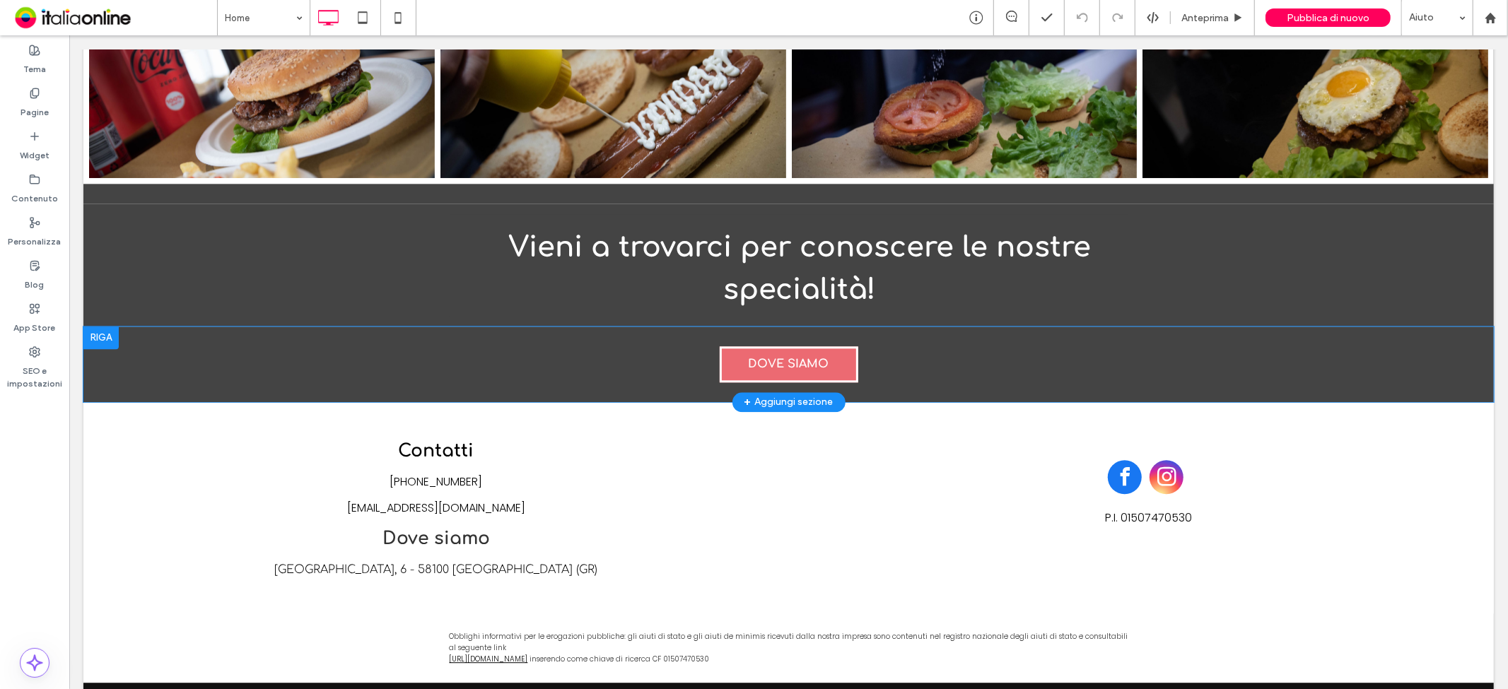
scroll to position [2919, 0]
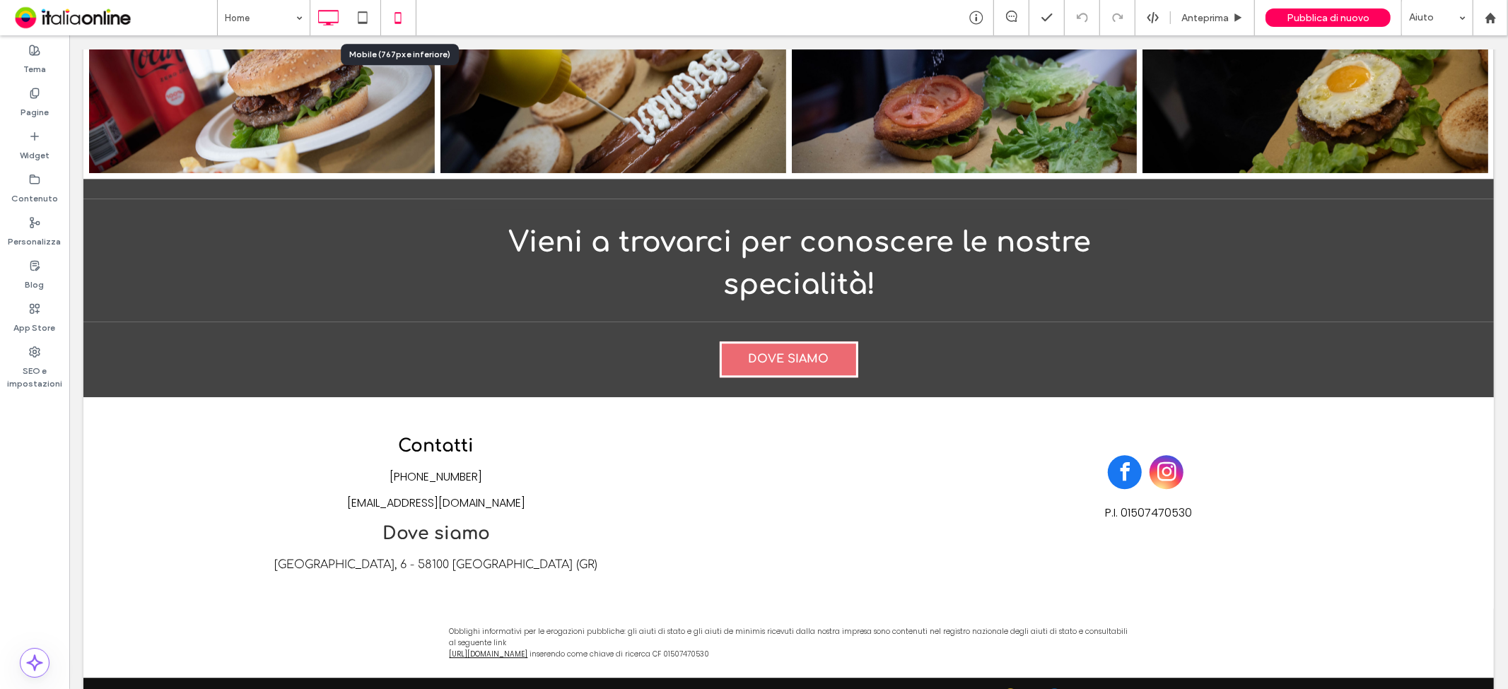
click at [387, 15] on icon at bounding box center [398, 18] width 28 height 28
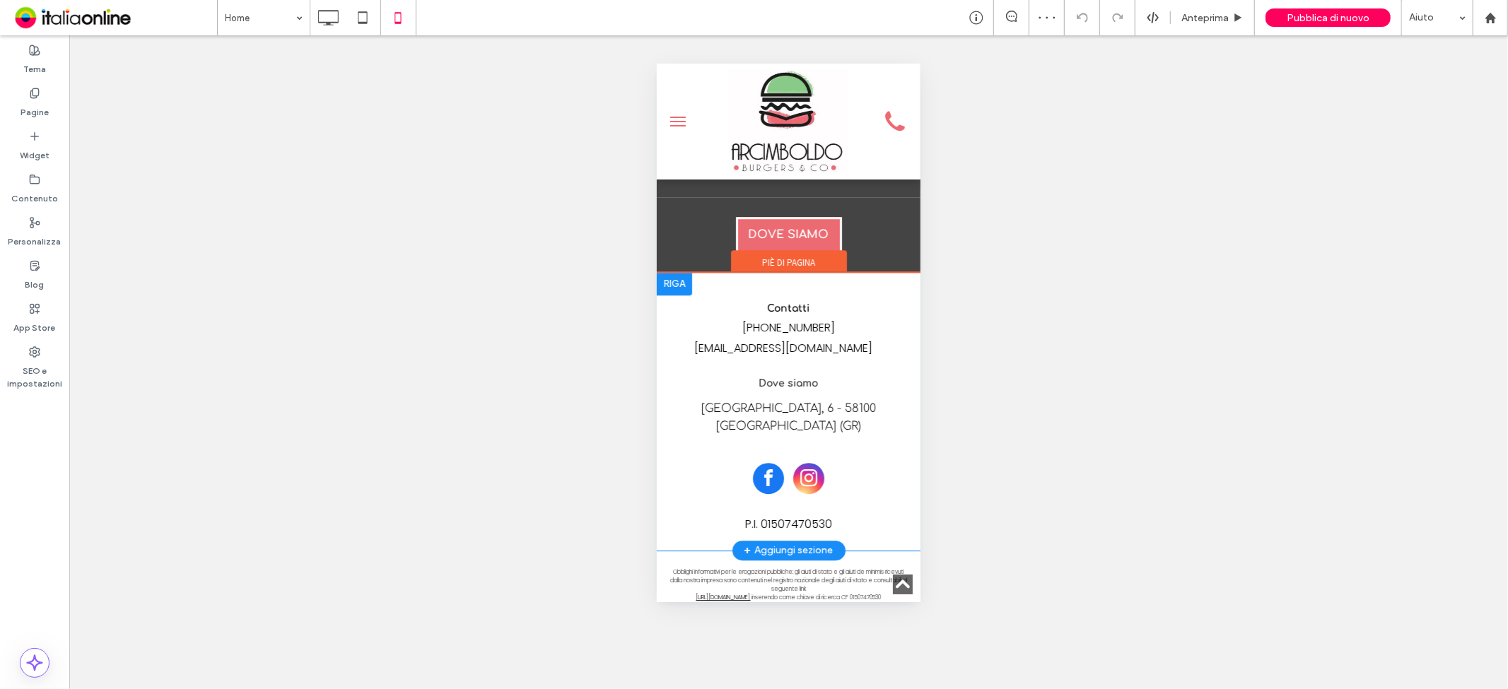
scroll to position [3368, 0]
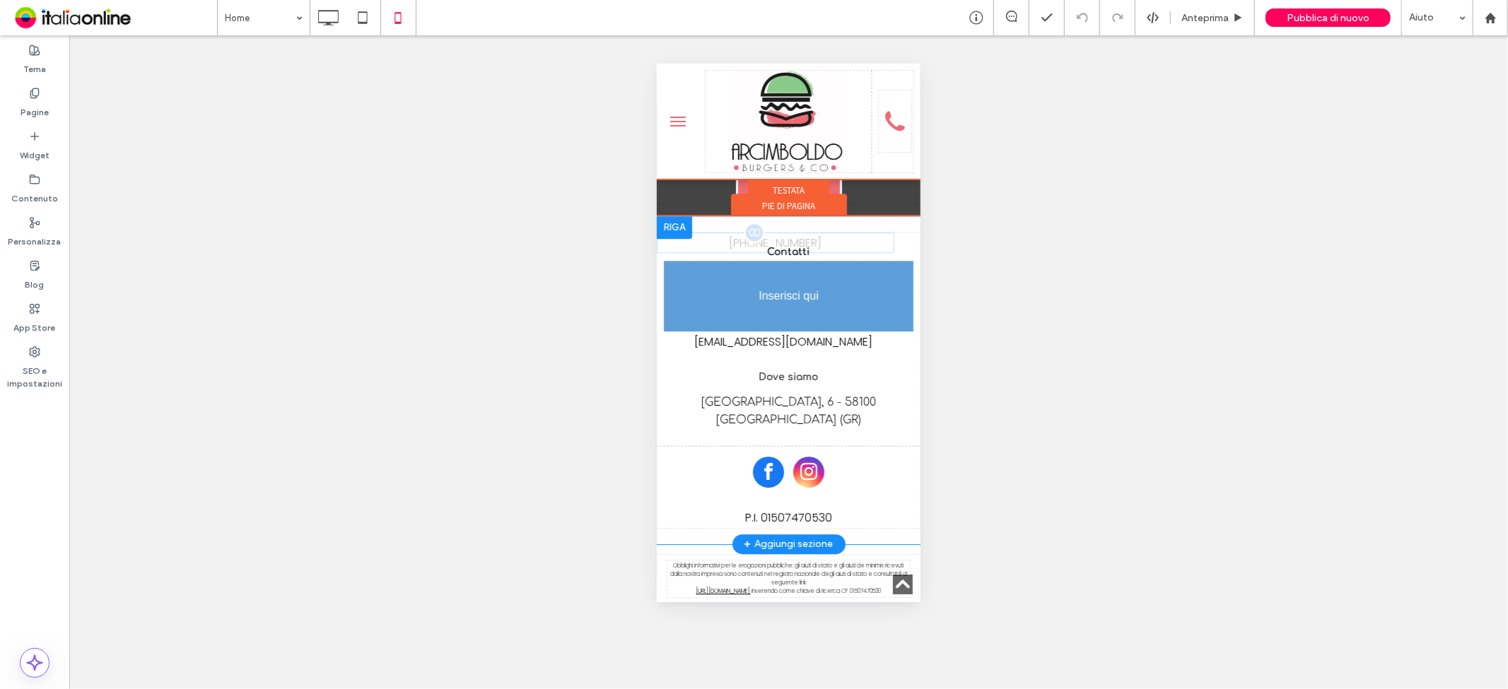
drag, startPoint x: 811, startPoint y: 254, endPoint x: 788, endPoint y: 254, distance: 22.6
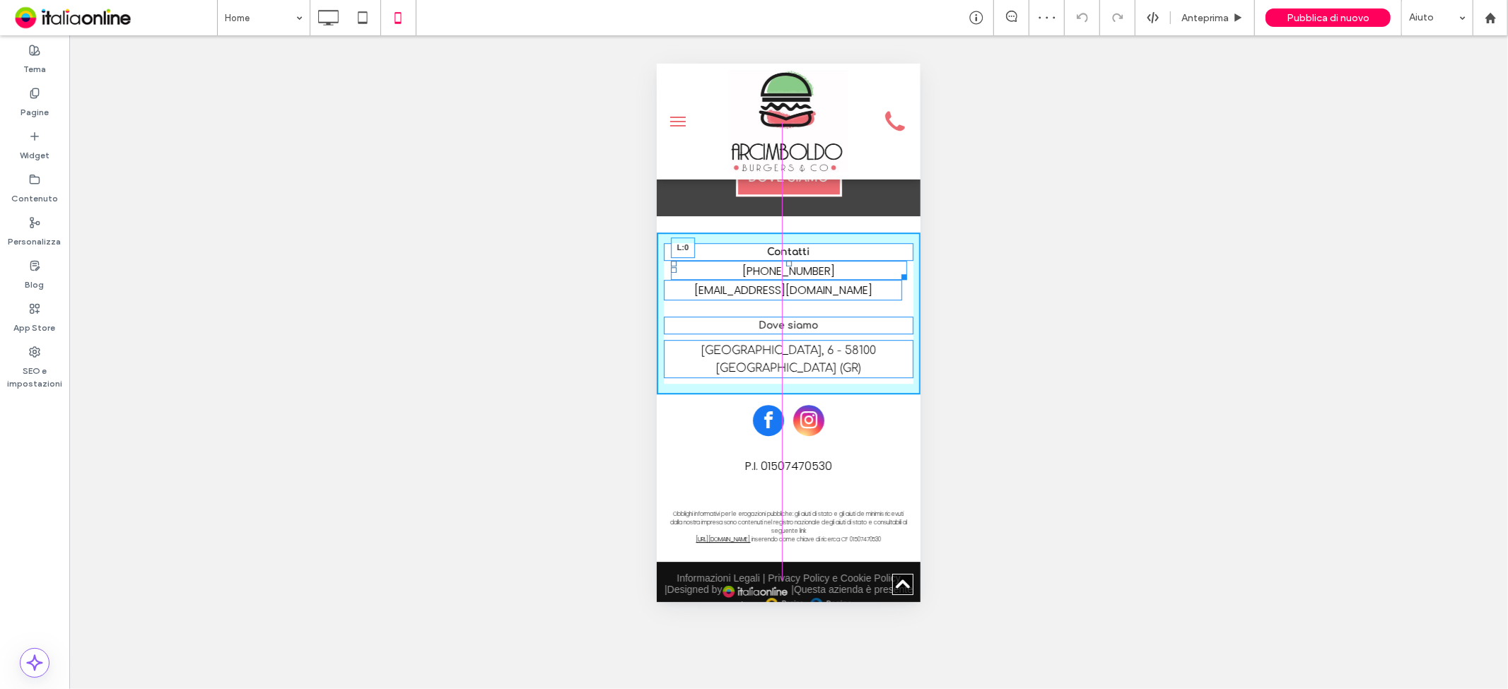
drag, startPoint x: 664, startPoint y: 252, endPoint x: 652, endPoint y: 257, distance: 12.6
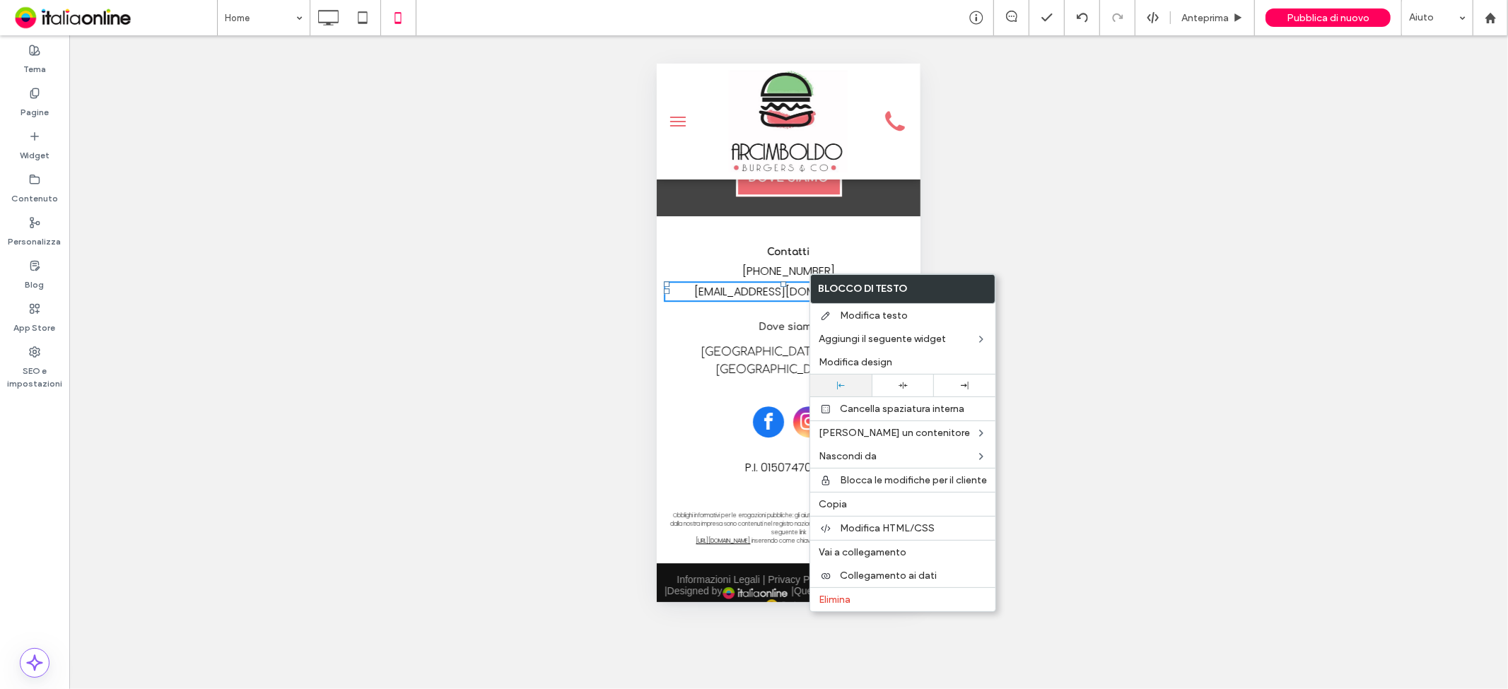
click at [838, 378] on div at bounding box center [840, 386] width 61 height 22
drag, startPoint x: 844, startPoint y: 385, endPoint x: 722, endPoint y: 232, distance: 196.2
click at [844, 385] on icon at bounding box center [841, 386] width 8 height 8
click at [1006, 278] on div "Mostrare? Sì" at bounding box center [788, 362] width 1439 height 654
click at [1059, 248] on div "Mostrare? Sì" at bounding box center [788, 362] width 1439 height 654
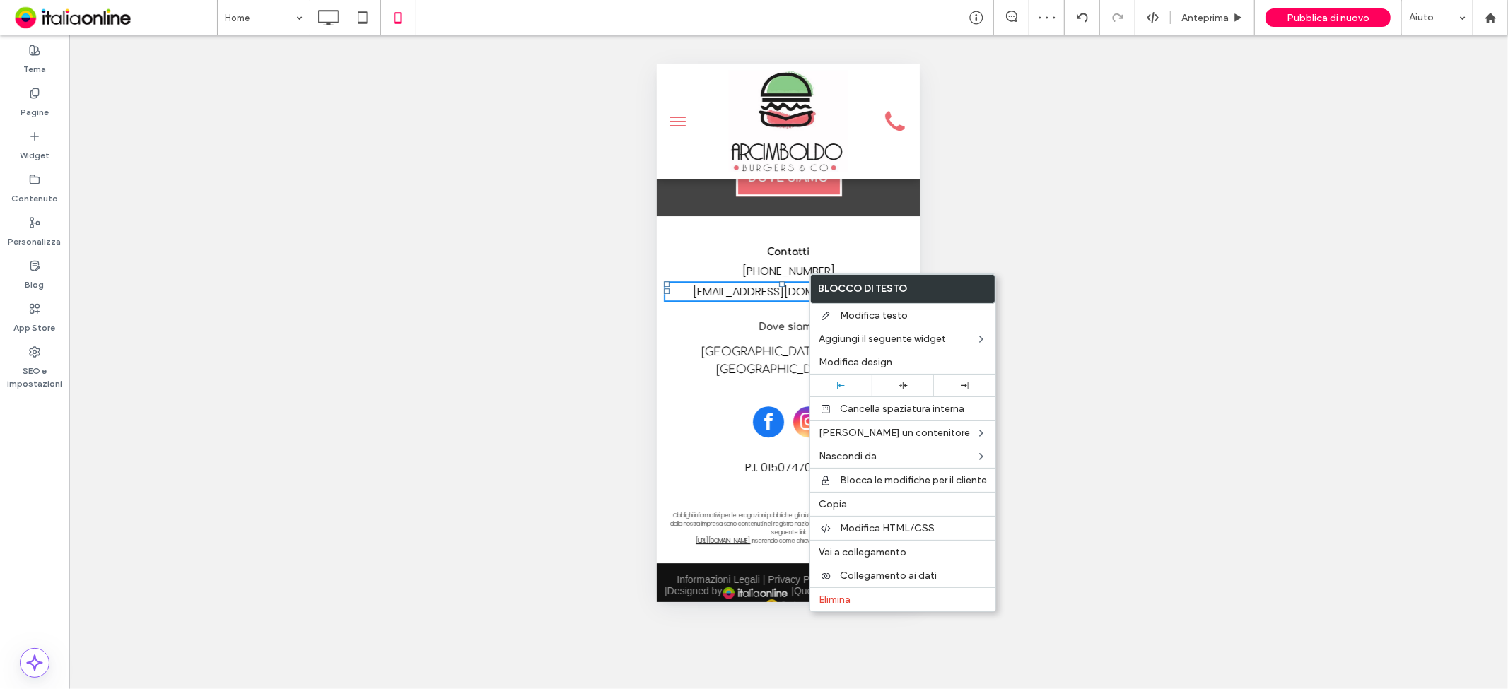
click at [955, 219] on div "Mostrare? Sì" at bounding box center [788, 362] width 1439 height 654
click at [973, 255] on div "Mostrare? Sì" at bounding box center [788, 362] width 1439 height 654
drag, startPoint x: 505, startPoint y: 320, endPoint x: 525, endPoint y: 320, distance: 19.8
click at [506, 320] on div "Mostrare? Sì" at bounding box center [788, 362] width 1439 height 654
click at [1156, 420] on div "Mostrare? Sì" at bounding box center [788, 362] width 1439 height 654
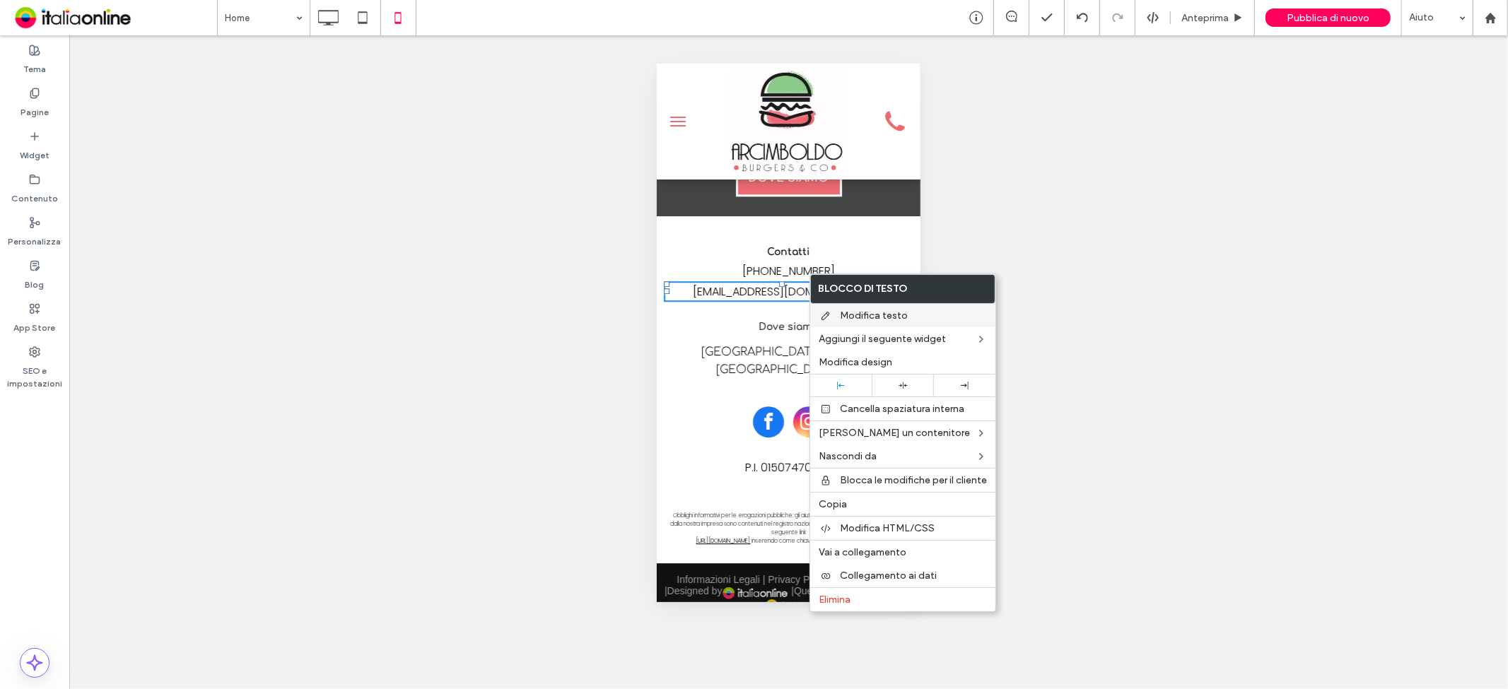
drag, startPoint x: 1156, startPoint y: 420, endPoint x: 907, endPoint y: 311, distance: 271.6
click at [1142, 414] on div "Mostrare? Sì" at bounding box center [788, 362] width 1439 height 654
click at [927, 250] on div "Mostrare? Sì" at bounding box center [788, 362] width 1439 height 654
click at [1103, 279] on div "Mostrare? Sì" at bounding box center [788, 362] width 1439 height 654
click at [695, 232] on div "Contatti [PHONE_NUMBER] [EMAIL_ADDRESS][DOMAIN_NAME] Dove siamo [GEOGRAPHIC_DAT…" at bounding box center [788, 313] width 264 height 163
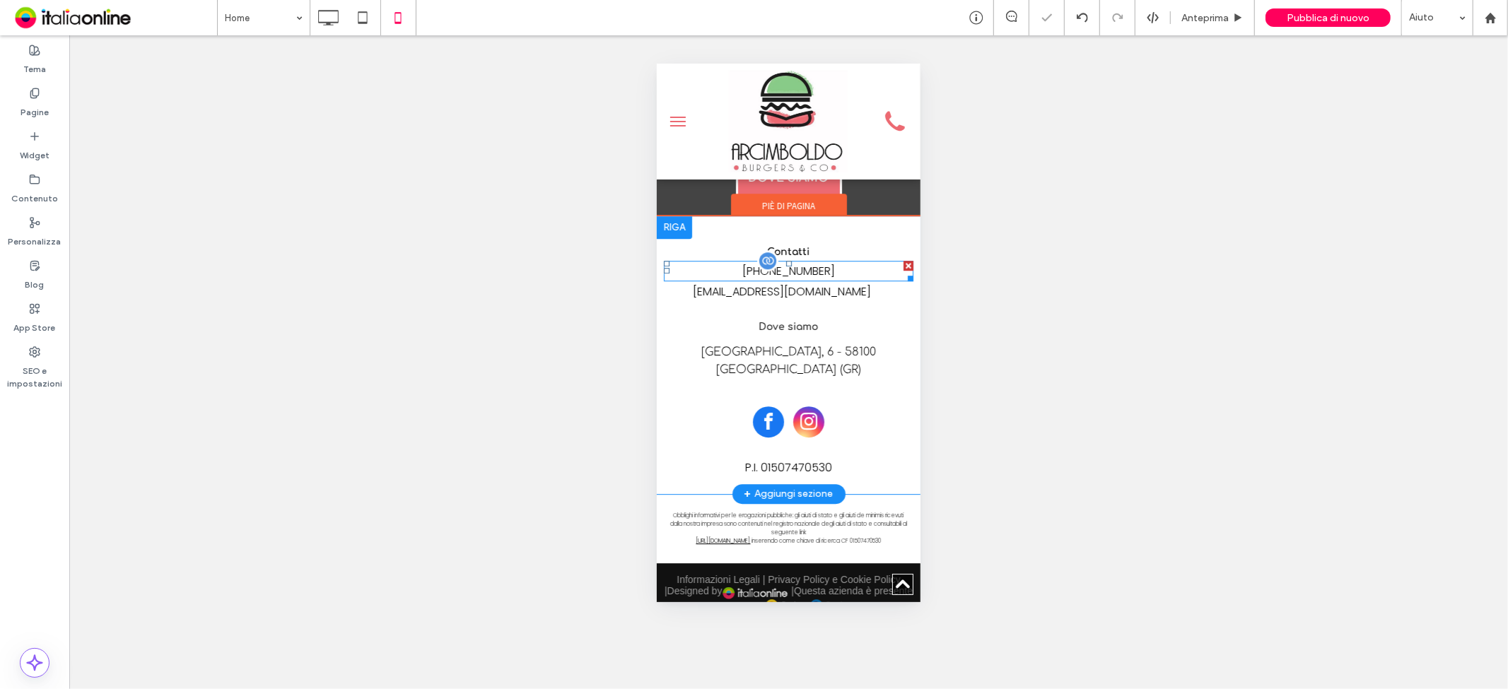
click at [756, 250] on div at bounding box center [766, 260] width 21 height 21
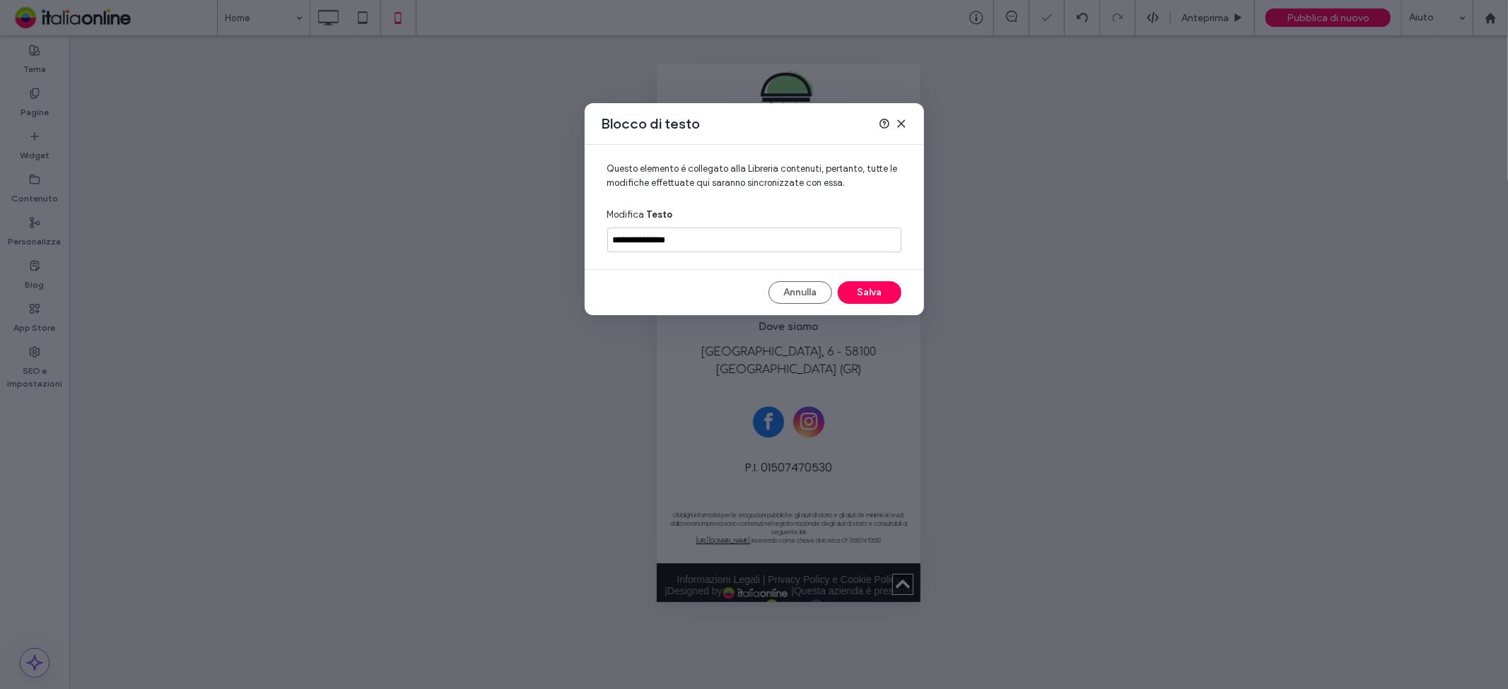
click at [908, 122] on div "Blocco di testo" at bounding box center [754, 124] width 339 height 42
click at [903, 123] on icon at bounding box center [901, 123] width 11 height 11
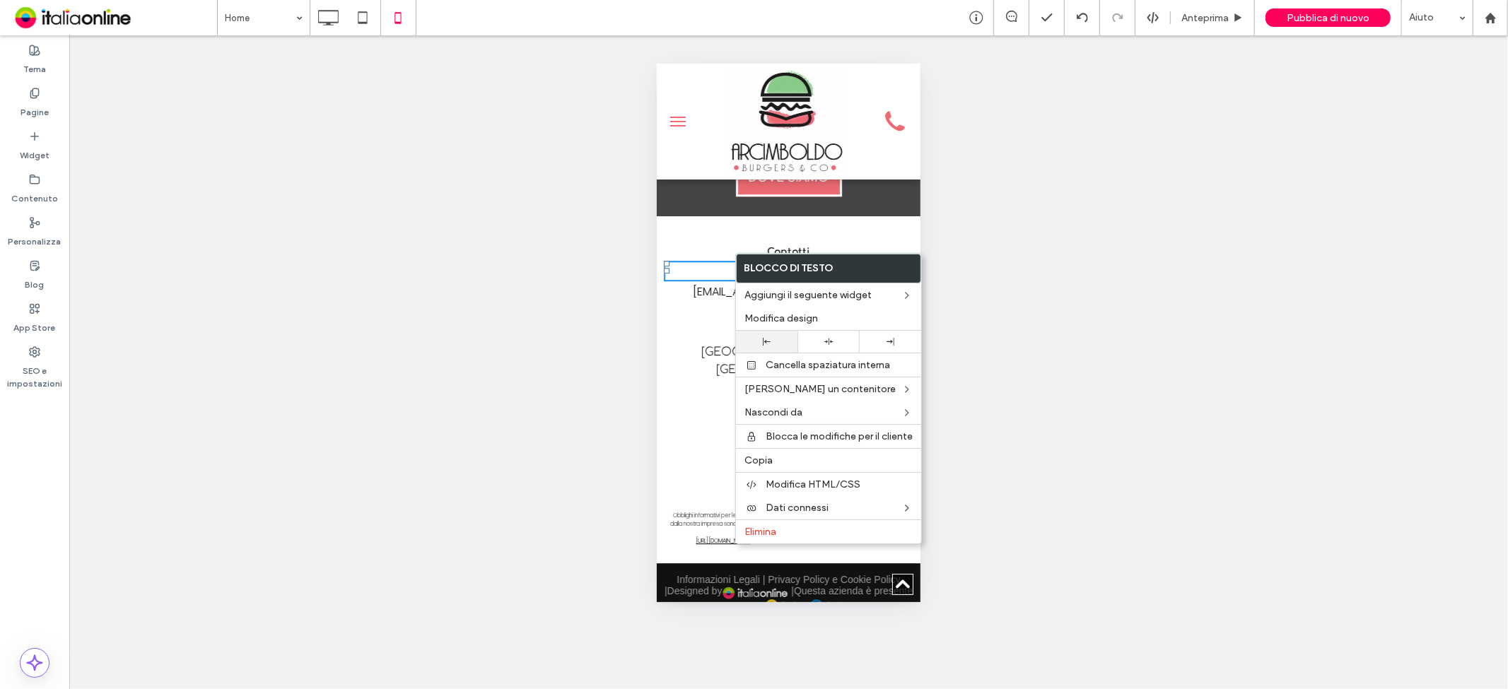
click at [768, 340] on icon at bounding box center [767, 342] width 8 height 8
click at [1092, 253] on div "Mostrare? Sì" at bounding box center [788, 362] width 1439 height 654
click at [783, 333] on div at bounding box center [766, 342] width 61 height 22
click at [836, 332] on div at bounding box center [827, 342] width 61 height 22
click at [834, 336] on div at bounding box center [827, 342] width 61 height 22
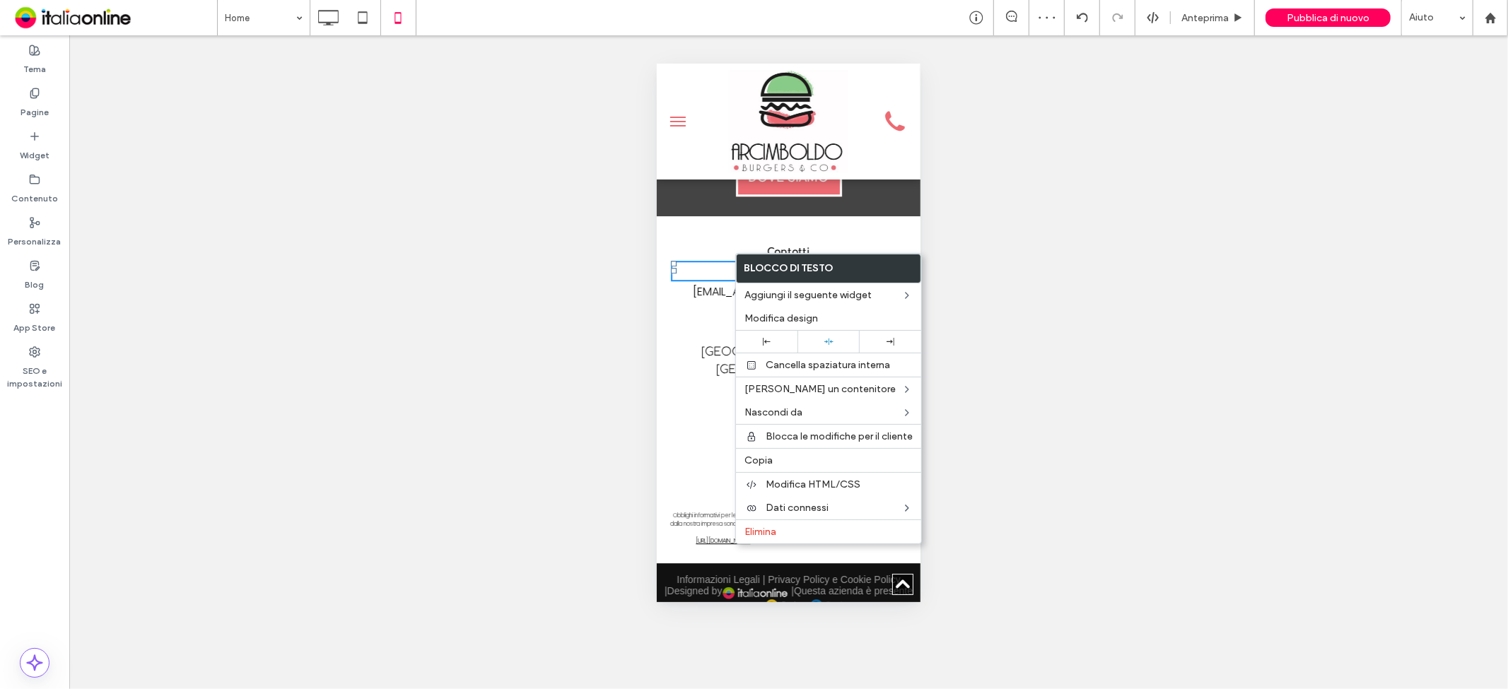
click at [922, 257] on body ".wqwq-1{fill:#231f20;} .cls-1q, .cls-2q { fill-rule: evenodd; } .cls-2q { fill:…" at bounding box center [754, 344] width 1508 height 689
click at [1056, 243] on div "Mostrare? Sì" at bounding box center [788, 362] width 1439 height 654
click at [946, 408] on div "Mostrare? Sì" at bounding box center [788, 362] width 1439 height 654
click at [903, 264] on label "Blocco di testo" at bounding box center [829, 268] width 184 height 28
click at [1046, 398] on div "Mostrare? Sì" at bounding box center [788, 362] width 1439 height 654
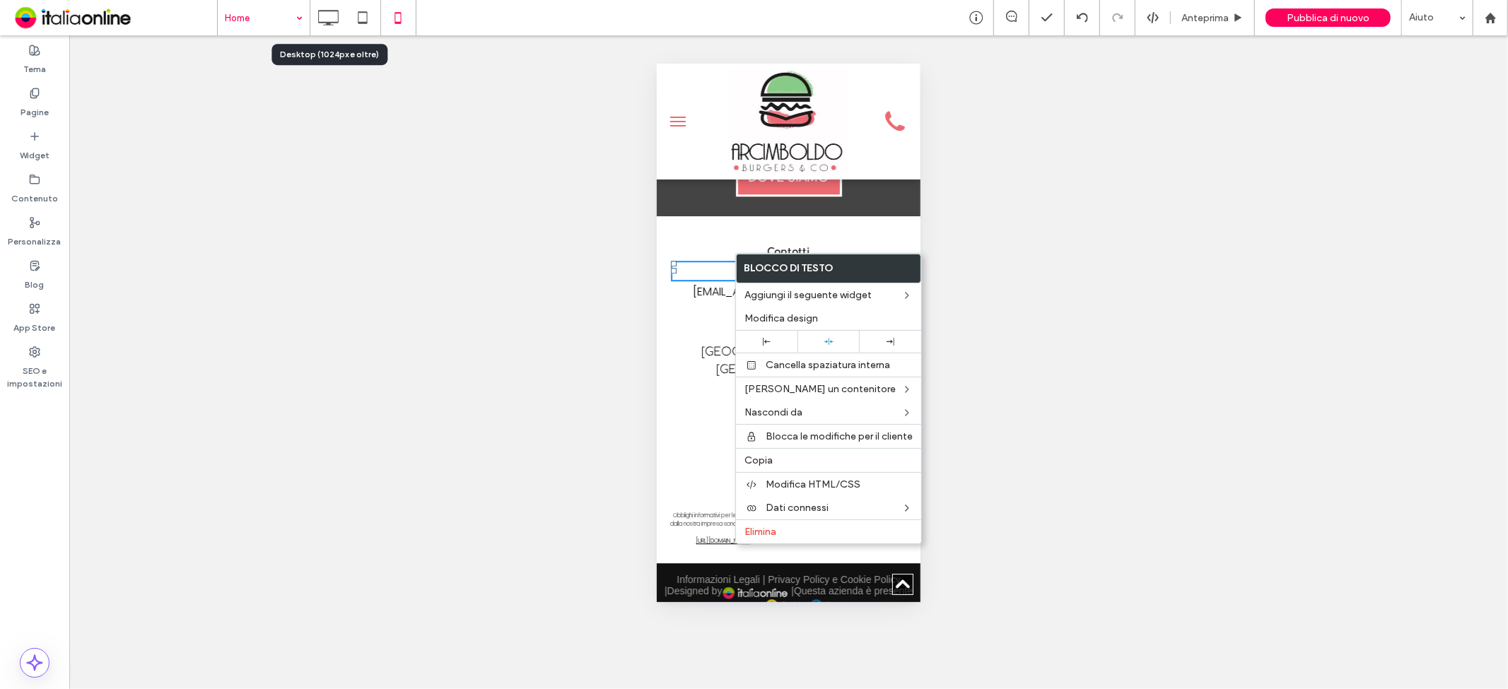
click at [318, 23] on icon at bounding box center [328, 18] width 28 height 28
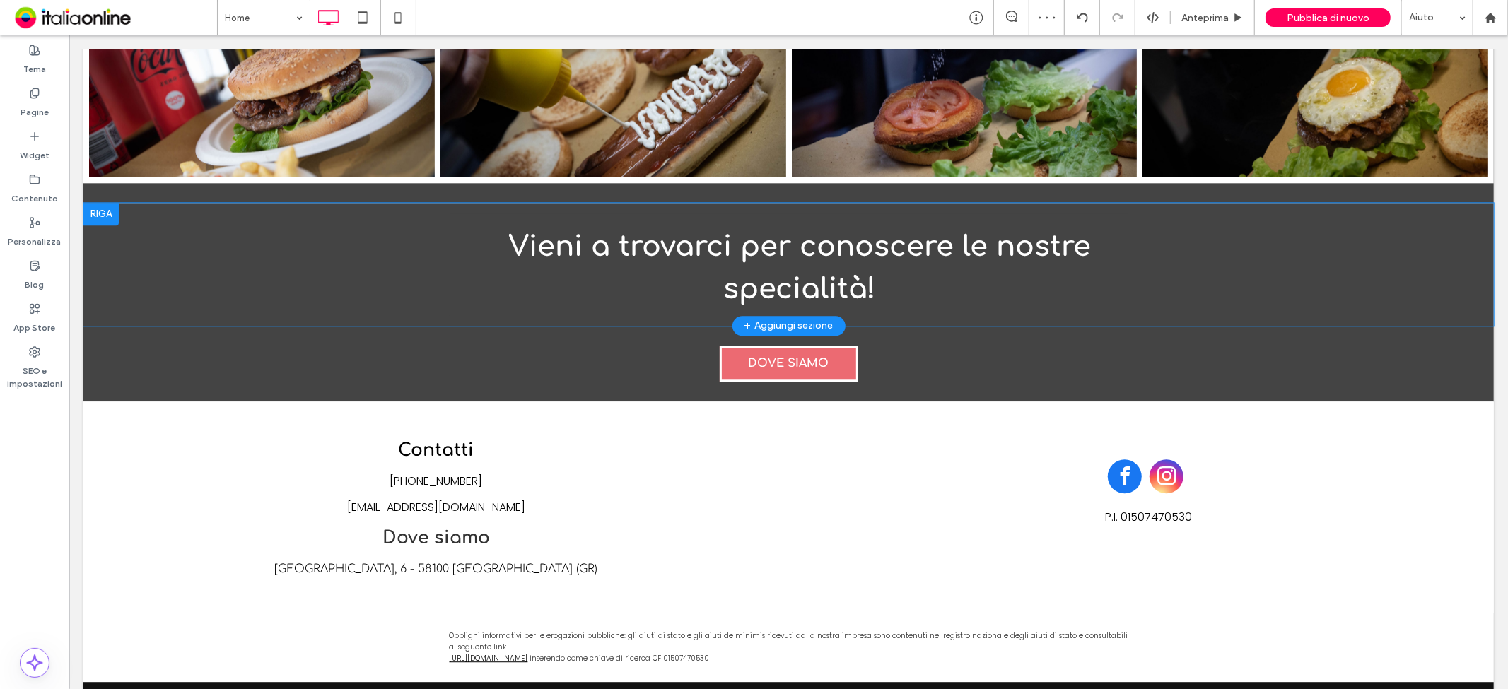
scroll to position [2919, 0]
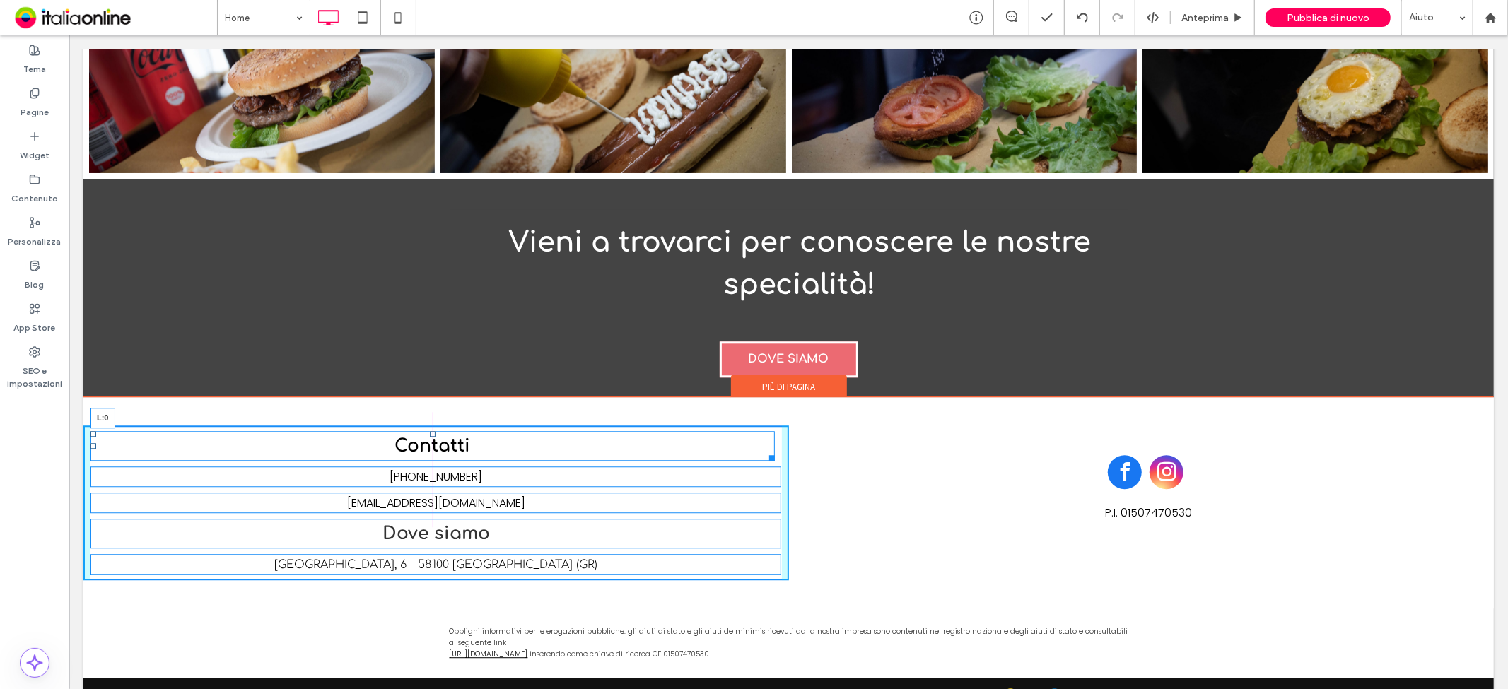
drag, startPoint x: 93, startPoint y: 413, endPoint x: 159, endPoint y: 419, distance: 66.8
click at [159, 430] on div "Contatti L:0" at bounding box center [432, 445] width 684 height 30
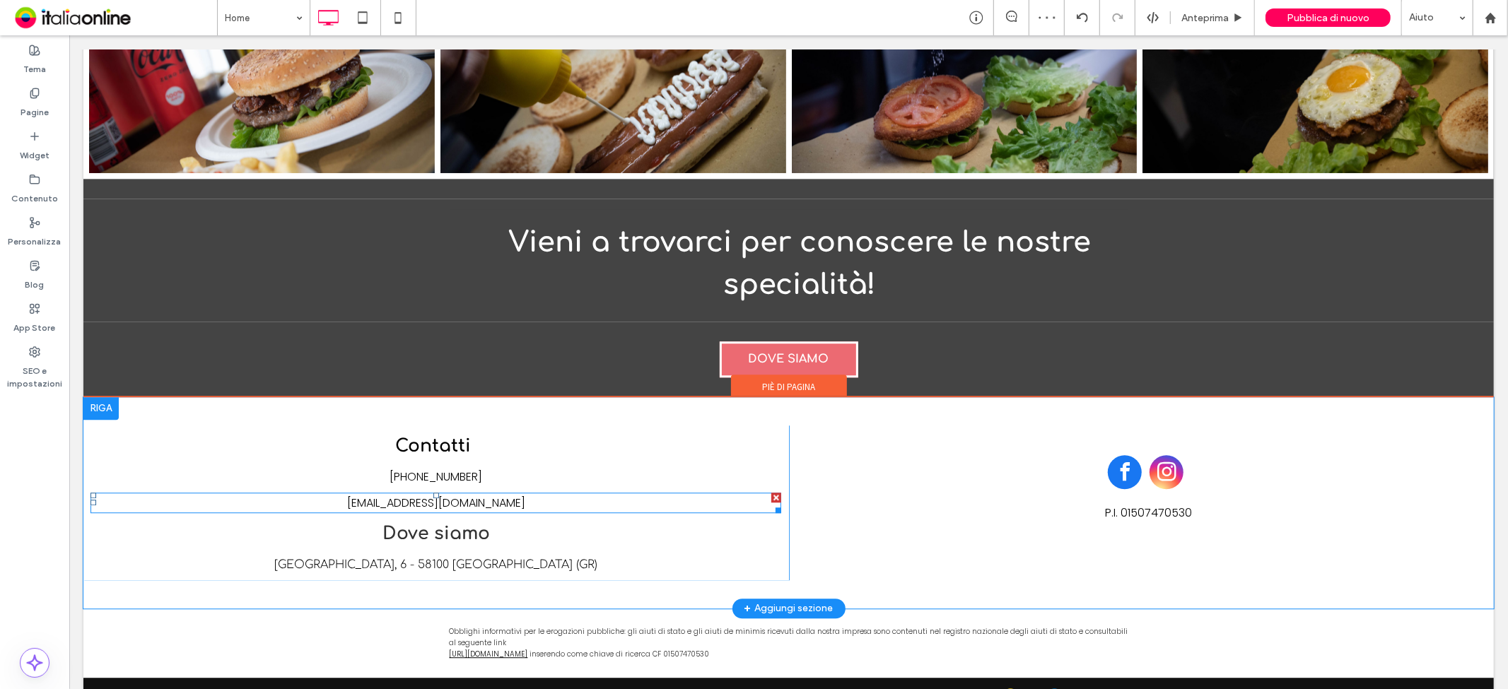
click at [568, 493] on p "[EMAIL_ADDRESS][DOMAIN_NAME]" at bounding box center [435, 502] width 691 height 18
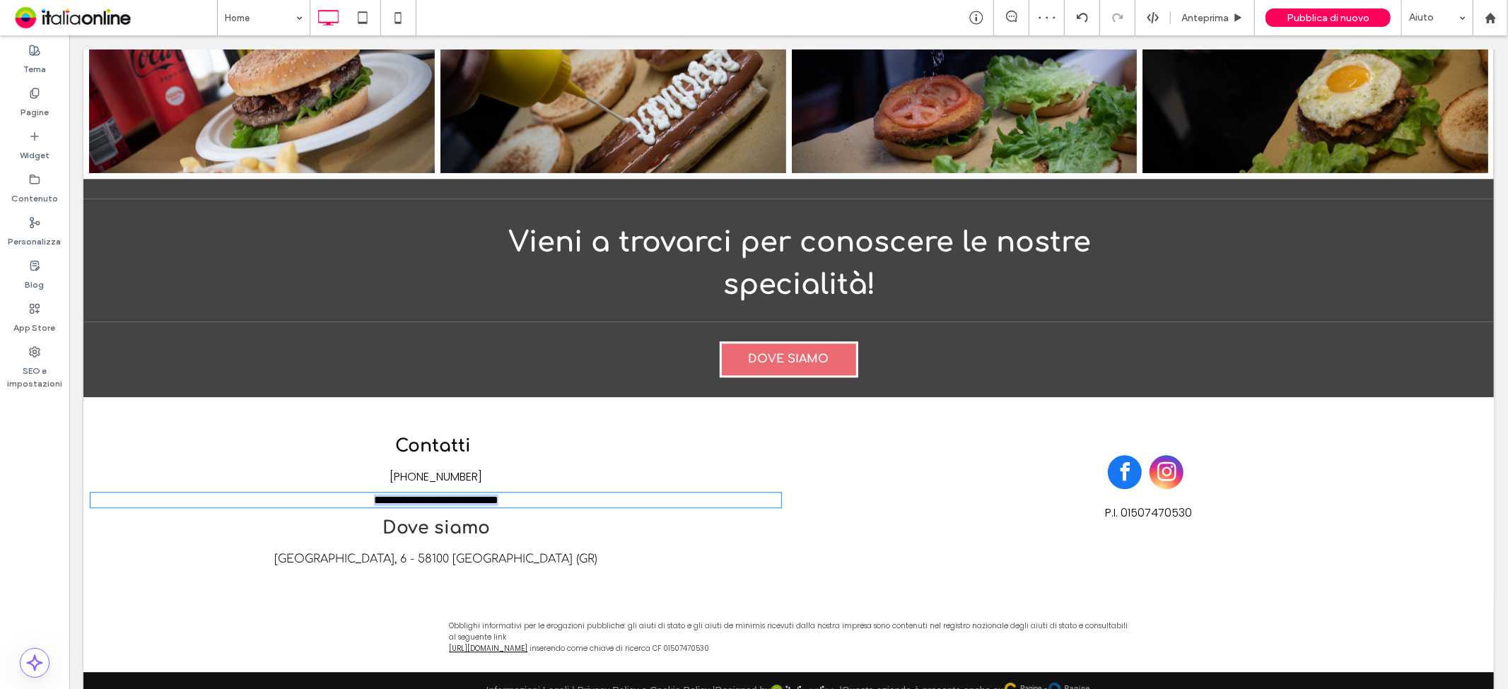
type input "*******"
type input "**"
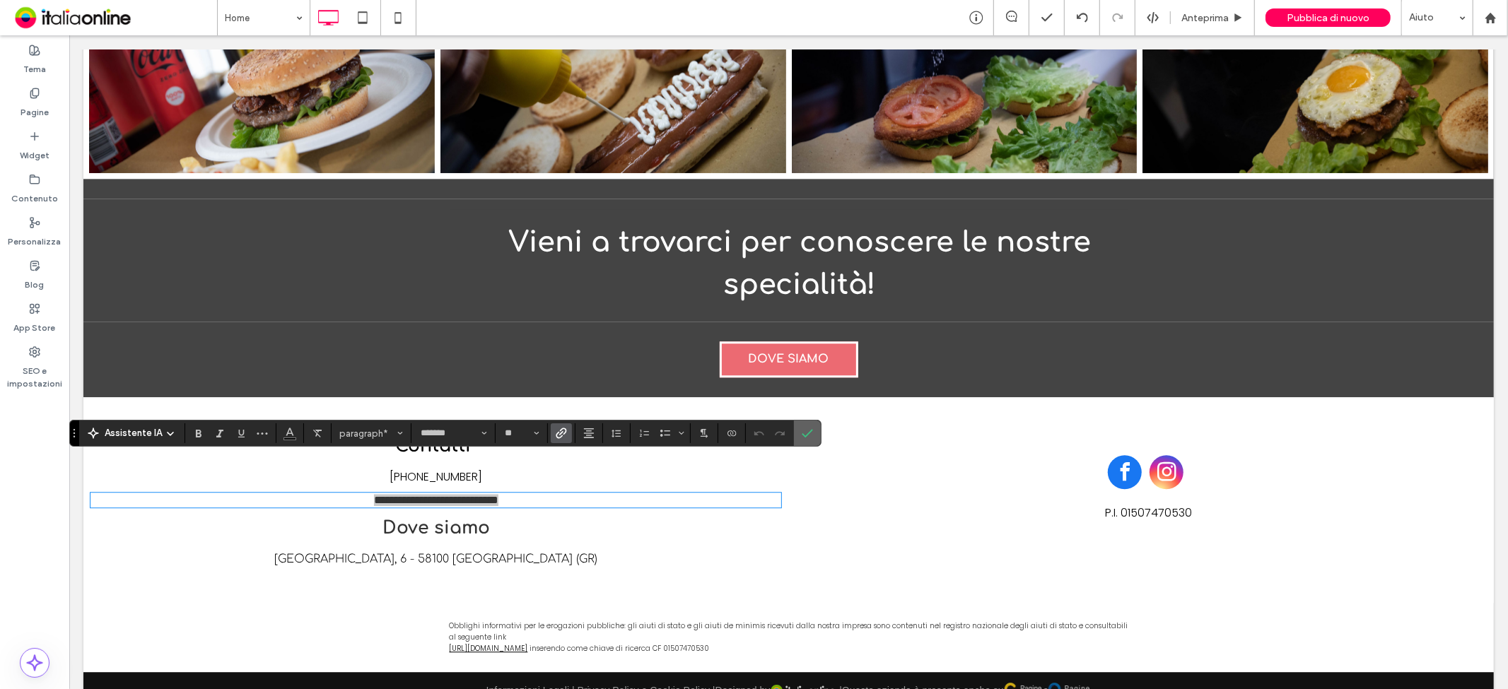
click at [809, 438] on icon "Conferma" at bounding box center [807, 433] width 11 height 11
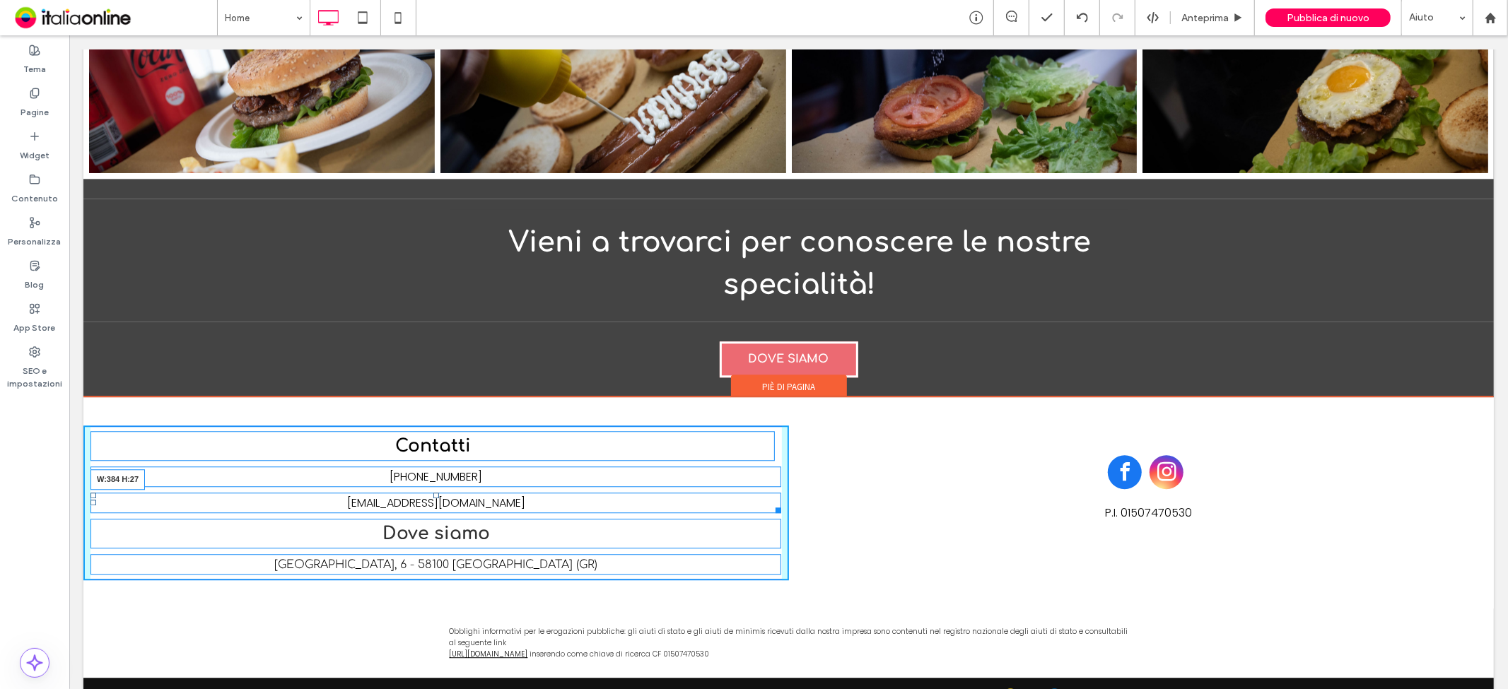
drag, startPoint x: 770, startPoint y: 473, endPoint x: 553, endPoint y: 483, distance: 217.2
click at [553, 483] on div "Contatti [PHONE_NUMBER] [EMAIL_ADDRESS][DOMAIN_NAME] W:384 H:27 Dove siamo [GEO…" at bounding box center [435, 502] width 705 height 155
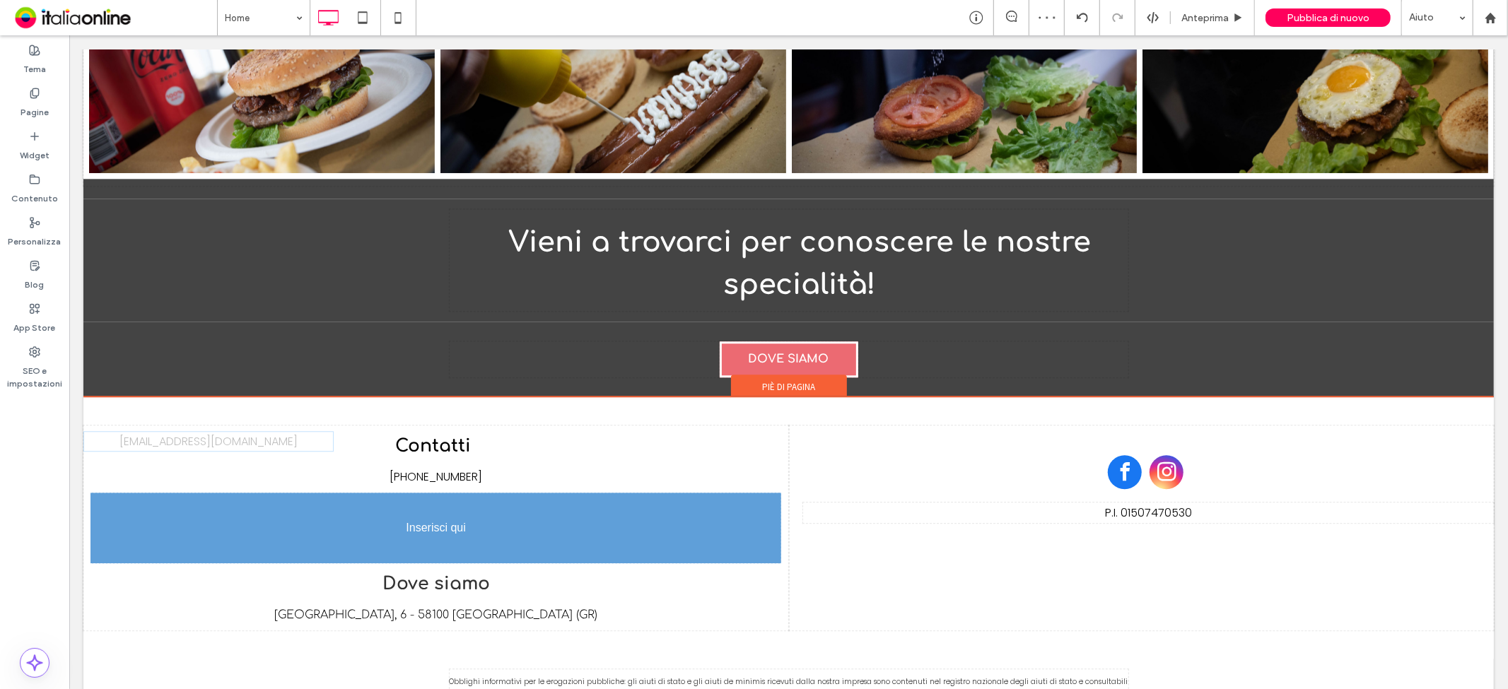
drag, startPoint x: 475, startPoint y: 467, endPoint x: 482, endPoint y: 457, distance: 11.6
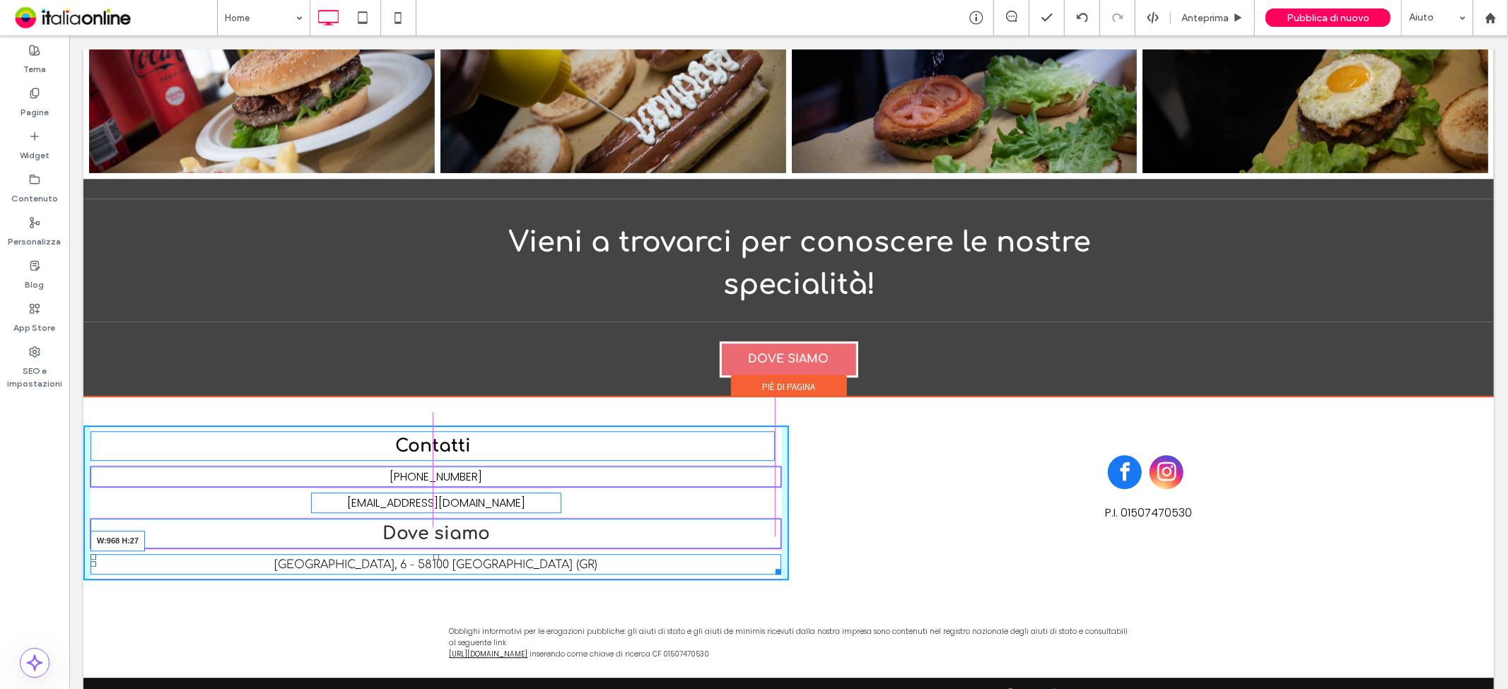
drag, startPoint x: 773, startPoint y: 533, endPoint x: 779, endPoint y: 524, distance: 11.2
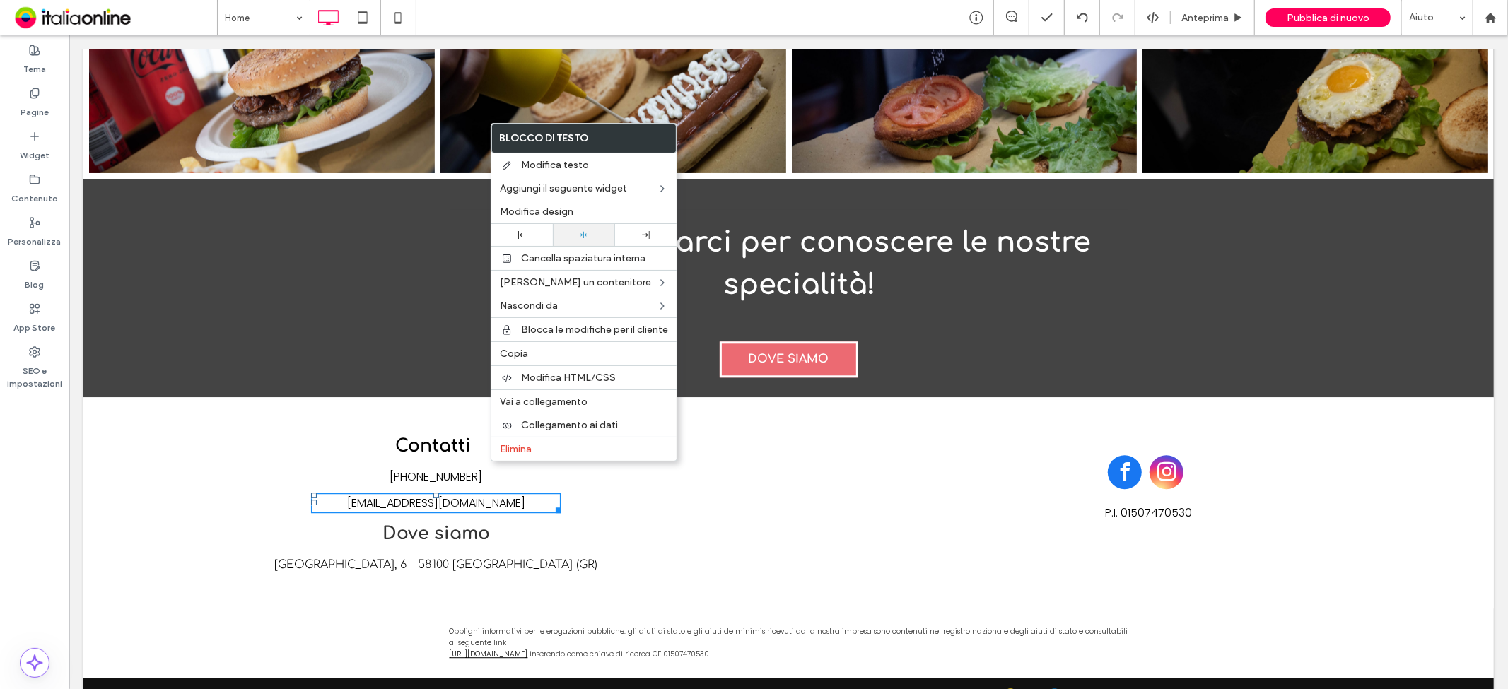
click at [571, 226] on div at bounding box center [583, 235] width 61 height 22
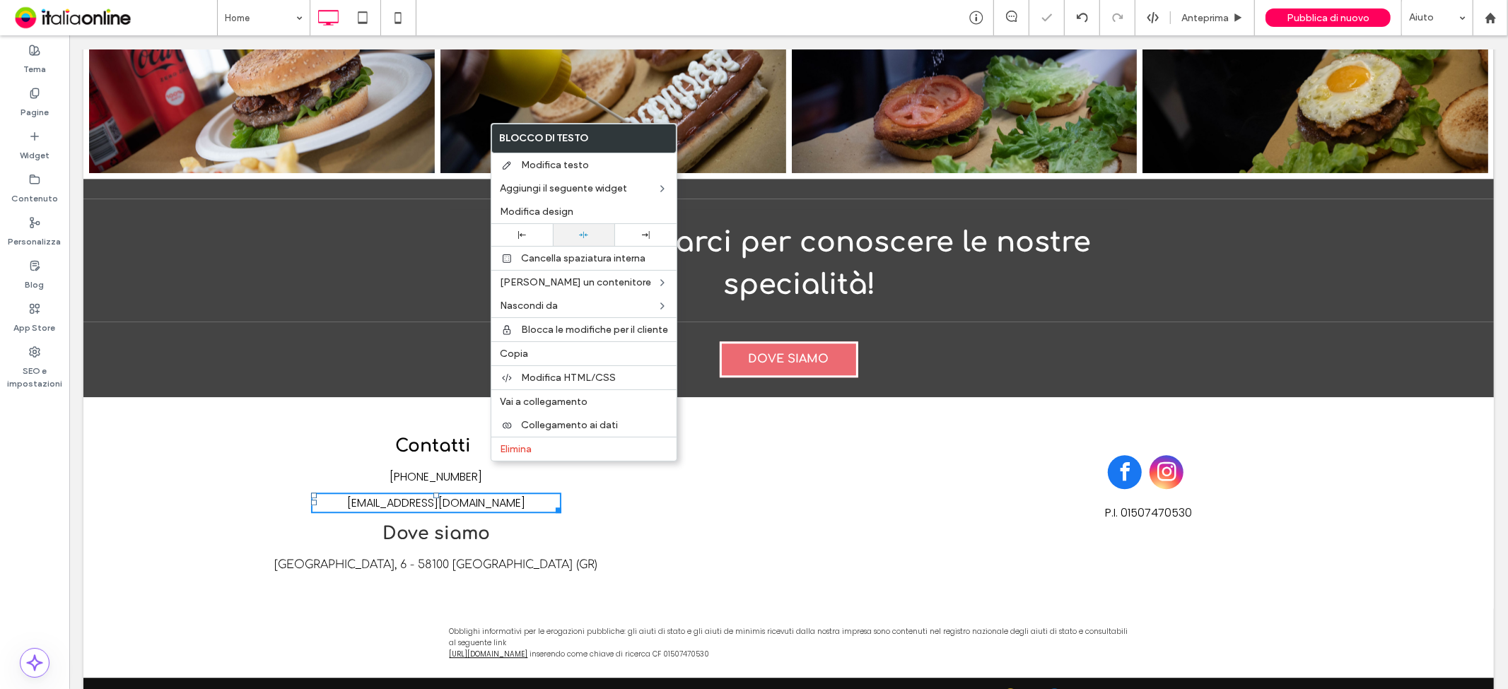
click at [571, 226] on div at bounding box center [583, 235] width 61 height 22
click at [571, 230] on div at bounding box center [583, 234] width 47 height 9
click at [683, 555] on p "[GEOGRAPHIC_DATA], 6 - 58100 [GEOGRAPHIC_DATA] (GR)" at bounding box center [435, 564] width 691 height 18
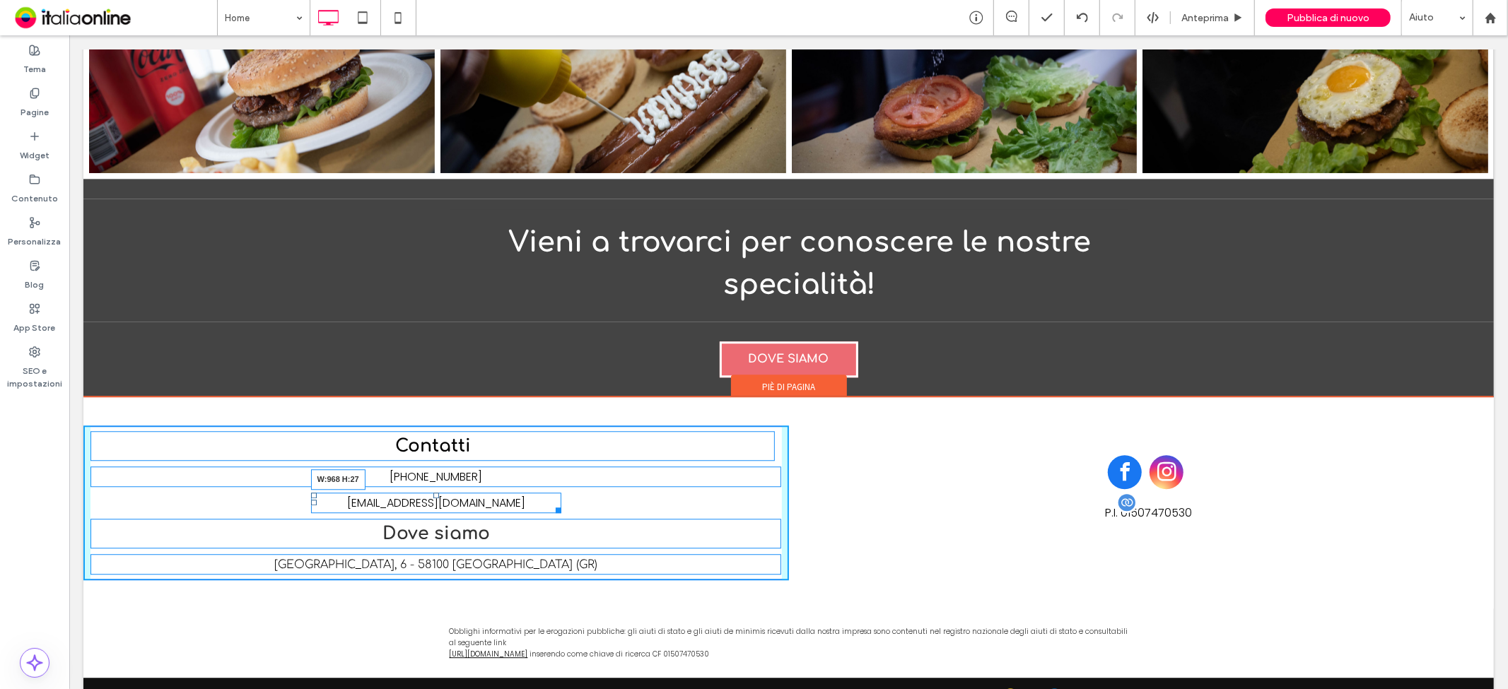
drag, startPoint x: 552, startPoint y: 474, endPoint x: 865, endPoint y: 487, distance: 313.4
click at [865, 487] on div "Contatti [PHONE_NUMBER] [EMAIL_ADDRESS][DOMAIN_NAME] W:968 H:27 Dove siamo [GEO…" at bounding box center [788, 502] width 1410 height 155
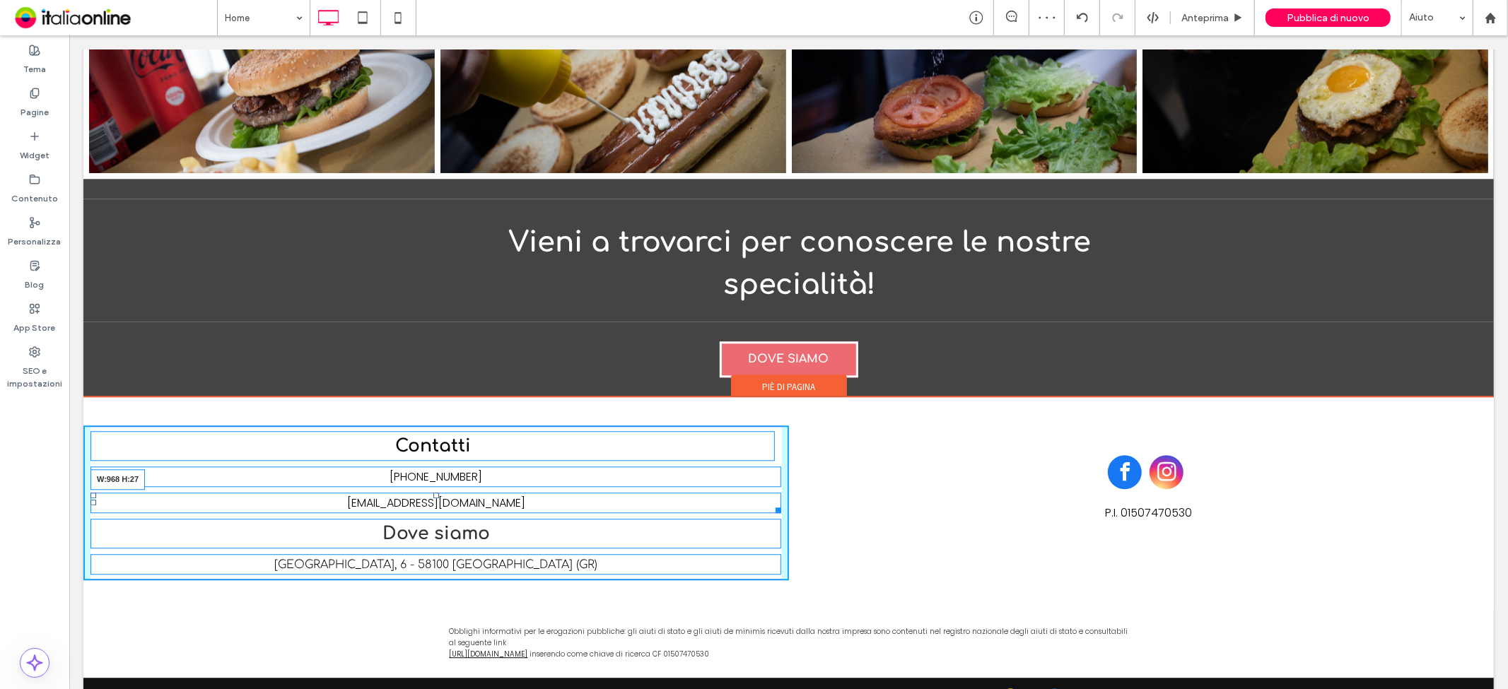
drag, startPoint x: 771, startPoint y: 469, endPoint x: 787, endPoint y: 469, distance: 17.0
click at [787, 469] on div "Contatti [PHONE_NUMBER] [EMAIL_ADDRESS][DOMAIN_NAME] W:968 H:27 Dove siamo [GEO…" at bounding box center [788, 502] width 1410 height 155
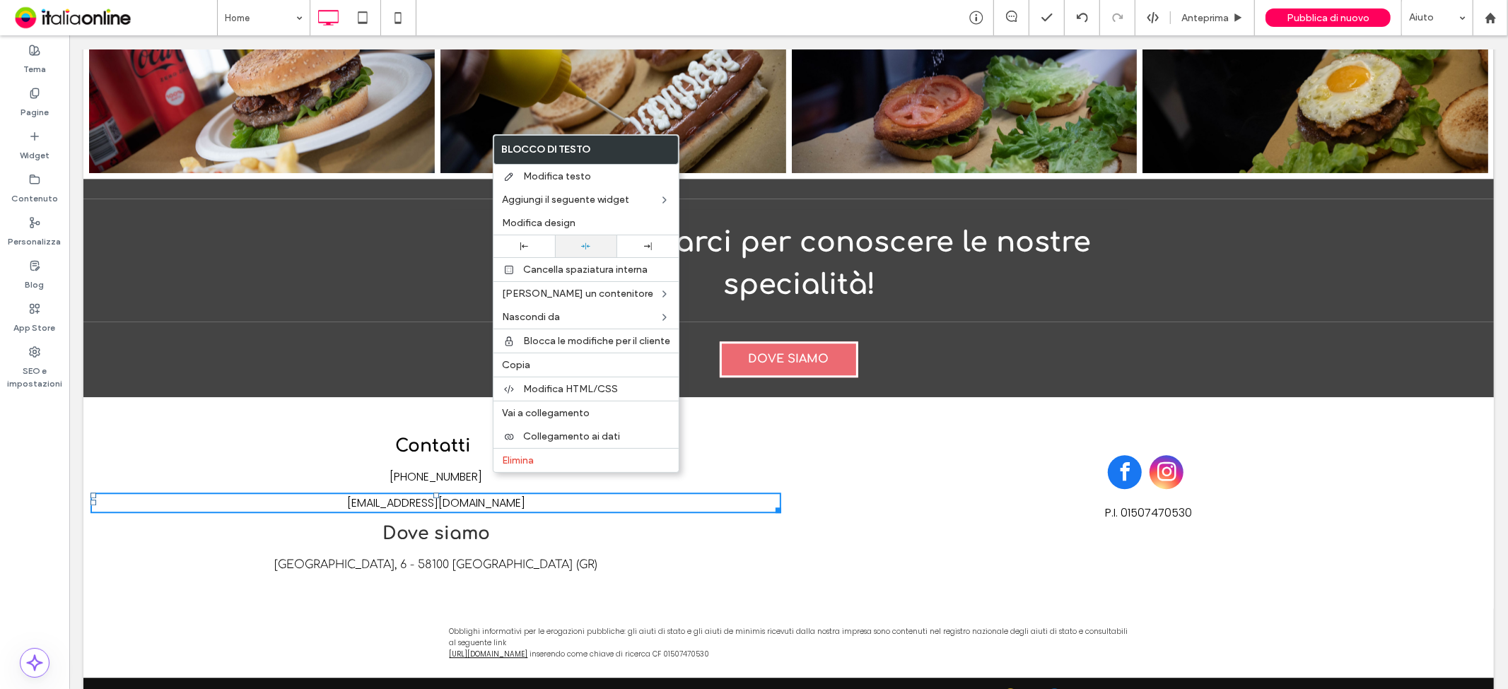
click at [580, 242] on div at bounding box center [585, 246] width 47 height 9
click at [587, 249] on icon at bounding box center [585, 246] width 9 height 9
click at [710, 493] on p "[EMAIL_ADDRESS][DOMAIN_NAME]" at bounding box center [435, 502] width 684 height 18
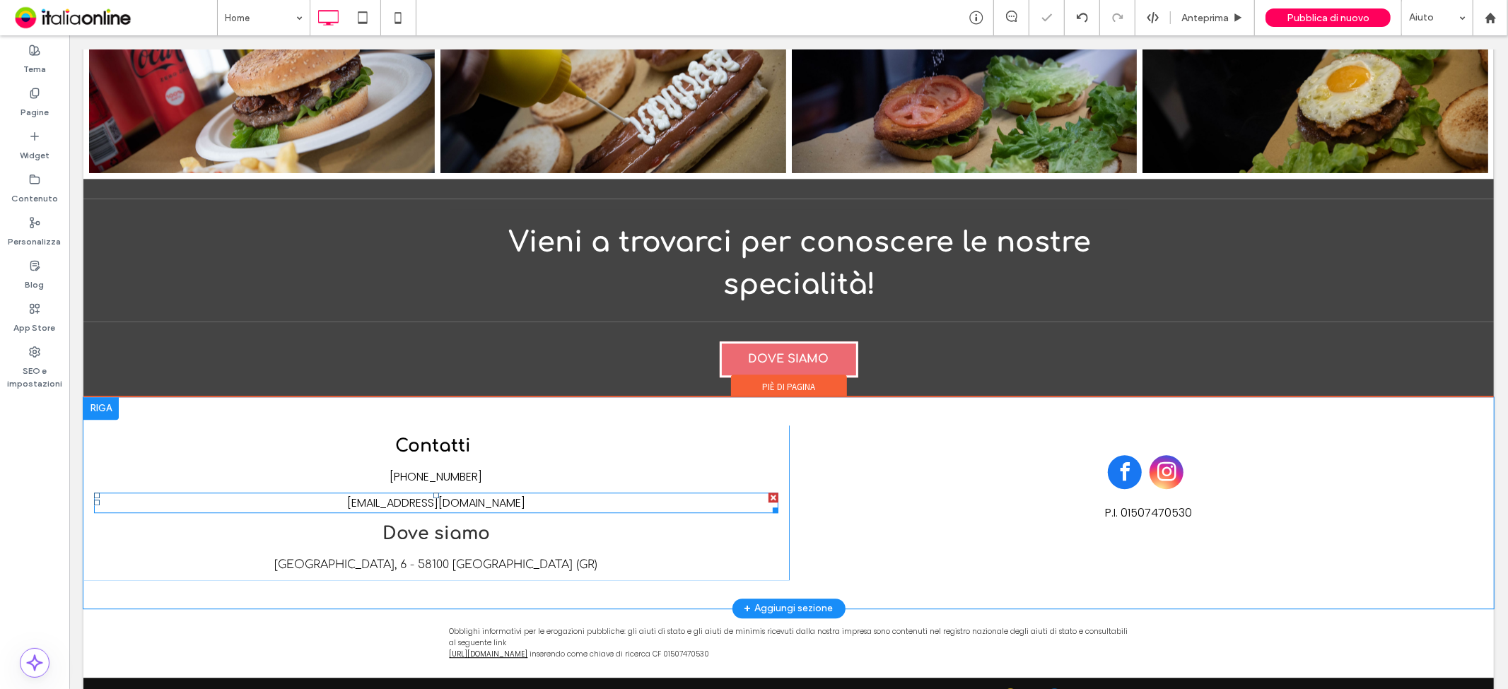
click at [631, 493] on p "[EMAIL_ADDRESS][DOMAIN_NAME]" at bounding box center [435, 502] width 684 height 18
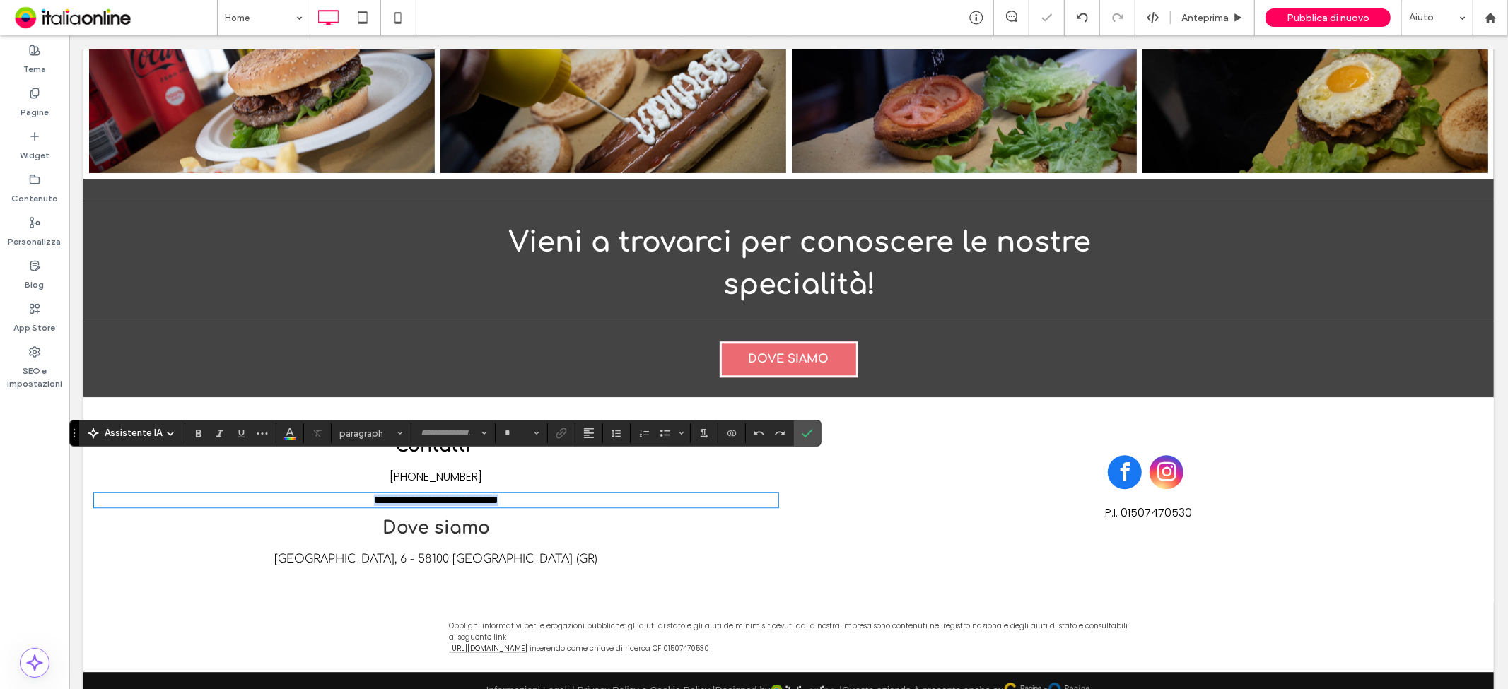
type input "*******"
type input "**"
click at [589, 438] on use "Allineamento" at bounding box center [589, 433] width 10 height 10
click at [596, 365] on use "ui.textEditor.alignment.center" at bounding box center [599, 370] width 10 height 10
click at [624, 514] on h5 "Dove siamo" at bounding box center [435, 527] width 691 height 27
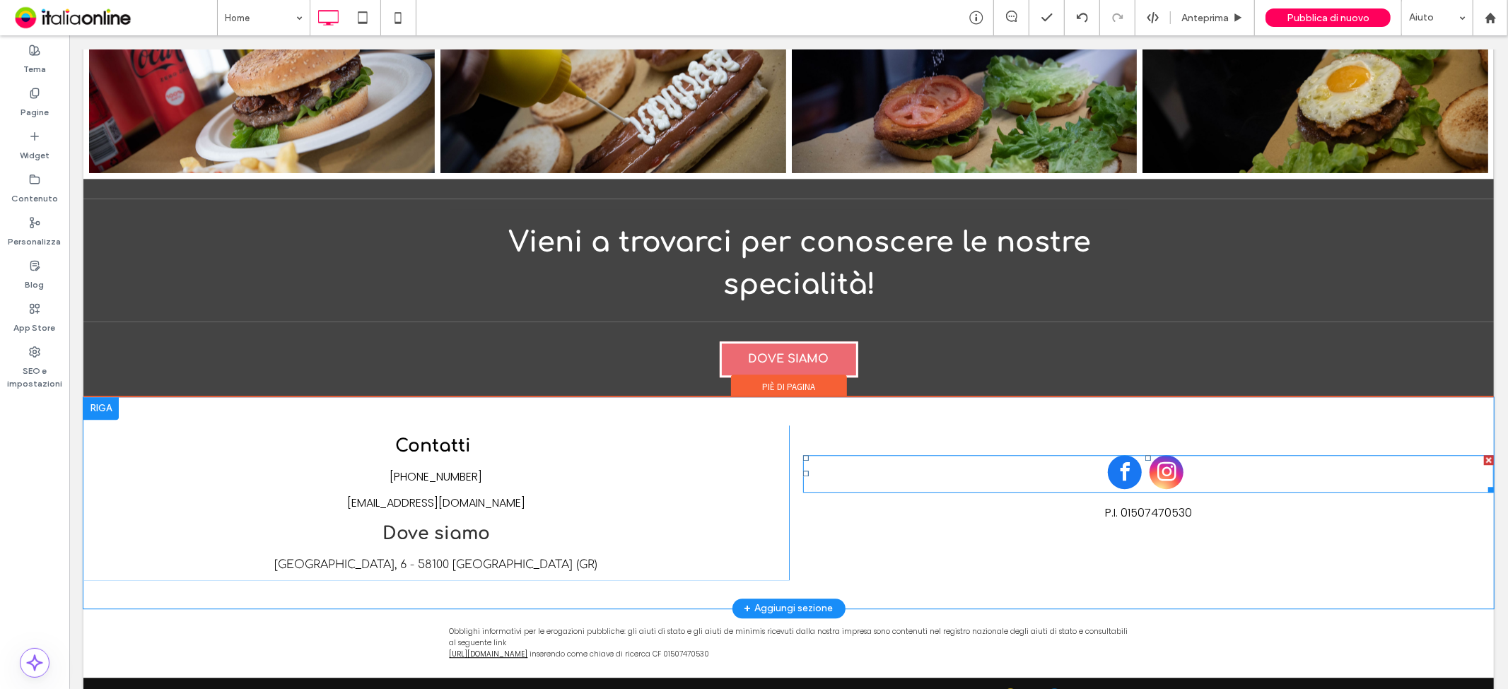
click at [892, 455] on div at bounding box center [1147, 473] width 691 height 37
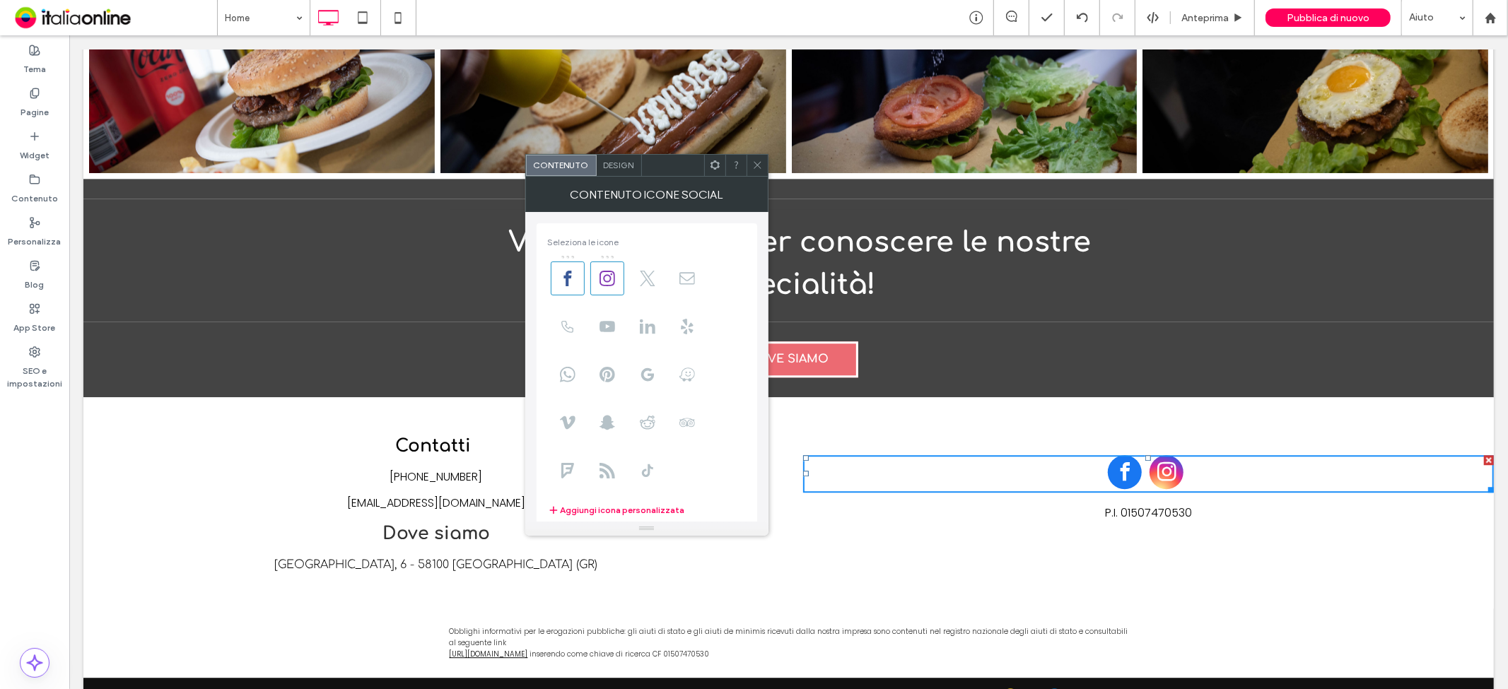
click at [307, 397] on div "Contatti [PHONE_NUMBER] [EMAIL_ADDRESS][DOMAIN_NAME] Dove siamo [GEOGRAPHIC_DAT…" at bounding box center [788, 502] width 1410 height 211
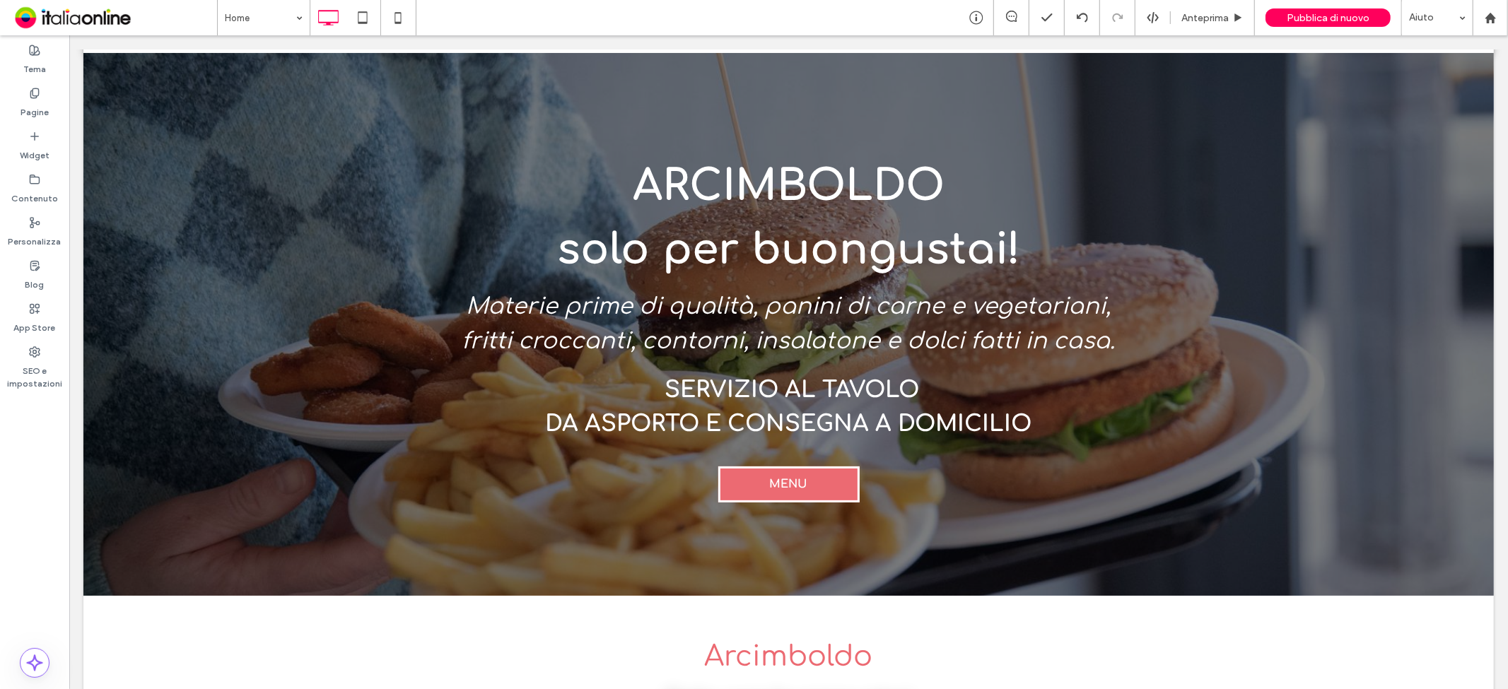
scroll to position [0, 0]
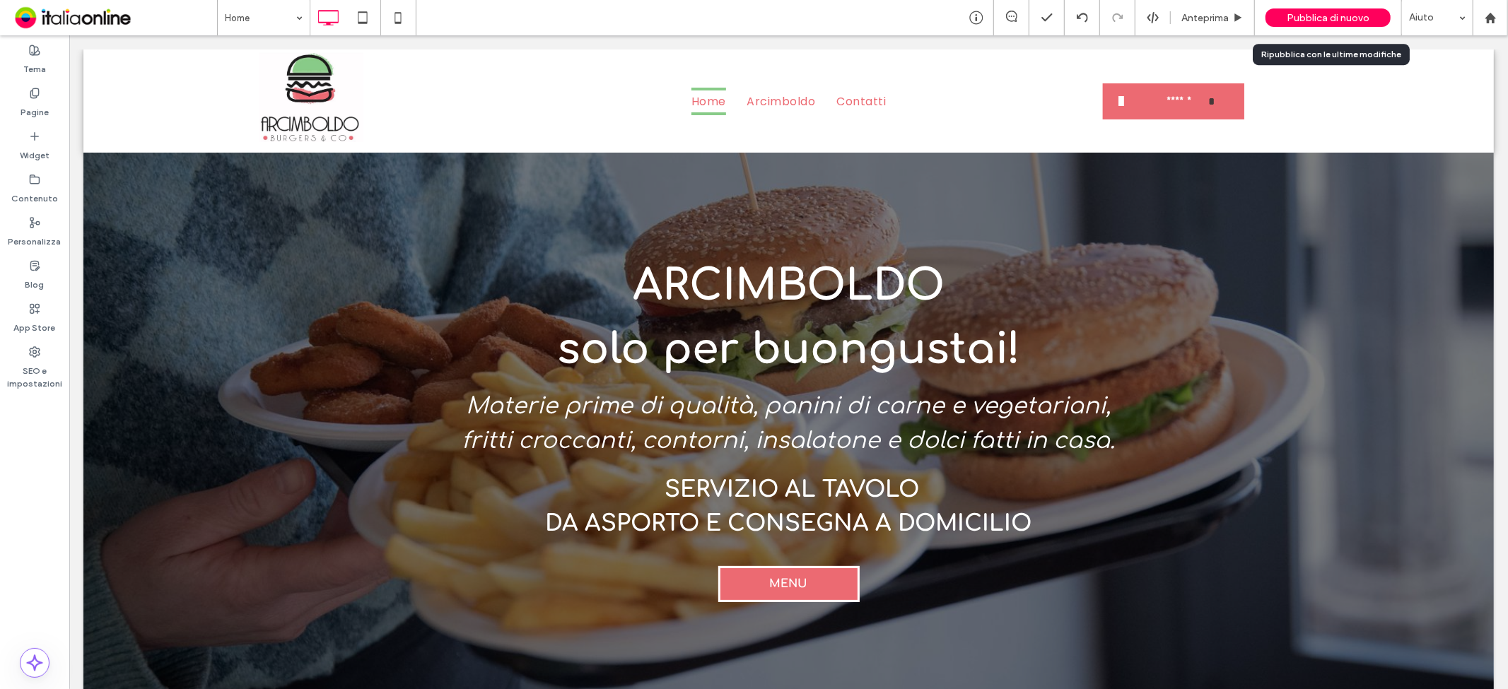
click at [1290, 9] on div "Pubblica di nuovo" at bounding box center [1327, 17] width 125 height 18
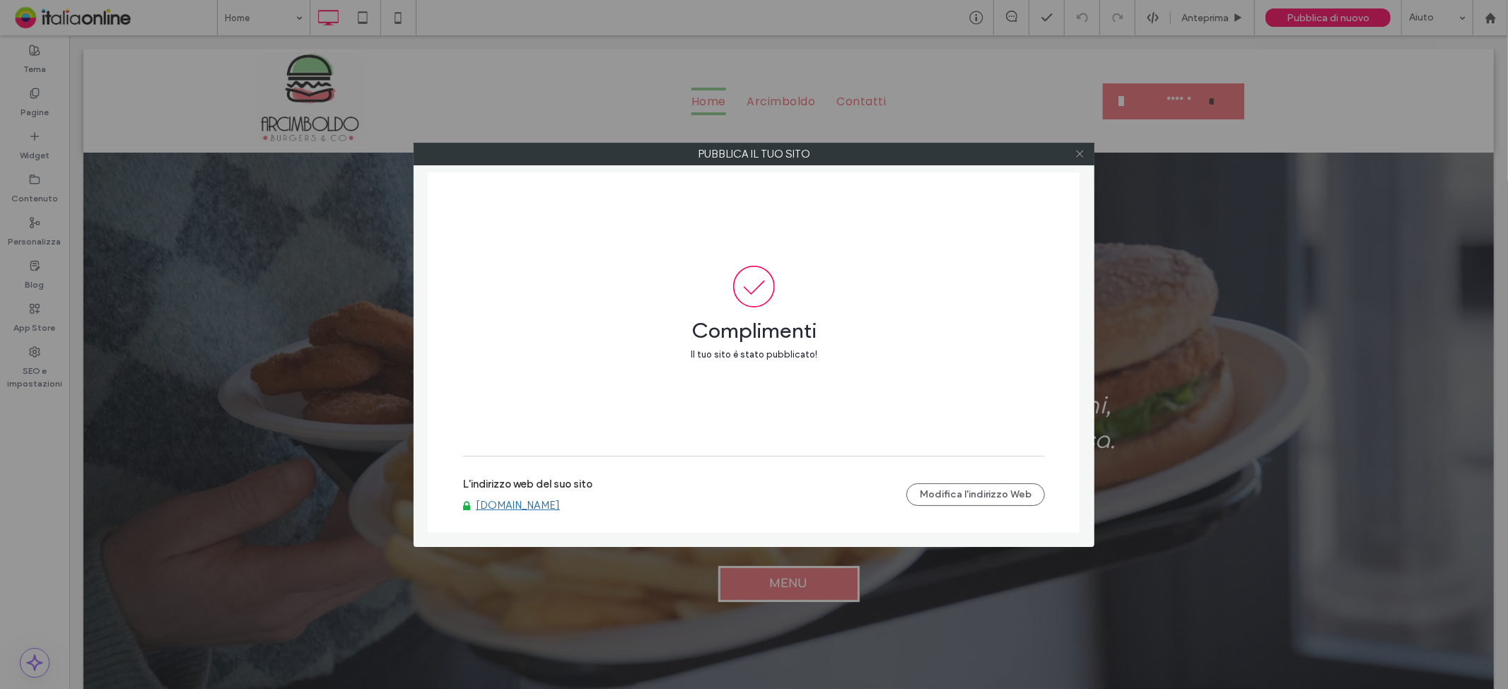
click at [1077, 157] on icon at bounding box center [1079, 153] width 11 height 11
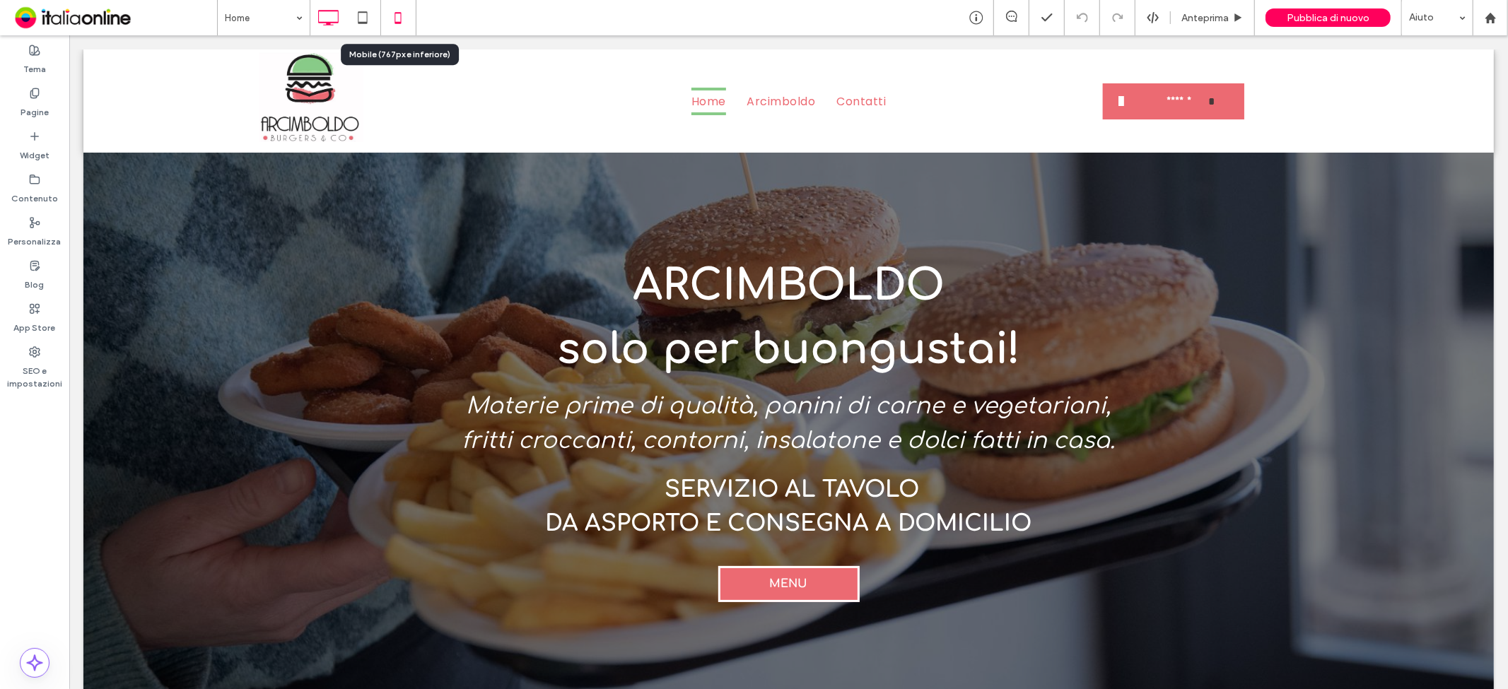
click at [401, 23] on use at bounding box center [398, 17] width 6 height 11
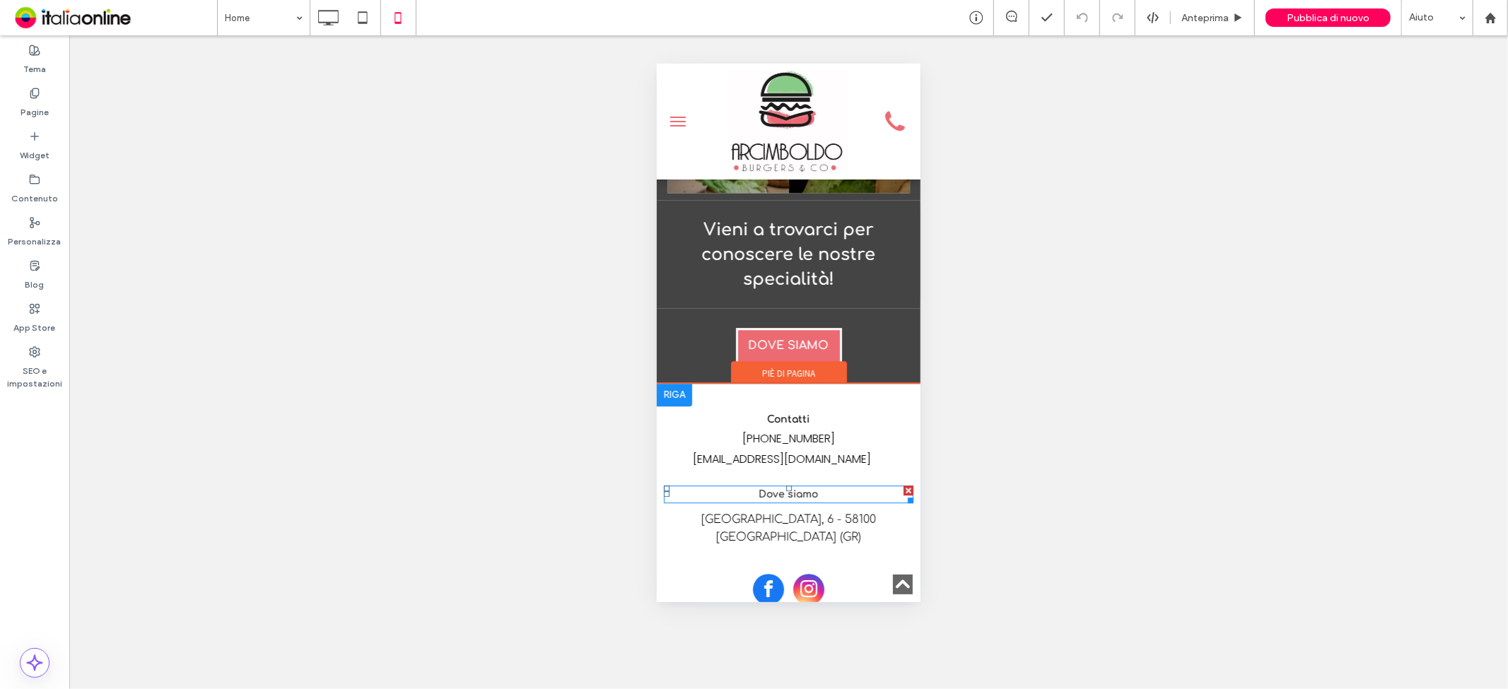
scroll to position [3368, 0]
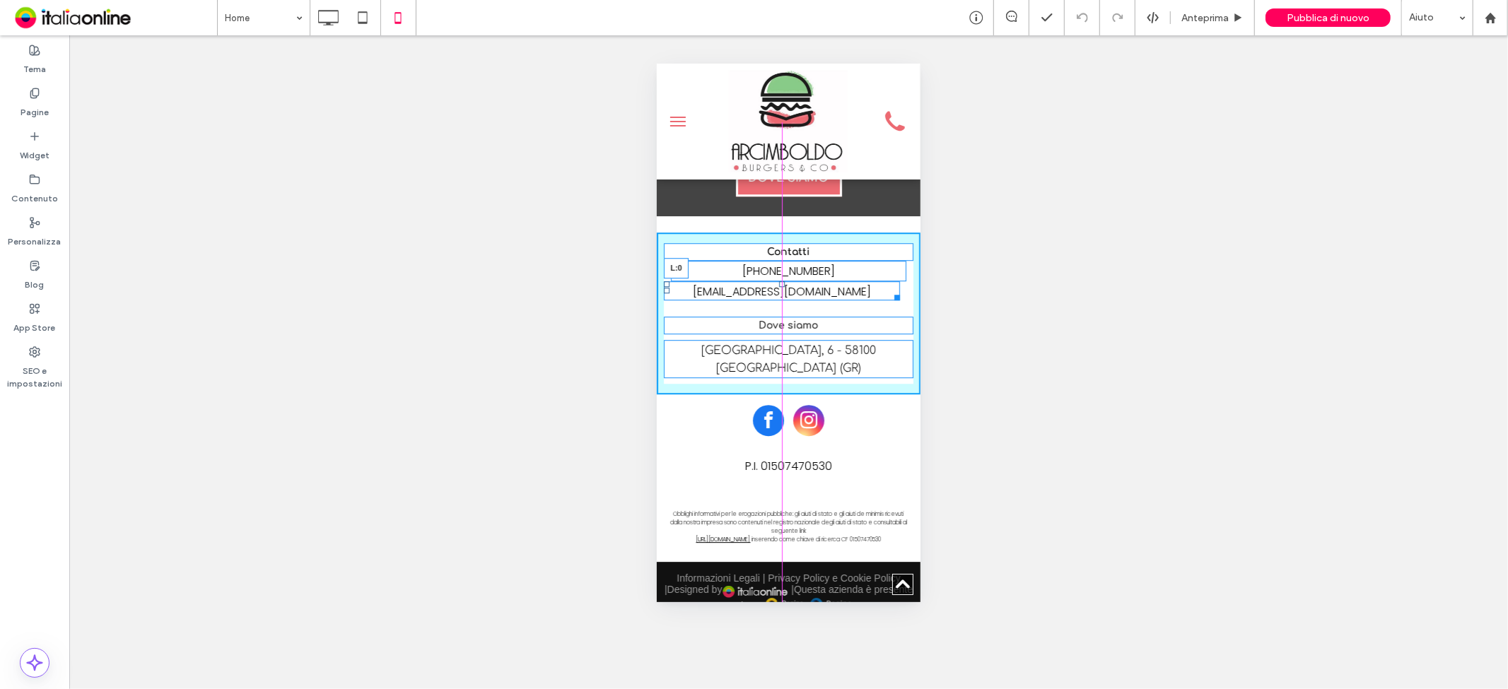
drag, startPoint x: 664, startPoint y: 273, endPoint x: 652, endPoint y: 272, distance: 11.3
drag, startPoint x: 665, startPoint y: 275, endPoint x: 653, endPoint y: 277, distance: 12.2
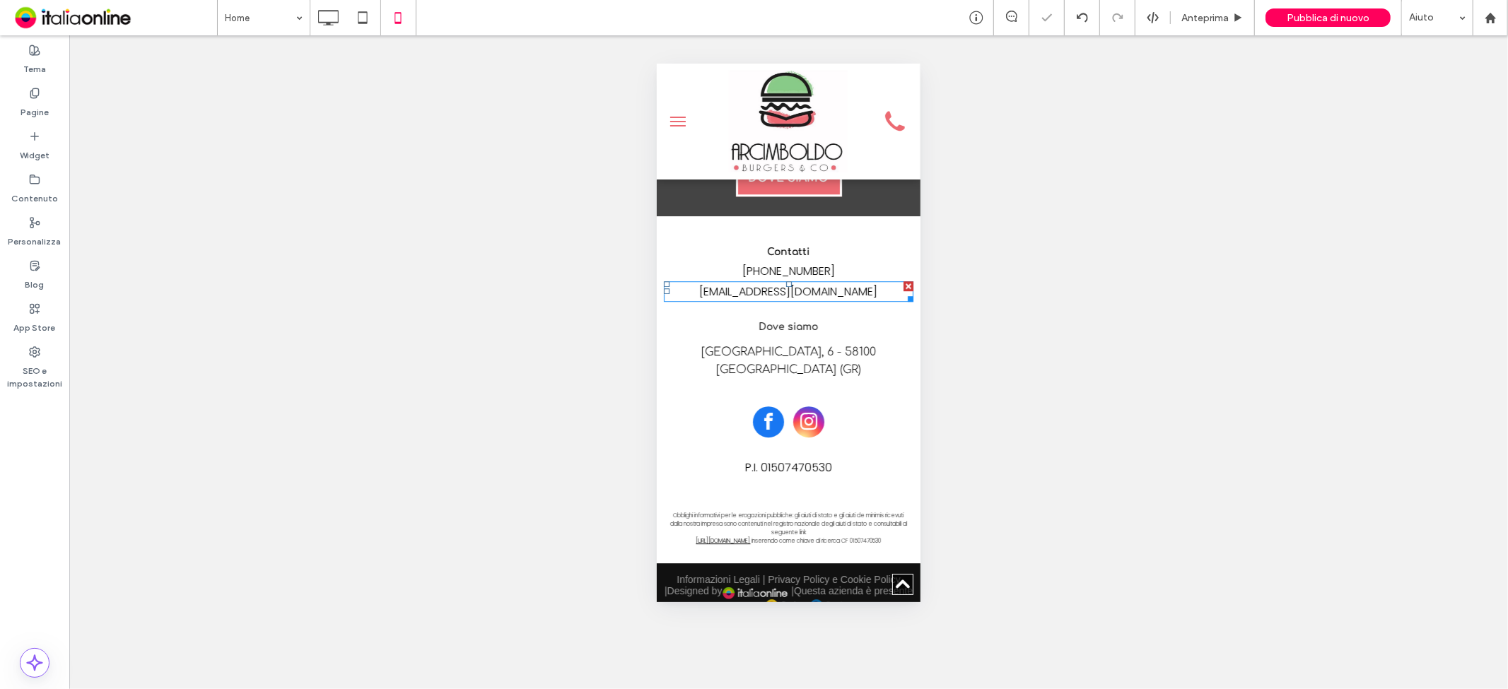
click at [1144, 298] on div "Mostrare? Sì Mostrare? Sì Mostrare? Sì" at bounding box center [788, 362] width 1439 height 654
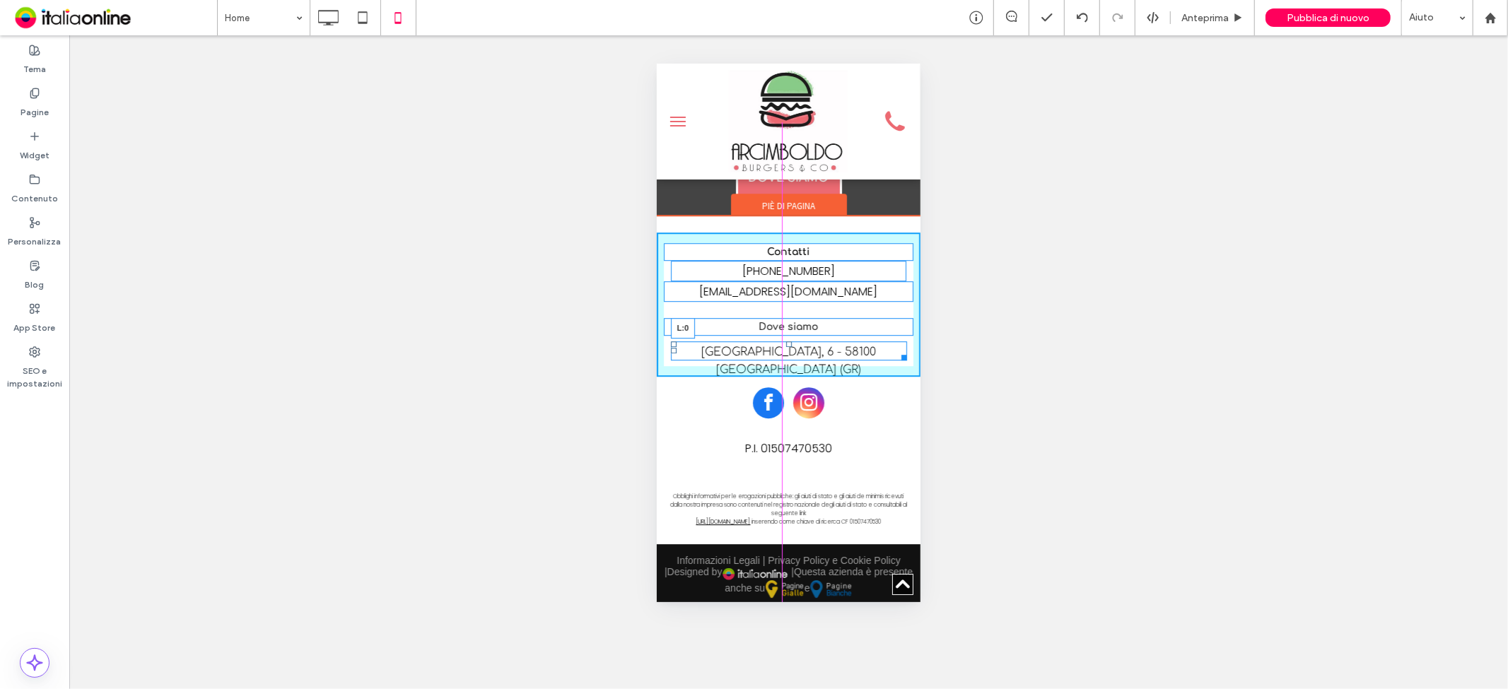
drag, startPoint x: 665, startPoint y: 333, endPoint x: 724, endPoint y: 311, distance: 62.6
click at [724, 311] on div "Contatti [PHONE_NUMBER] [EMAIL_ADDRESS][DOMAIN_NAME] Dove siamo [GEOGRAPHIC_DAT…" at bounding box center [788, 304] width 264 height 144
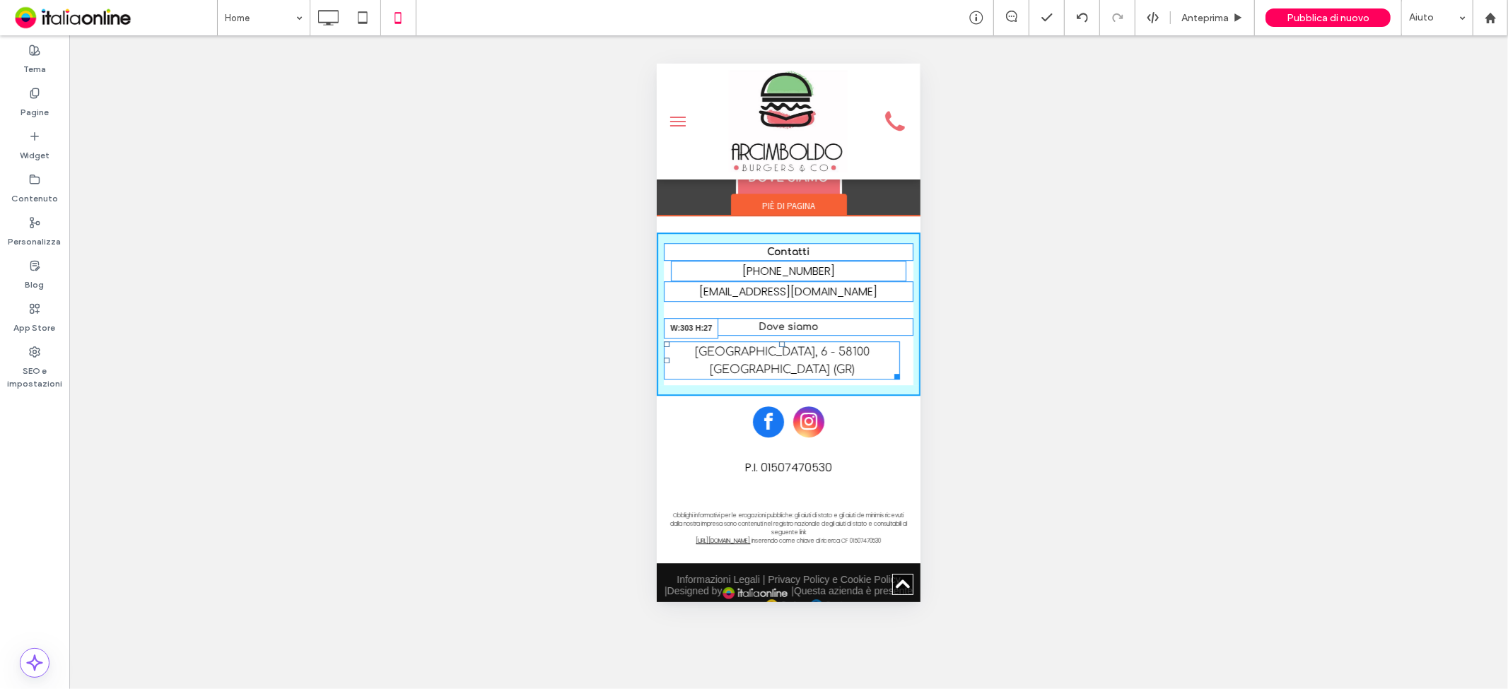
drag, startPoint x: 897, startPoint y: 340, endPoint x: 870, endPoint y: 341, distance: 26.9
click at [870, 341] on div "[GEOGRAPHIC_DATA], 6 - 58100 [GEOGRAPHIC_DATA] (GR) W:303 H:27" at bounding box center [781, 360] width 236 height 38
drag, startPoint x: 663, startPoint y: 339, endPoint x: 678, endPoint y: 322, distance: 23.1
click at [678, 322] on div "Contatti [PHONE_NUMBER] [EMAIL_ADDRESS][DOMAIN_NAME] Dove siamo [GEOGRAPHIC_DAT…" at bounding box center [788, 312] width 264 height 161
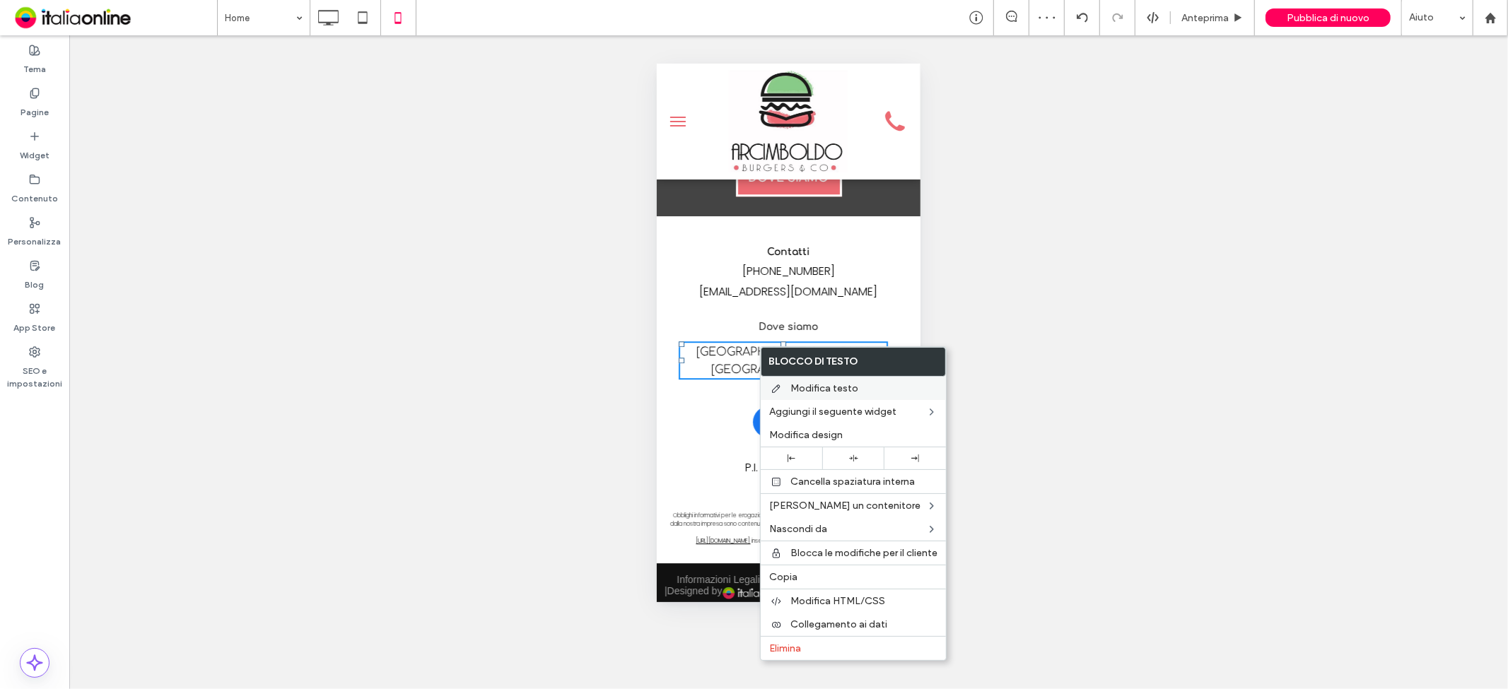
click at [824, 387] on span "Modifica testo" at bounding box center [824, 388] width 68 height 12
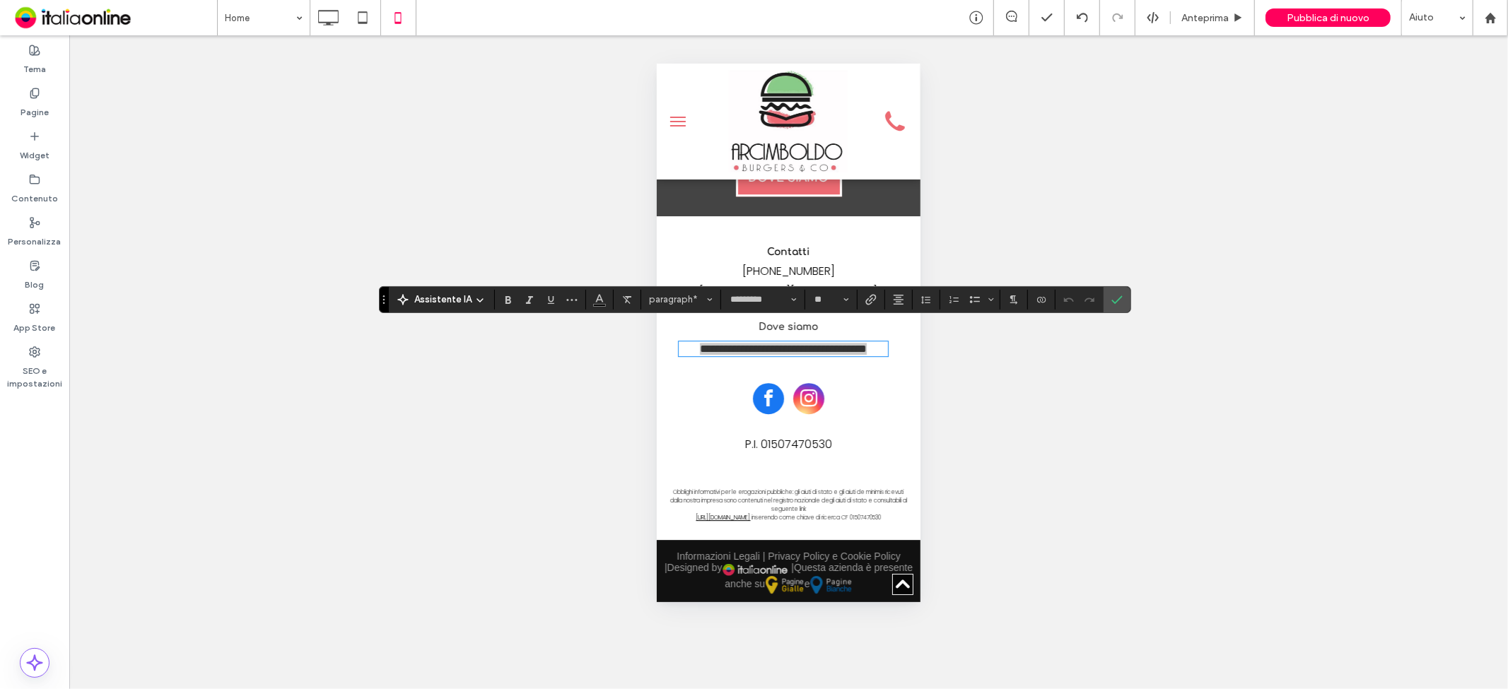
drag, startPoint x: 1125, startPoint y: 300, endPoint x: 1083, endPoint y: 314, distance: 43.8
click at [1125, 300] on label "Conferma" at bounding box center [1116, 299] width 21 height 25
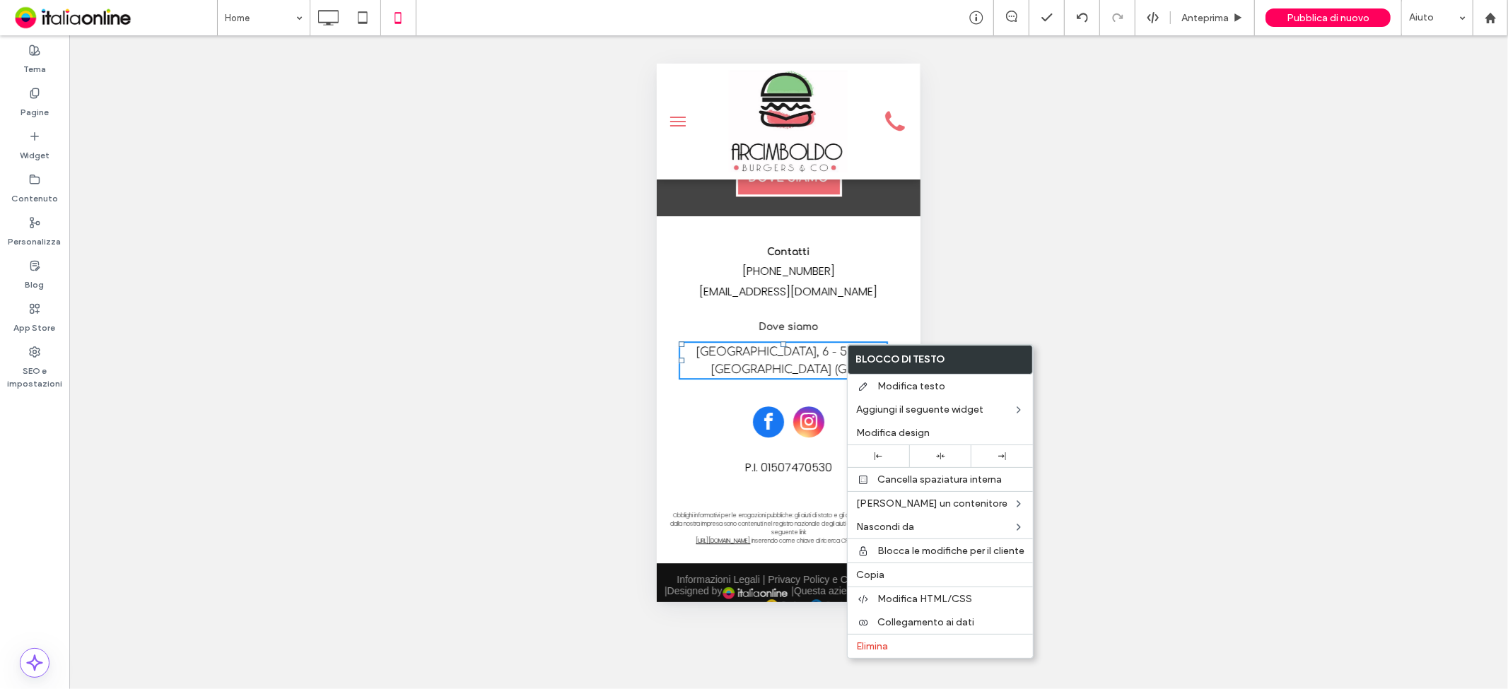
click at [1197, 259] on div "Mostrare? Sì Mostrare? Sì Mostrare? Sì" at bounding box center [788, 362] width 1439 height 654
click at [1127, 280] on div "Mostrare? Sì Mostrare? Sì Mostrare? Sì" at bounding box center [788, 362] width 1439 height 654
click at [973, 312] on div "Mostrare? Sì Mostrare? Sì Mostrare? Sì" at bounding box center [788, 362] width 1439 height 654
click at [1212, 390] on div "Mostrare? Sì Mostrare? Sì Mostrare? Sì" at bounding box center [788, 362] width 1439 height 654
click at [1101, 394] on div "Mostrare? Sì Mostrare? Sì Mostrare? Sì" at bounding box center [788, 362] width 1439 height 654
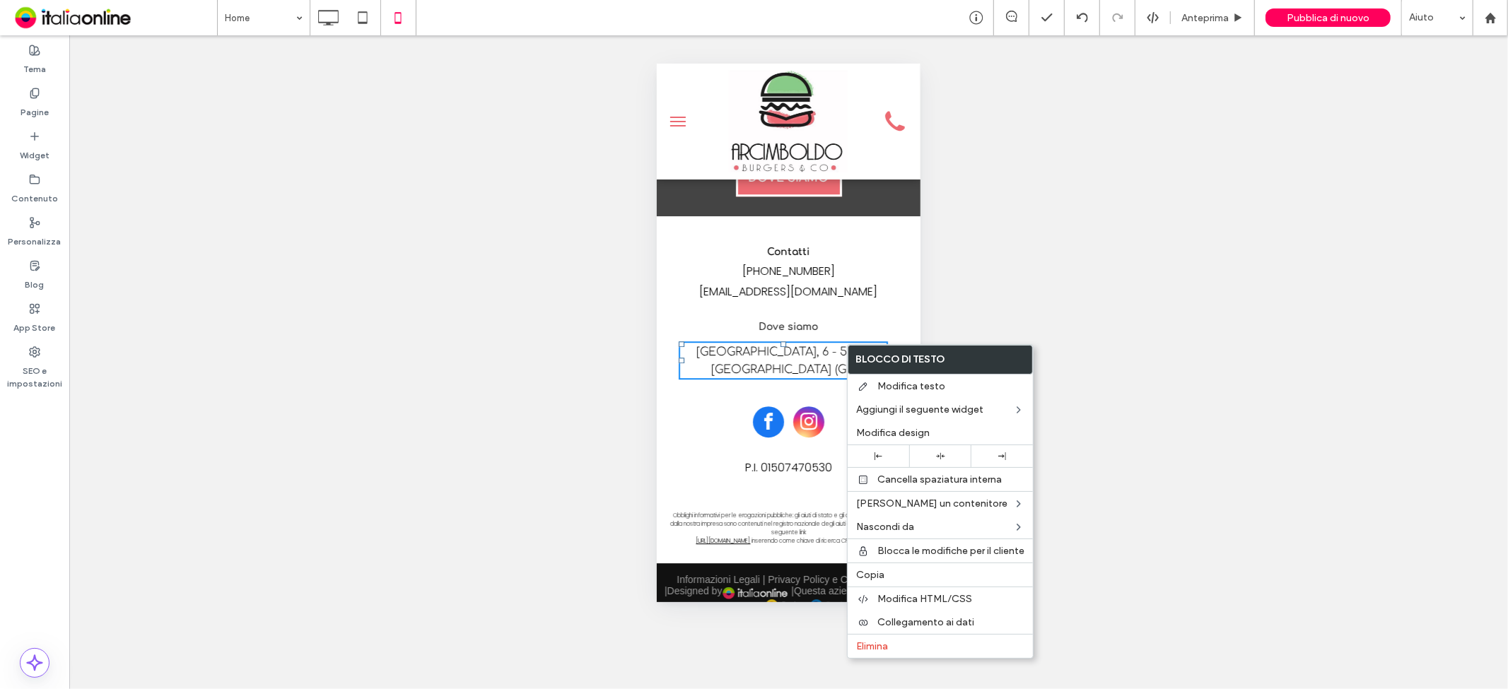
click at [1057, 288] on div "Mostrare? Sì Mostrare? Sì Mostrare? Sì" at bounding box center [788, 362] width 1439 height 654
click at [1056, 291] on div "Mostrare? Sì Mostrare? Sì Mostrare? Sì" at bounding box center [788, 362] width 1439 height 654
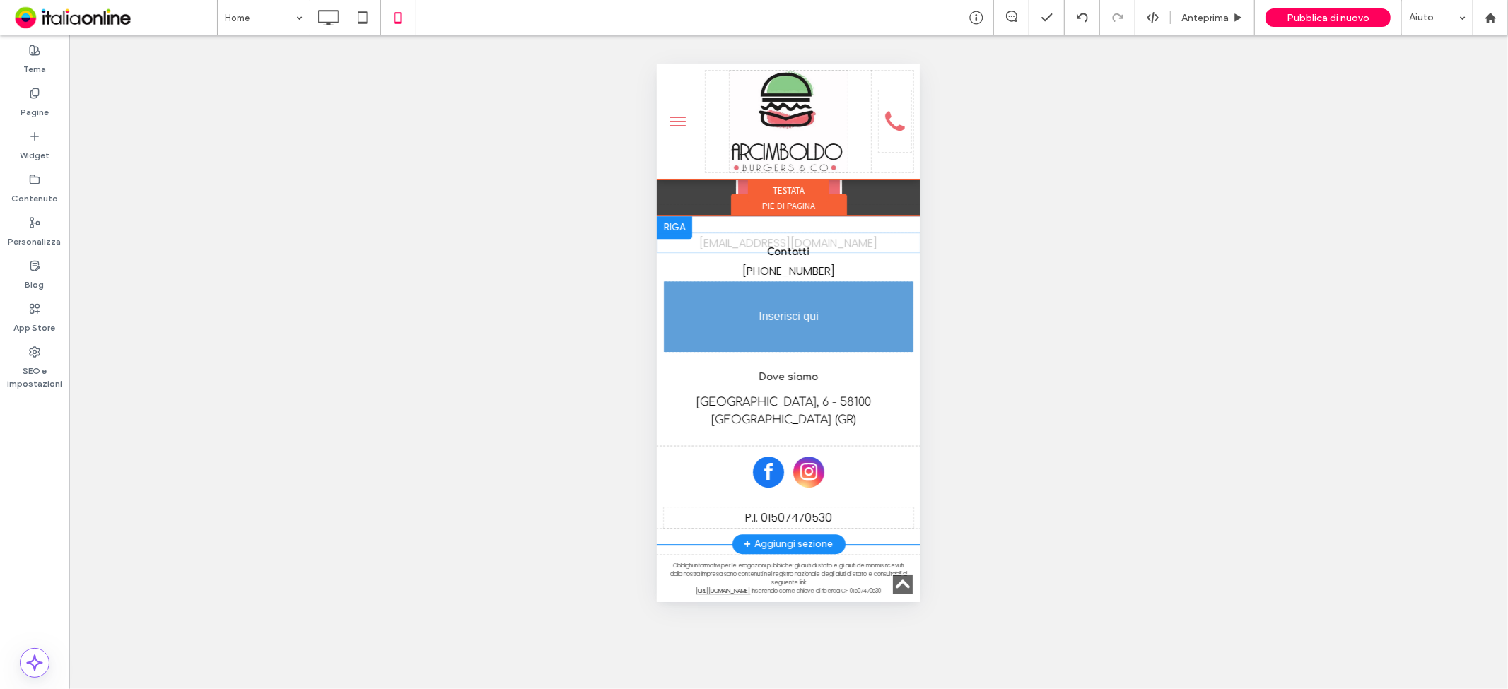
drag, startPoint x: 830, startPoint y: 266, endPoint x: 838, endPoint y: 270, distance: 8.5
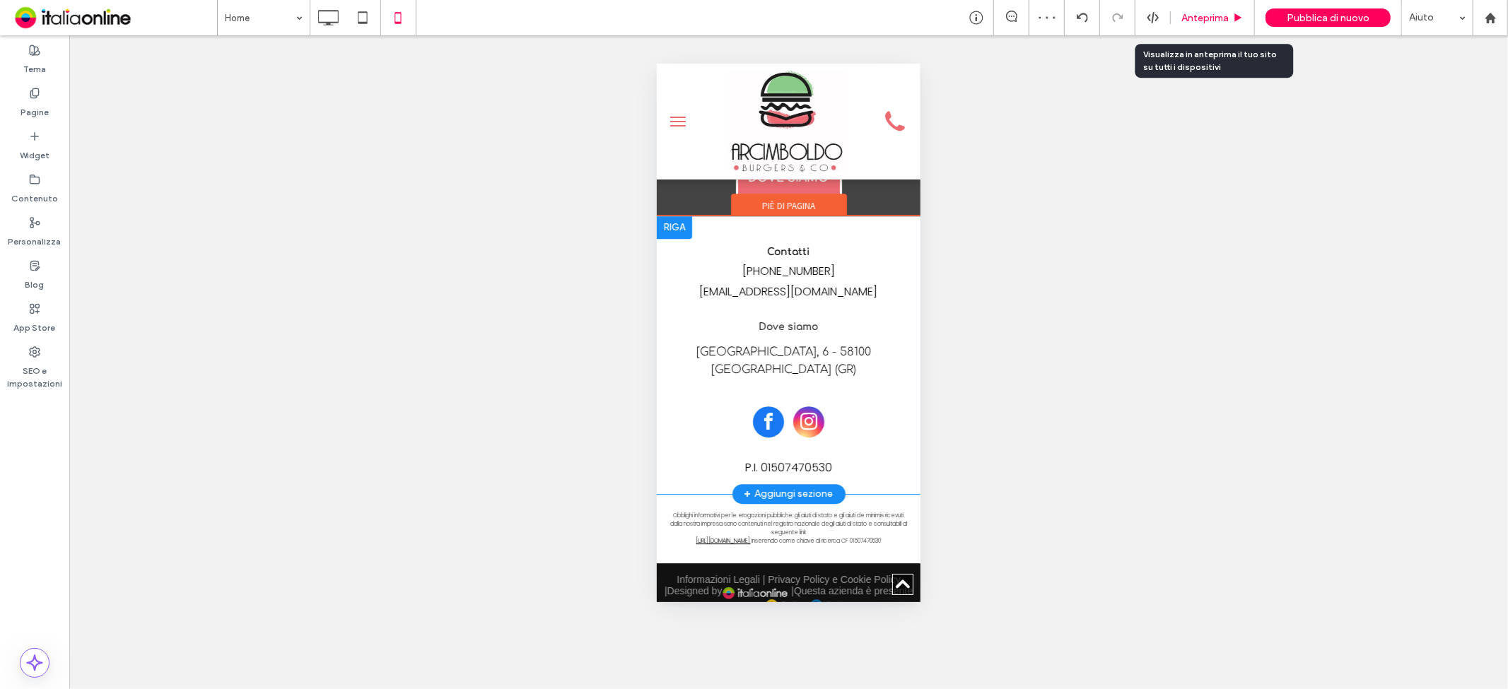
click at [1186, 8] on div "Anteprima" at bounding box center [1213, 17] width 84 height 35
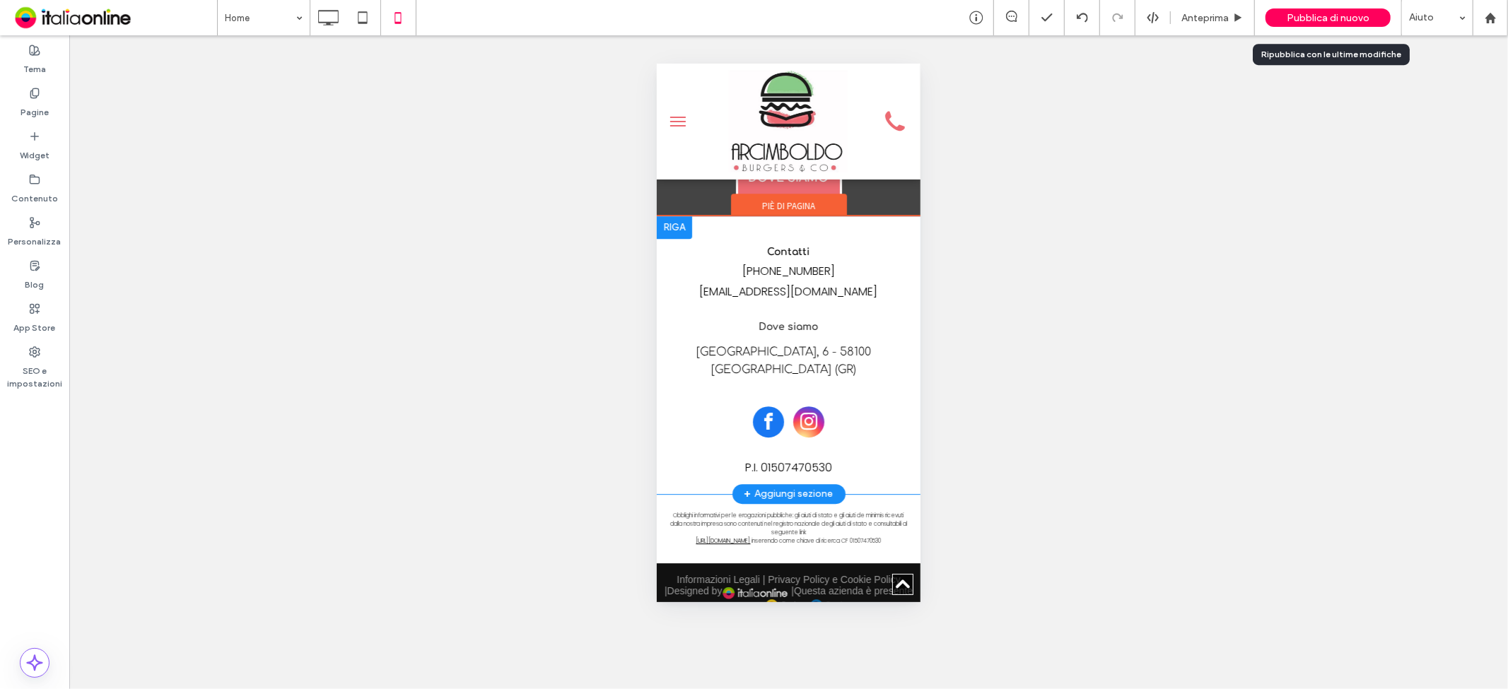
click at [1325, 19] on span "Pubblica di nuovo" at bounding box center [1328, 18] width 83 height 12
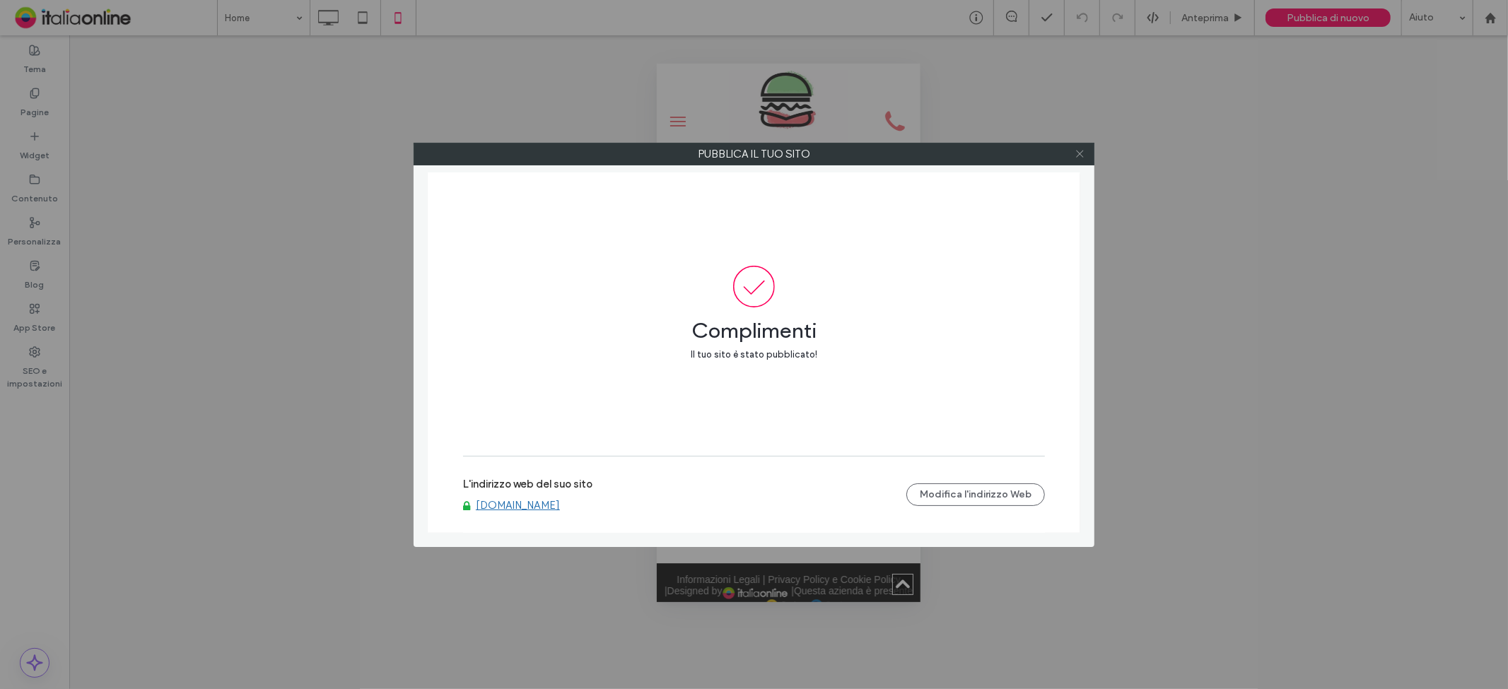
click at [1075, 151] on icon at bounding box center [1079, 153] width 11 height 11
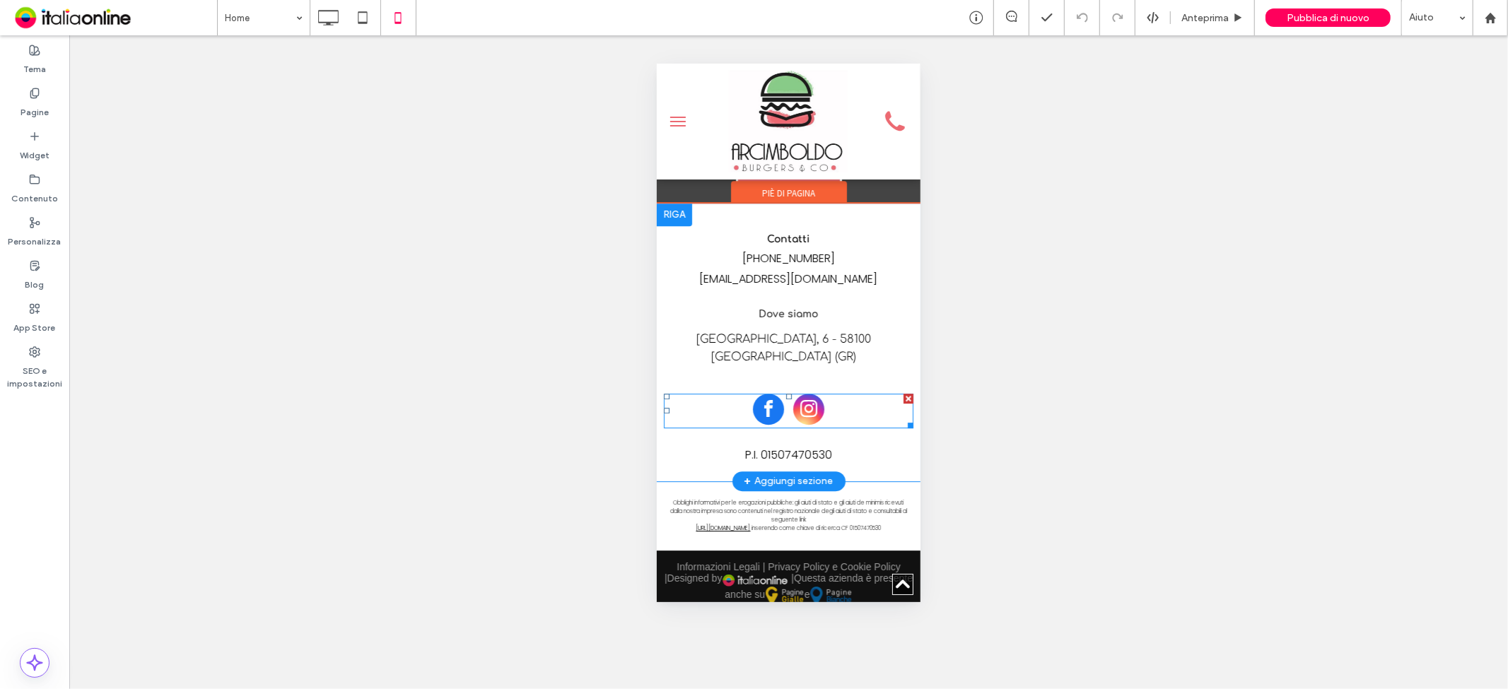
scroll to position [3385, 0]
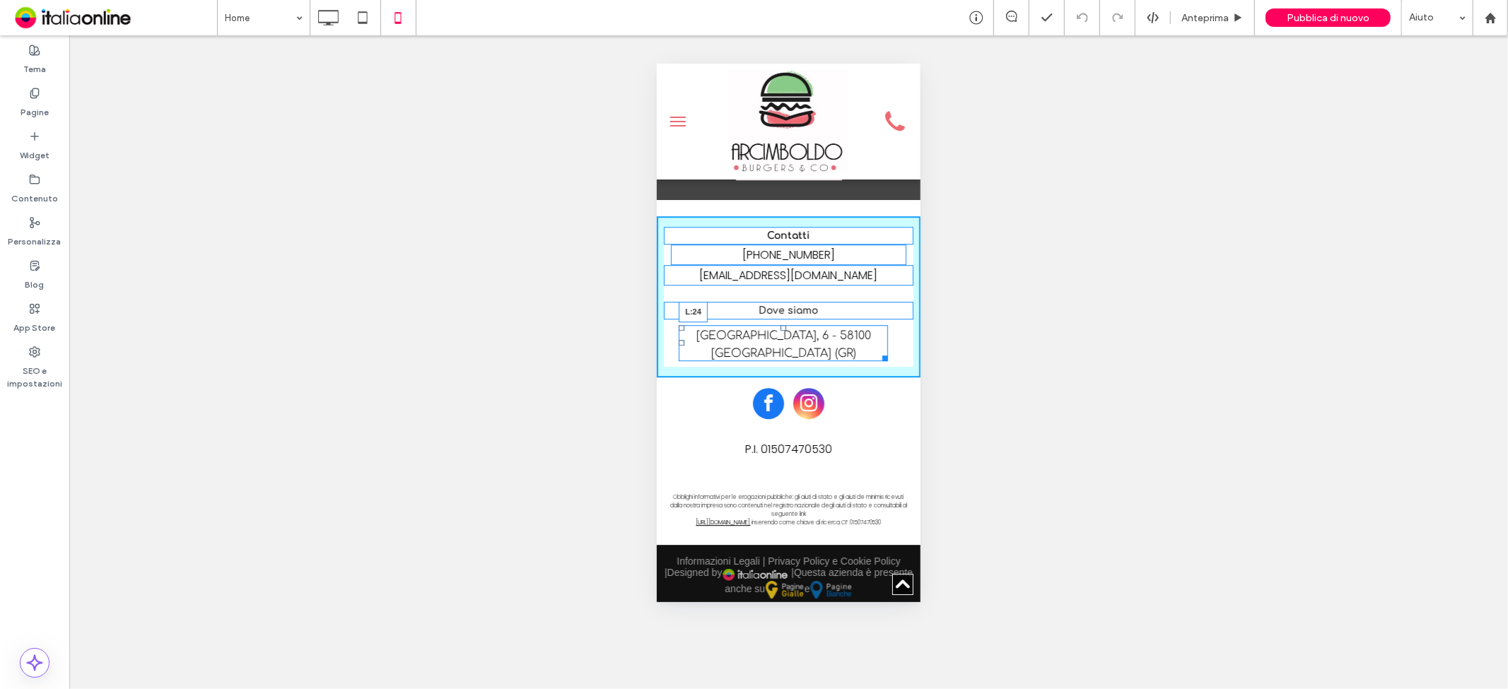
drag, startPoint x: 678, startPoint y: 322, endPoint x: 683, endPoint y: 313, distance: 9.8
click at [683, 324] on div "[GEOGRAPHIC_DATA], 6 - 58100 [GEOGRAPHIC_DATA] (GR) L:24" at bounding box center [782, 342] width 209 height 36
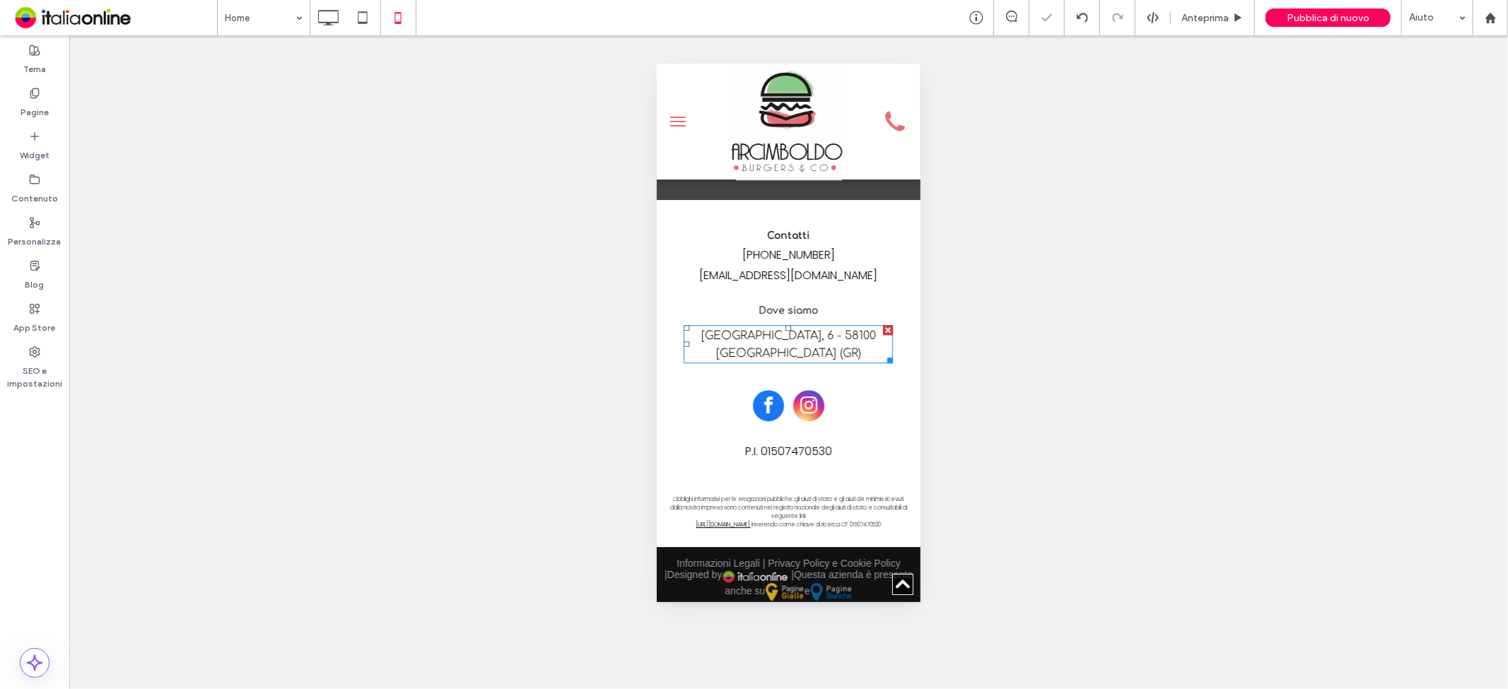
click at [819, 333] on p "[GEOGRAPHIC_DATA], 6 - 58100 [GEOGRAPHIC_DATA] (GR)" at bounding box center [787, 343] width 209 height 35
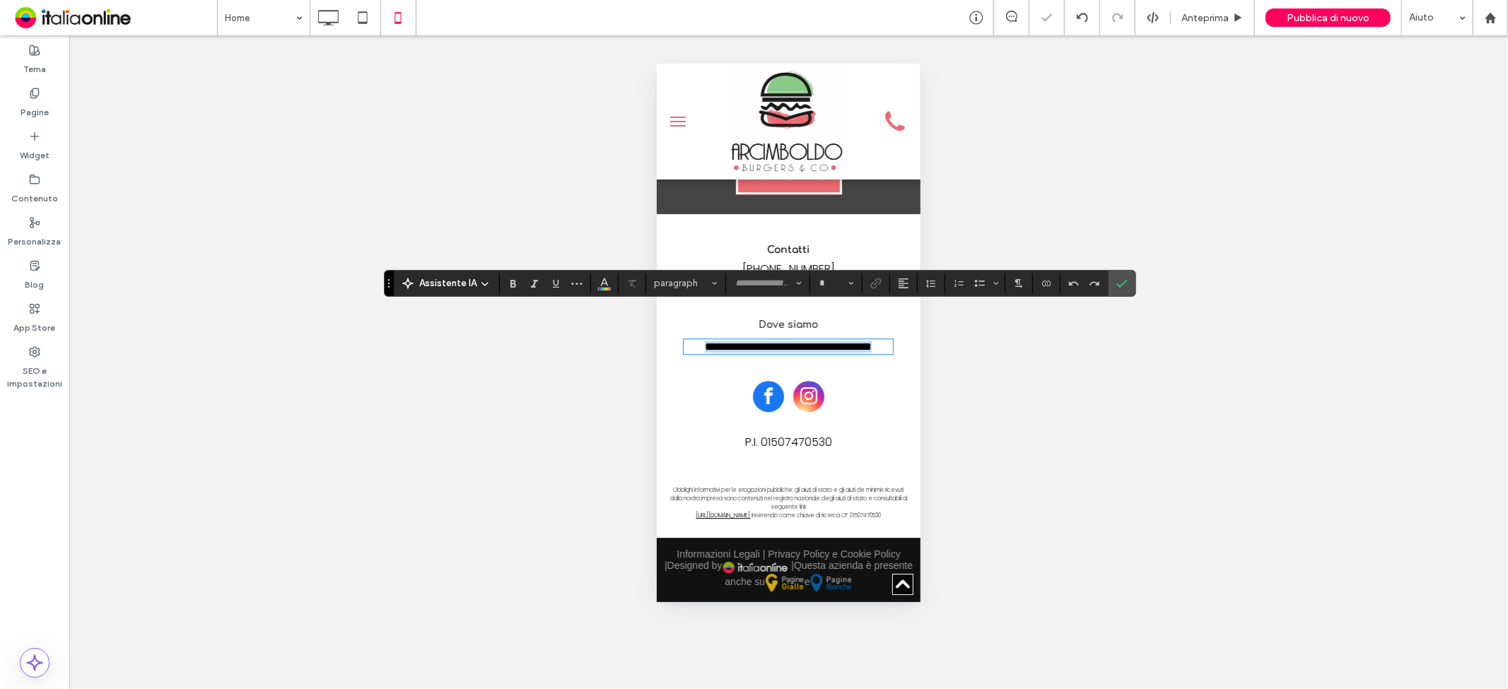
type input "*********"
type input "**"
click at [1125, 292] on span "Conferma" at bounding box center [1121, 283] width 11 height 24
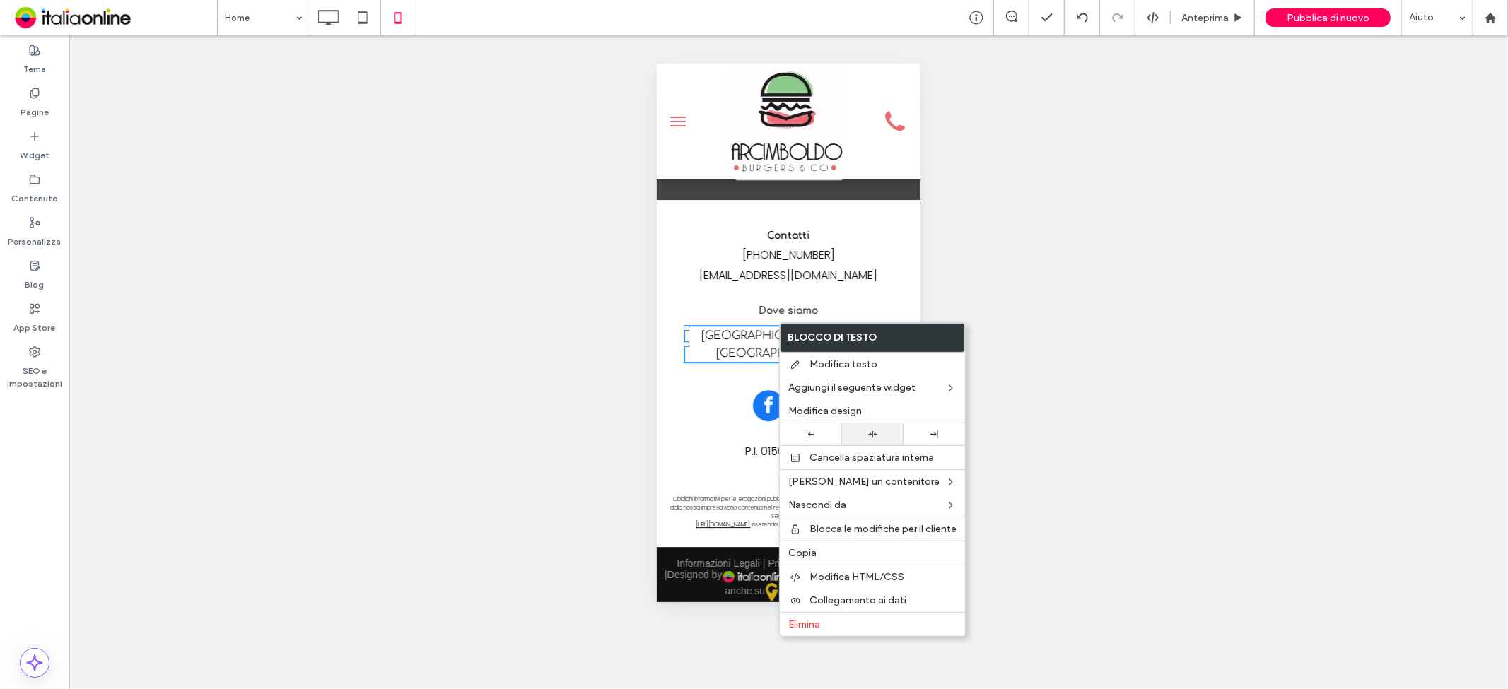
click at [882, 436] on div at bounding box center [871, 434] width 47 height 9
click at [1043, 305] on div "Mostrare? Sì Mostrare? Sì Mostrare? Sì" at bounding box center [788, 362] width 1439 height 654
click at [1038, 299] on div "Mostrare? Sì Mostrare? Sì Mostrare? Sì" at bounding box center [788, 362] width 1439 height 654
click at [544, 339] on div "Mostrare? Sì Mostrare? Sì Mostrare? Sì" at bounding box center [788, 362] width 1439 height 654
drag, startPoint x: 1106, startPoint y: 426, endPoint x: 1094, endPoint y: 426, distance: 12.0
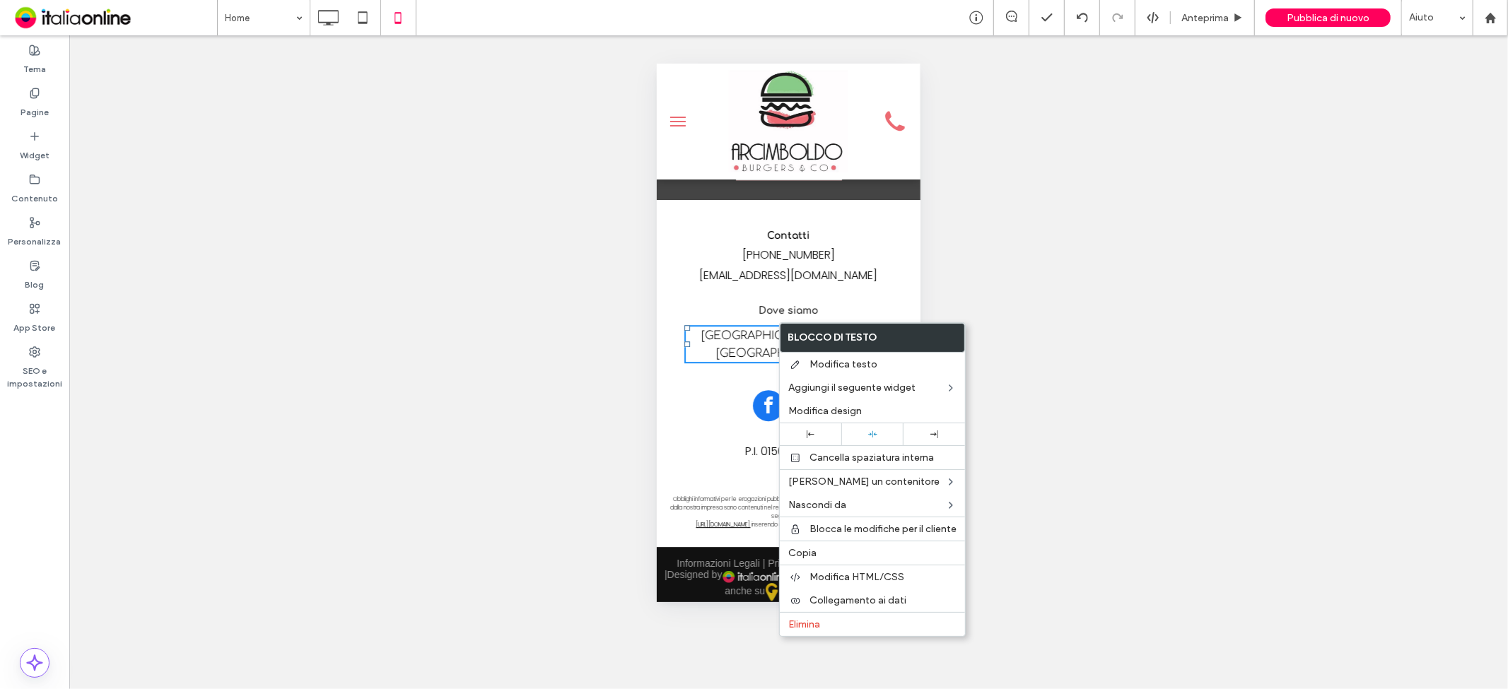
click at [1106, 426] on div "Mostrare? Sì Mostrare? Sì Mostrare? Sì" at bounding box center [788, 362] width 1439 height 654
click at [1180, 209] on div "Mostrare? Sì Mostrare? Sì Mostrare? Sì" at bounding box center [788, 362] width 1439 height 654
click at [1197, 22] on span "Anteprima" at bounding box center [1204, 18] width 47 height 12
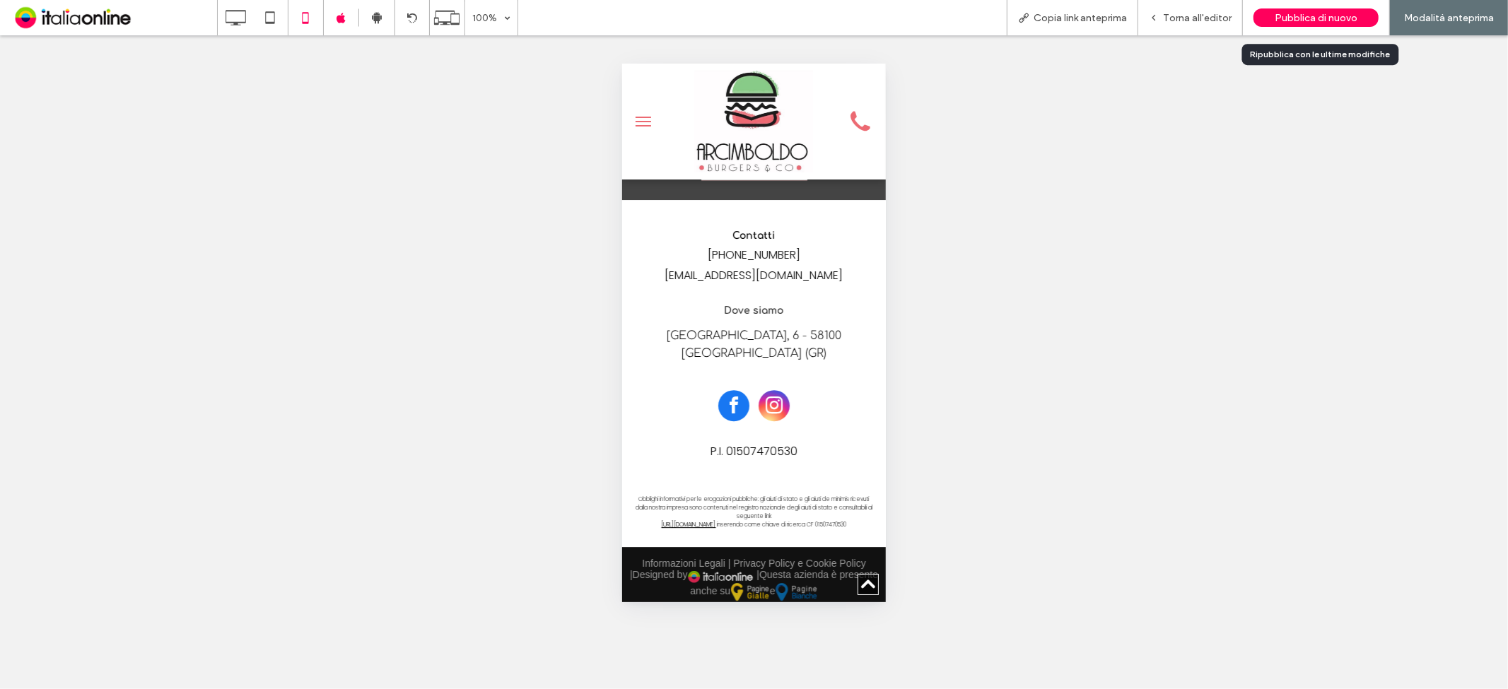
click at [1344, 15] on span "Pubblica di nuovo" at bounding box center [1316, 18] width 83 height 12
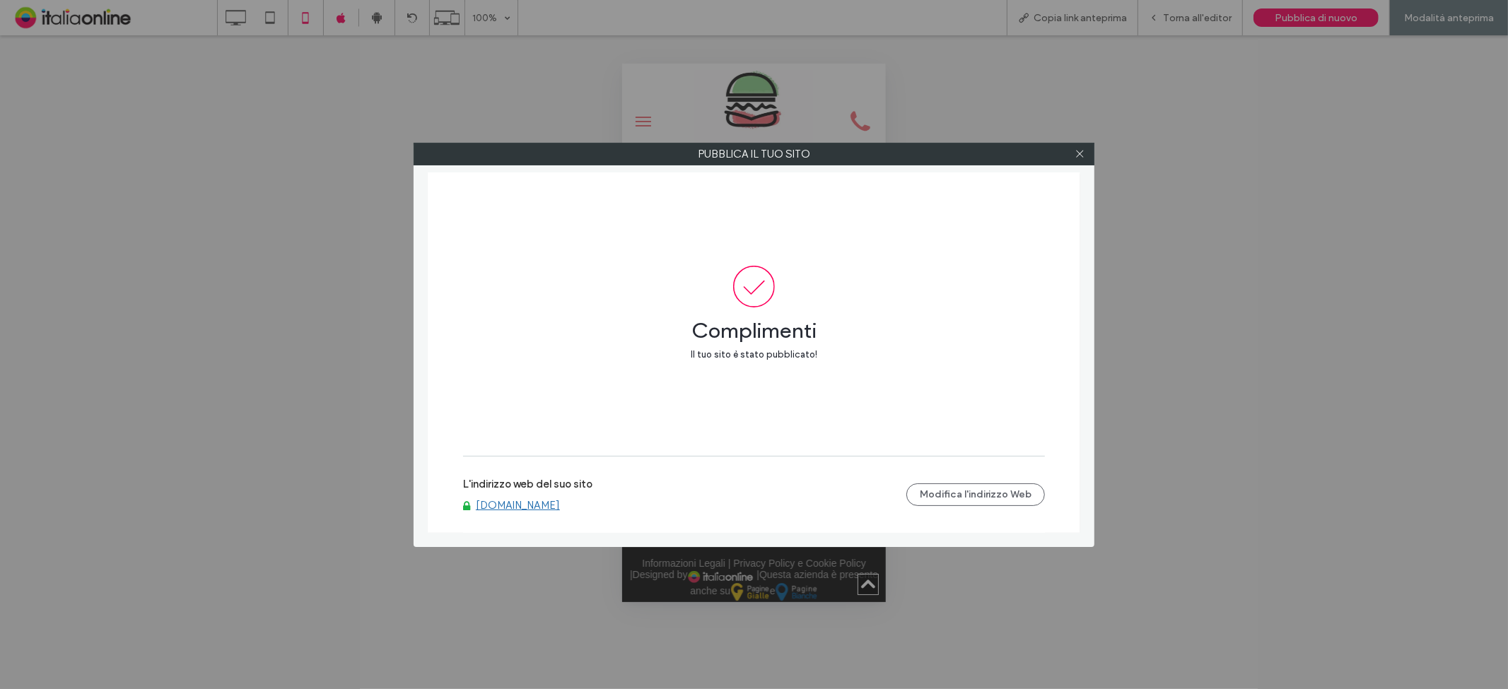
click at [1070, 156] on div at bounding box center [1079, 153] width 21 height 21
click at [1078, 157] on icon at bounding box center [1079, 153] width 11 height 11
